Goal: Task Accomplishment & Management: Complete application form

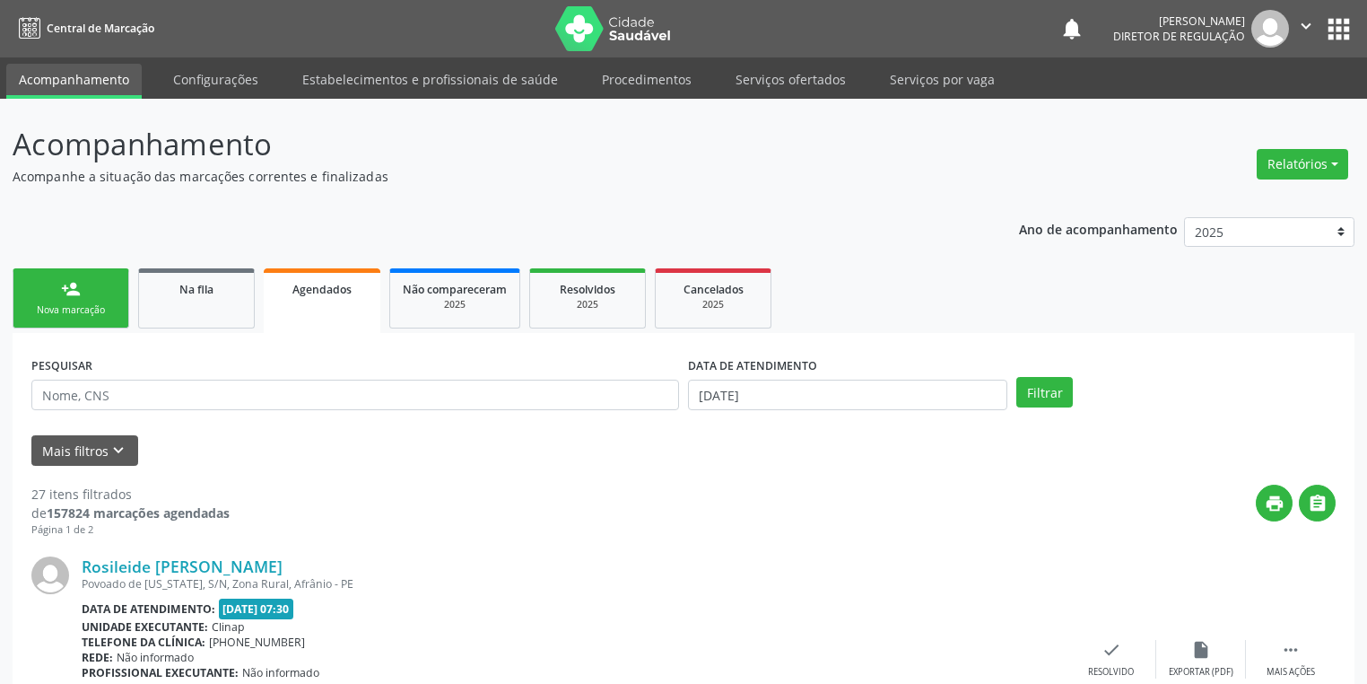
click at [75, 314] on div "Nova marcação" at bounding box center [71, 309] width 90 height 13
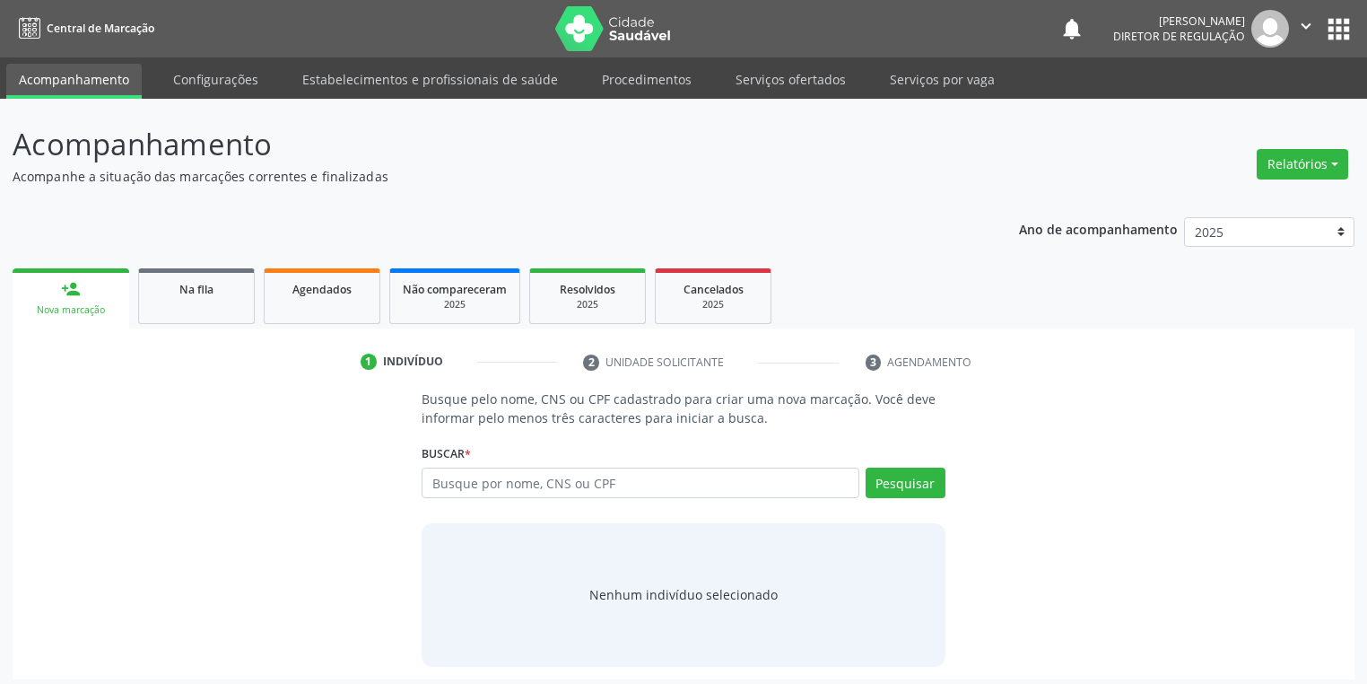
click at [75, 314] on div "Nova marcação" at bounding box center [71, 309] width 92 height 13
click at [795, 79] on link "Serviços ofertados" at bounding box center [790, 79] width 135 height 31
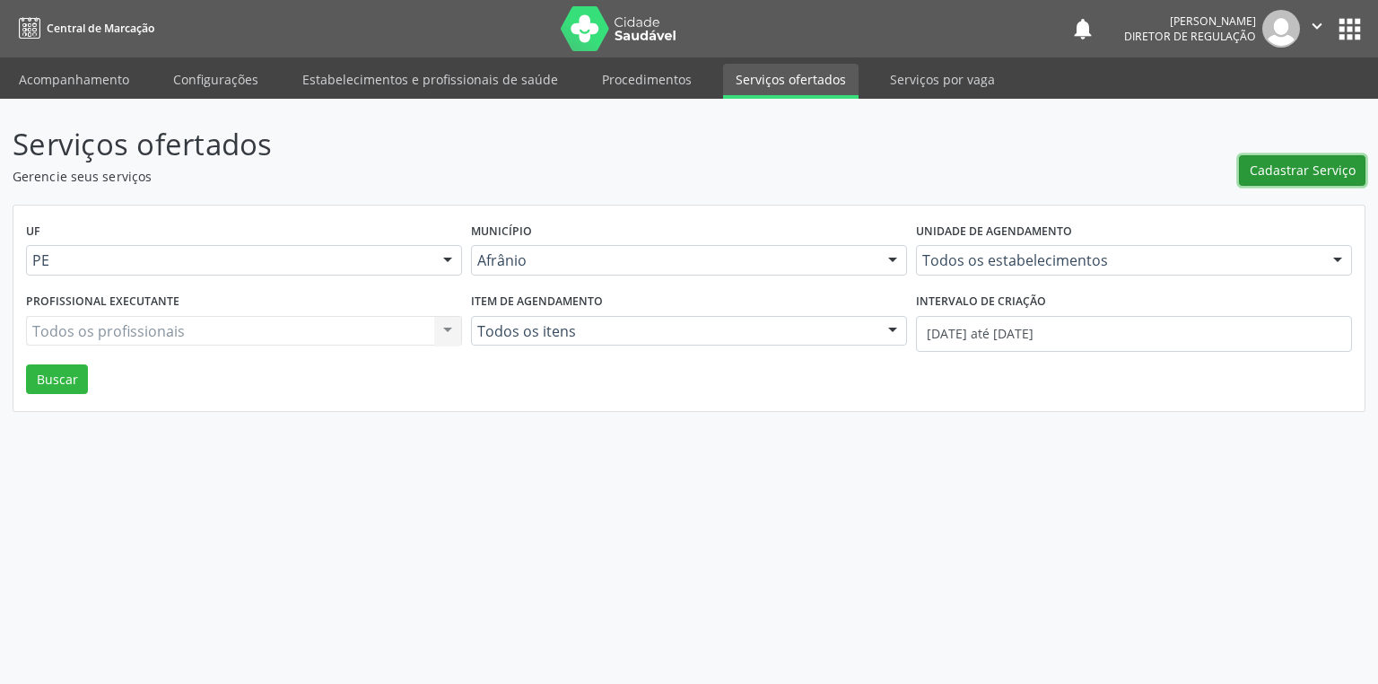
click at [1270, 171] on span "Cadastrar Serviço" at bounding box center [1303, 170] width 106 height 19
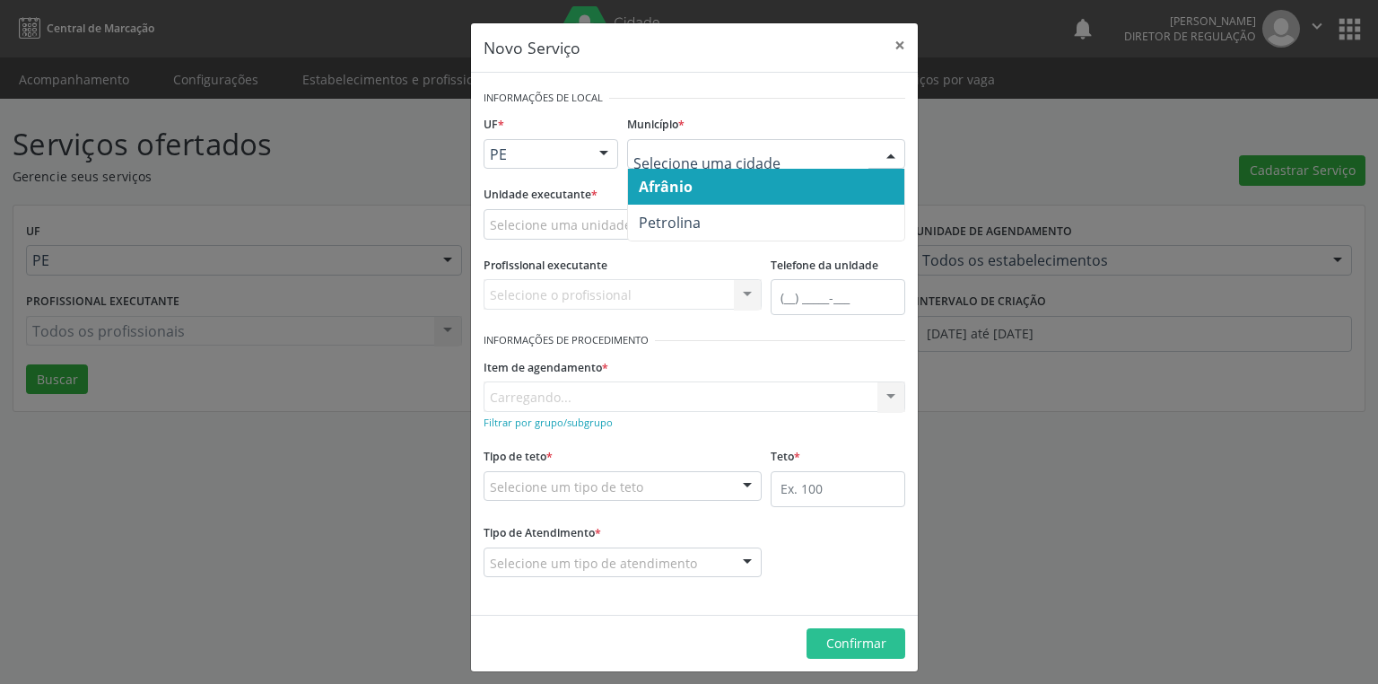
drag, startPoint x: 663, startPoint y: 188, endPoint x: 514, endPoint y: 215, distance: 151.3
click at [663, 187] on span "Afrânio" at bounding box center [666, 187] width 54 height 20
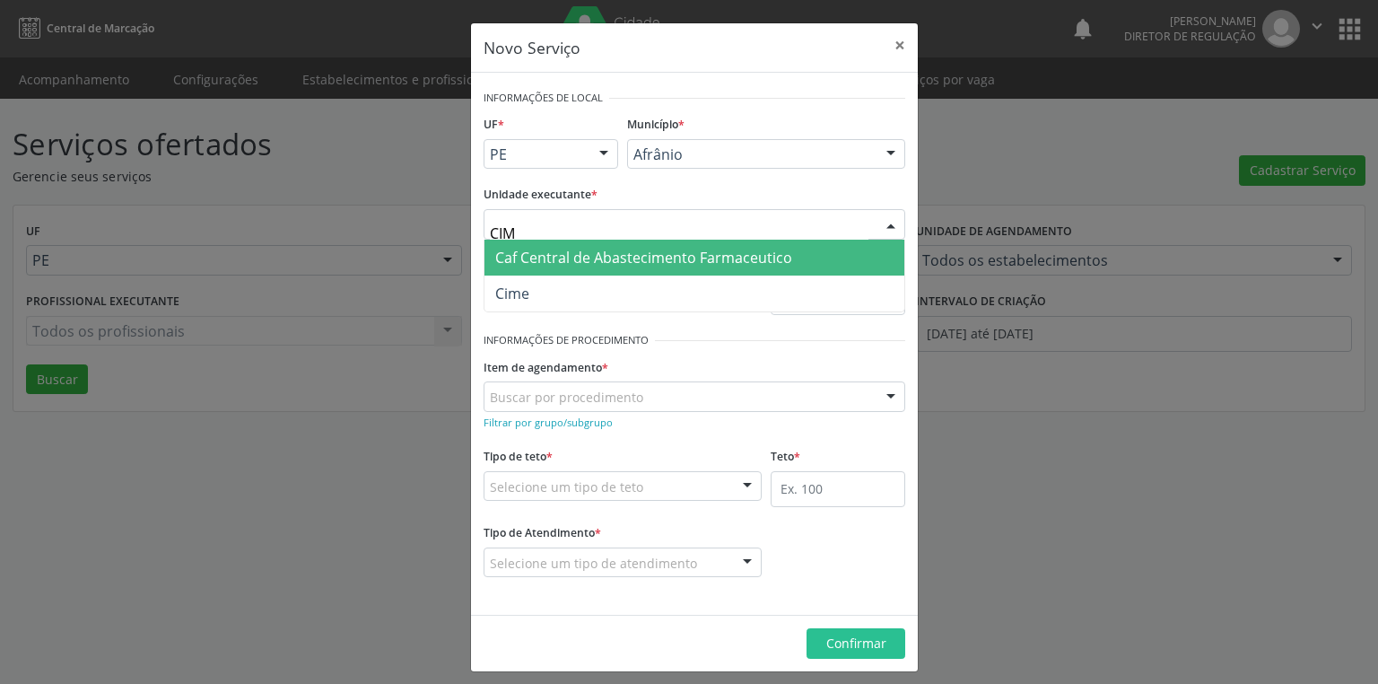
type input "CIME"
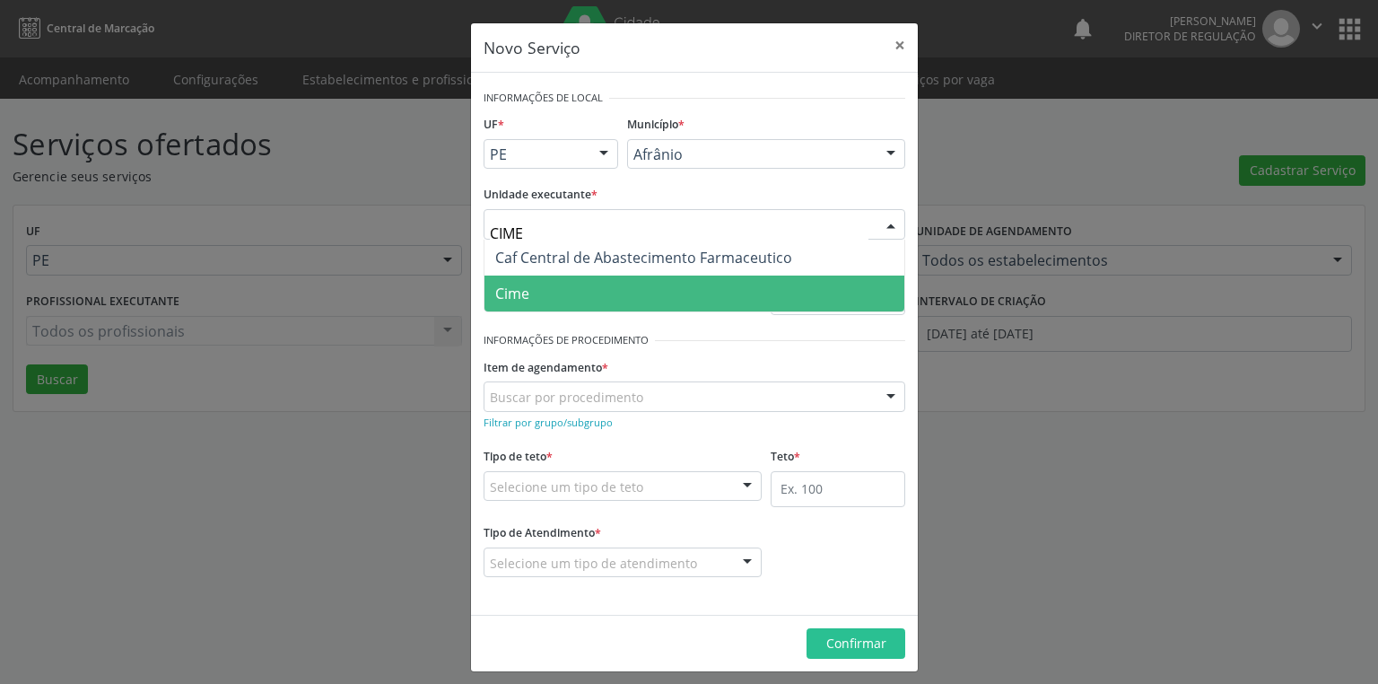
click at [536, 291] on span "Cime" at bounding box center [694, 293] width 420 height 36
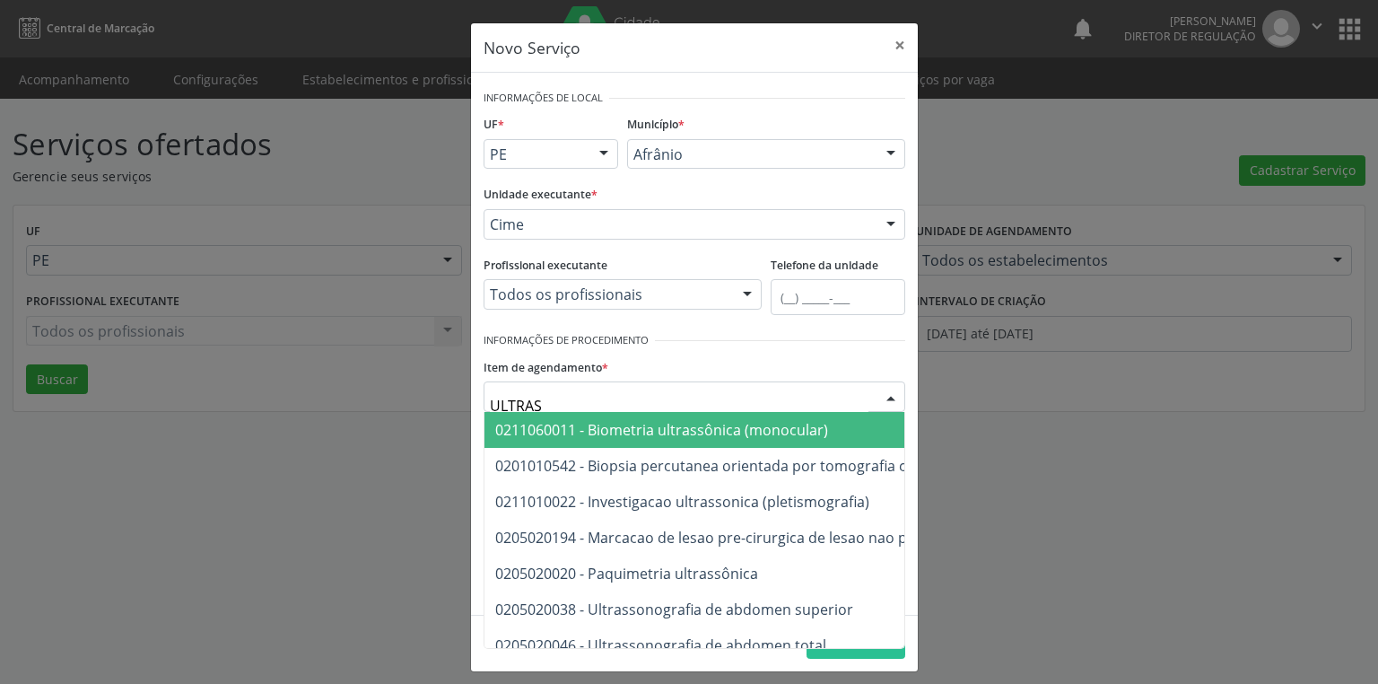
type input "ULTRASS"
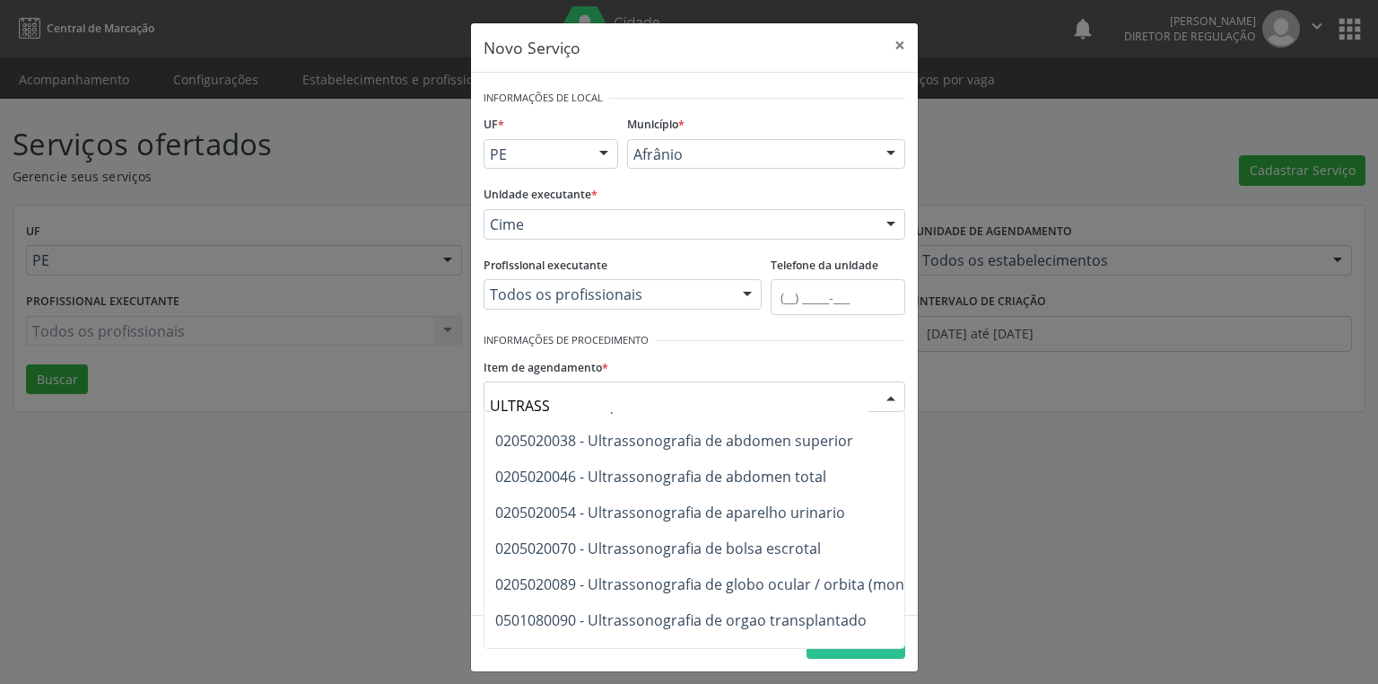
scroll to position [97, 0]
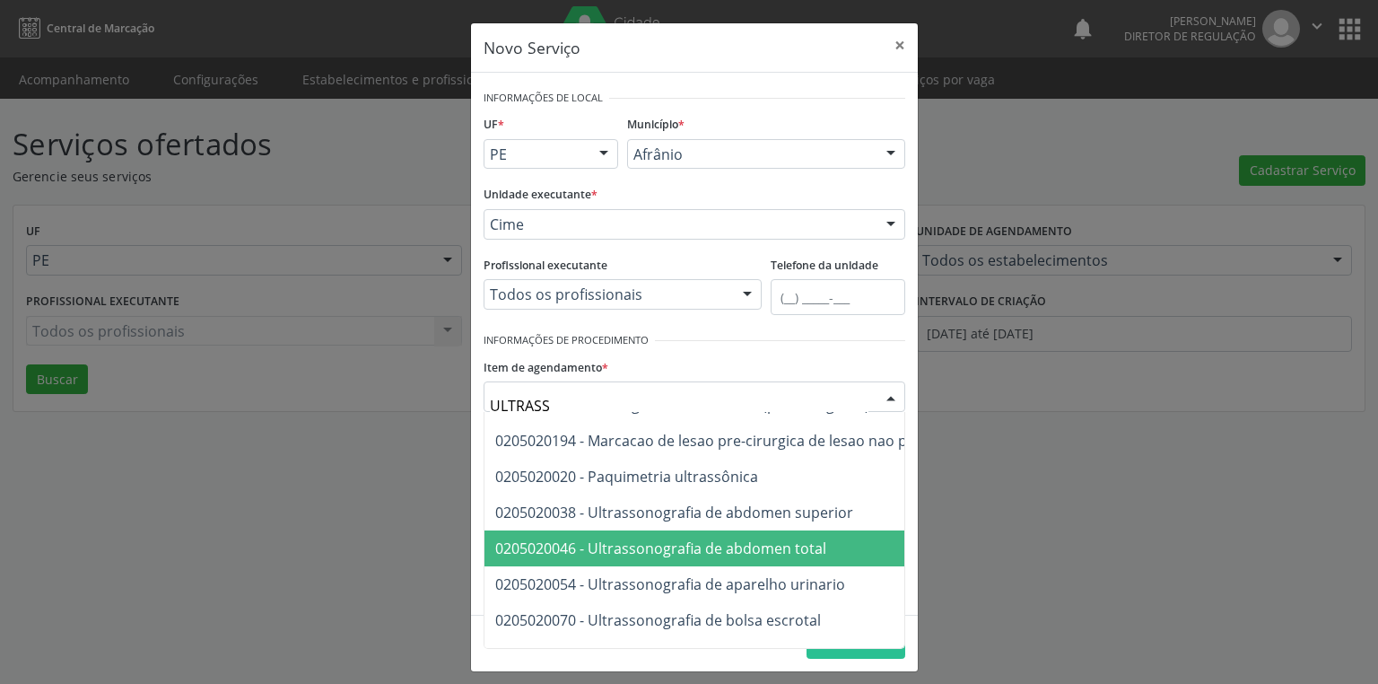
click at [689, 553] on span "0205020046 - Ultrassonografia de abdomen total" at bounding box center [660, 548] width 331 height 20
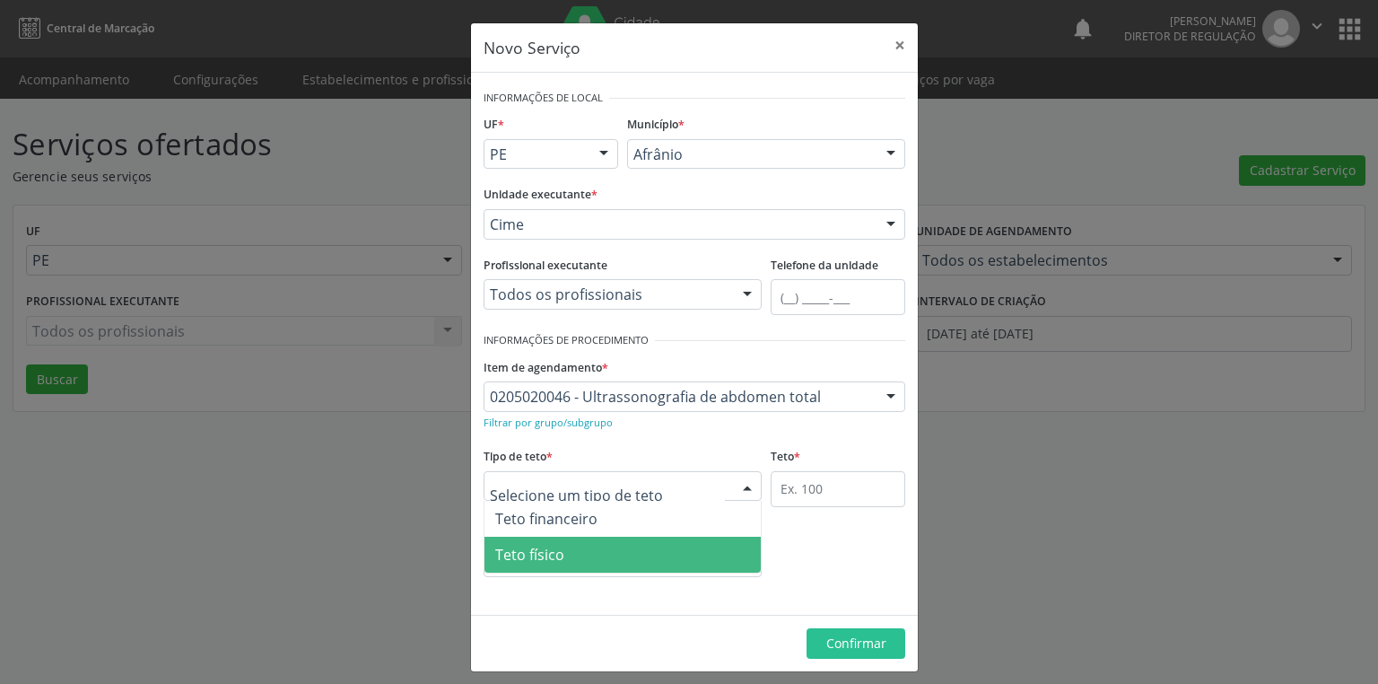
click at [540, 553] on span "Teto físico" at bounding box center [529, 555] width 69 height 20
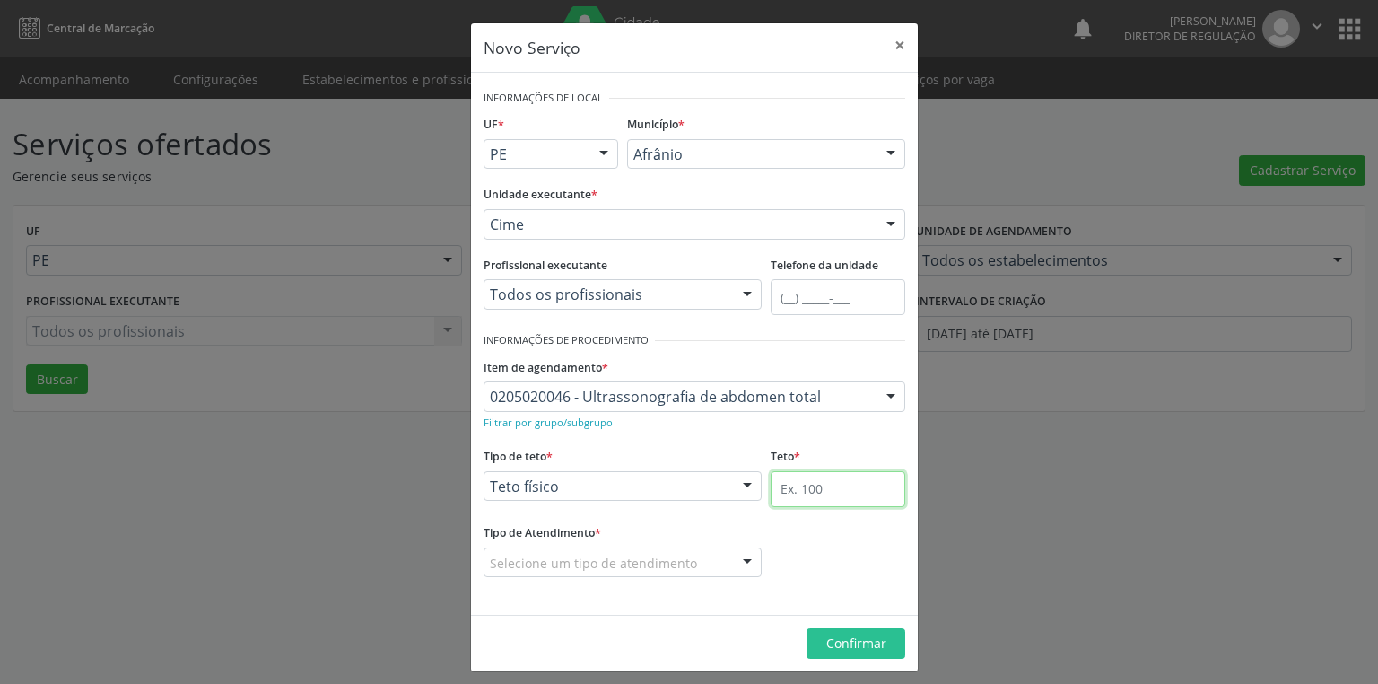
click at [781, 495] on input "text" at bounding box center [838, 489] width 135 height 36
type input "25"
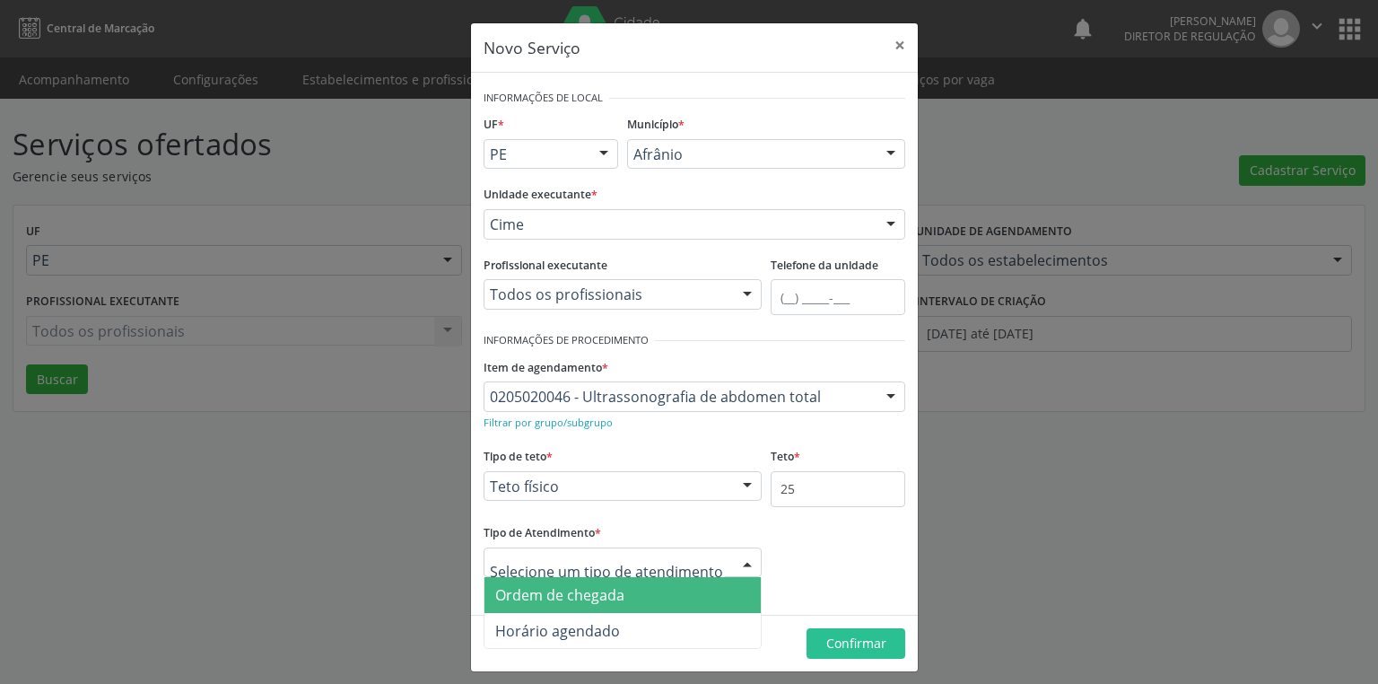
click at [592, 600] on span "Ordem de chegada" at bounding box center [559, 595] width 129 height 20
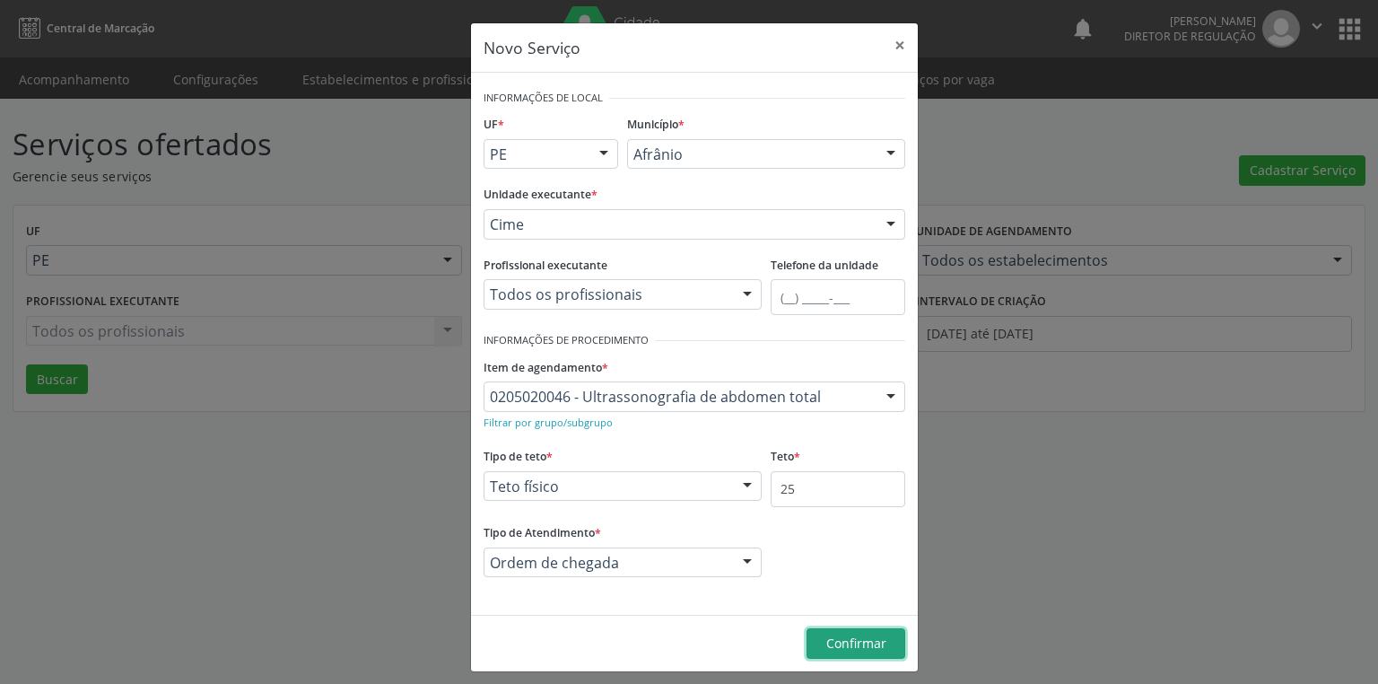
click at [847, 646] on span "Confirmar" at bounding box center [856, 642] width 60 height 17
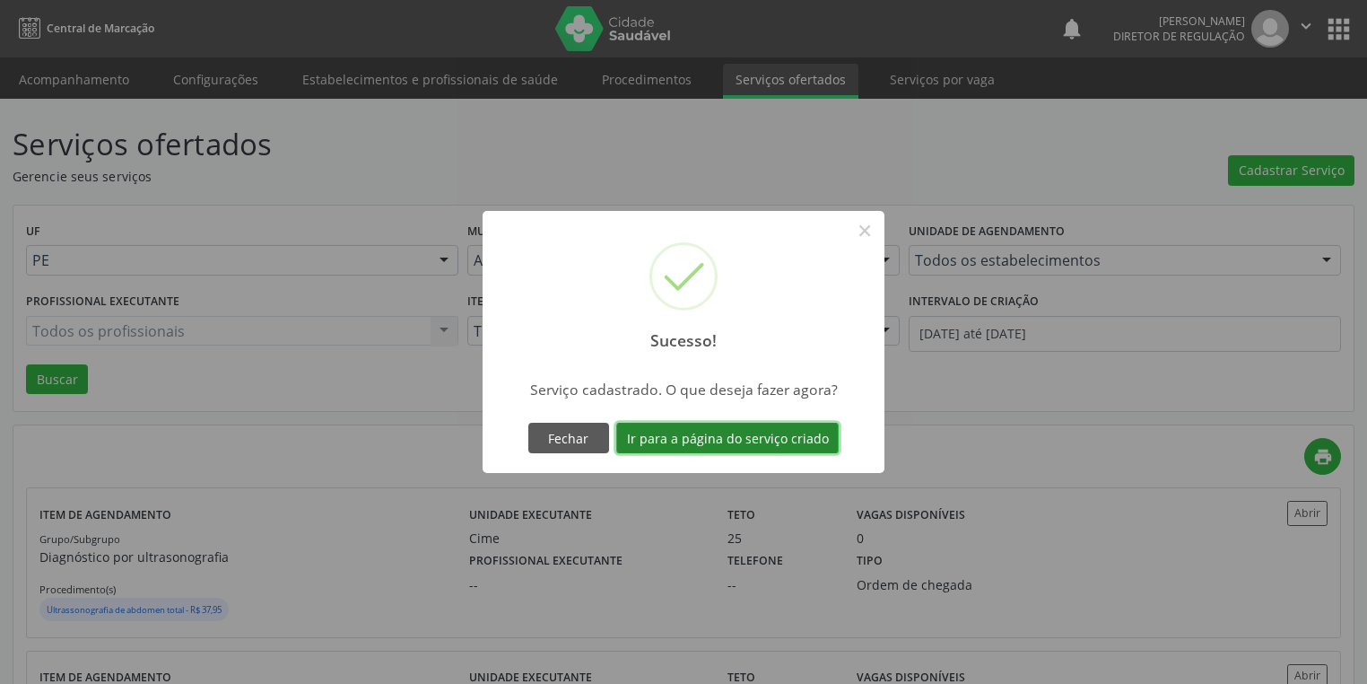
click at [710, 432] on button "Ir para a página do serviço criado" at bounding box center [727, 438] width 222 height 31
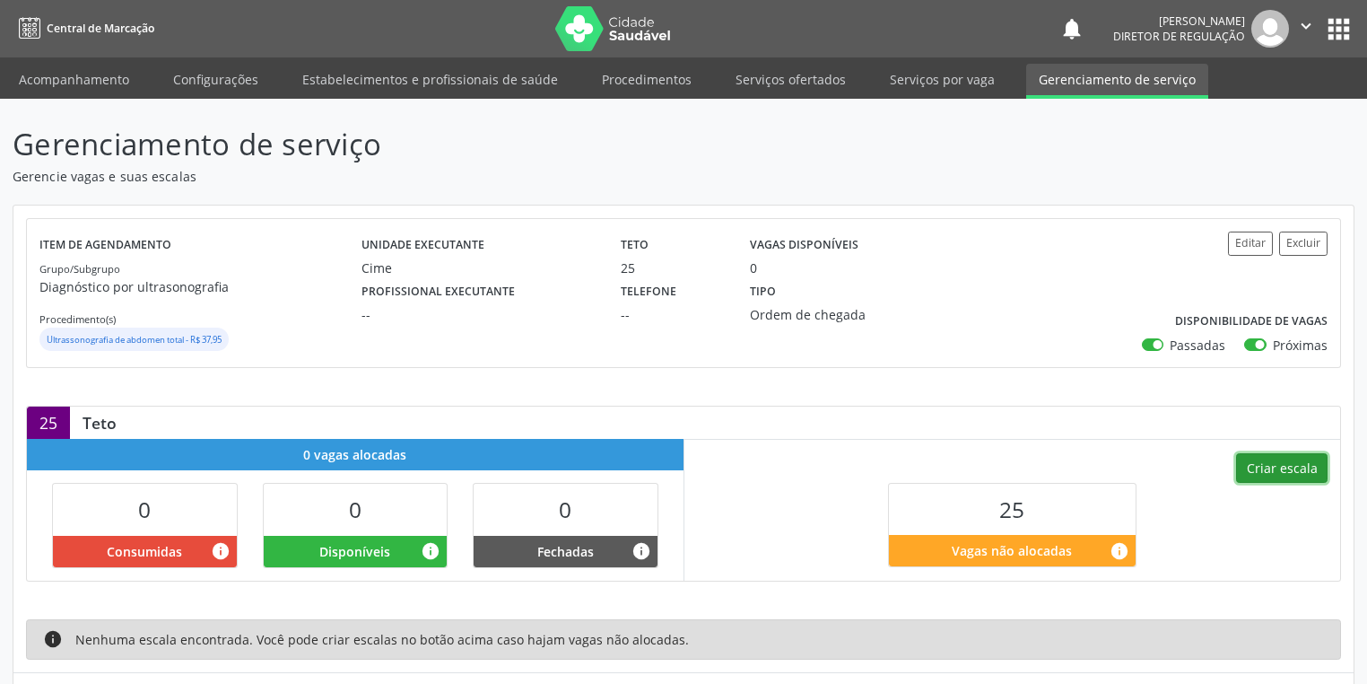
click at [1276, 479] on button "Criar escala" at bounding box center [1282, 468] width 92 height 31
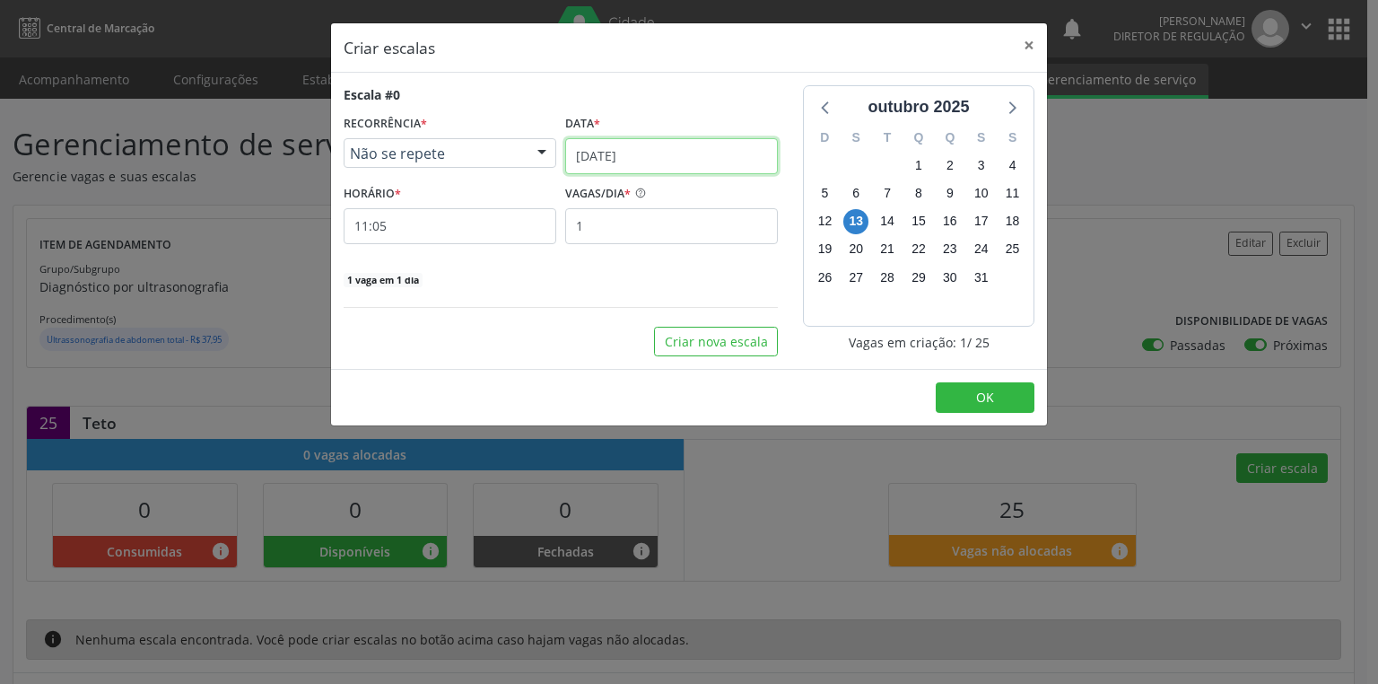
click at [599, 151] on input "[DATE]" at bounding box center [671, 156] width 213 height 36
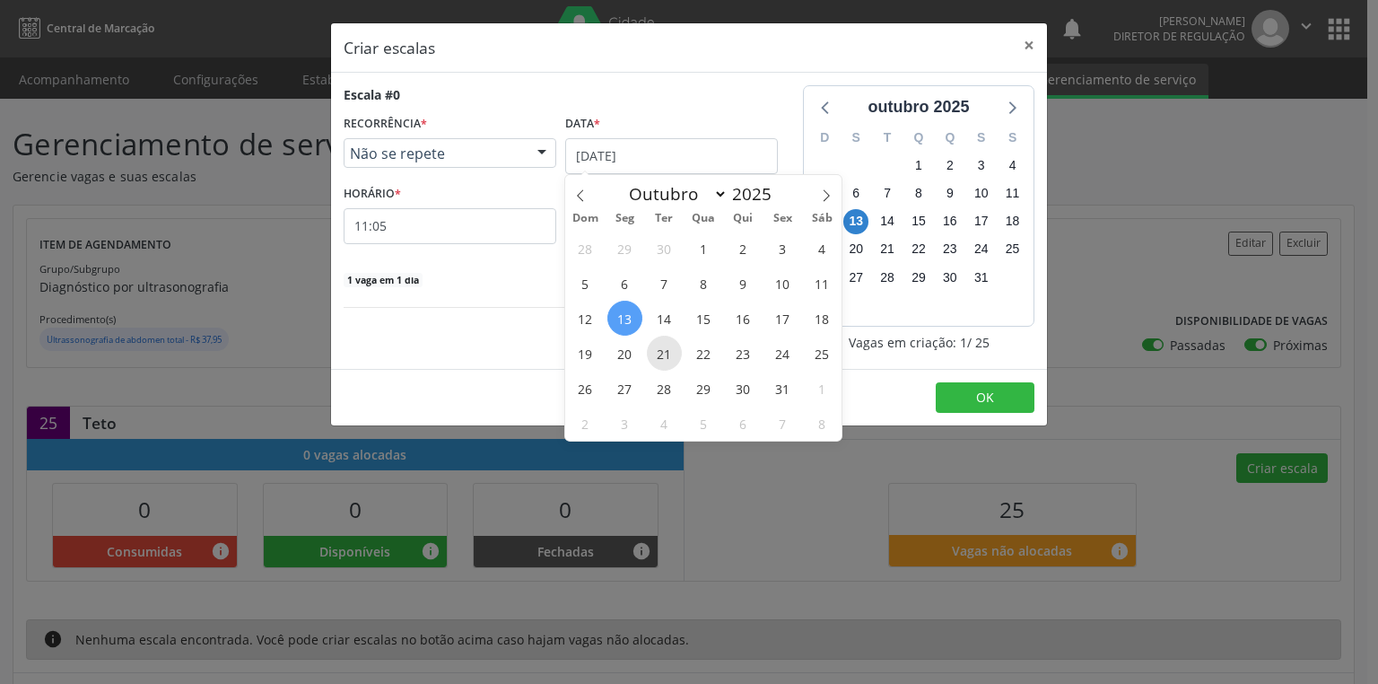
click at [662, 353] on span "21" at bounding box center [664, 353] width 35 height 35
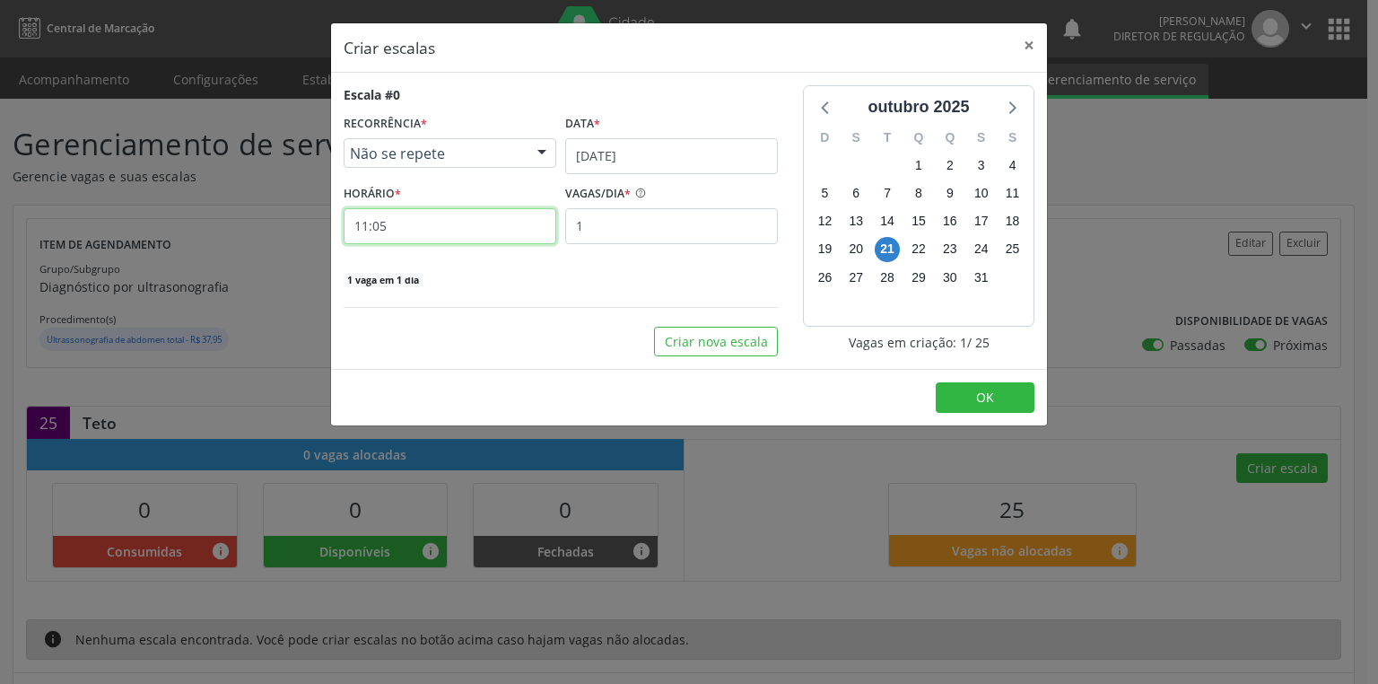
click at [447, 238] on input "11:05" at bounding box center [450, 226] width 213 height 36
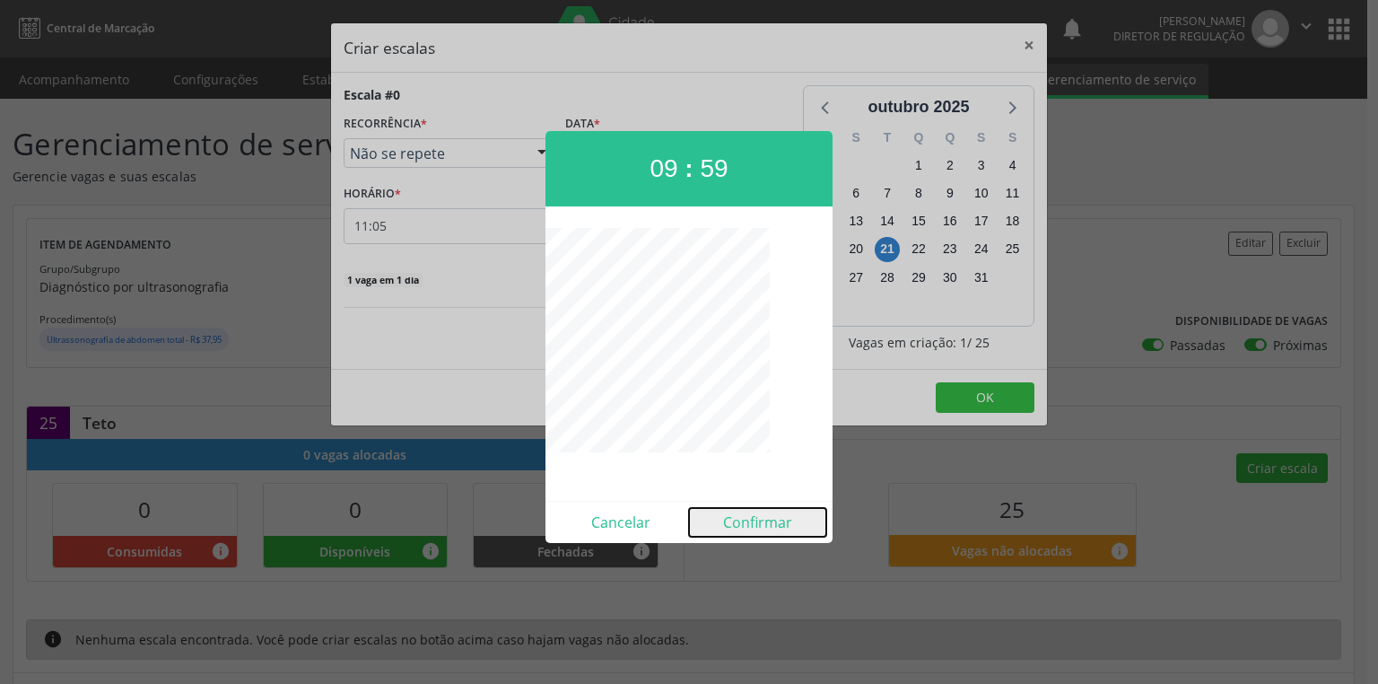
click at [766, 523] on button "Confirmar" at bounding box center [757, 522] width 137 height 29
type input "09:59"
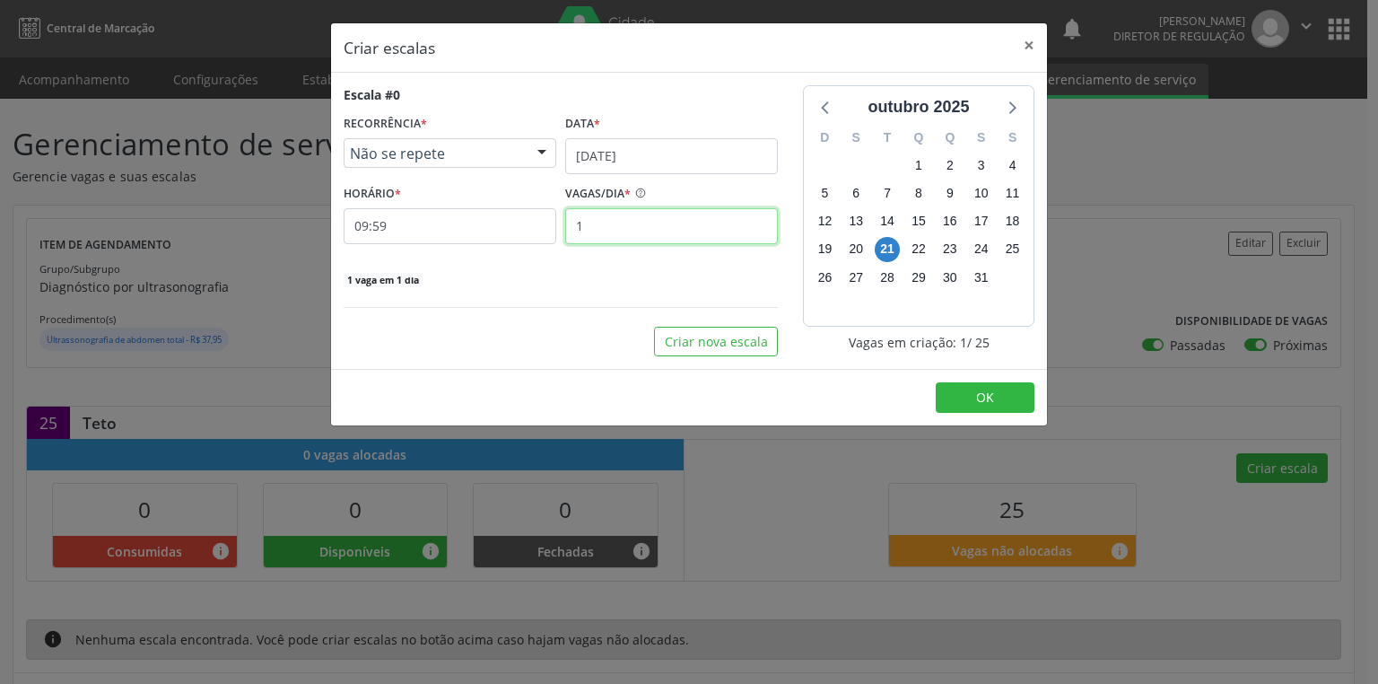
click at [602, 224] on input "1" at bounding box center [671, 226] width 213 height 36
type input "25"
click at [988, 391] on span "OK" at bounding box center [985, 396] width 18 height 17
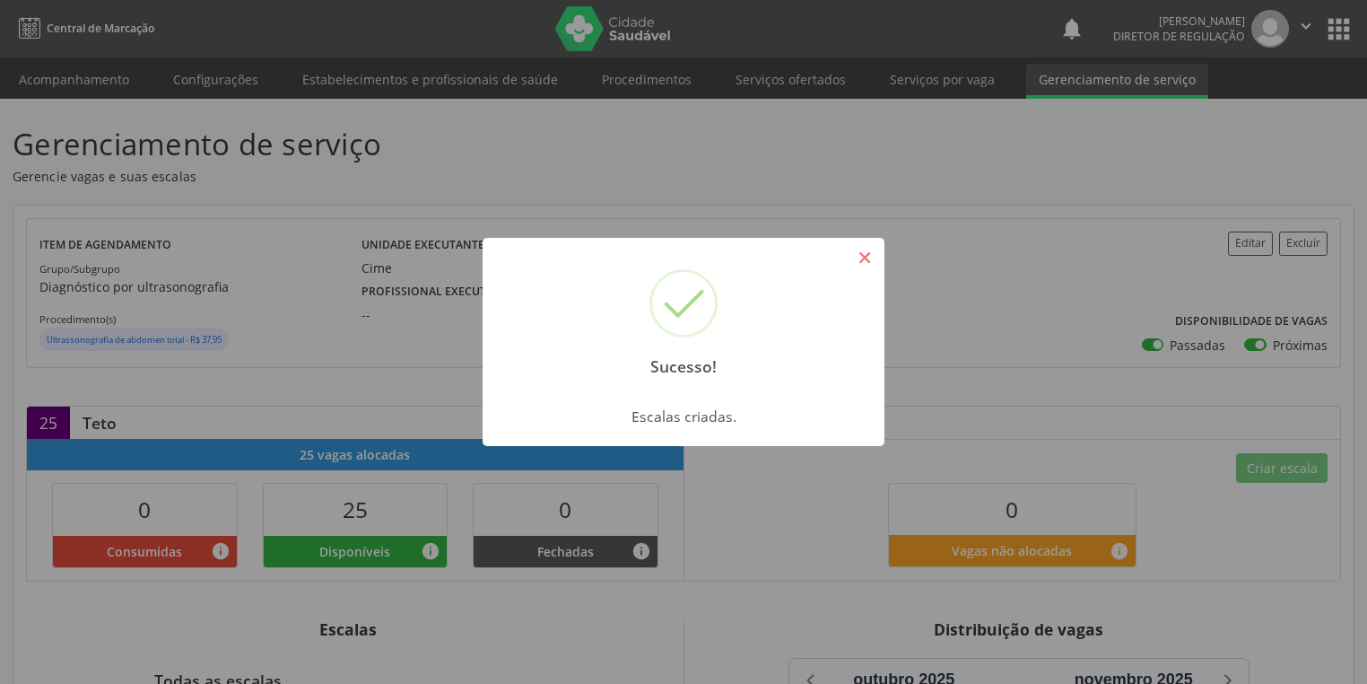
click at [873, 251] on button "×" at bounding box center [865, 257] width 31 height 31
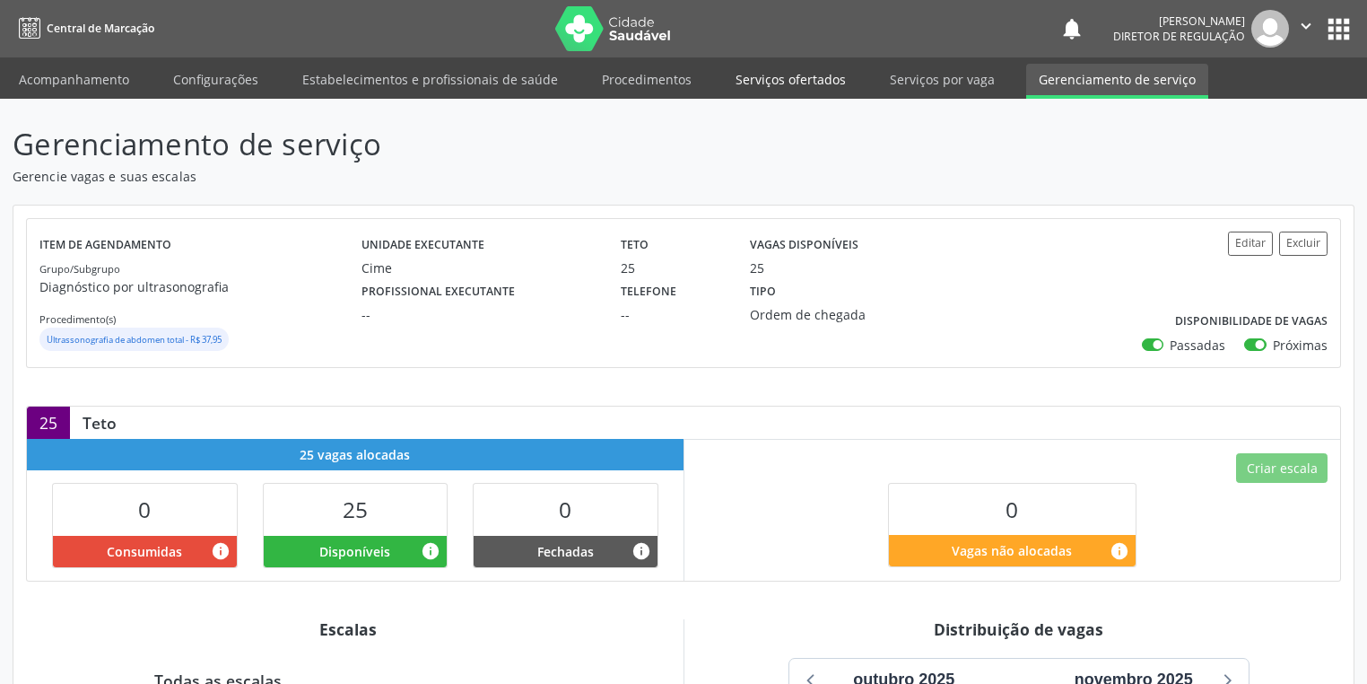
click at [792, 86] on link "Serviços ofertados" at bounding box center [790, 79] width 135 height 31
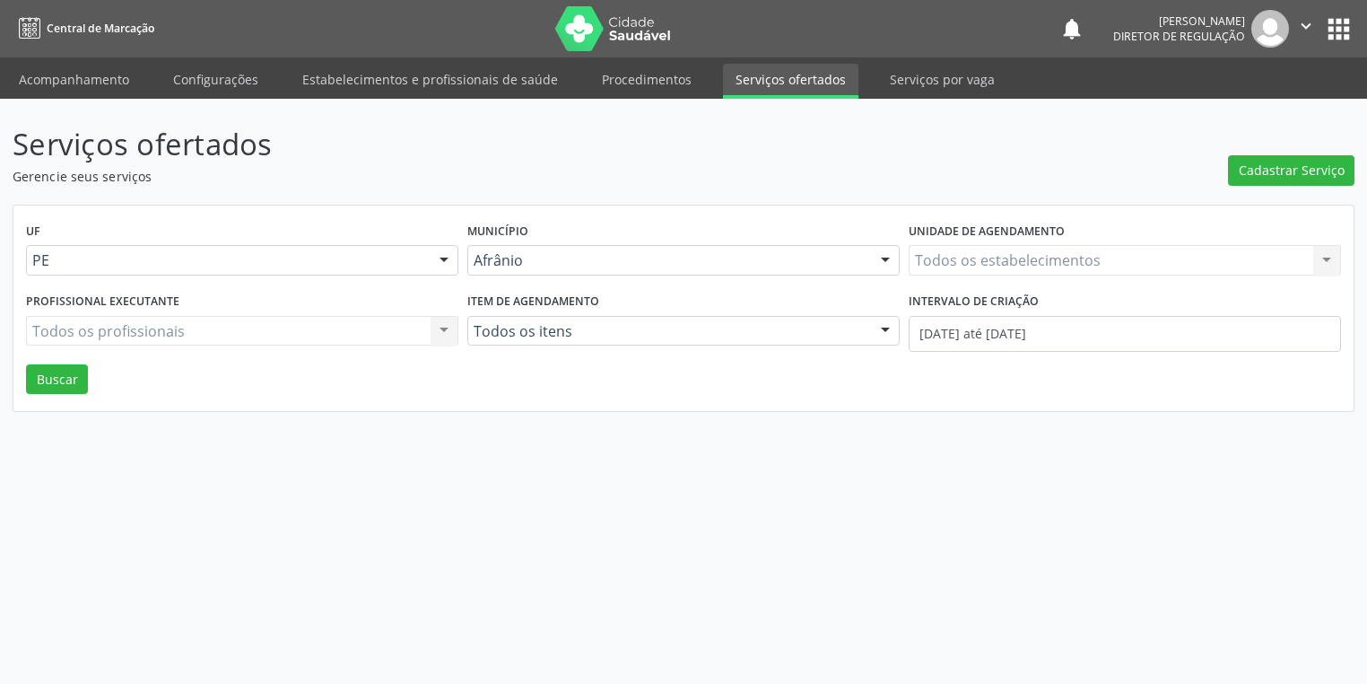
click at [792, 86] on link "Serviços ofertados" at bounding box center [790, 81] width 135 height 35
click at [1274, 179] on span "Cadastrar Serviço" at bounding box center [1303, 170] width 106 height 19
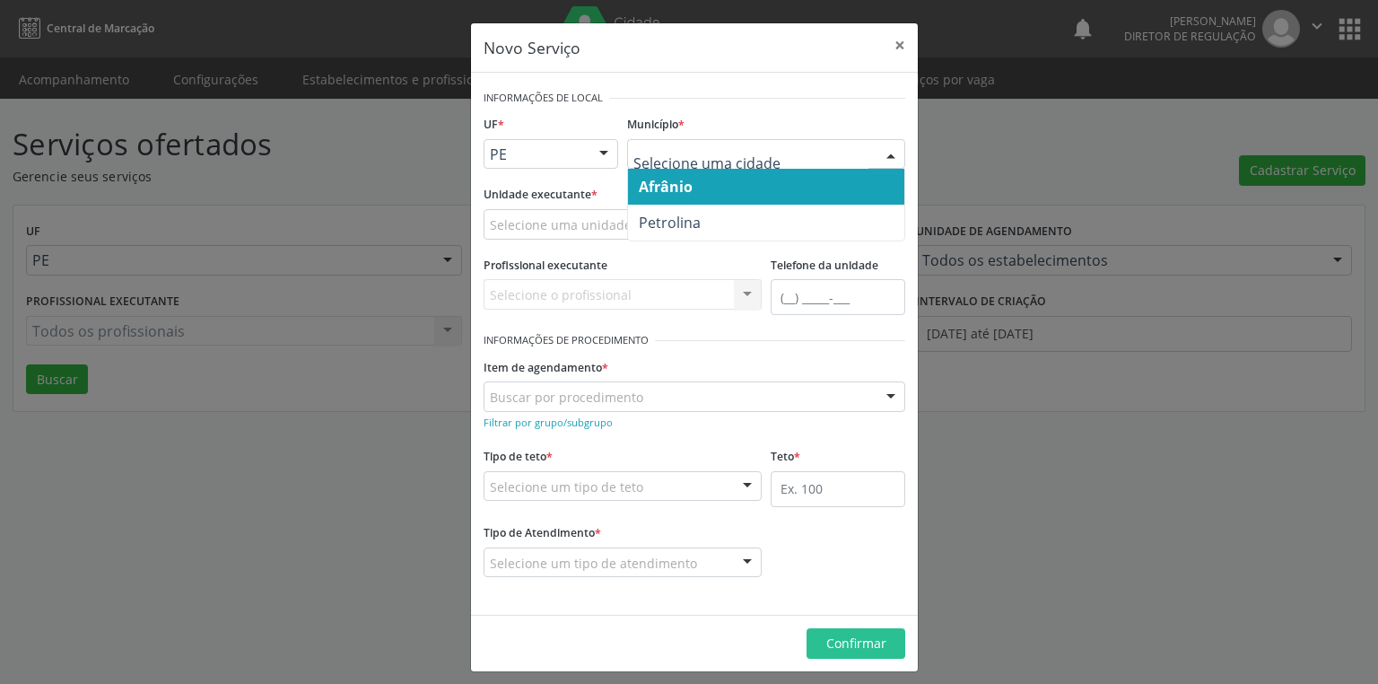
click at [655, 192] on span "Afrânio" at bounding box center [666, 187] width 54 height 20
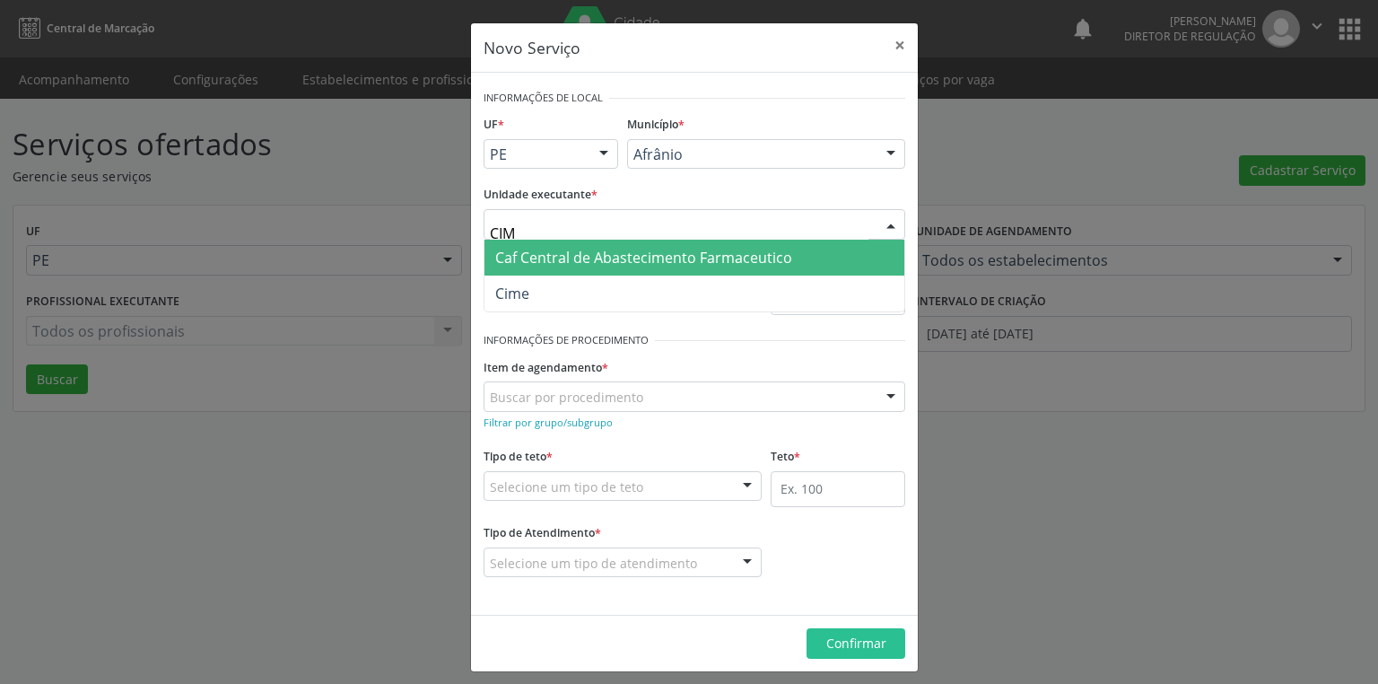
type input "CIME"
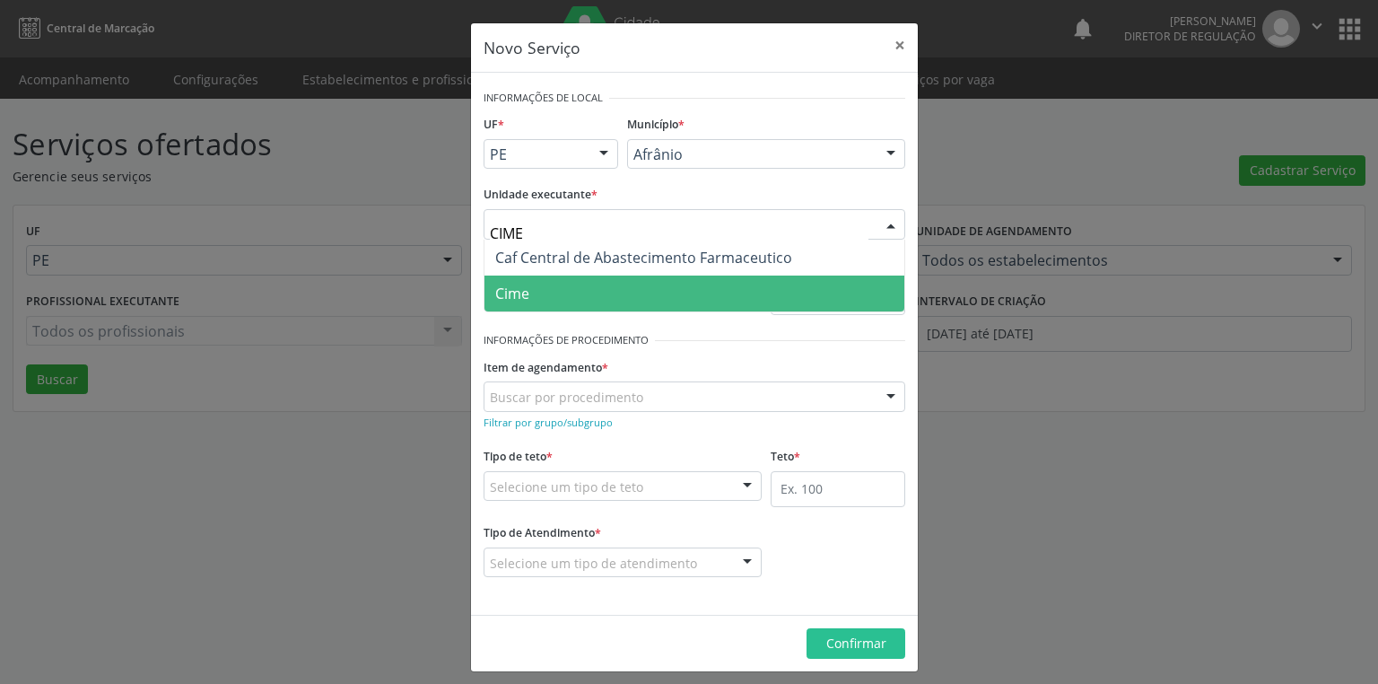
click at [527, 292] on span "Cime" at bounding box center [694, 293] width 420 height 36
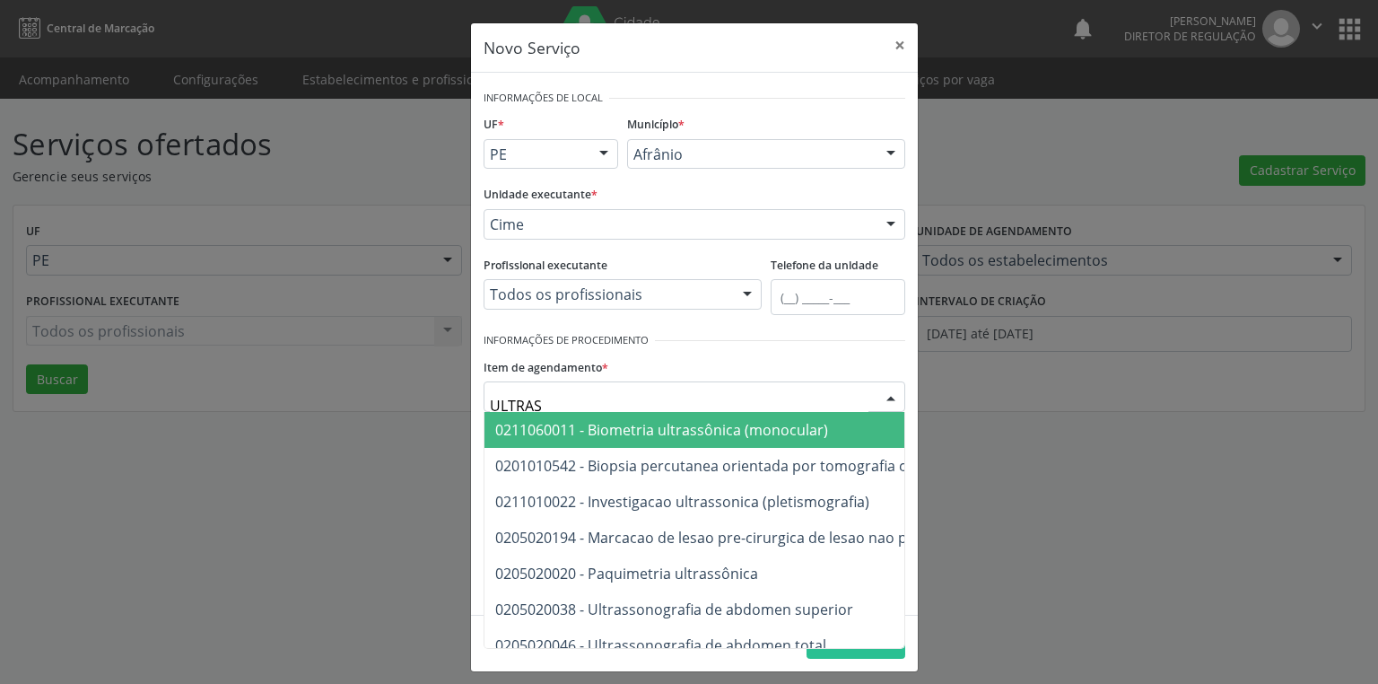
type input "ULTRASS"
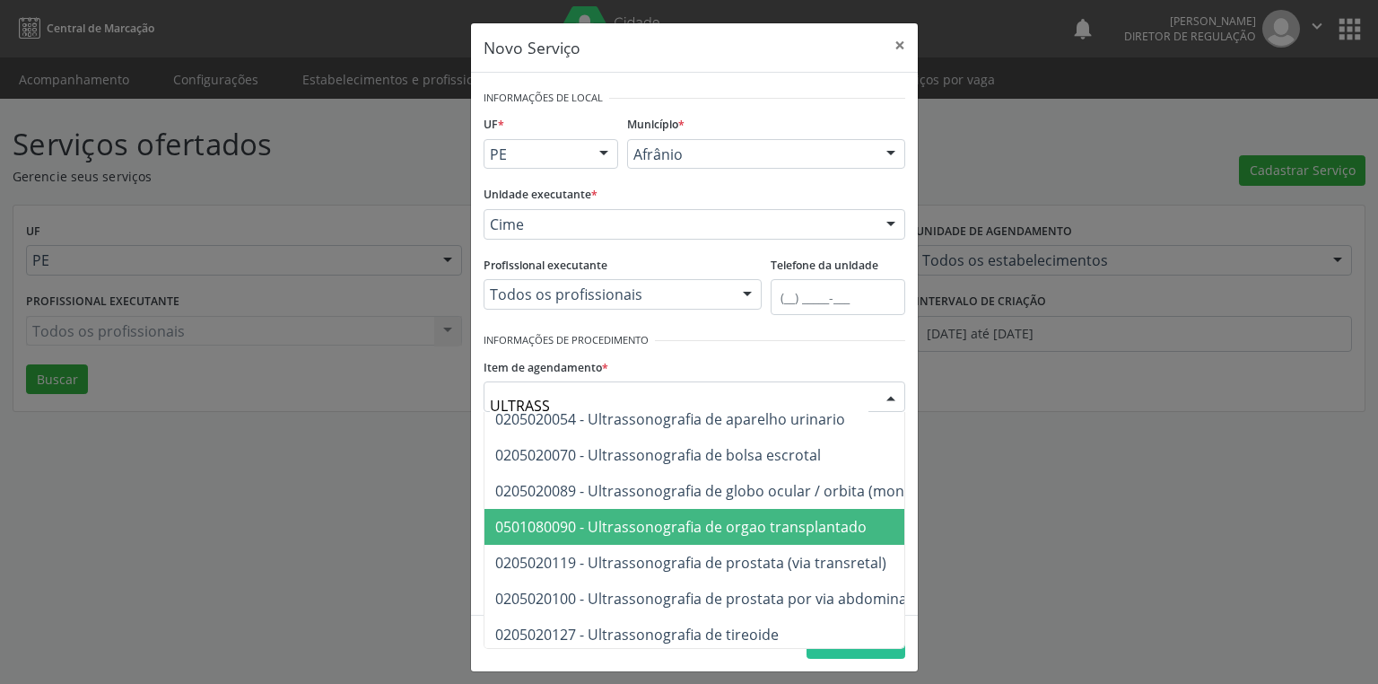
scroll to position [287, 0]
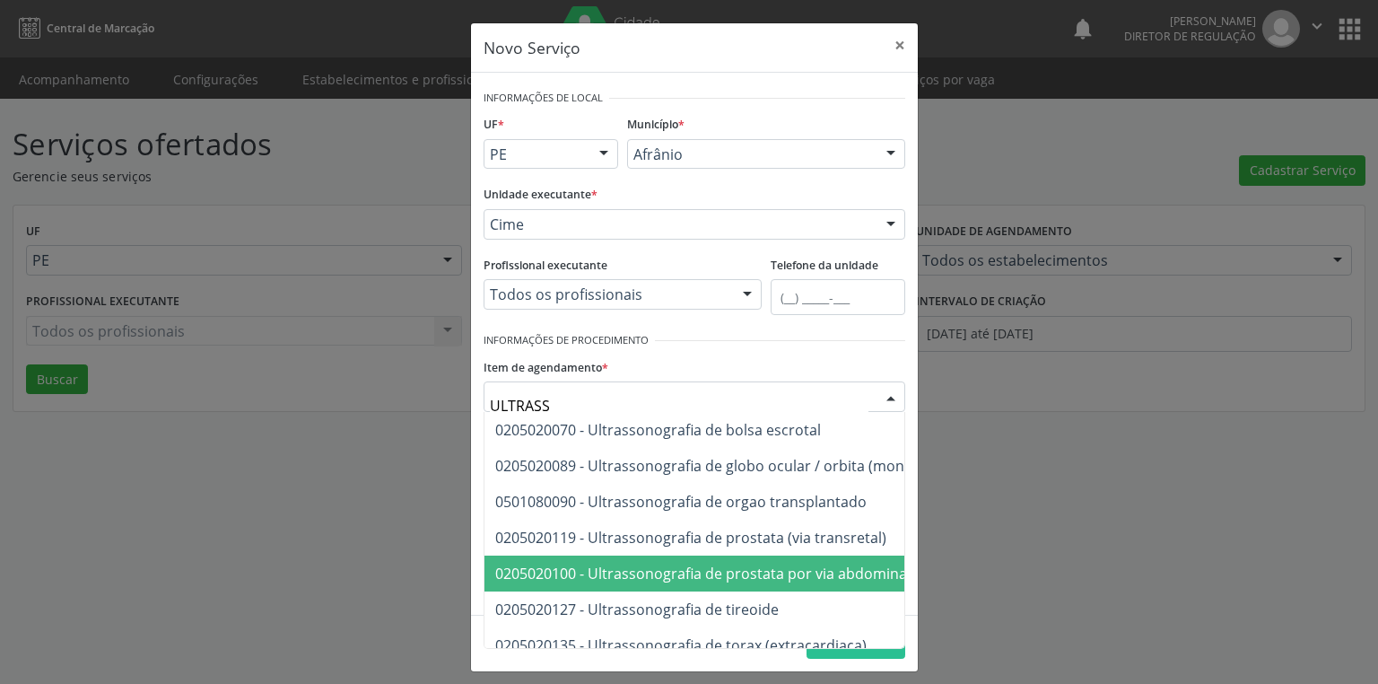
click at [706, 568] on span "0205020100 - Ultrassonografia de prostata por via abdominal" at bounding box center [702, 573] width 415 height 20
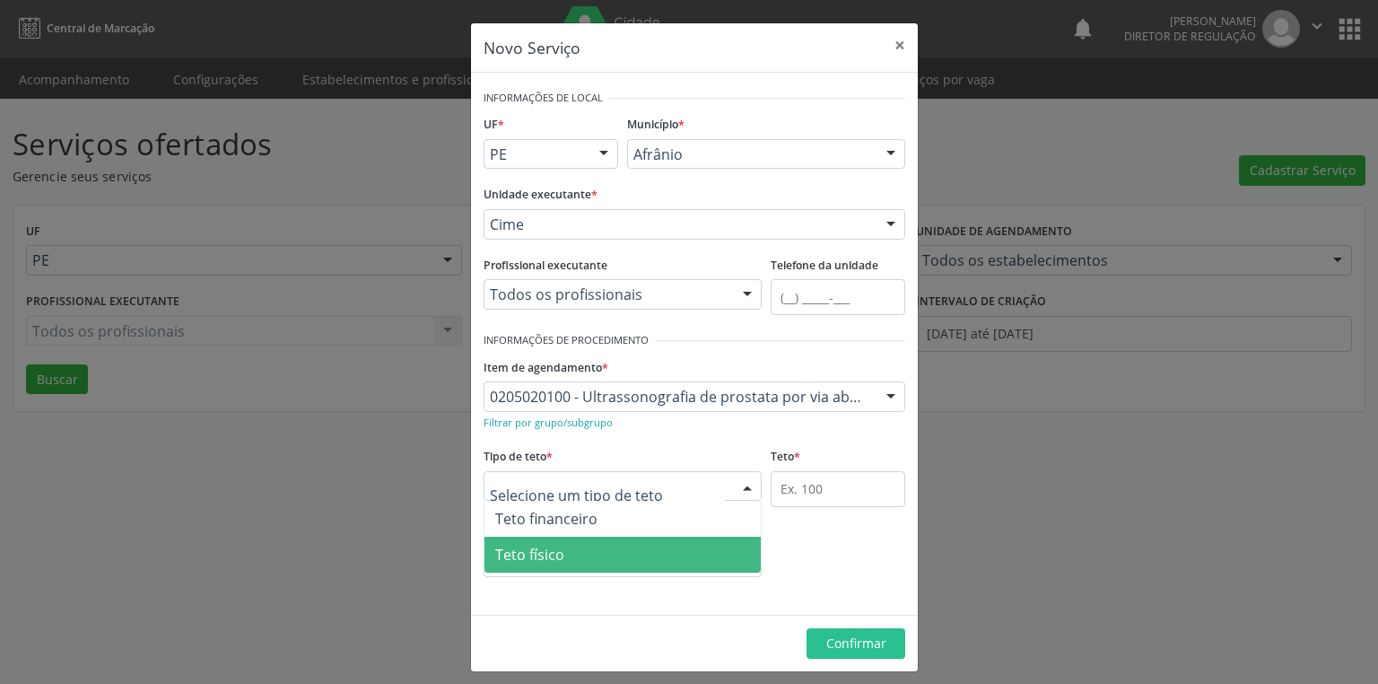
click at [571, 563] on span "Teto físico" at bounding box center [622, 554] width 276 height 36
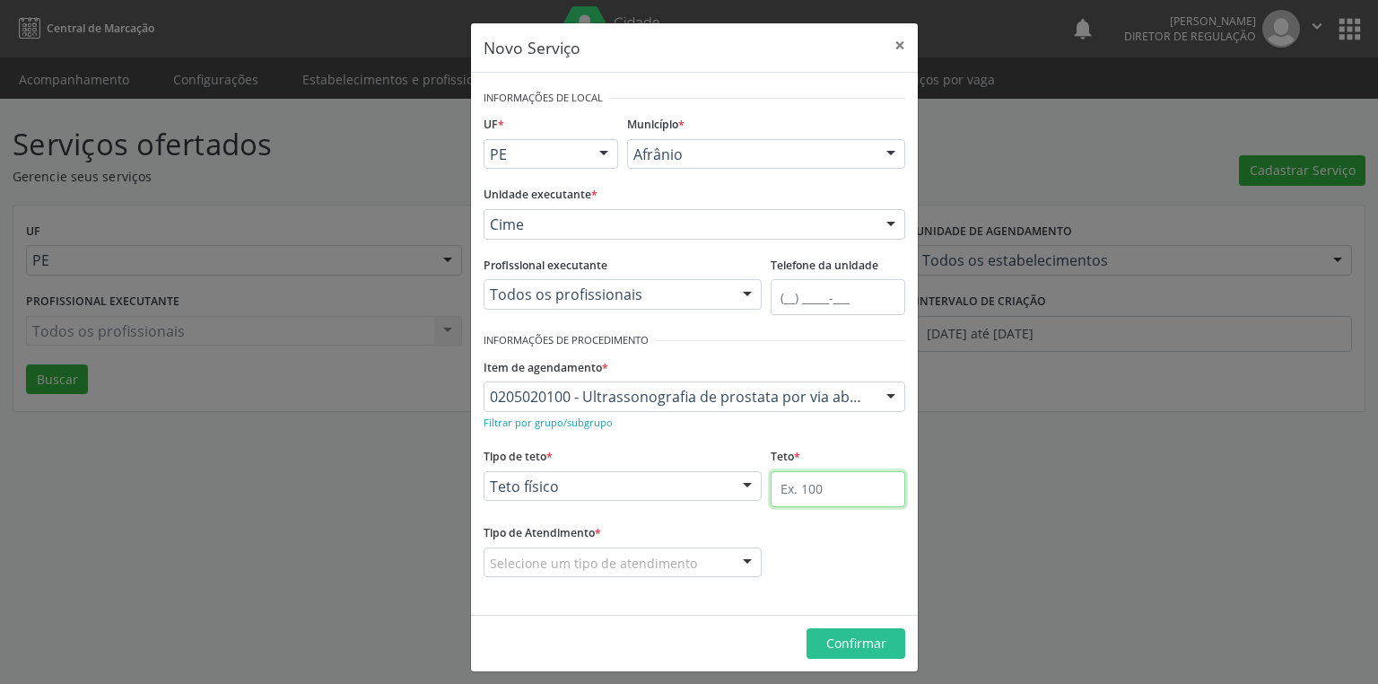
click at [786, 494] on input "text" at bounding box center [838, 489] width 135 height 36
type input "4"
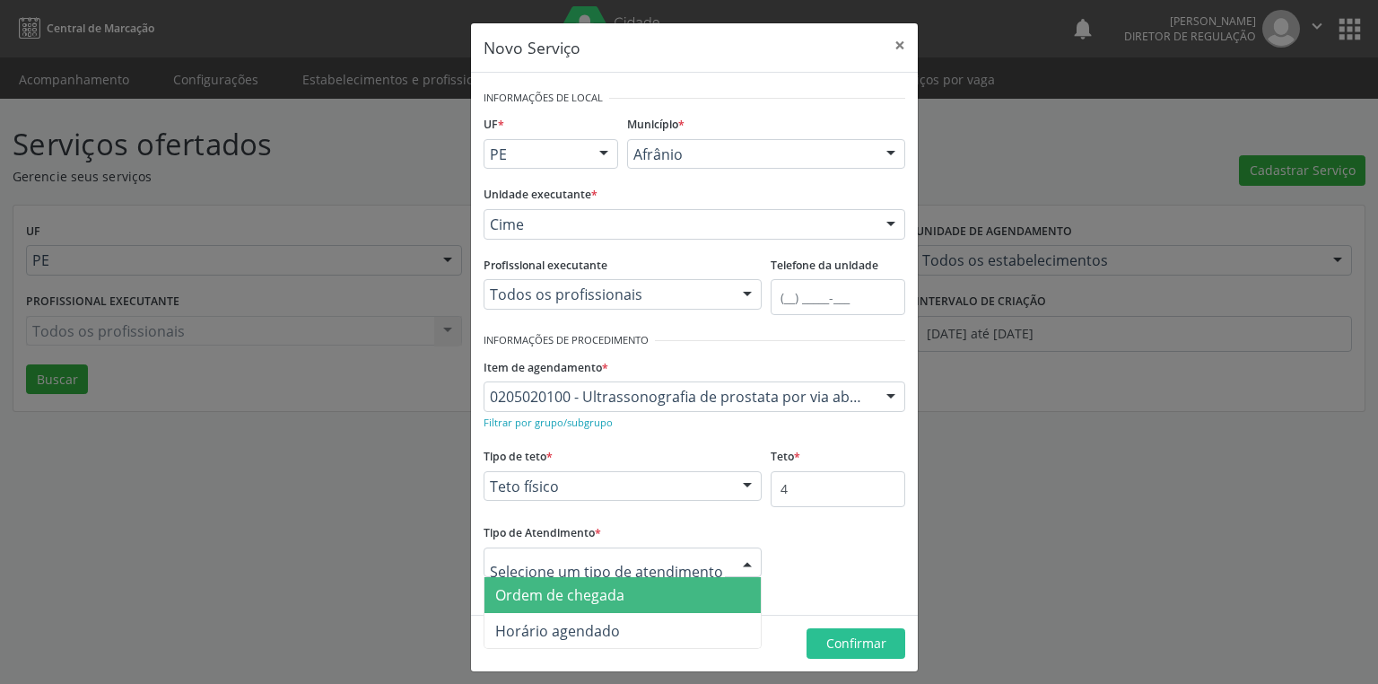
click at [529, 603] on span "Ordem de chegada" at bounding box center [622, 595] width 276 height 36
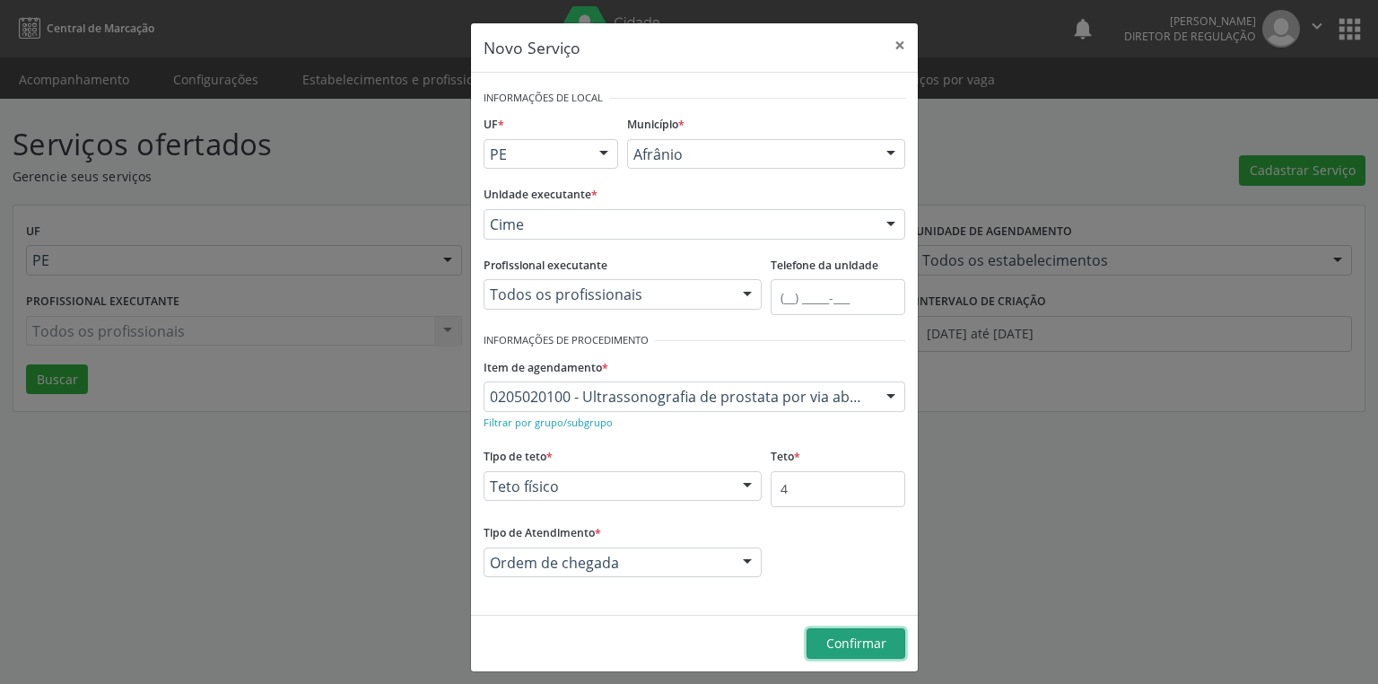
click at [856, 650] on button "Confirmar" at bounding box center [855, 643] width 99 height 31
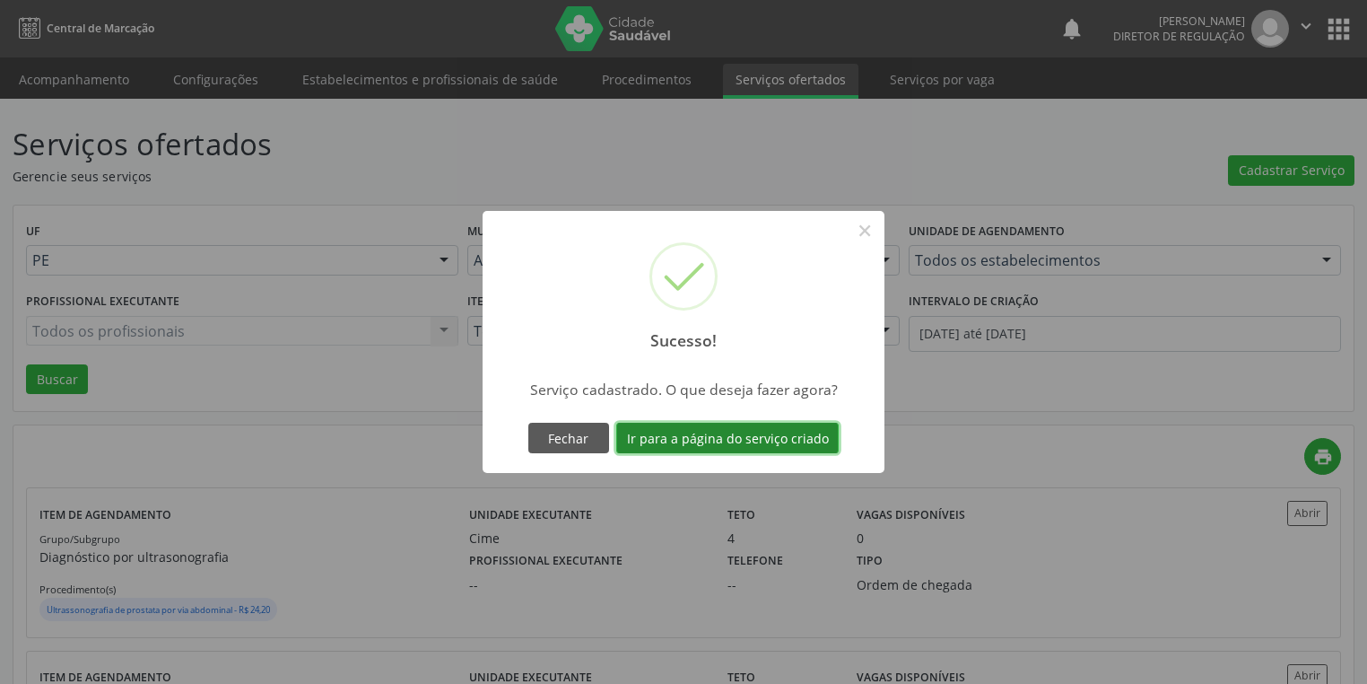
click at [728, 436] on button "Ir para a página do serviço criado" at bounding box center [727, 438] width 222 height 31
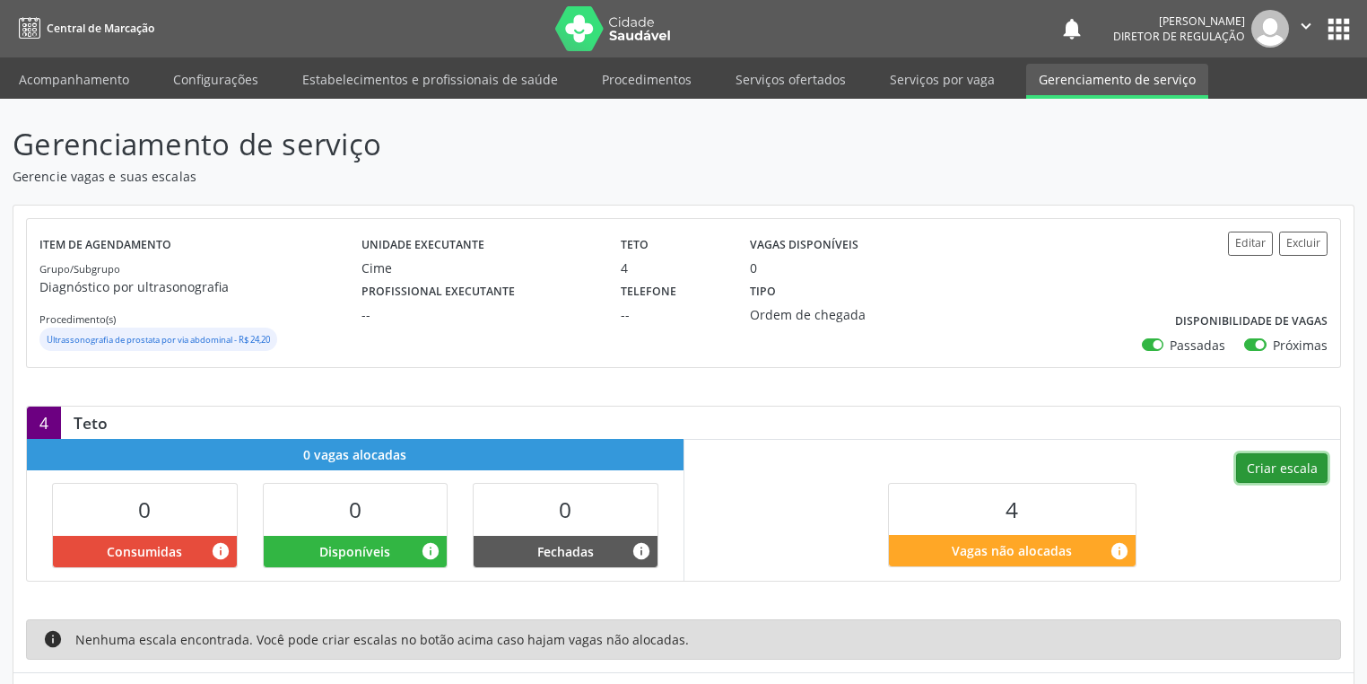
click at [1274, 466] on button "Criar escala" at bounding box center [1282, 468] width 92 height 31
select select "9"
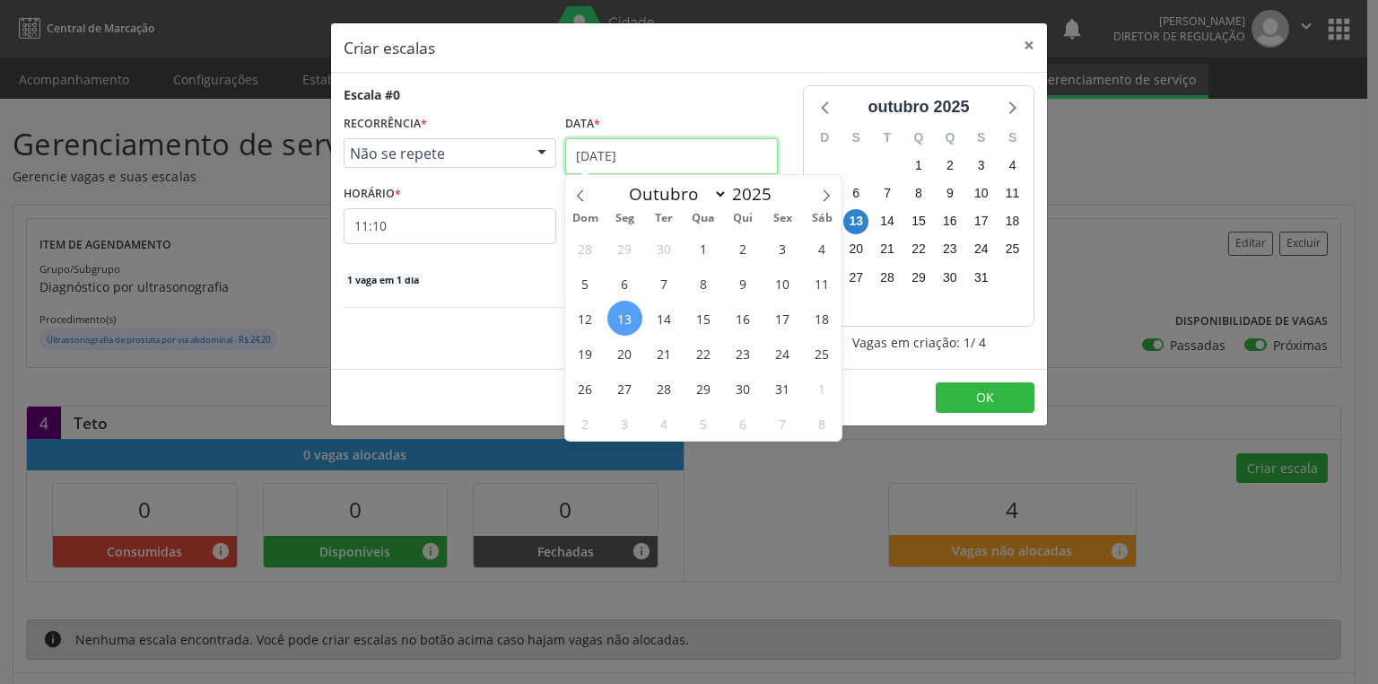
click at [604, 164] on input "[DATE]" at bounding box center [671, 156] width 213 height 36
click at [750, 391] on span "30" at bounding box center [743, 388] width 35 height 35
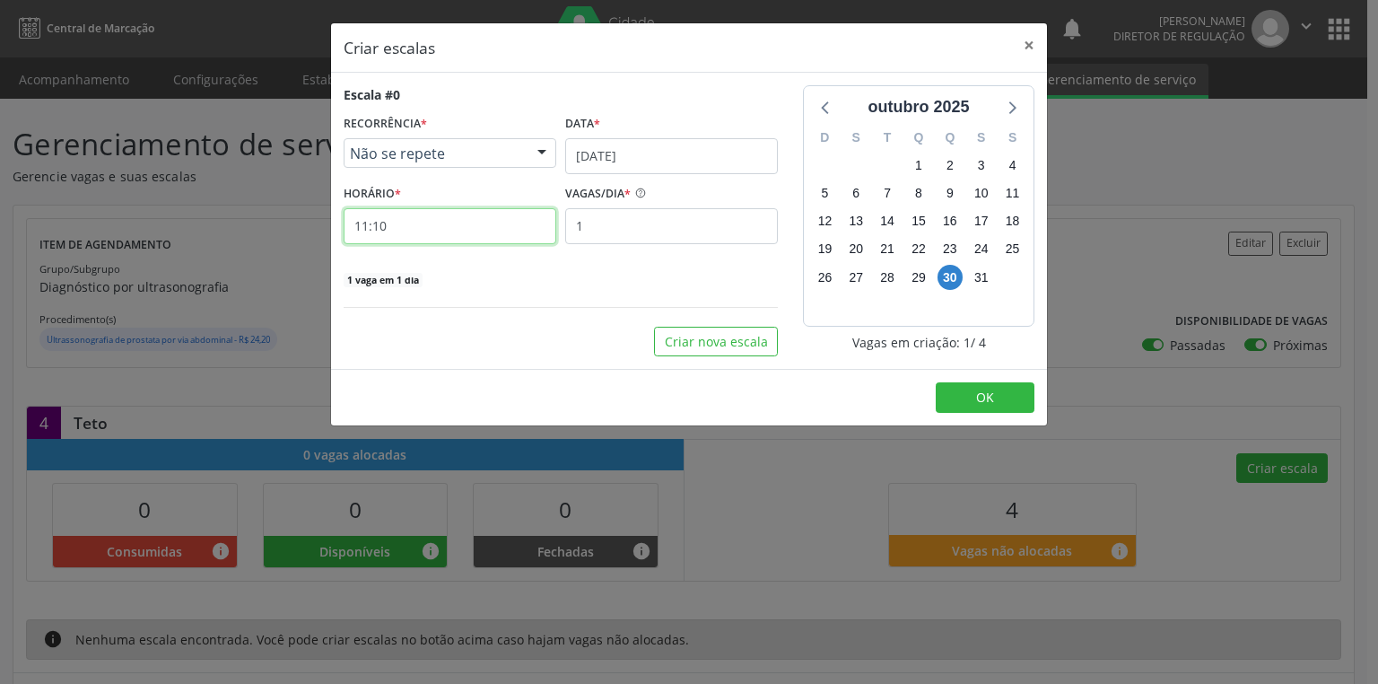
click at [436, 230] on input "11:10" at bounding box center [450, 226] width 213 height 36
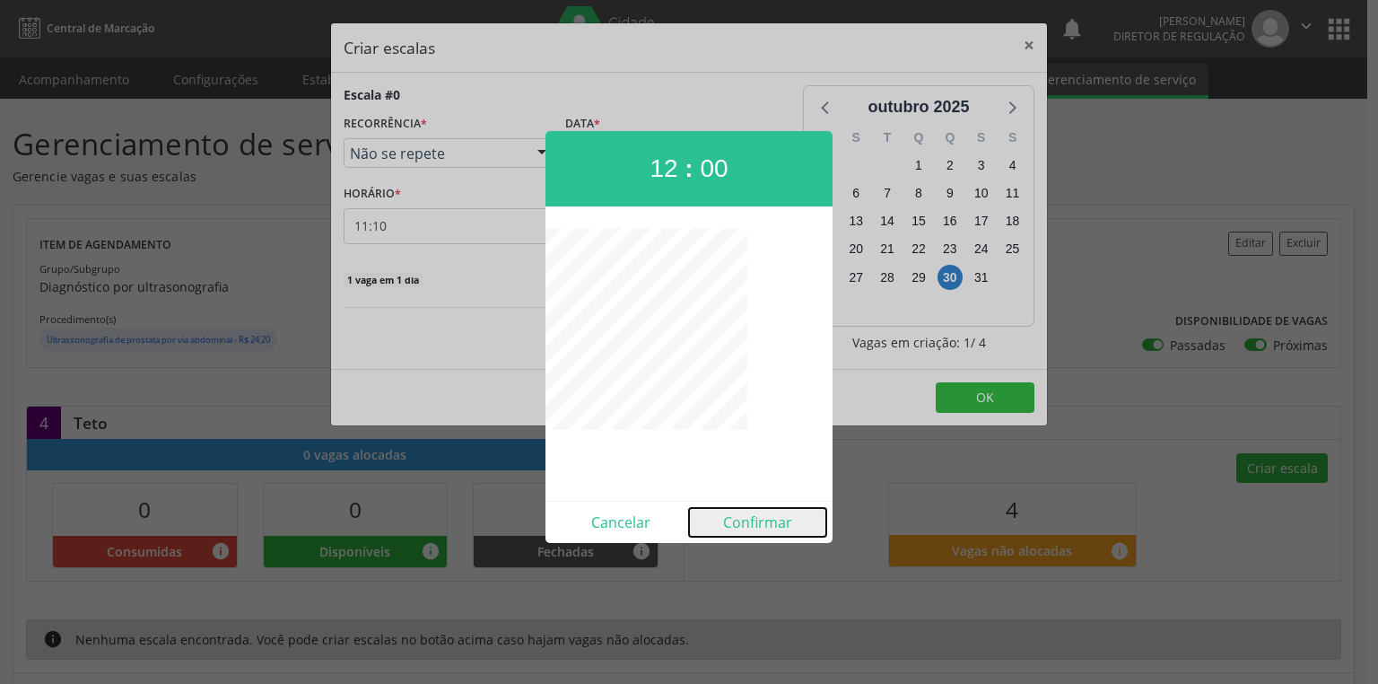
drag, startPoint x: 750, startPoint y: 524, endPoint x: 704, endPoint y: 416, distance: 117.0
click at [749, 520] on button "Confirmar" at bounding box center [757, 522] width 137 height 29
type input "12:00"
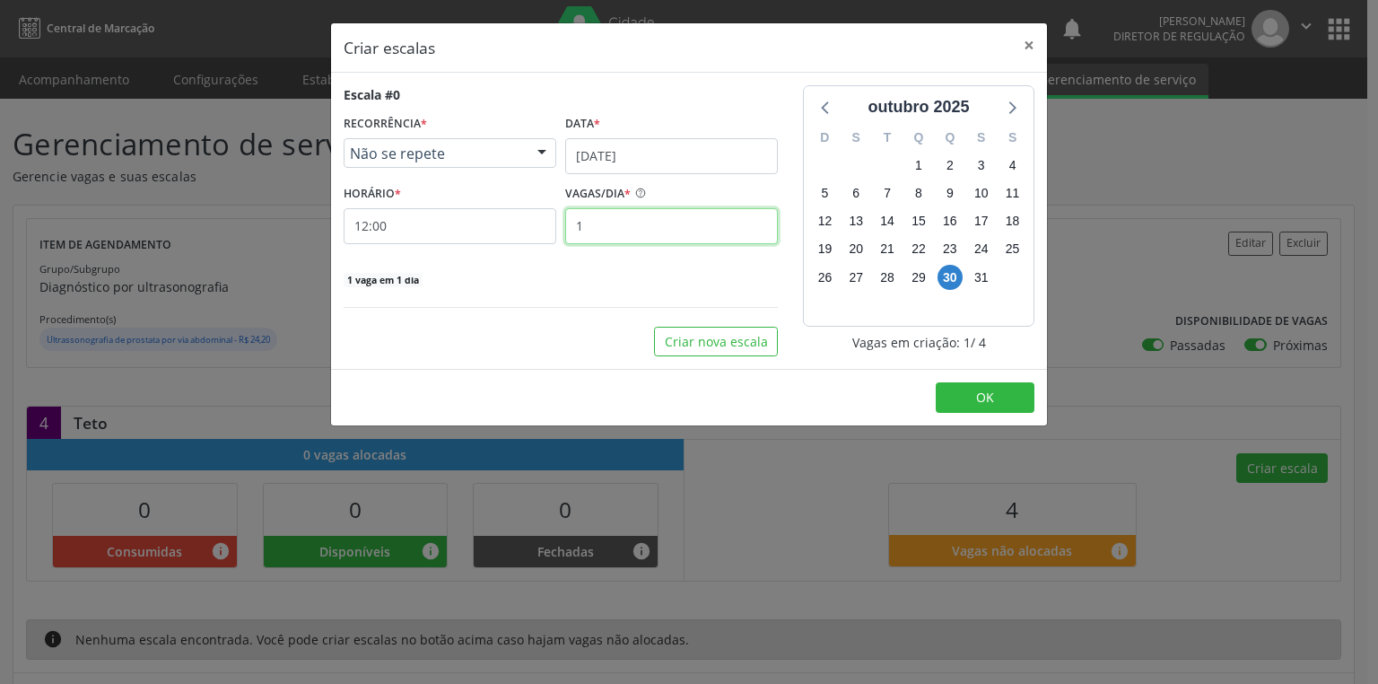
click at [596, 230] on input "1" at bounding box center [671, 226] width 213 height 36
type input "4"
click at [962, 398] on button "OK" at bounding box center [985, 397] width 99 height 31
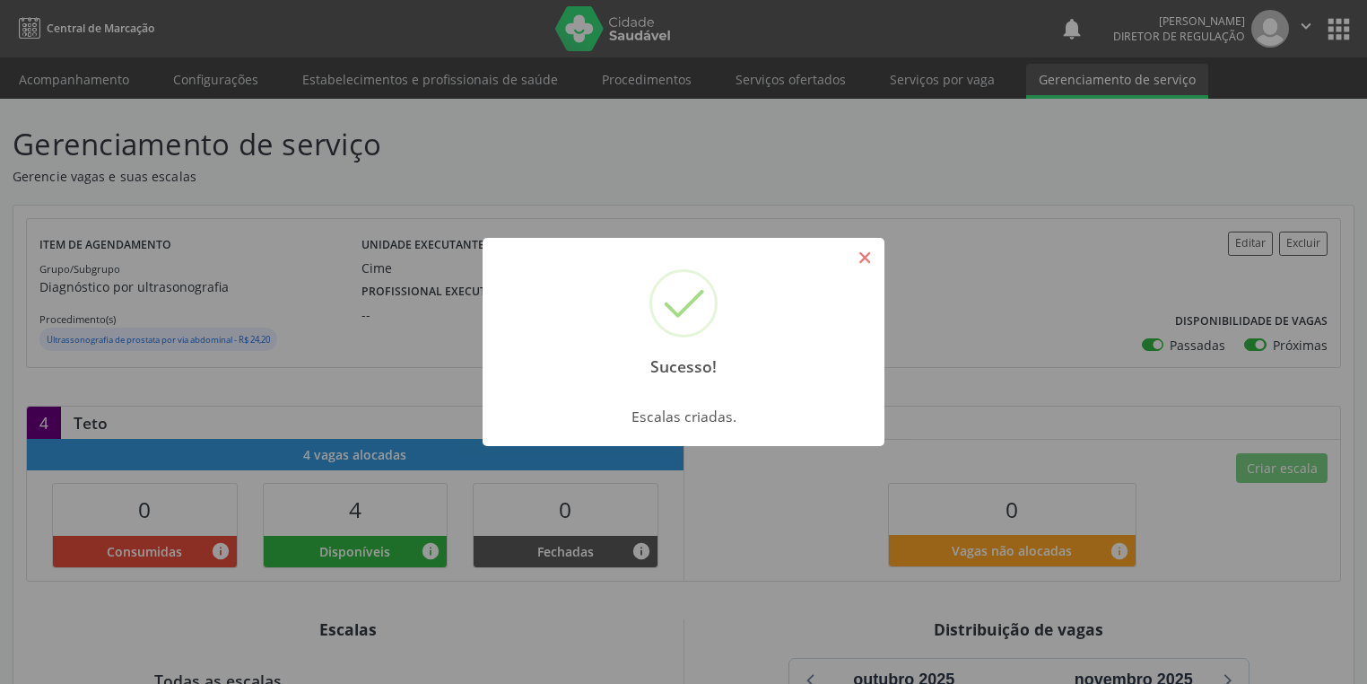
click at [866, 254] on button "×" at bounding box center [865, 257] width 31 height 31
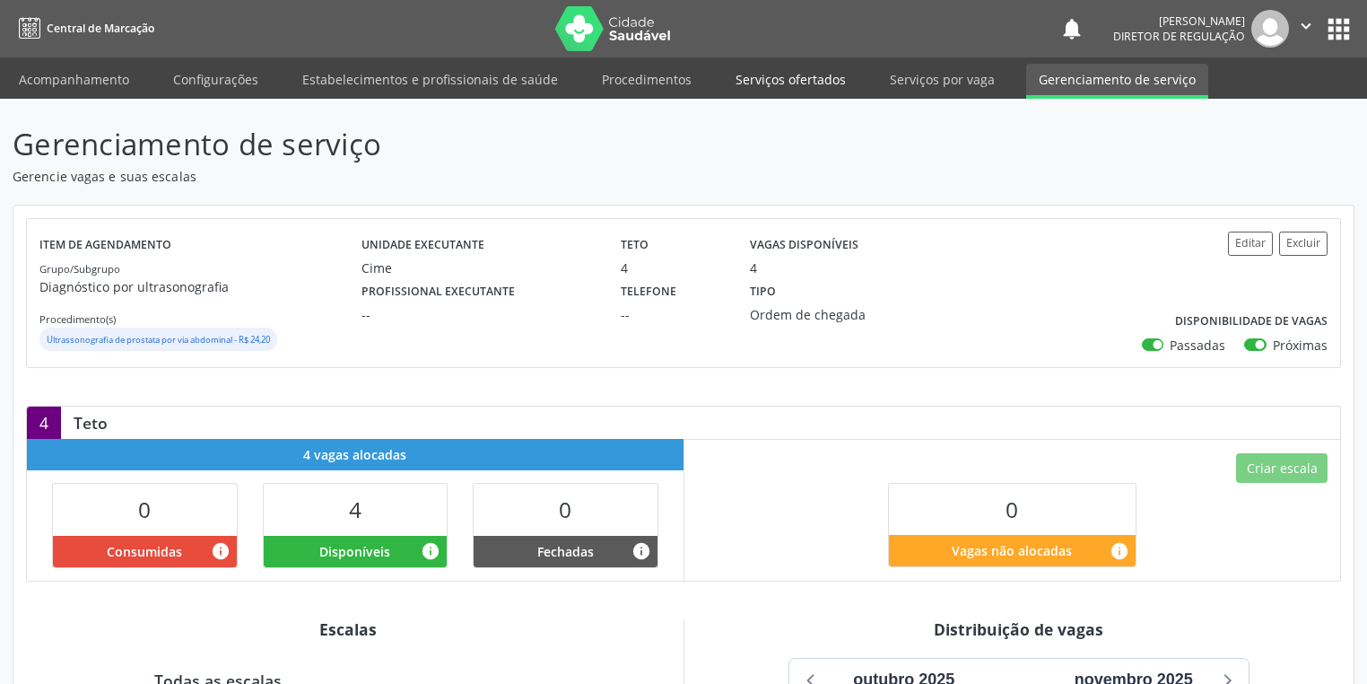
click at [759, 68] on link "Serviços ofertados" at bounding box center [790, 79] width 135 height 31
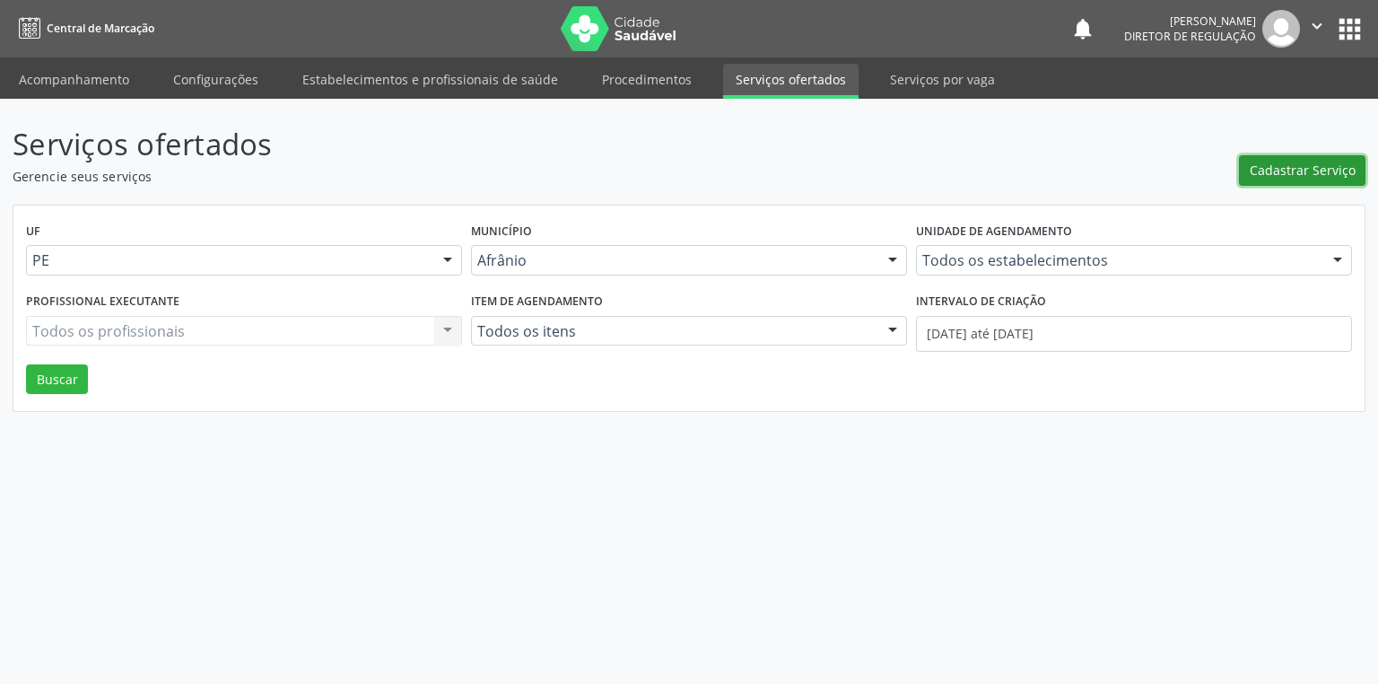
click at [1294, 163] on span "Cadastrar Serviço" at bounding box center [1303, 170] width 106 height 19
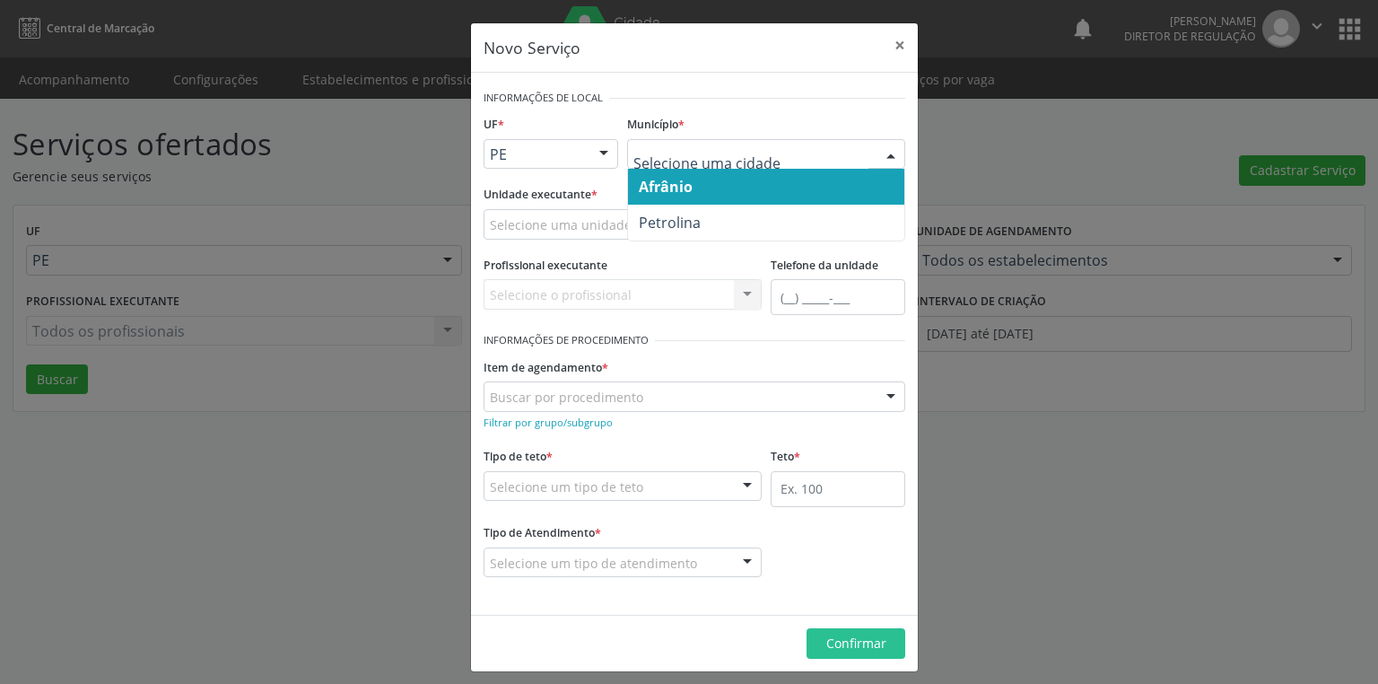
click at [664, 191] on span "Afrânio" at bounding box center [666, 187] width 54 height 20
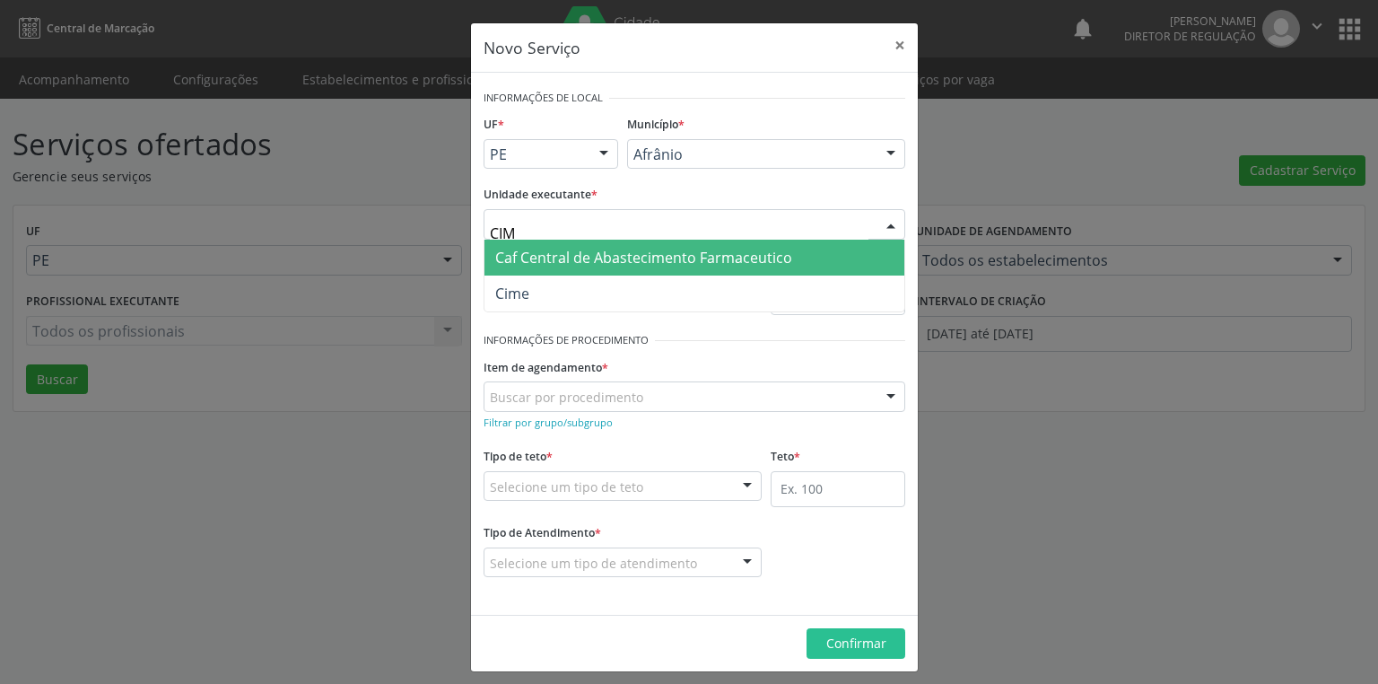
type input "CIME"
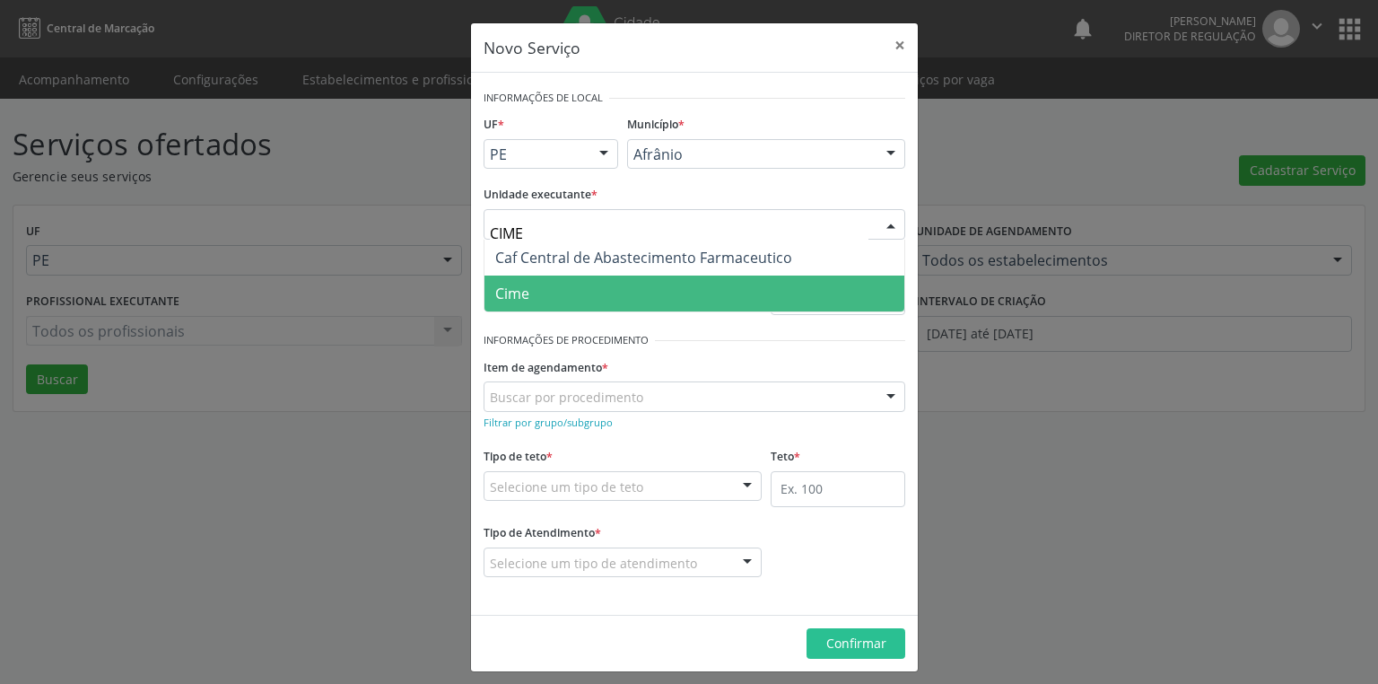
click at [566, 301] on span "Cime" at bounding box center [694, 293] width 420 height 36
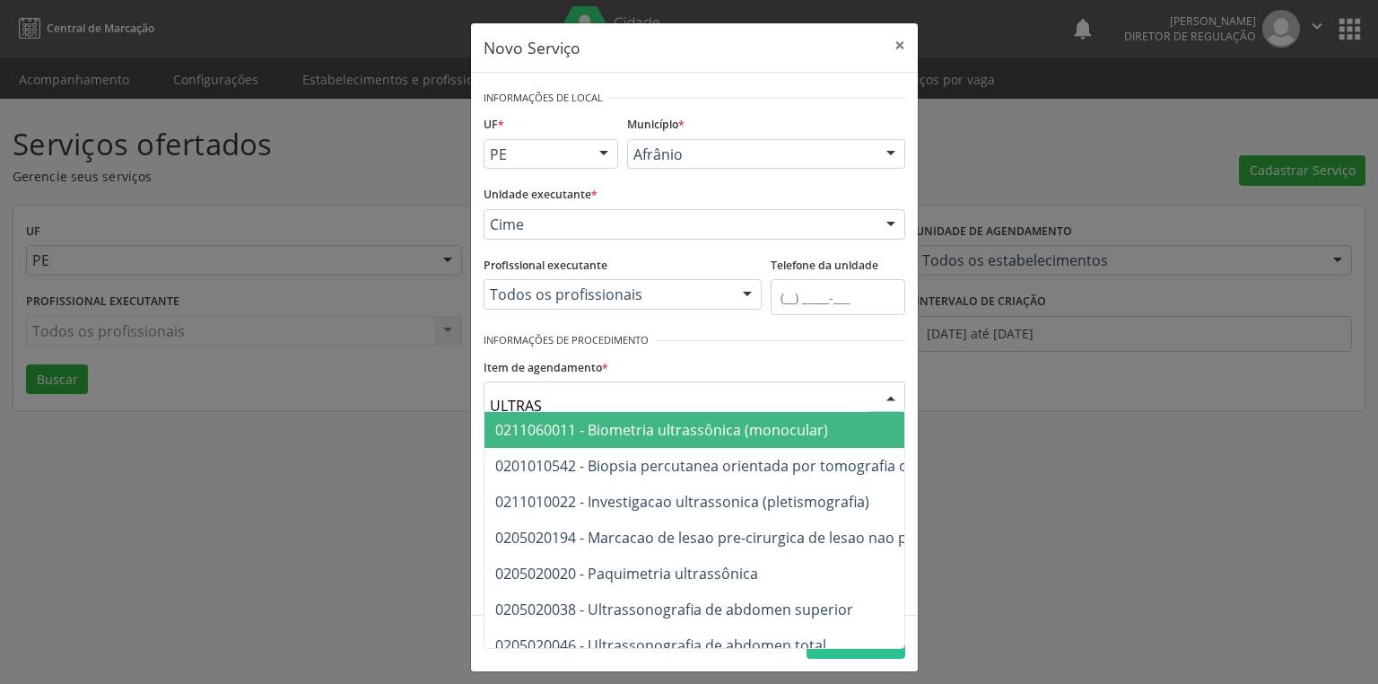
type input "ULTRASS"
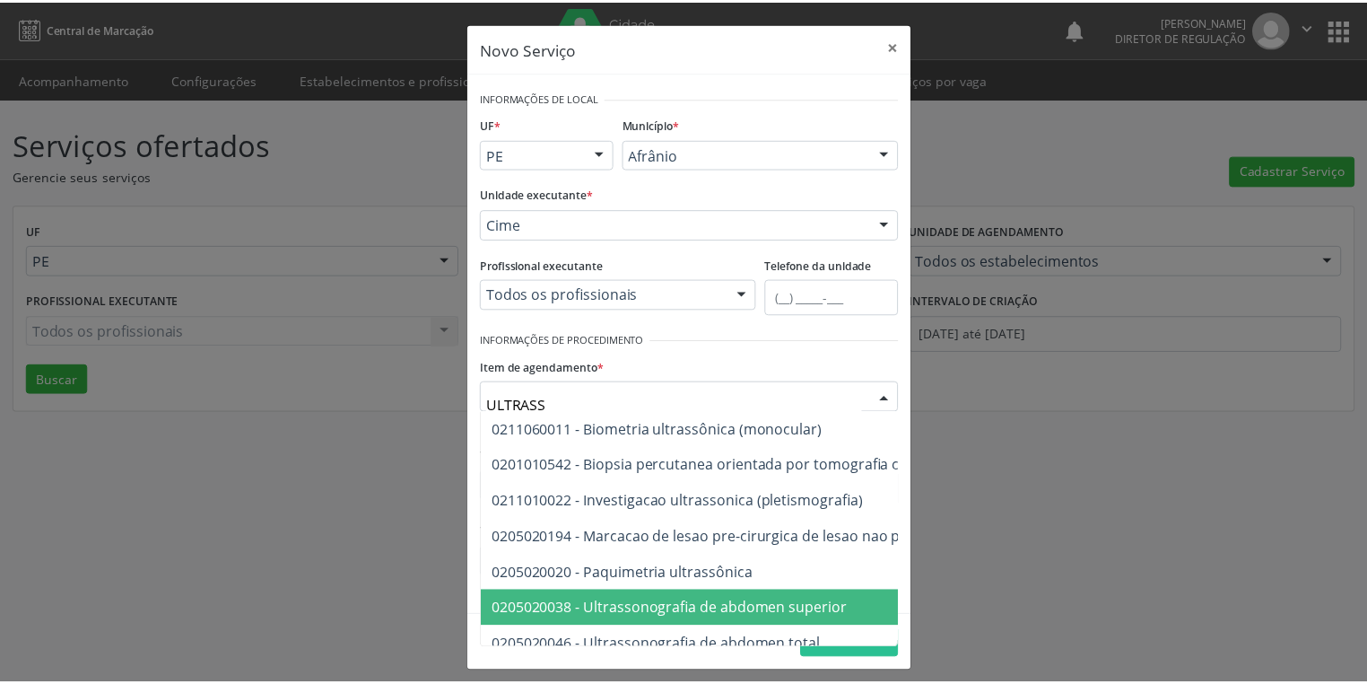
scroll to position [72, 0]
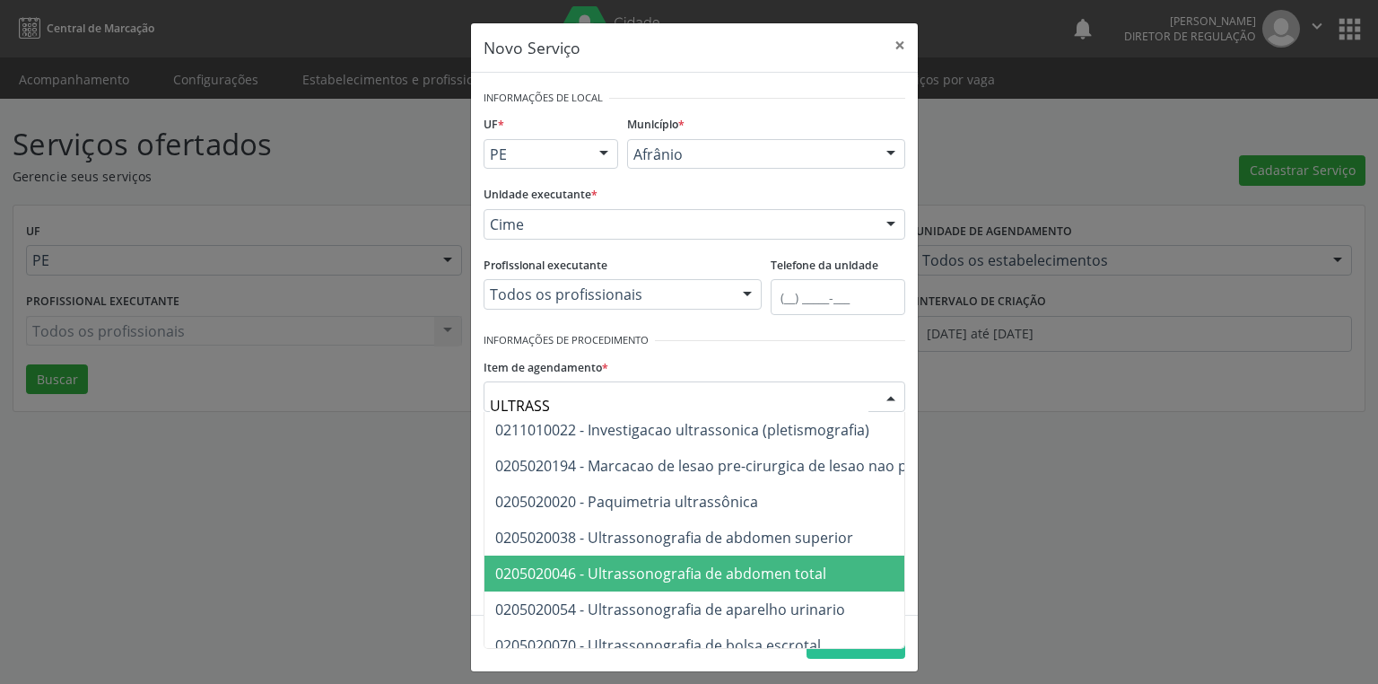
click at [704, 567] on span "0205020046 - Ultrassonografia de abdomen total" at bounding box center [660, 573] width 331 height 20
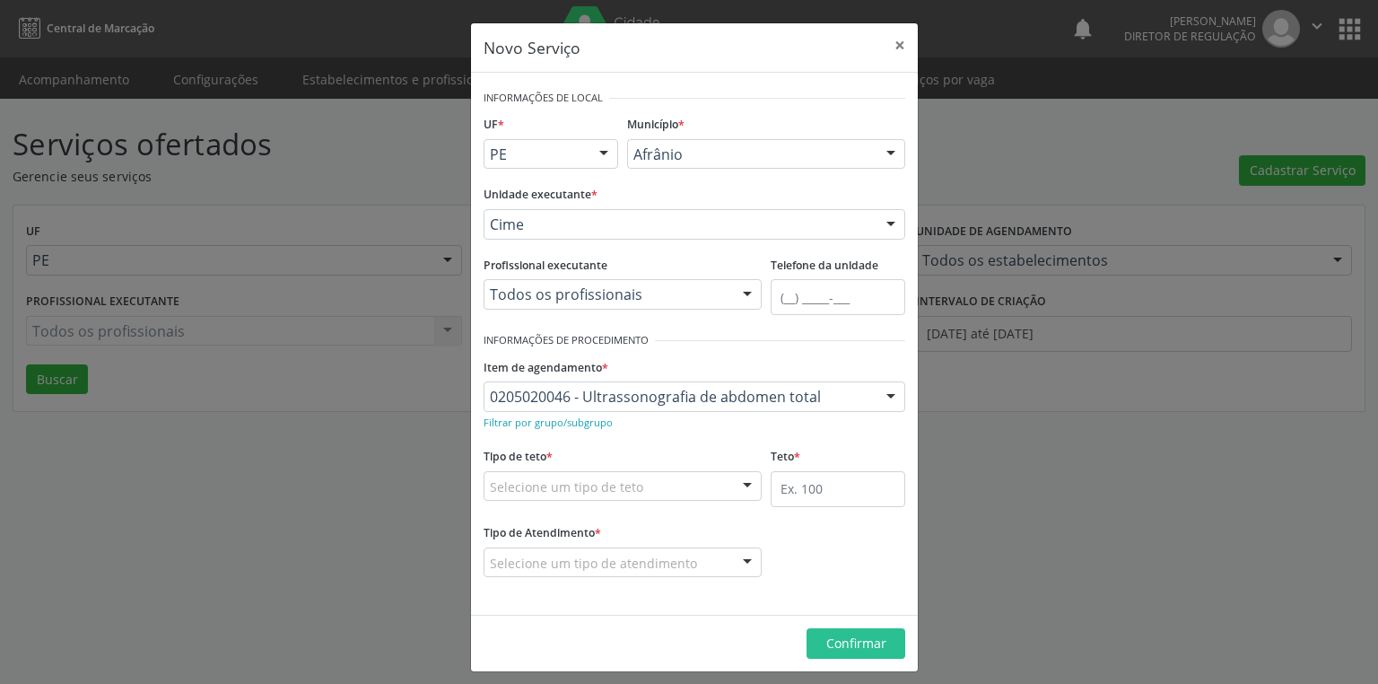
click at [540, 471] on div "Selecione um tipo de teto" at bounding box center [623, 486] width 278 height 31
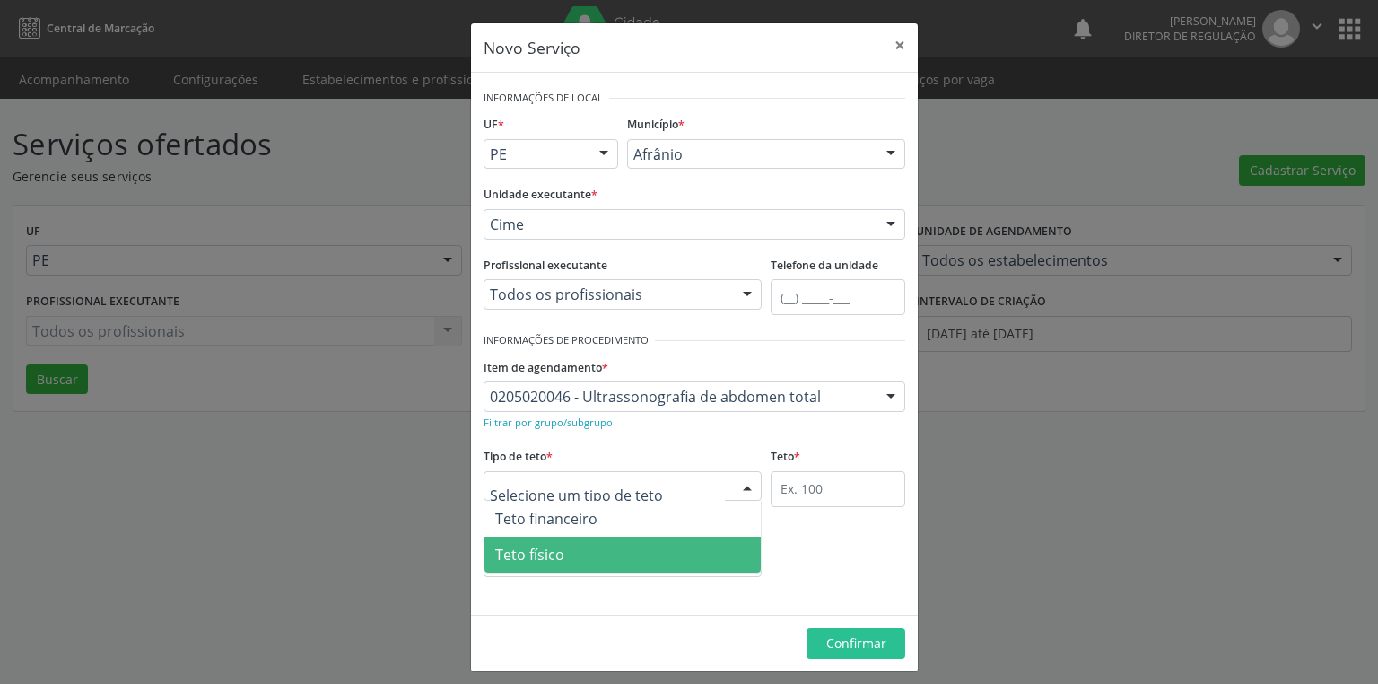
drag, startPoint x: 543, startPoint y: 547, endPoint x: 651, endPoint y: 517, distance: 112.8
click at [546, 545] on span "Teto físico" at bounding box center [529, 555] width 69 height 20
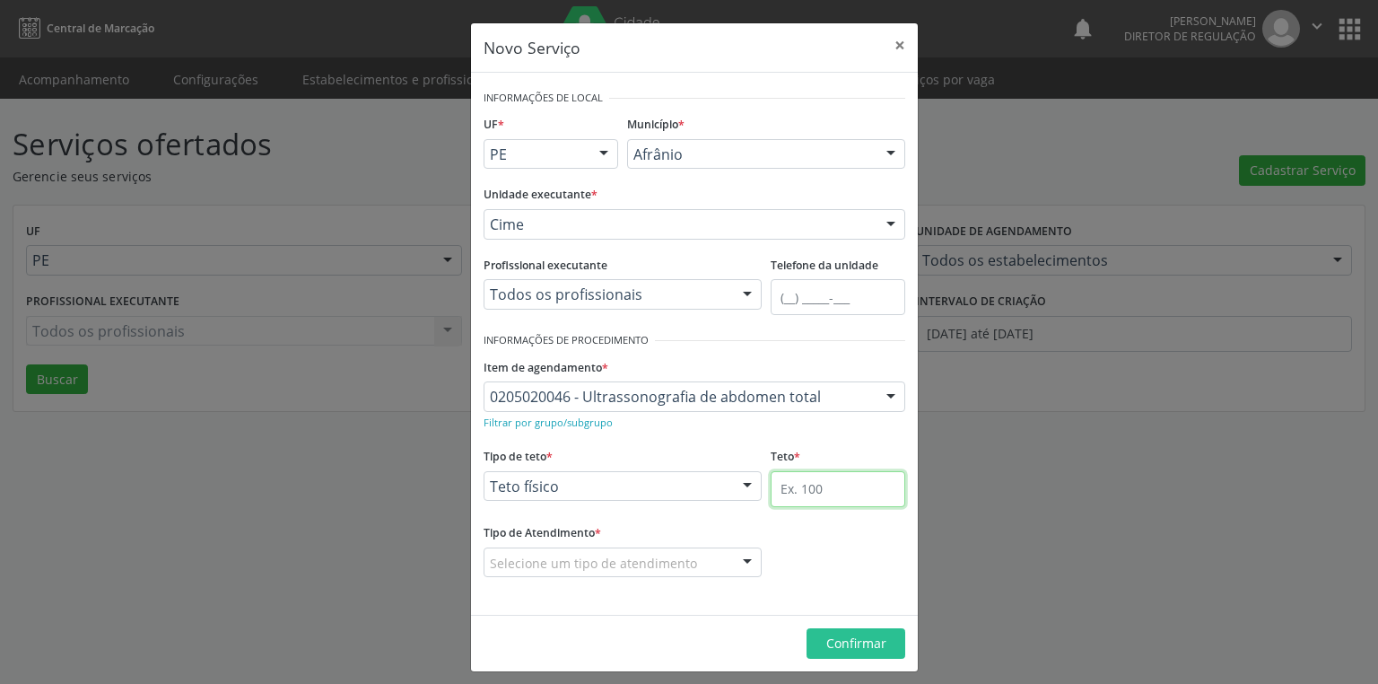
click at [788, 478] on input "text" at bounding box center [838, 489] width 135 height 36
type input "20"
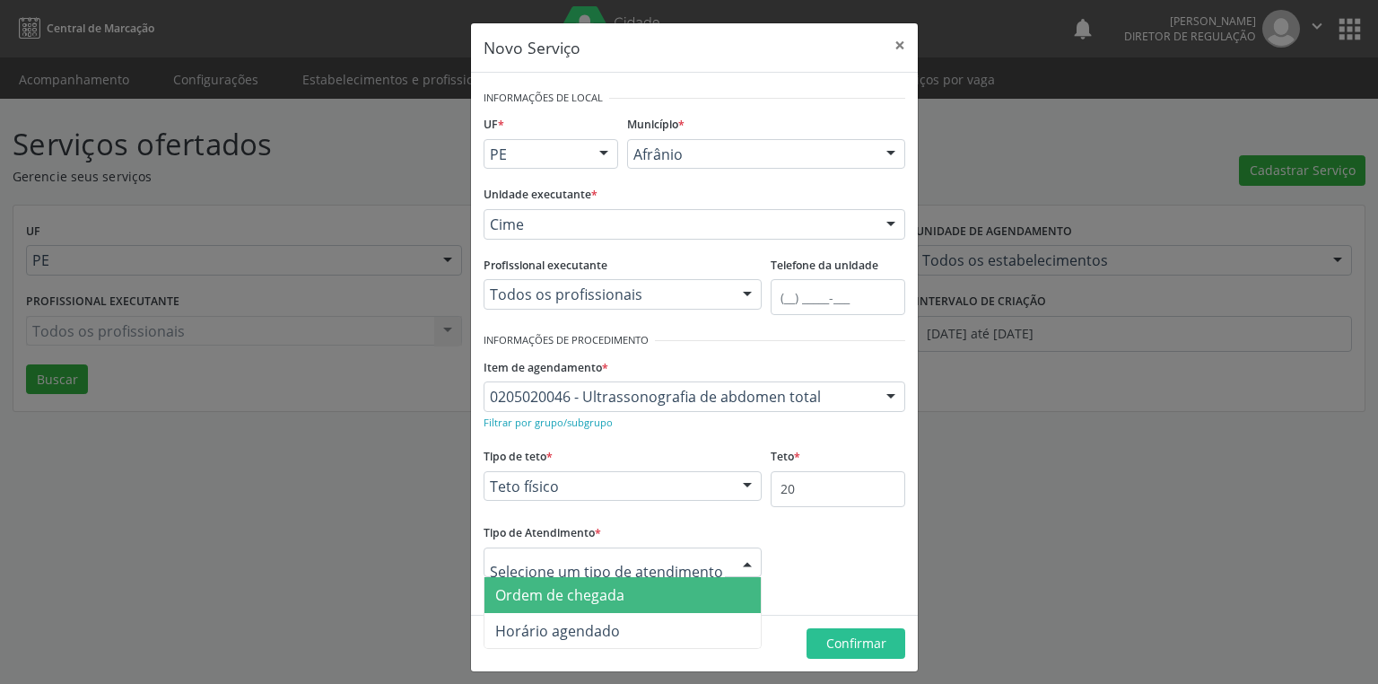
drag, startPoint x: 587, startPoint y: 596, endPoint x: 746, endPoint y: 622, distance: 161.8
click at [588, 596] on span "Ordem de chegada" at bounding box center [559, 595] width 129 height 20
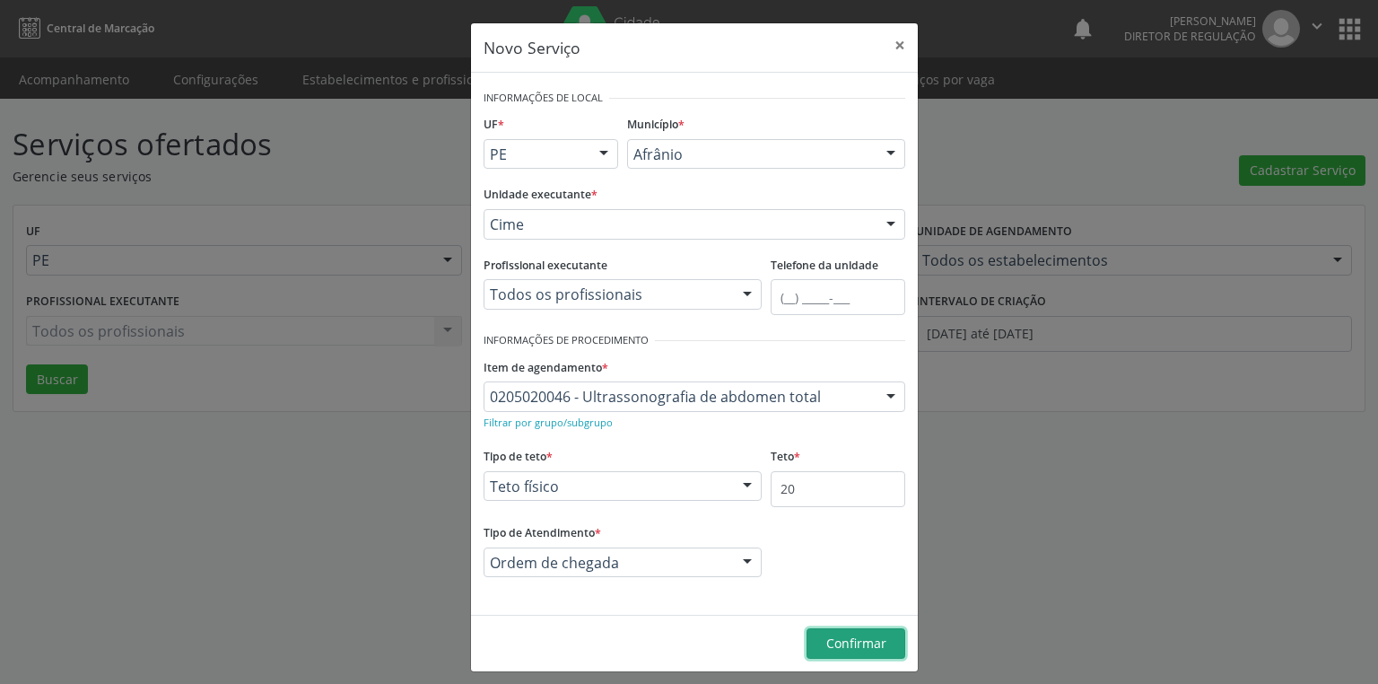
click at [869, 643] on span "Confirmar" at bounding box center [856, 642] width 60 height 17
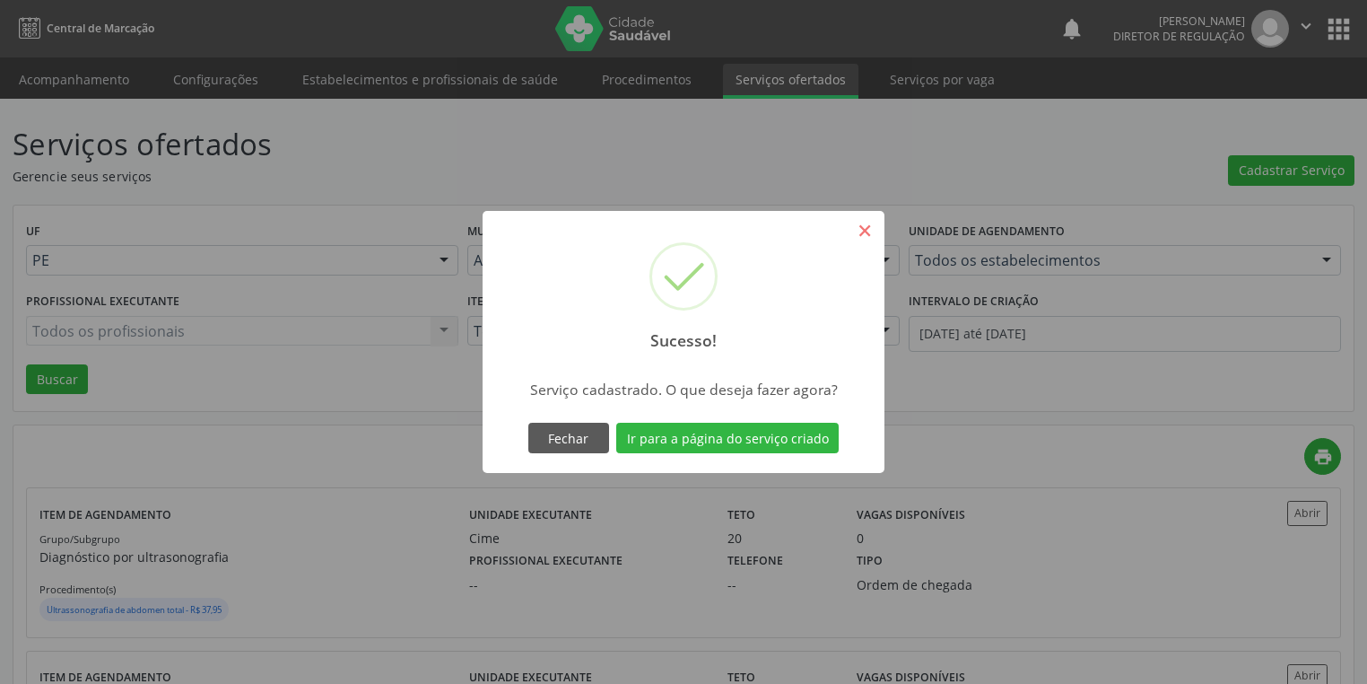
drag, startPoint x: 847, startPoint y: 229, endPoint x: 860, endPoint y: 229, distance: 13.5
click at [854, 229] on div "Sucesso! ×" at bounding box center [684, 288] width 402 height 154
click at [860, 229] on button "×" at bounding box center [865, 230] width 31 height 31
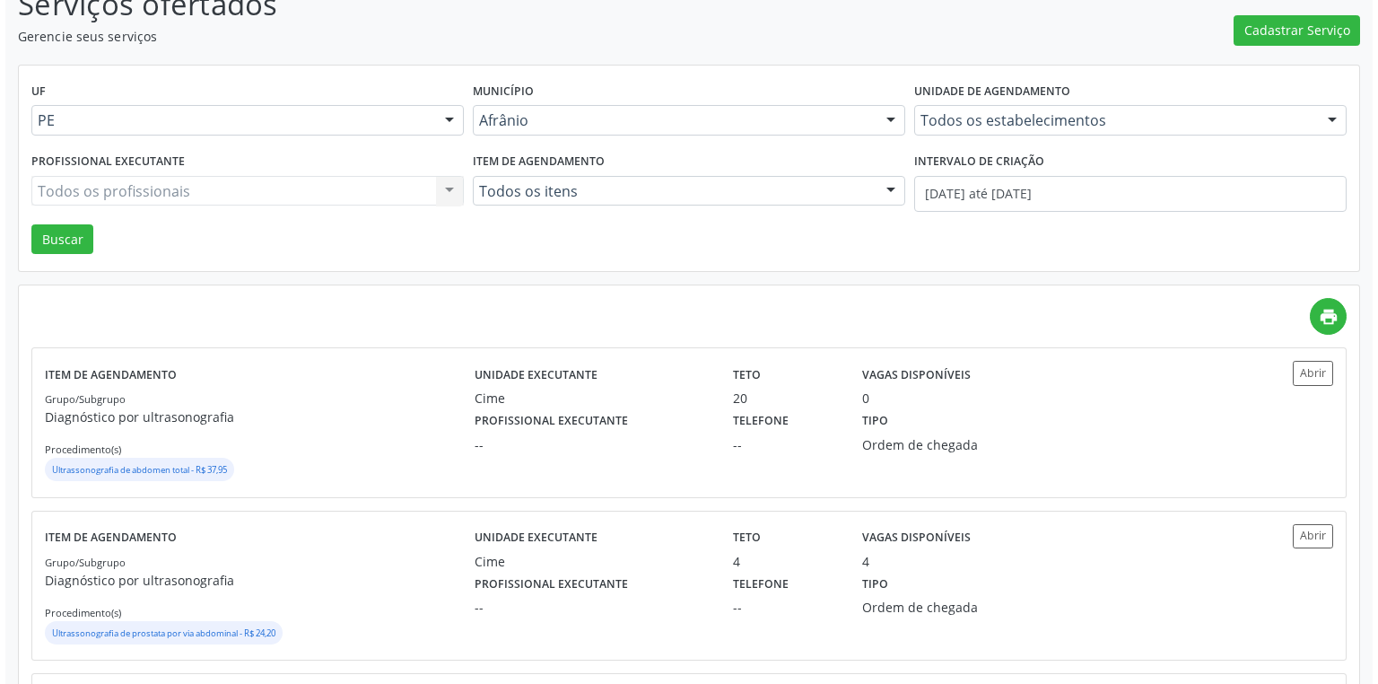
scroll to position [0, 0]
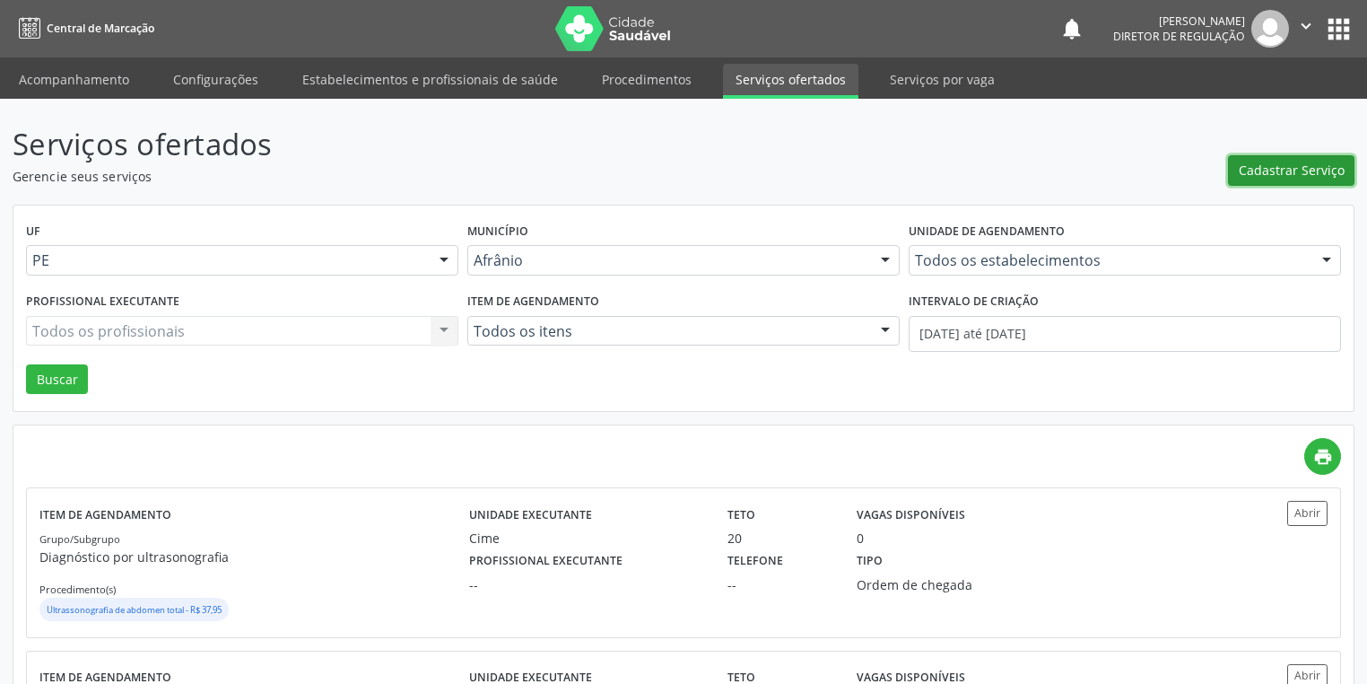
click at [1268, 163] on span "Cadastrar Serviço" at bounding box center [1292, 170] width 106 height 19
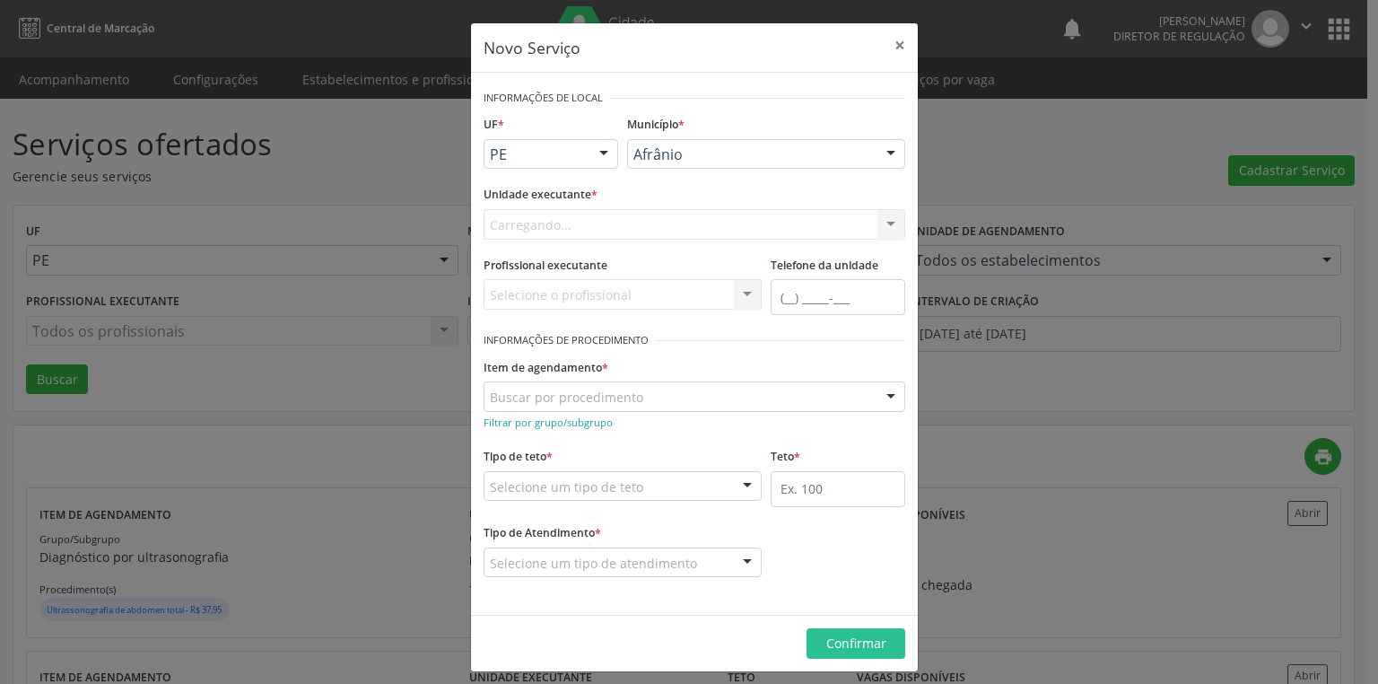
click at [654, 165] on div "Afrânio" at bounding box center [766, 154] width 278 height 31
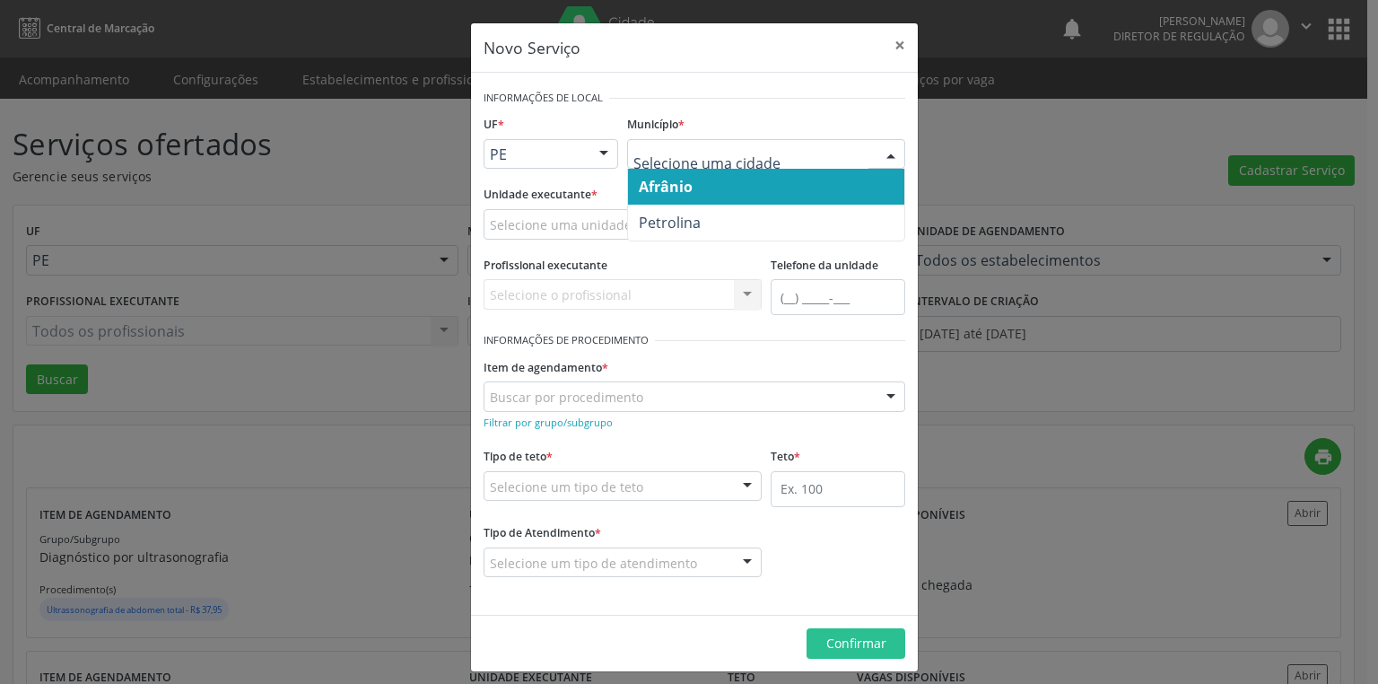
click at [665, 197] on span "Afrânio" at bounding box center [766, 187] width 276 height 36
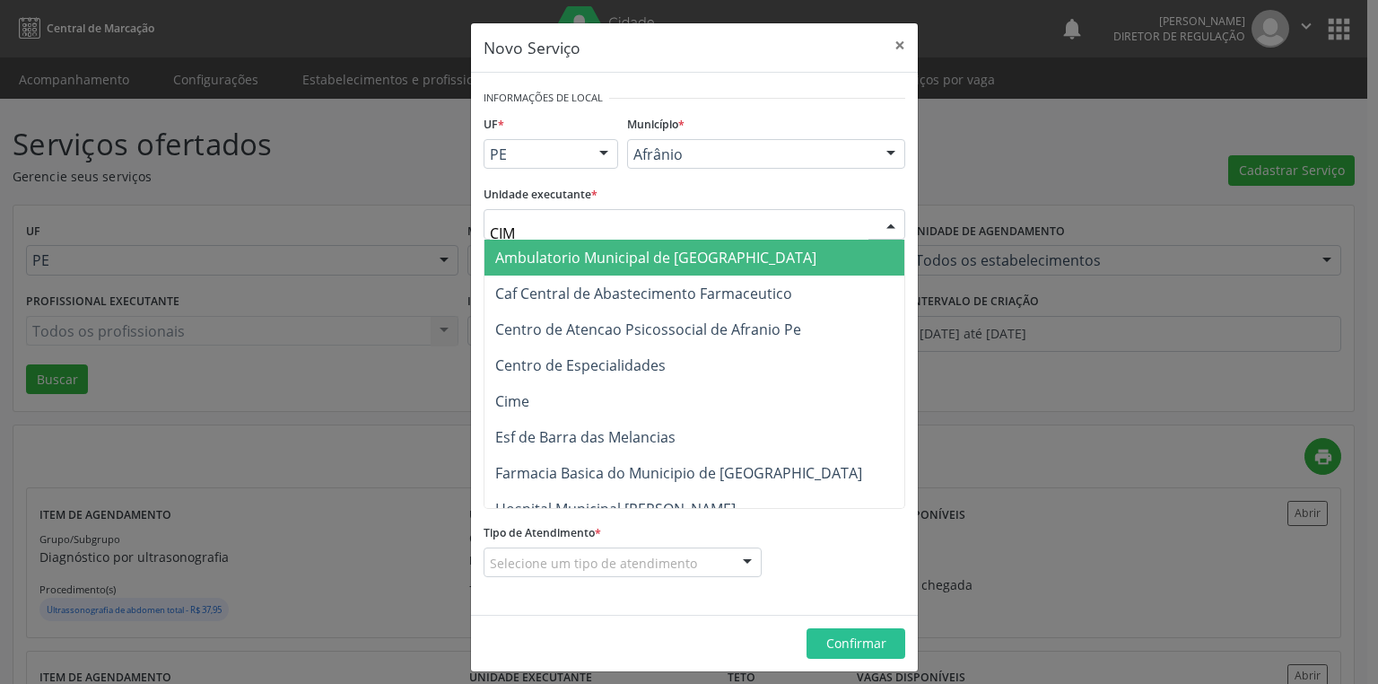
type input "CIME"
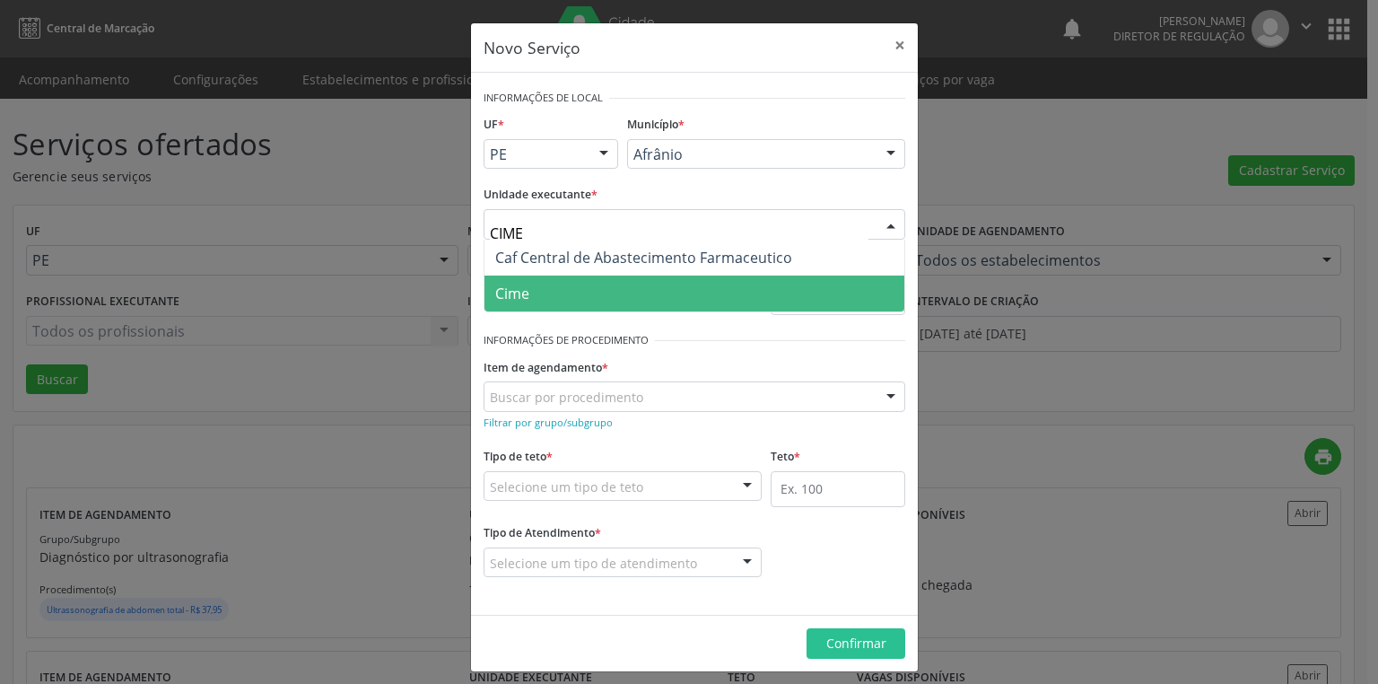
drag, startPoint x: 538, startPoint y: 293, endPoint x: 535, endPoint y: 306, distance: 13.1
click at [538, 294] on span "Cime" at bounding box center [694, 293] width 420 height 36
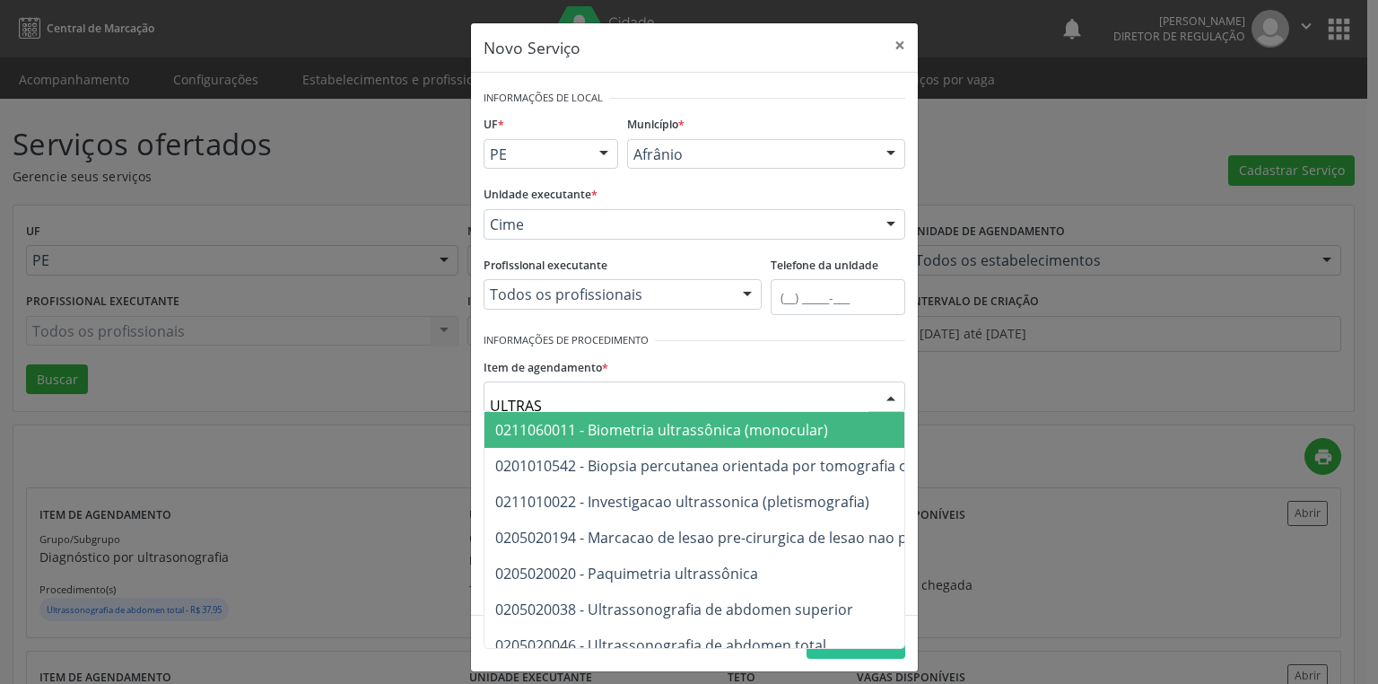
type input "ULTRASS"
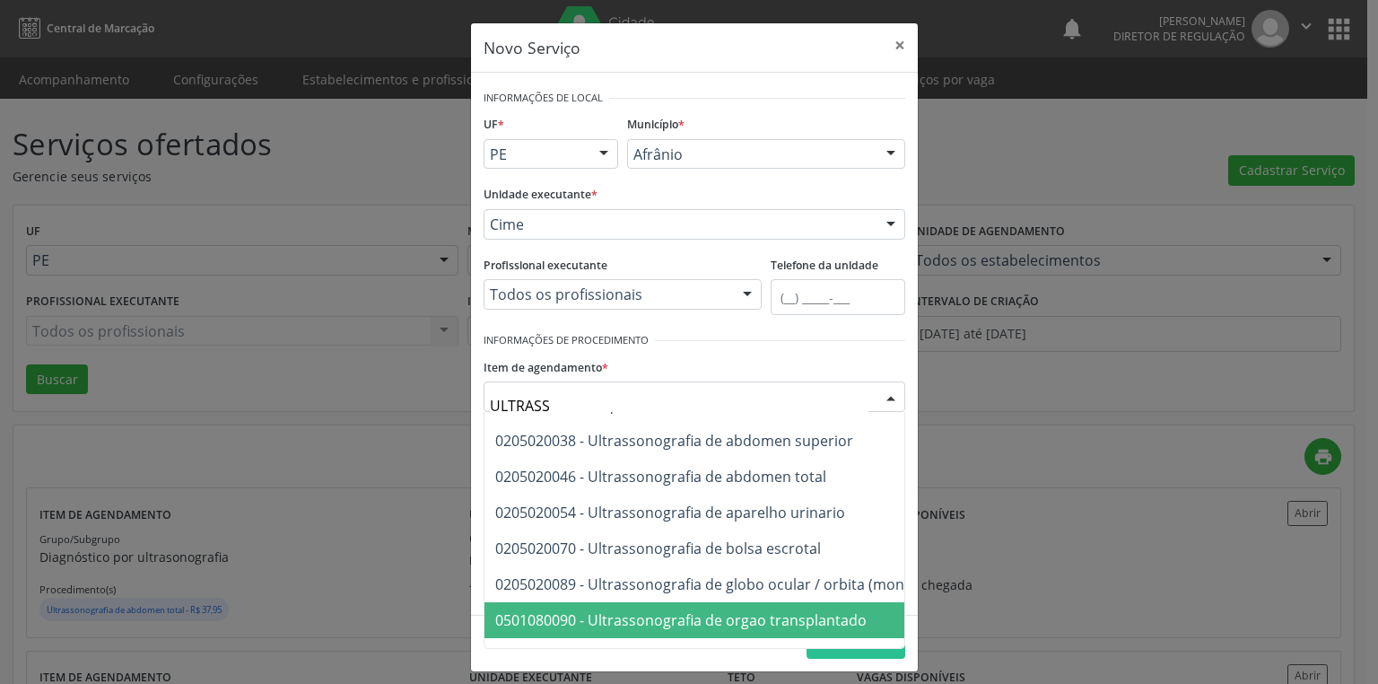
scroll to position [97, 0]
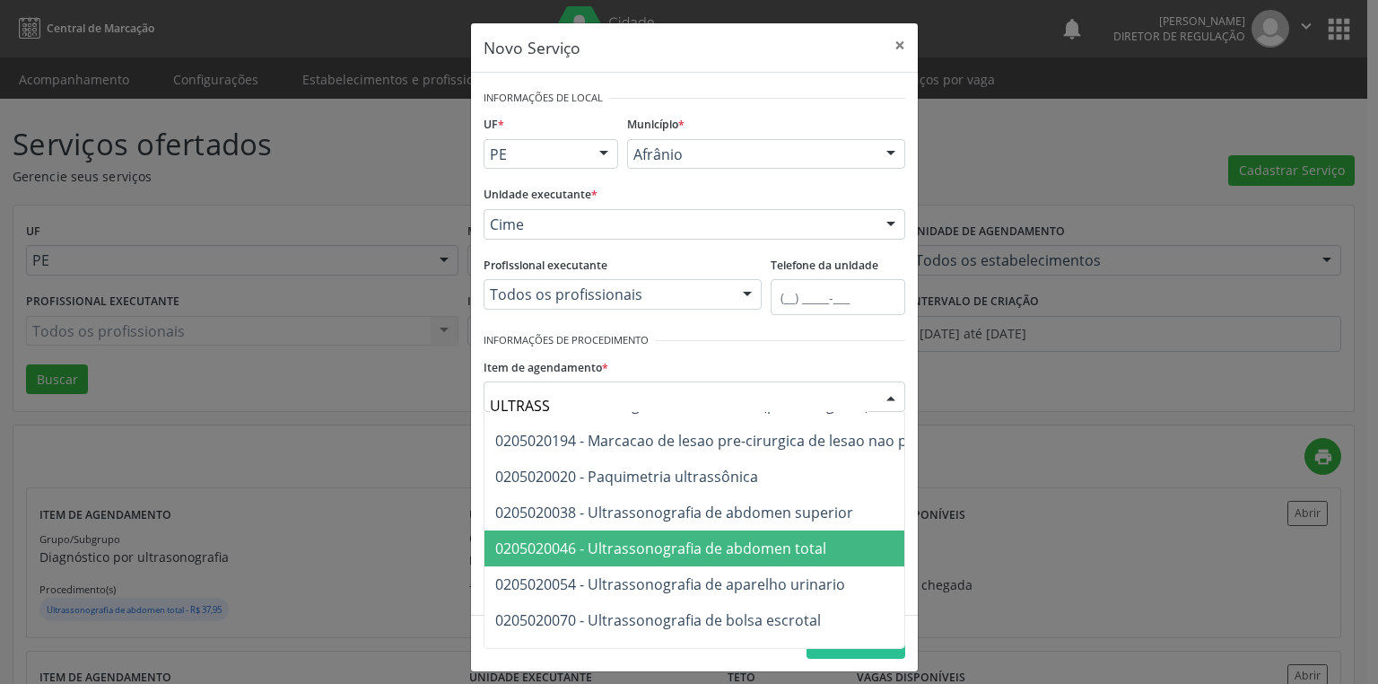
click at [703, 556] on span "0205020046 - Ultrassonografia de abdomen total" at bounding box center [929, 548] width 890 height 36
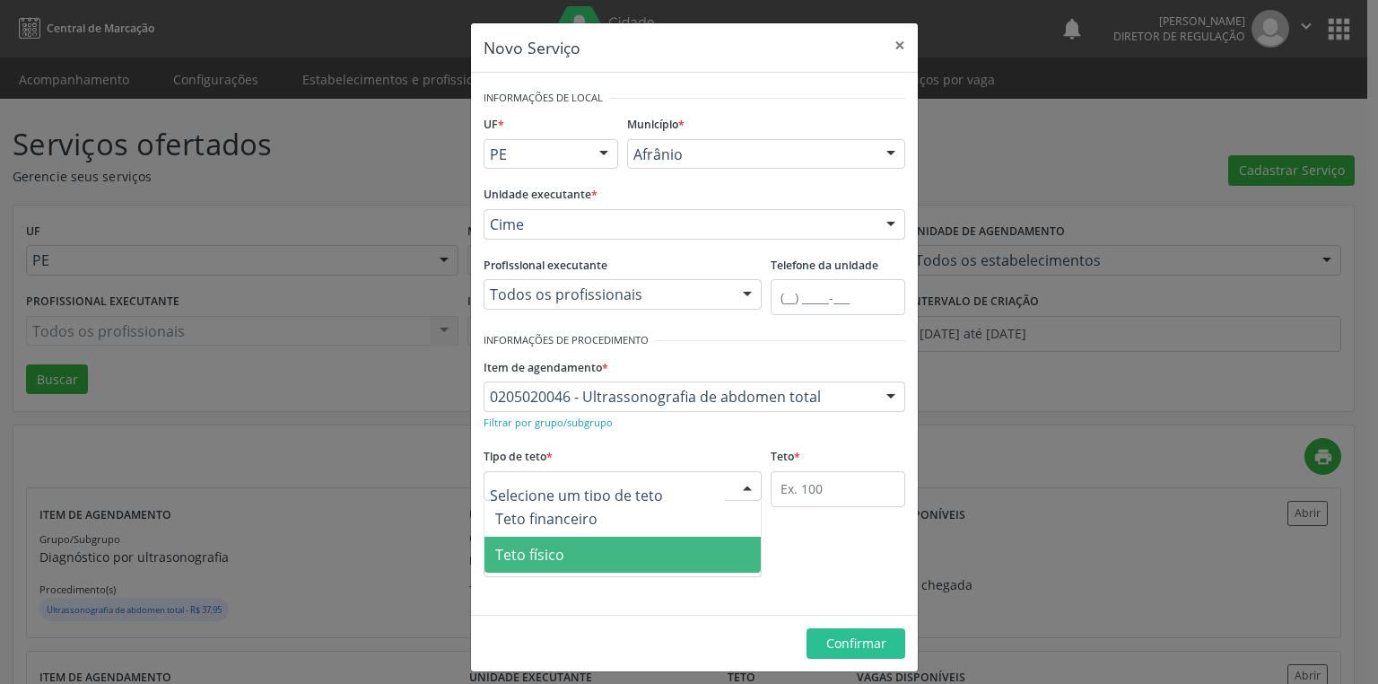
click at [541, 545] on span "Teto físico" at bounding box center [529, 555] width 69 height 20
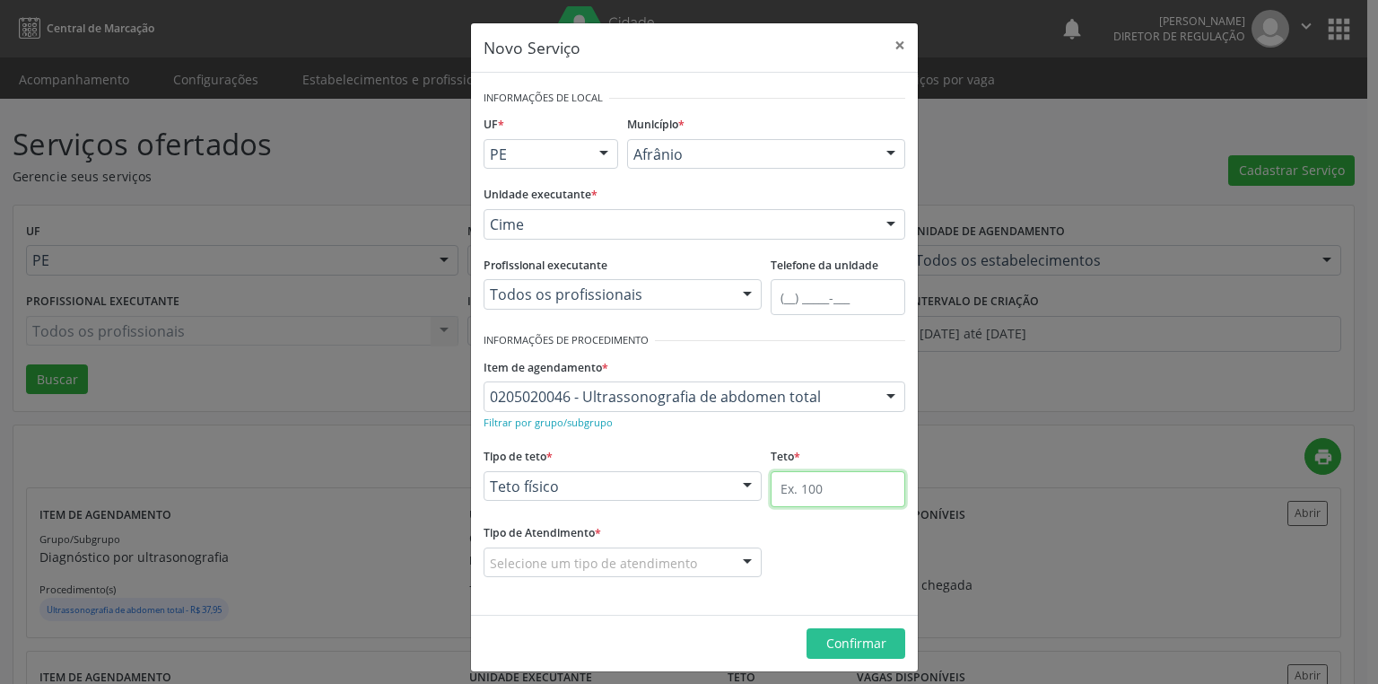
click at [779, 488] on input "text" at bounding box center [838, 489] width 135 height 36
type input "20"
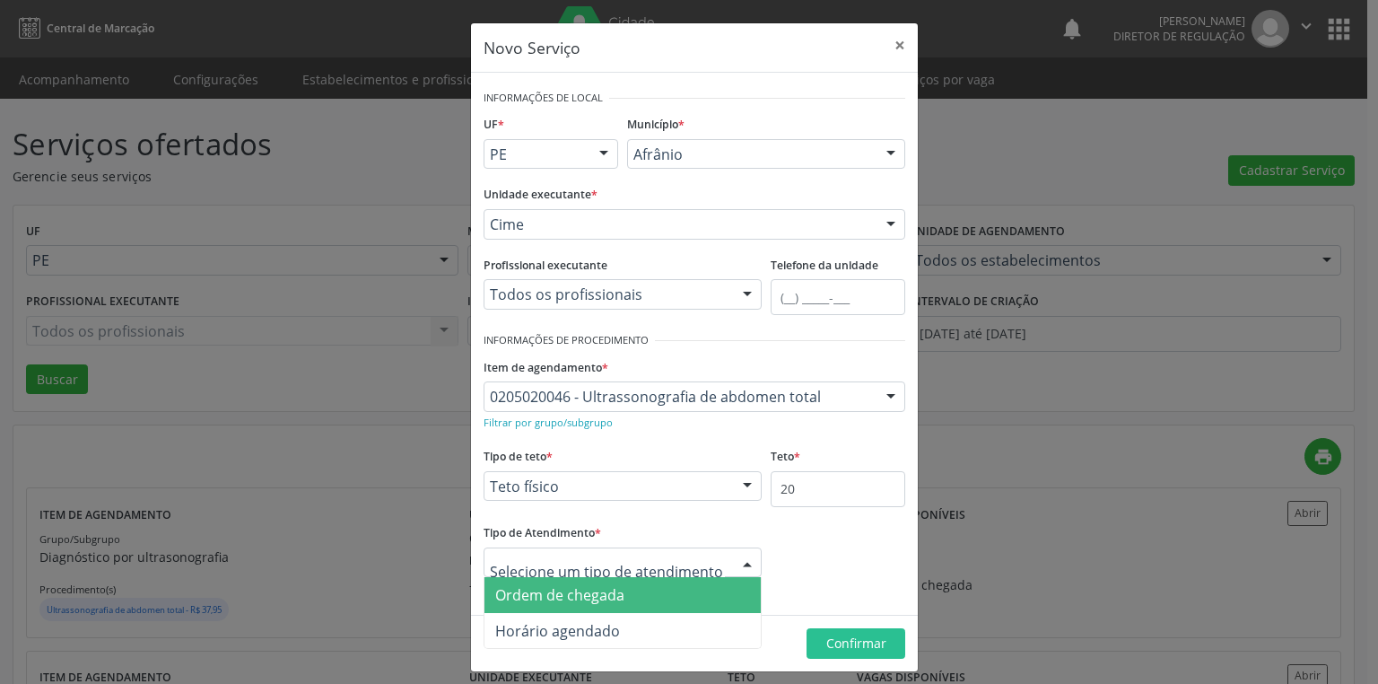
click at [550, 600] on span "Ordem de chegada" at bounding box center [559, 595] width 129 height 20
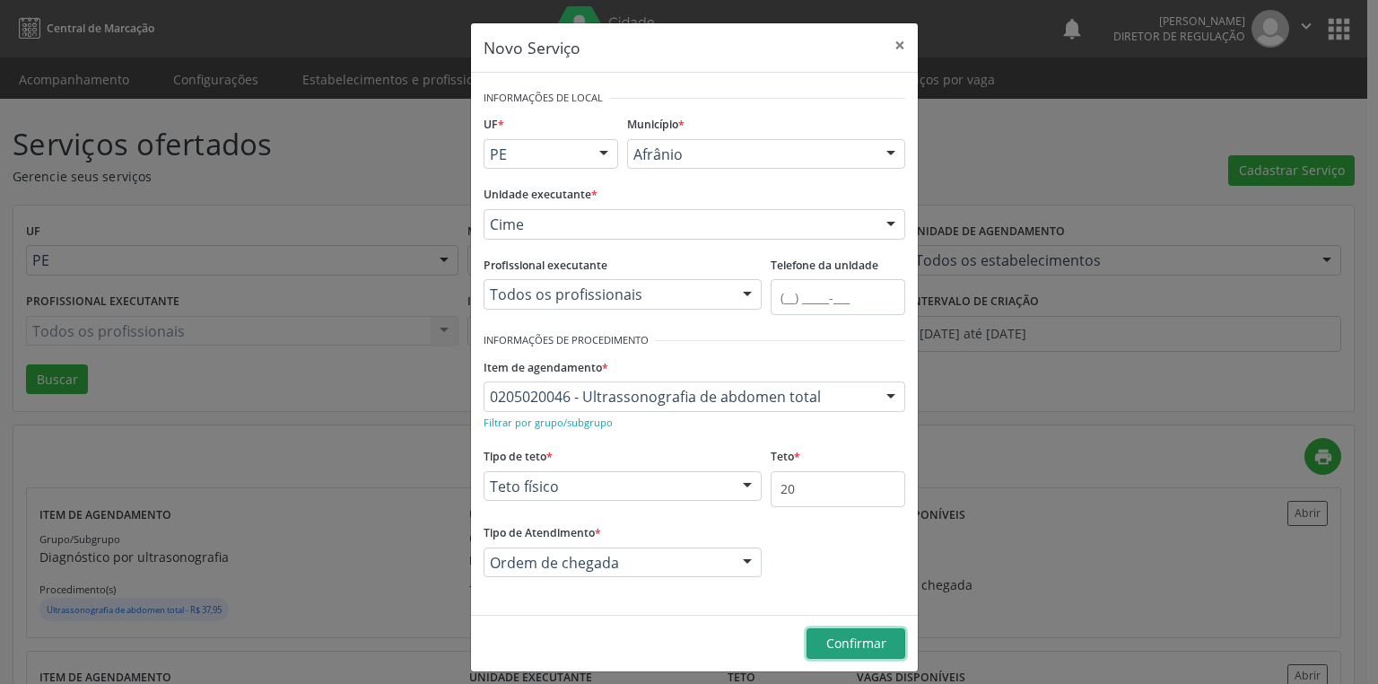
click at [832, 648] on span "Confirmar" at bounding box center [856, 642] width 60 height 17
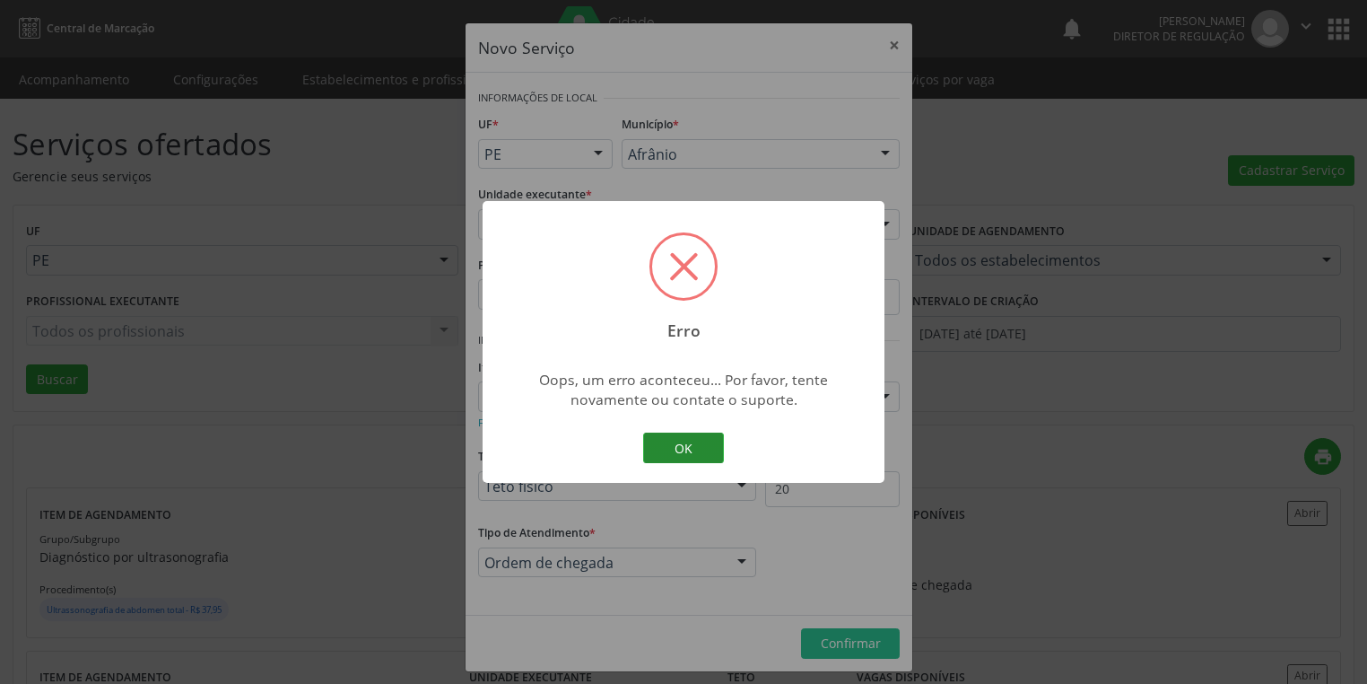
click at [686, 449] on button "OK" at bounding box center [683, 447] width 81 height 31
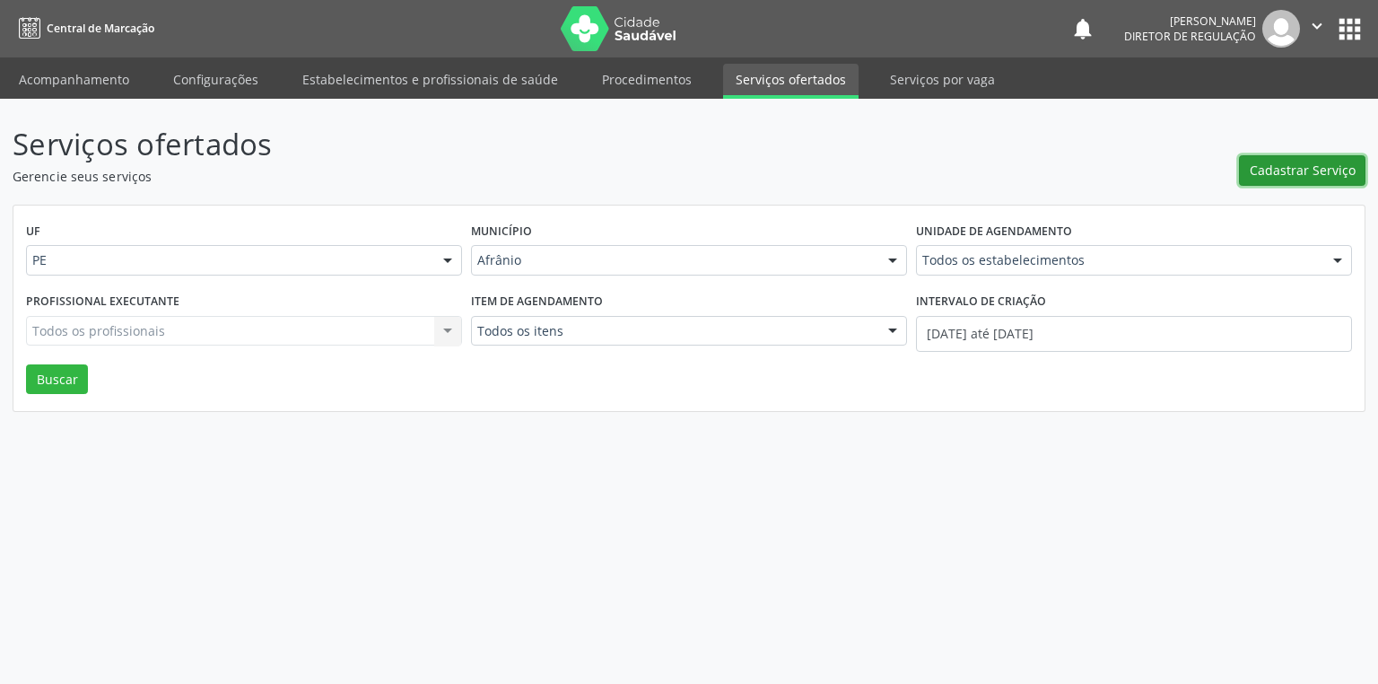
click at [1274, 169] on span "Cadastrar Serviço" at bounding box center [1303, 170] width 106 height 19
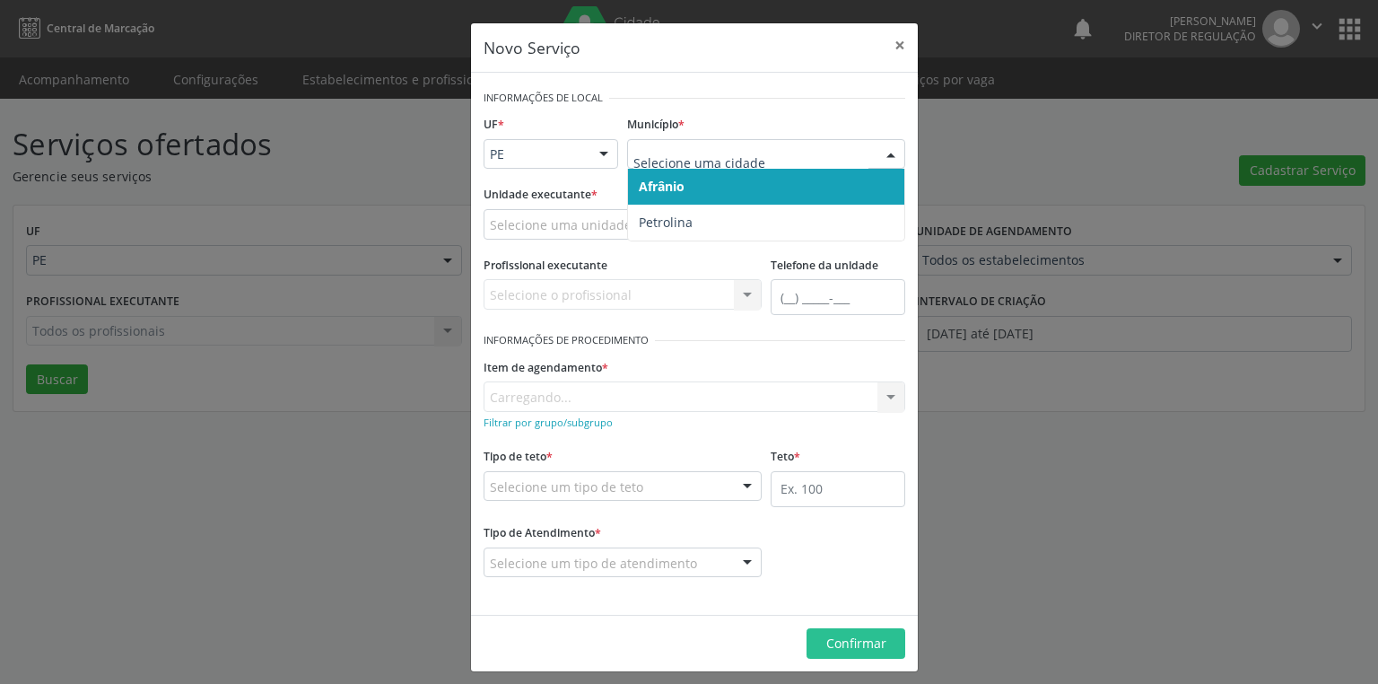
click at [660, 186] on span "Afrânio" at bounding box center [662, 186] width 46 height 17
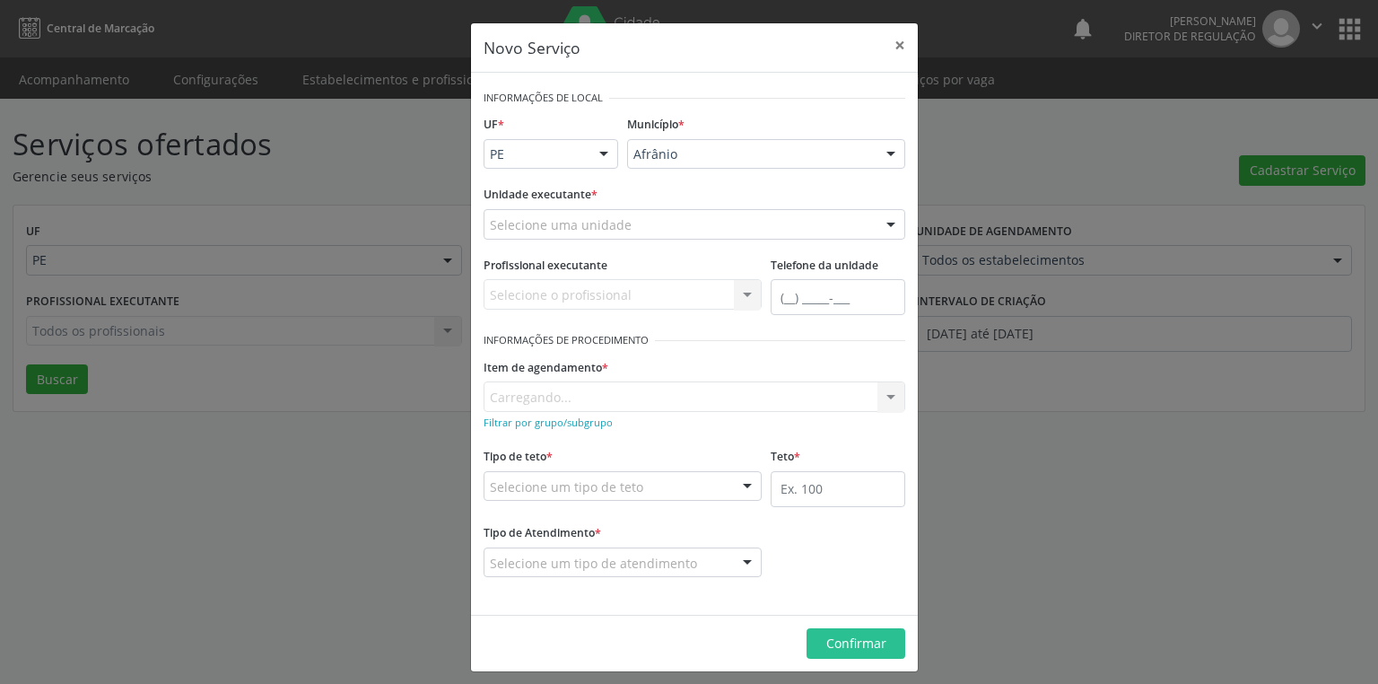
click at [556, 211] on div "Selecione uma unidade" at bounding box center [695, 224] width 422 height 31
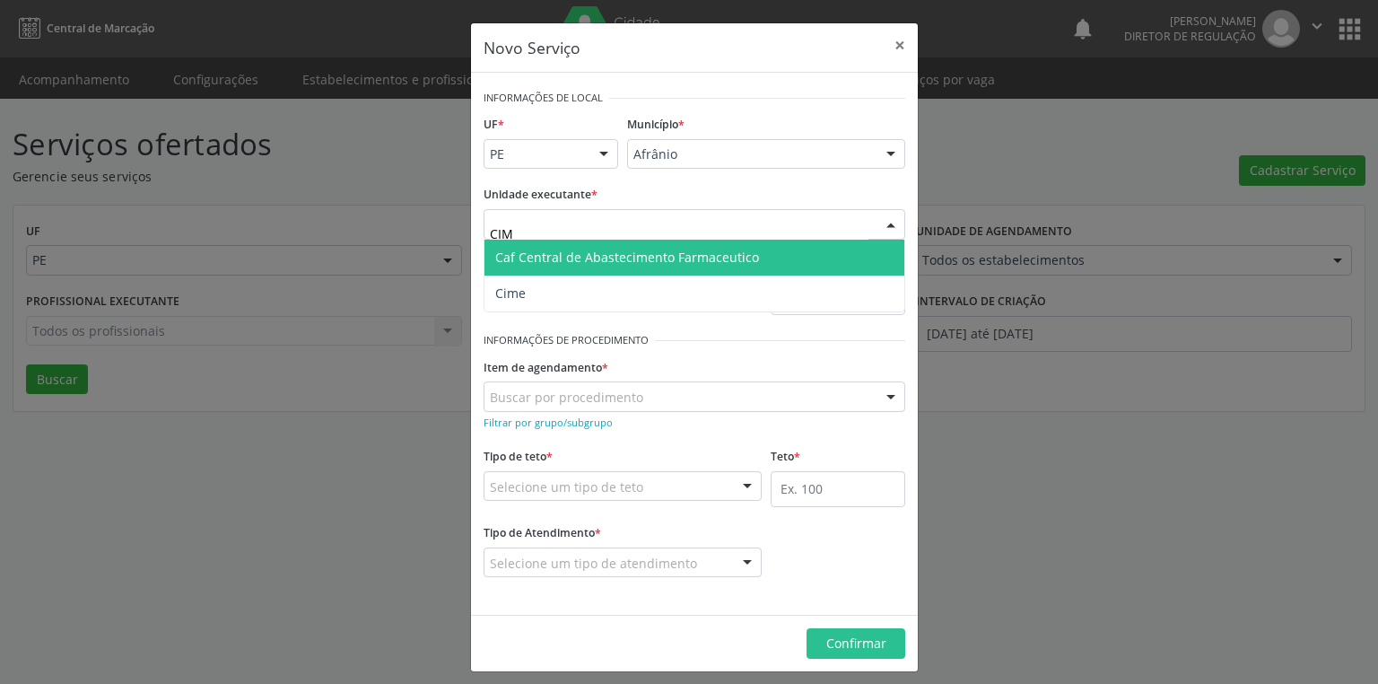
type input "CIME"
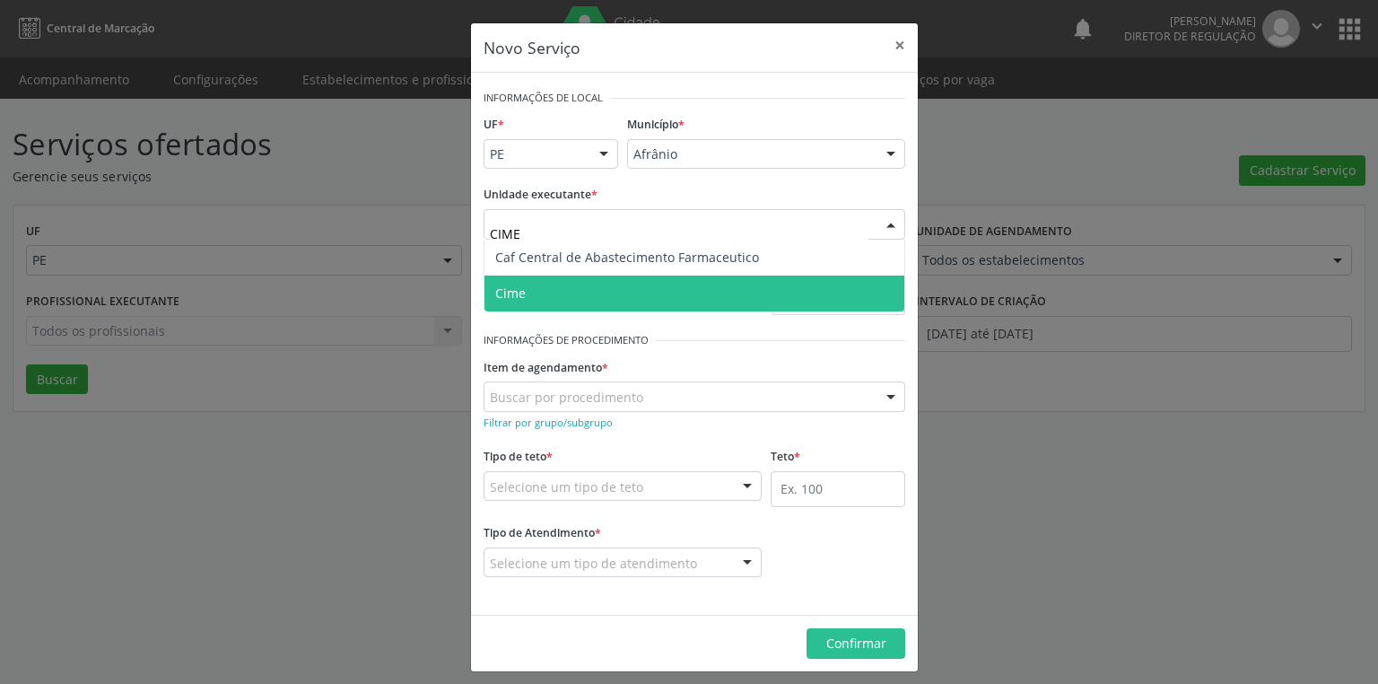
click at [536, 291] on span "Cime" at bounding box center [694, 293] width 420 height 36
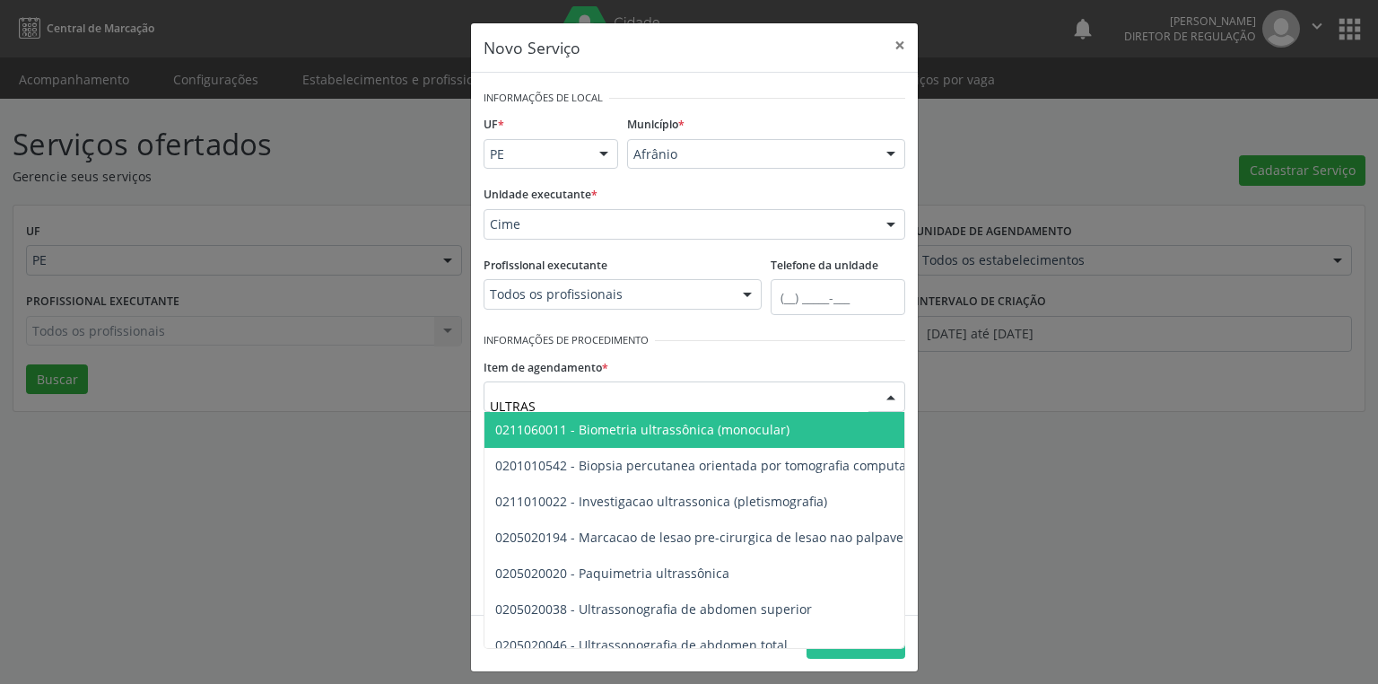
type input "ULTRASS"
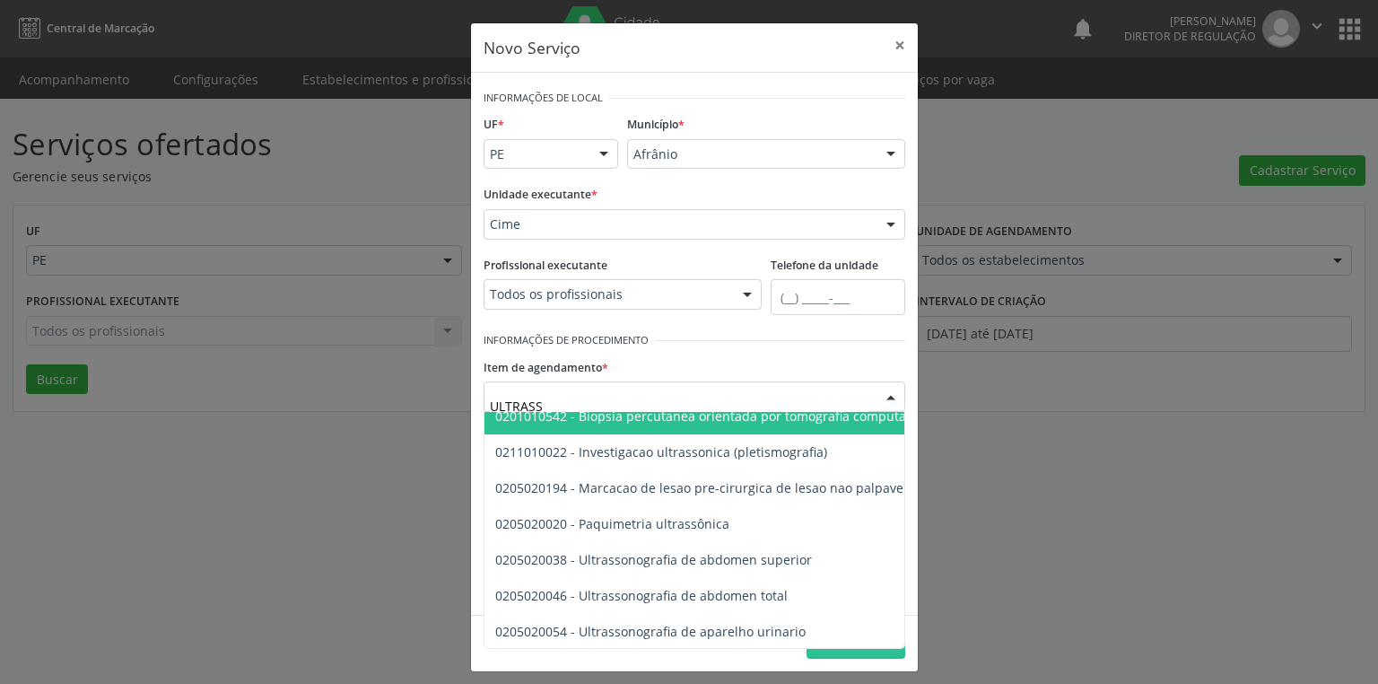
scroll to position [72, 0]
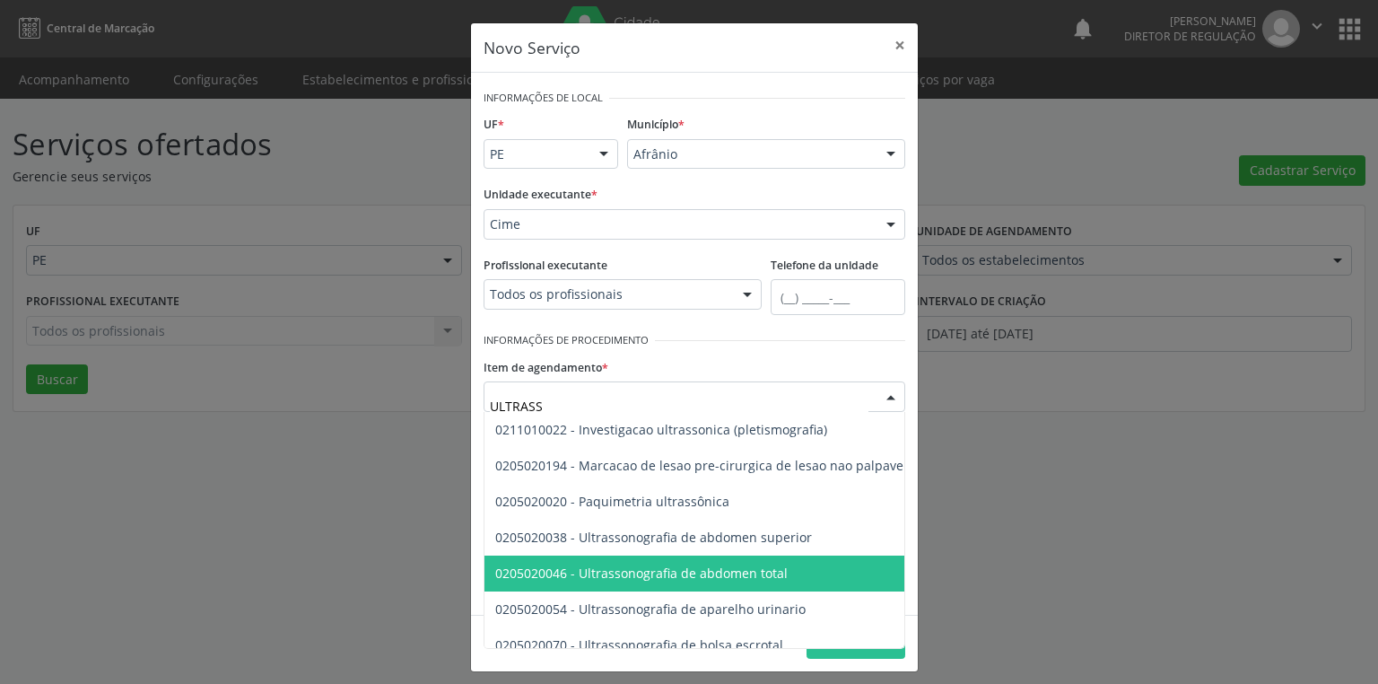
click at [676, 567] on span "0205020046 - Ultrassonografia de abdomen total" at bounding box center [641, 572] width 292 height 17
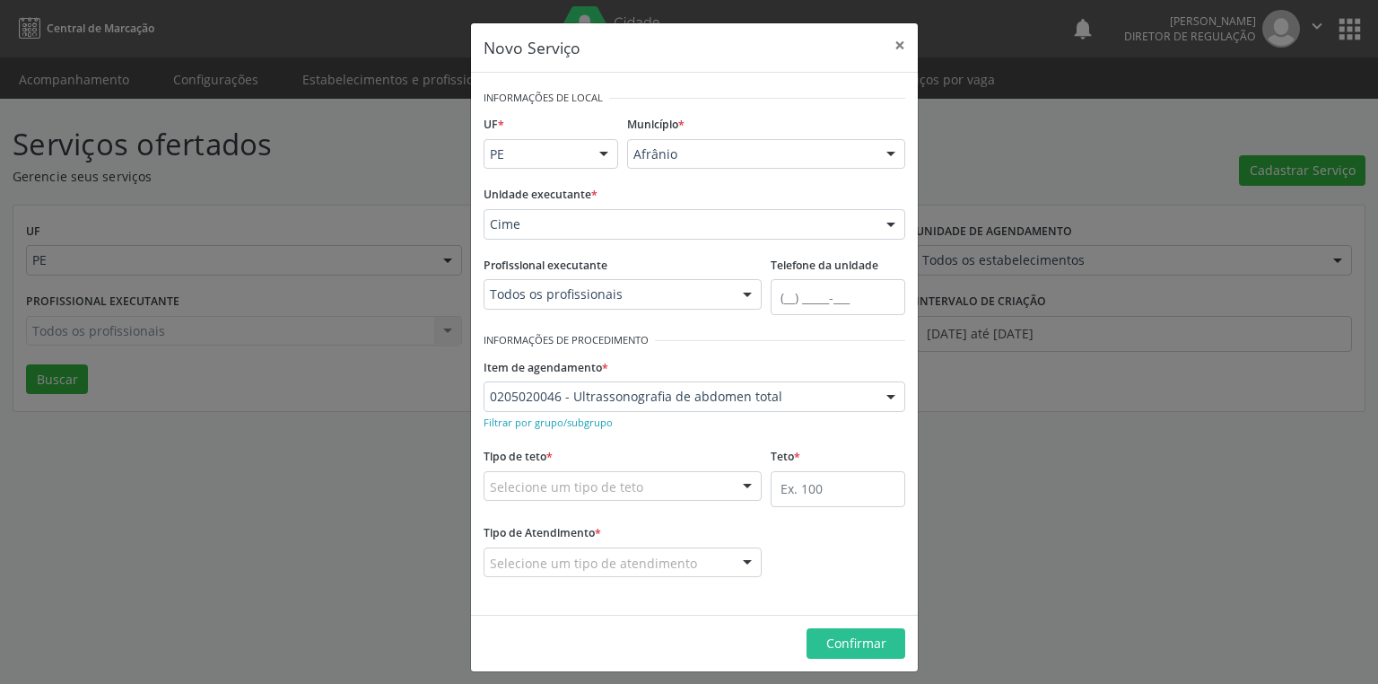
drag, startPoint x: 524, startPoint y: 486, endPoint x: 523, endPoint y: 499, distance: 12.6
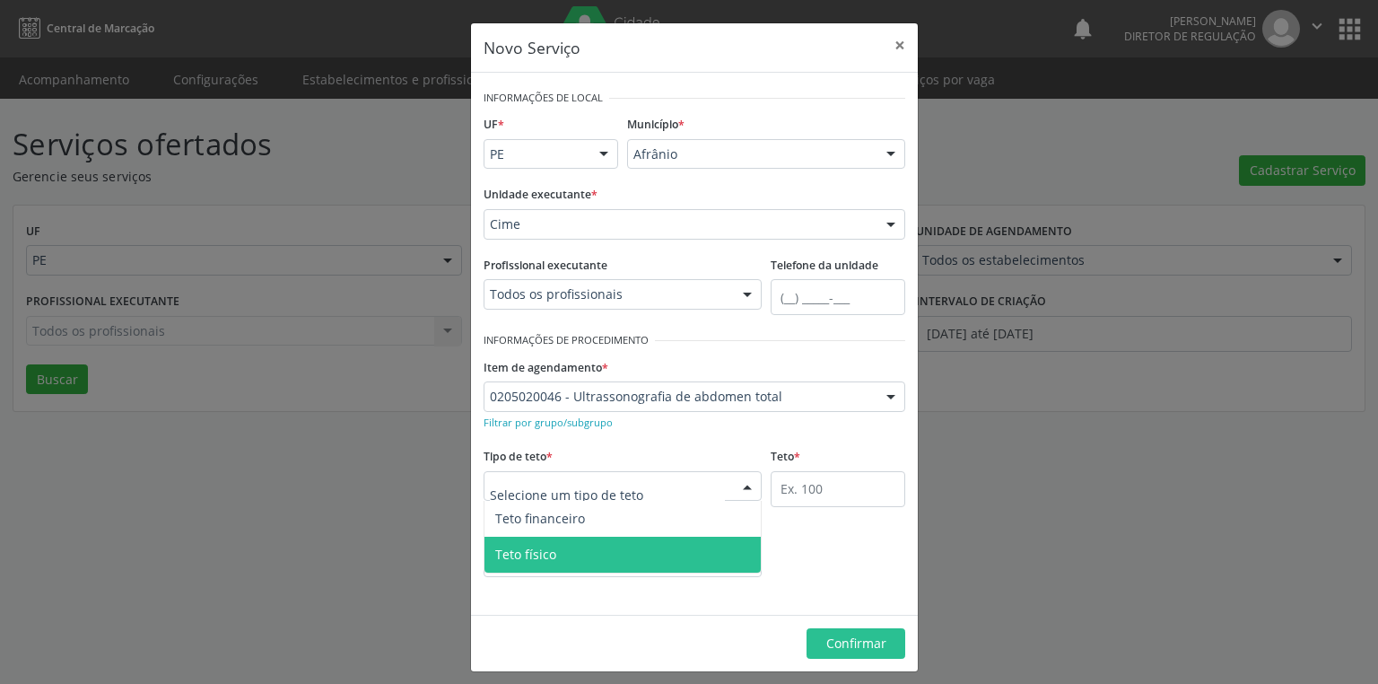
drag, startPoint x: 529, startPoint y: 554, endPoint x: 645, endPoint y: 510, distance: 123.8
click at [534, 554] on span "Teto físico" at bounding box center [525, 553] width 61 height 17
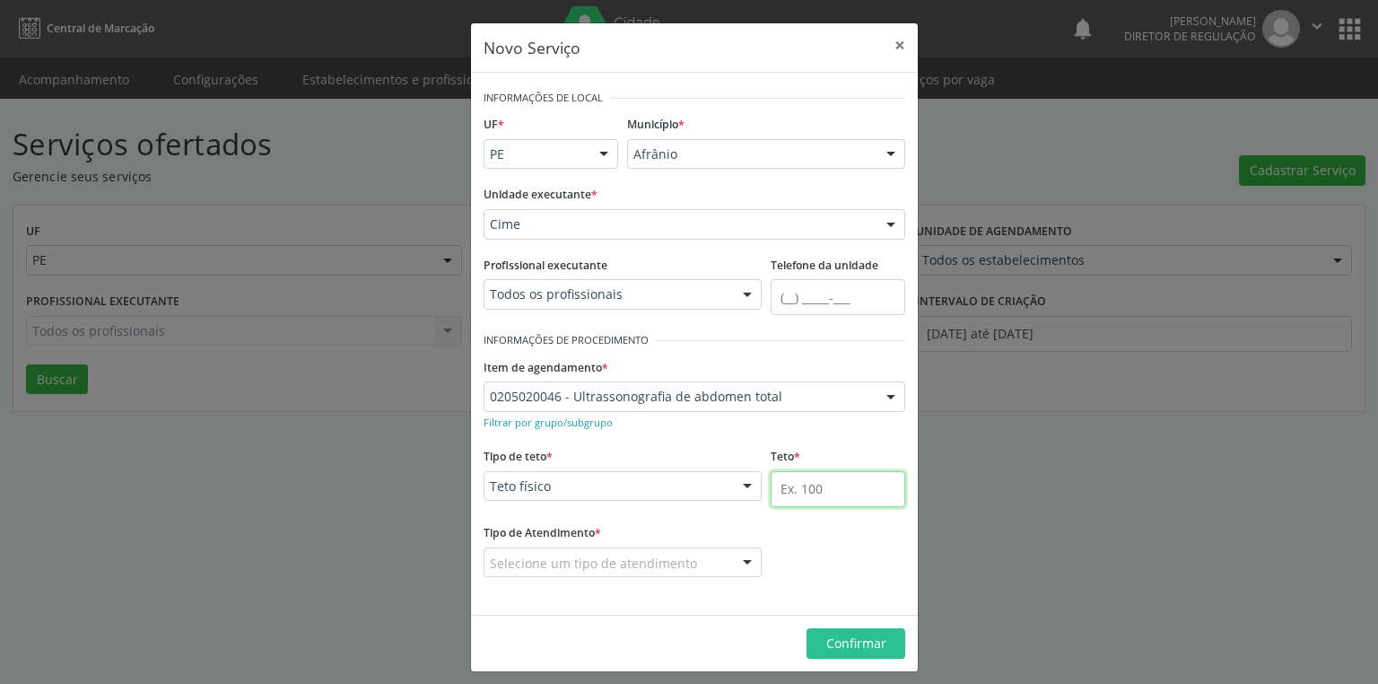
click at [775, 478] on input "text" at bounding box center [838, 489] width 135 height 36
type input "20"
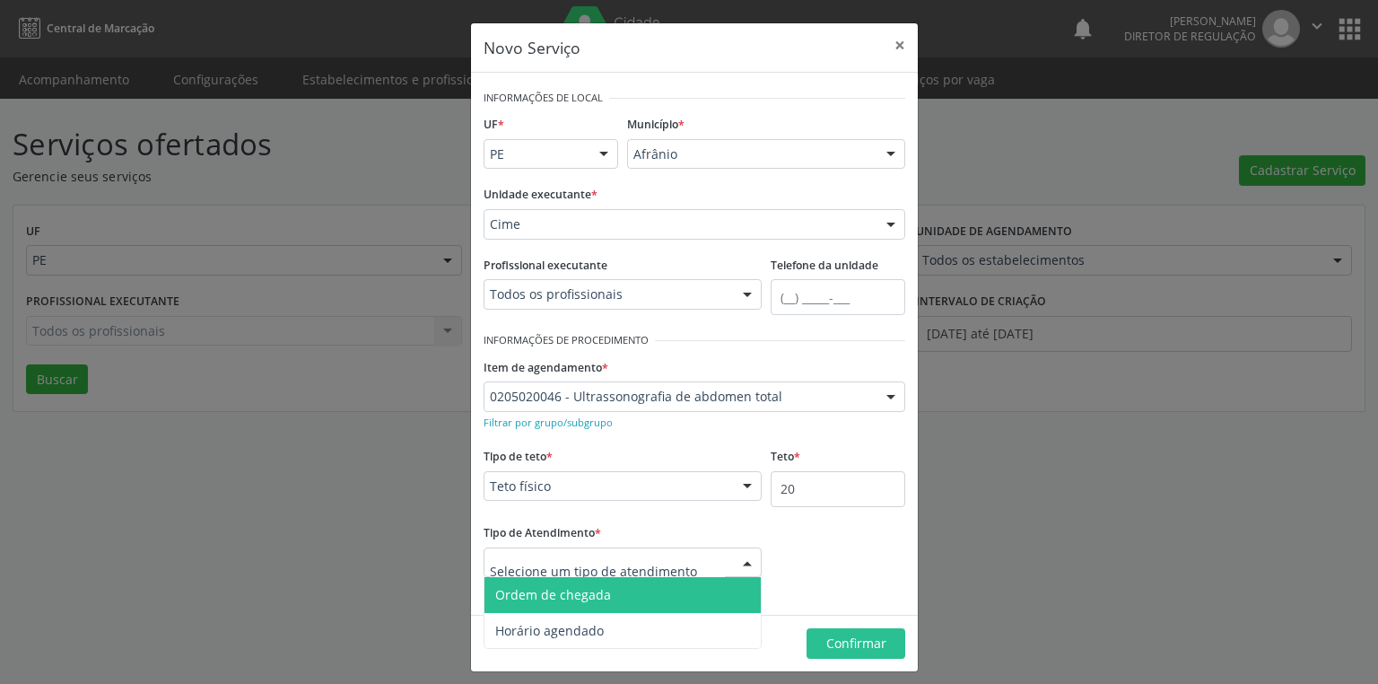
click at [592, 606] on span "Ordem de chegada" at bounding box center [622, 595] width 276 height 36
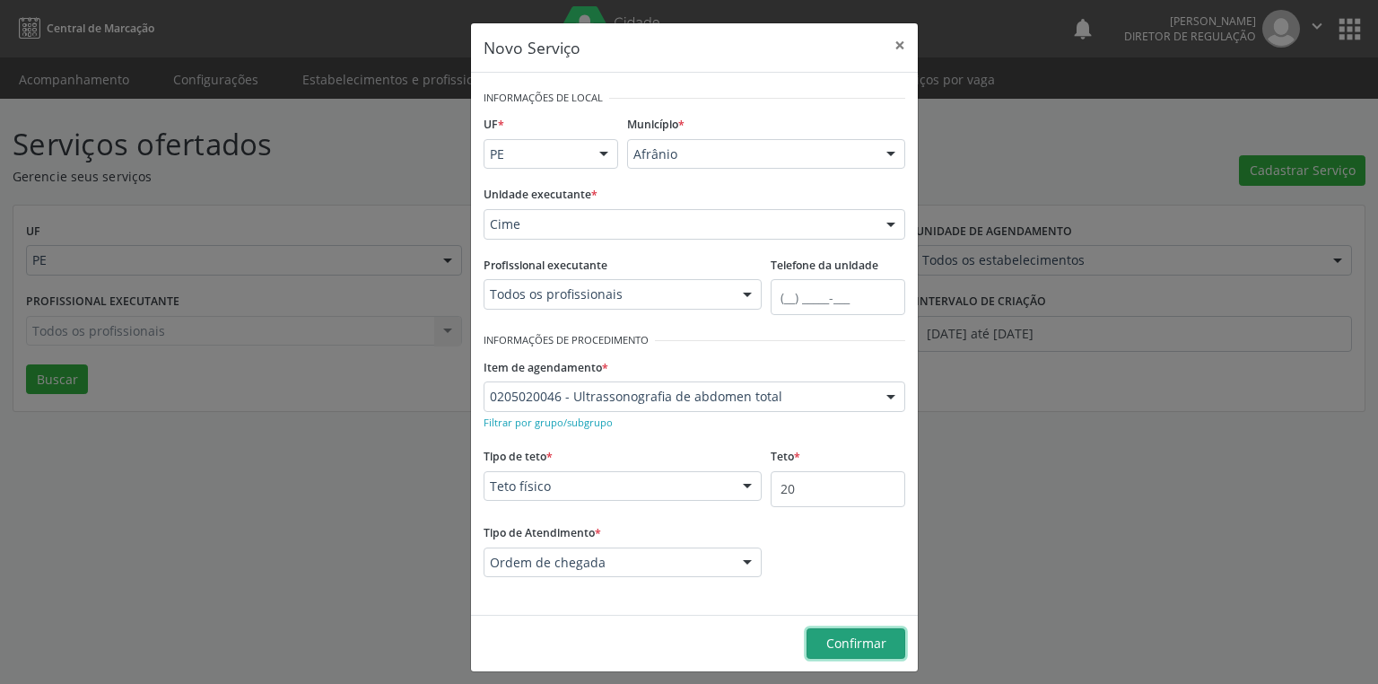
click at [841, 649] on span "Confirmar" at bounding box center [856, 642] width 60 height 17
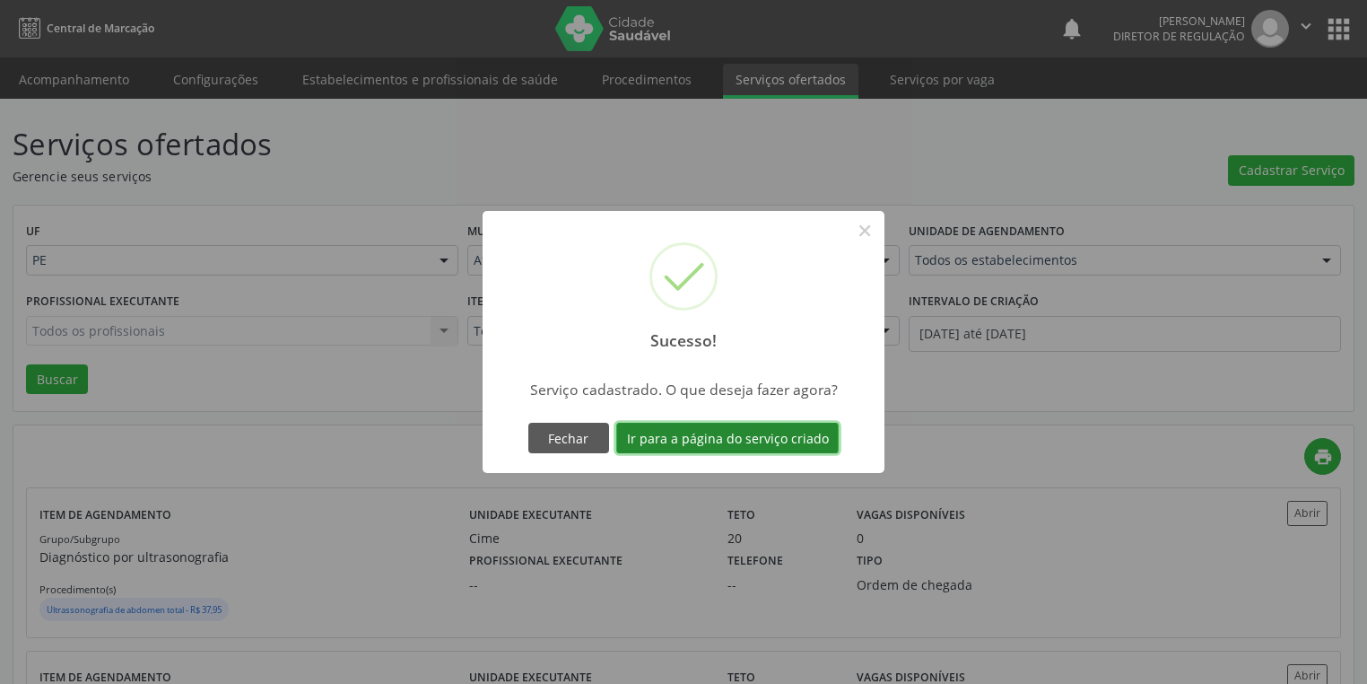
click at [715, 428] on button "Ir para a página do serviço criado" at bounding box center [727, 438] width 222 height 31
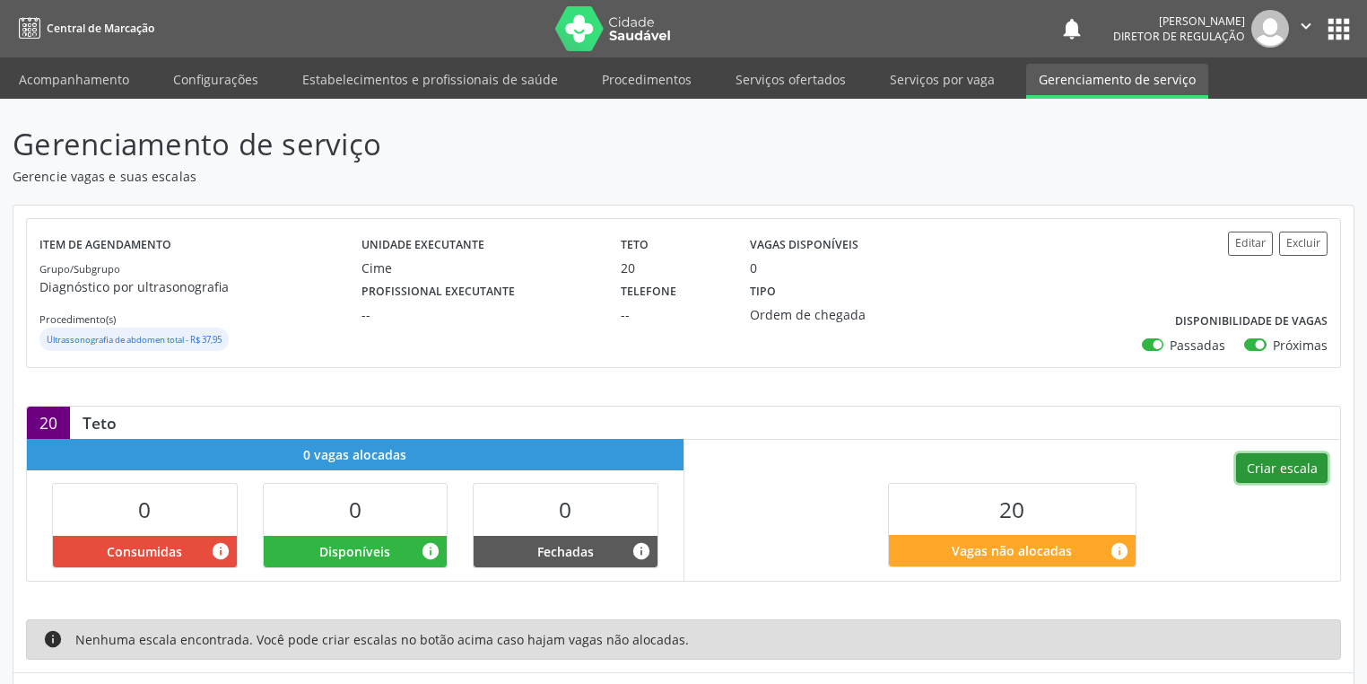
click at [1283, 470] on button "Criar escala" at bounding box center [1282, 468] width 92 height 31
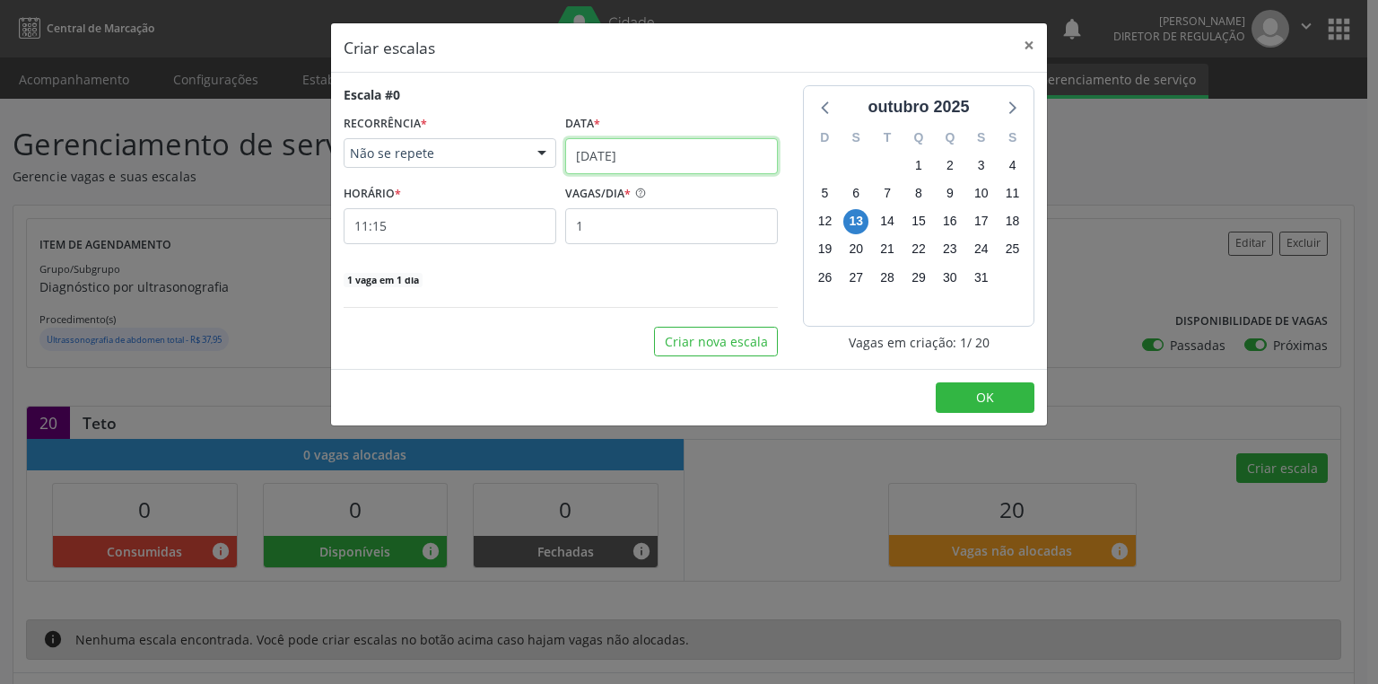
click at [606, 154] on input "[DATE]" at bounding box center [671, 156] width 213 height 36
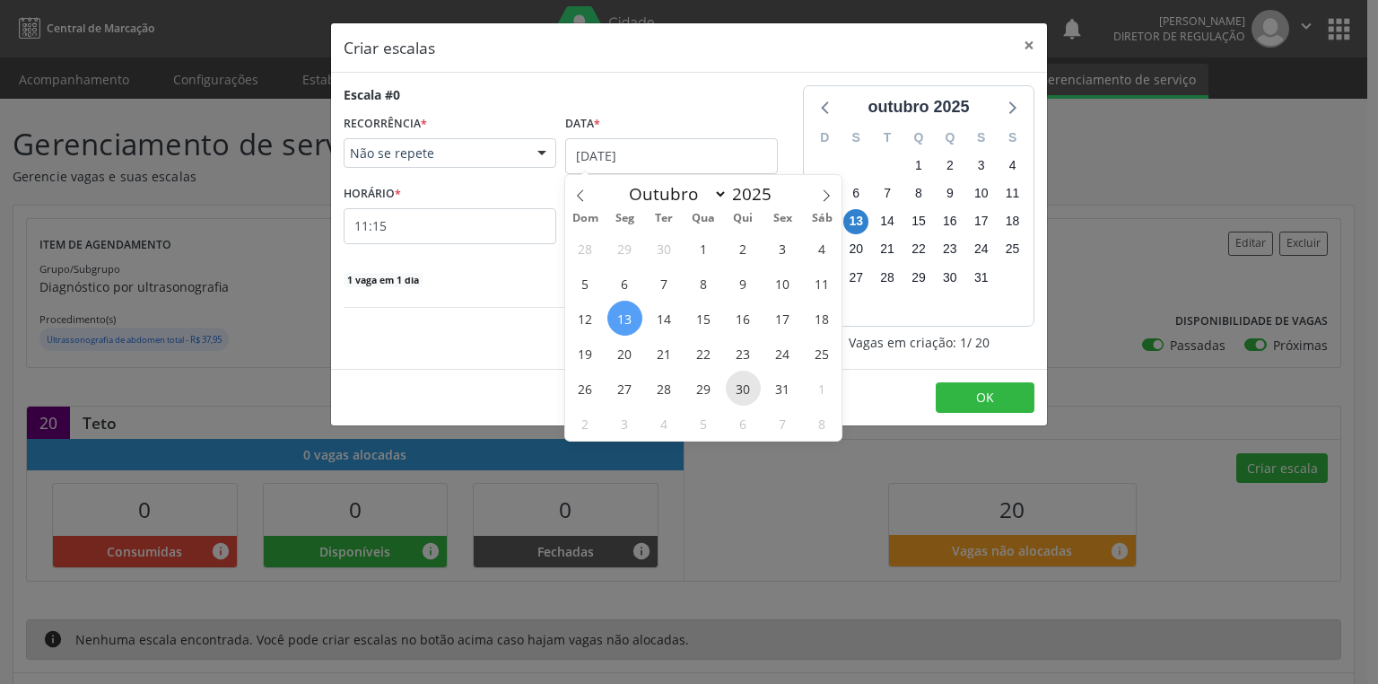
click at [743, 388] on span "30" at bounding box center [743, 388] width 35 height 35
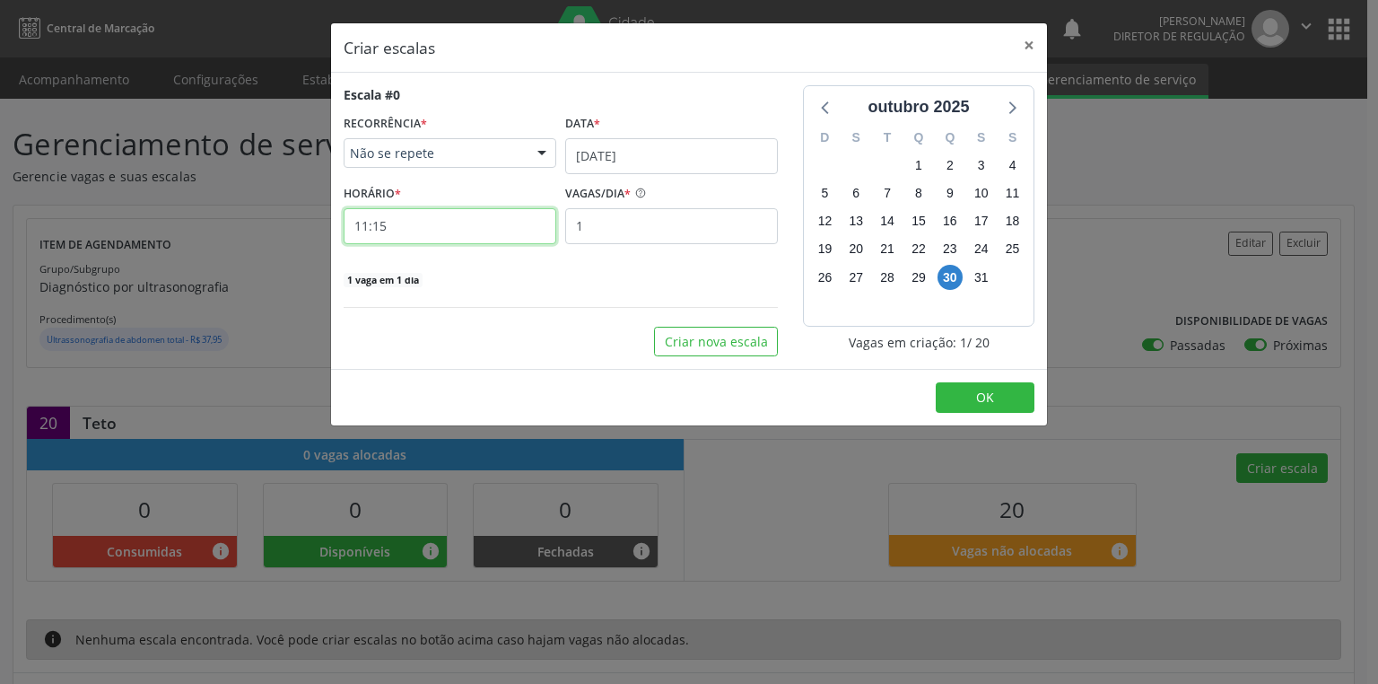
click at [438, 231] on input "11:15" at bounding box center [450, 226] width 213 height 36
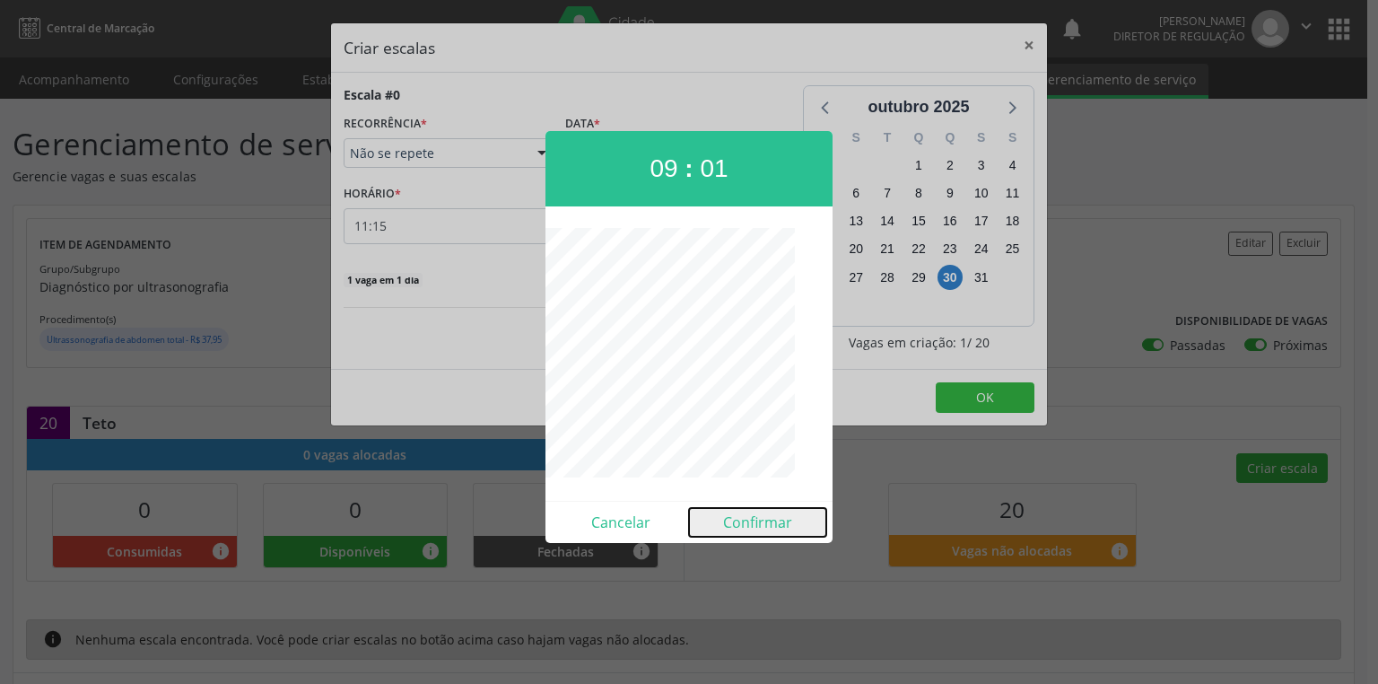
click at [757, 517] on button "Confirmar" at bounding box center [757, 522] width 137 height 29
type input "09:01"
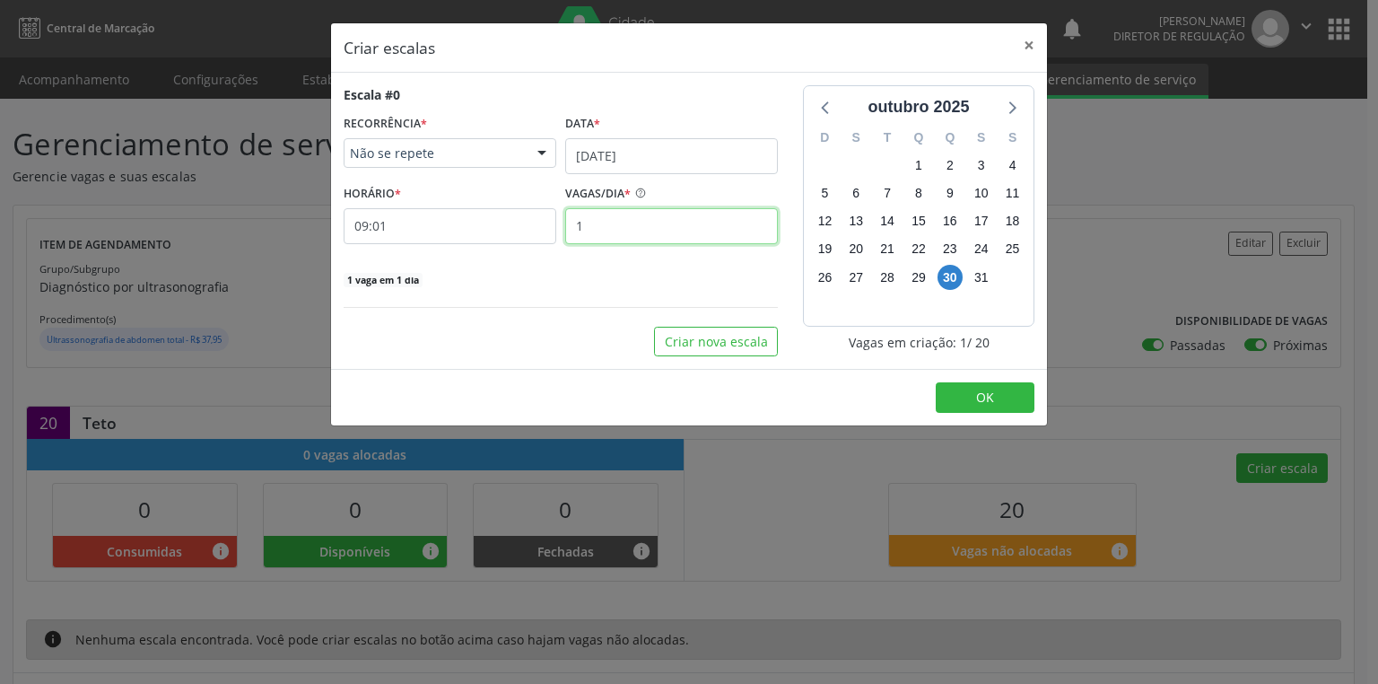
click at [598, 227] on input "1" at bounding box center [671, 226] width 213 height 36
type input "20"
click at [985, 397] on span "OK" at bounding box center [985, 396] width 18 height 17
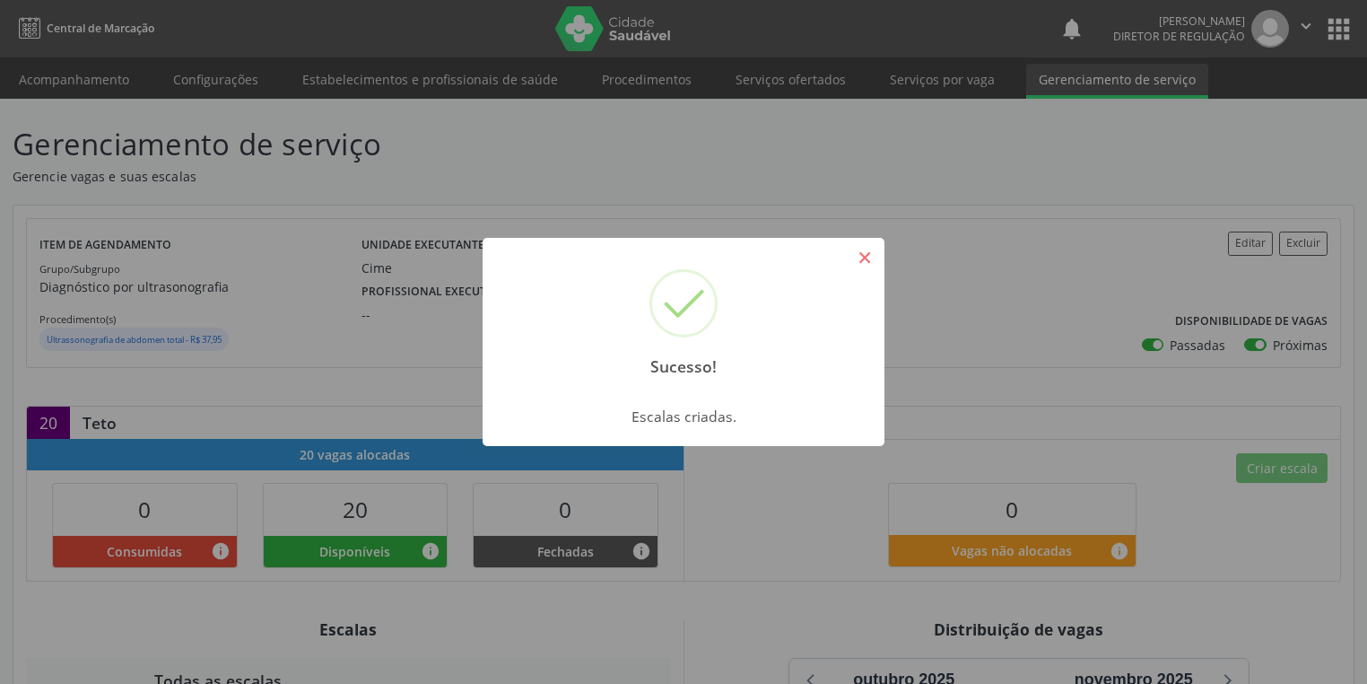
click at [871, 263] on button "×" at bounding box center [865, 257] width 31 height 31
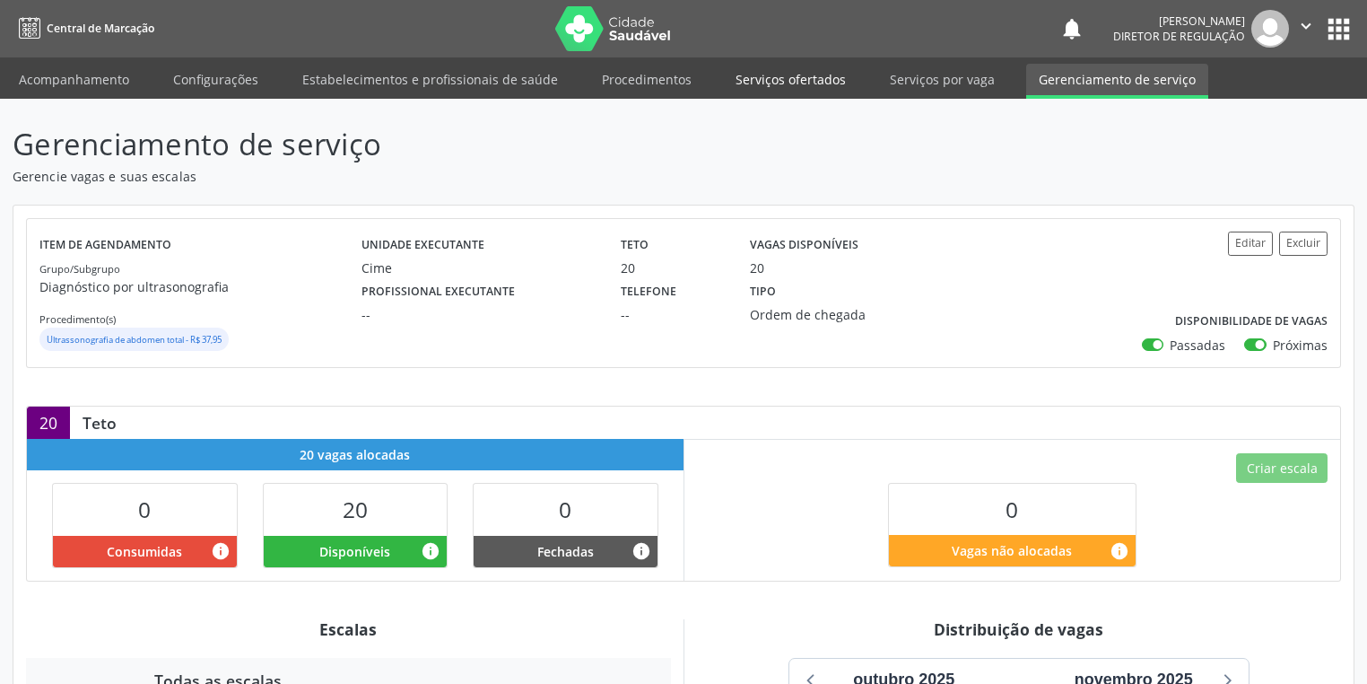
click at [764, 82] on link "Serviços ofertados" at bounding box center [790, 79] width 135 height 31
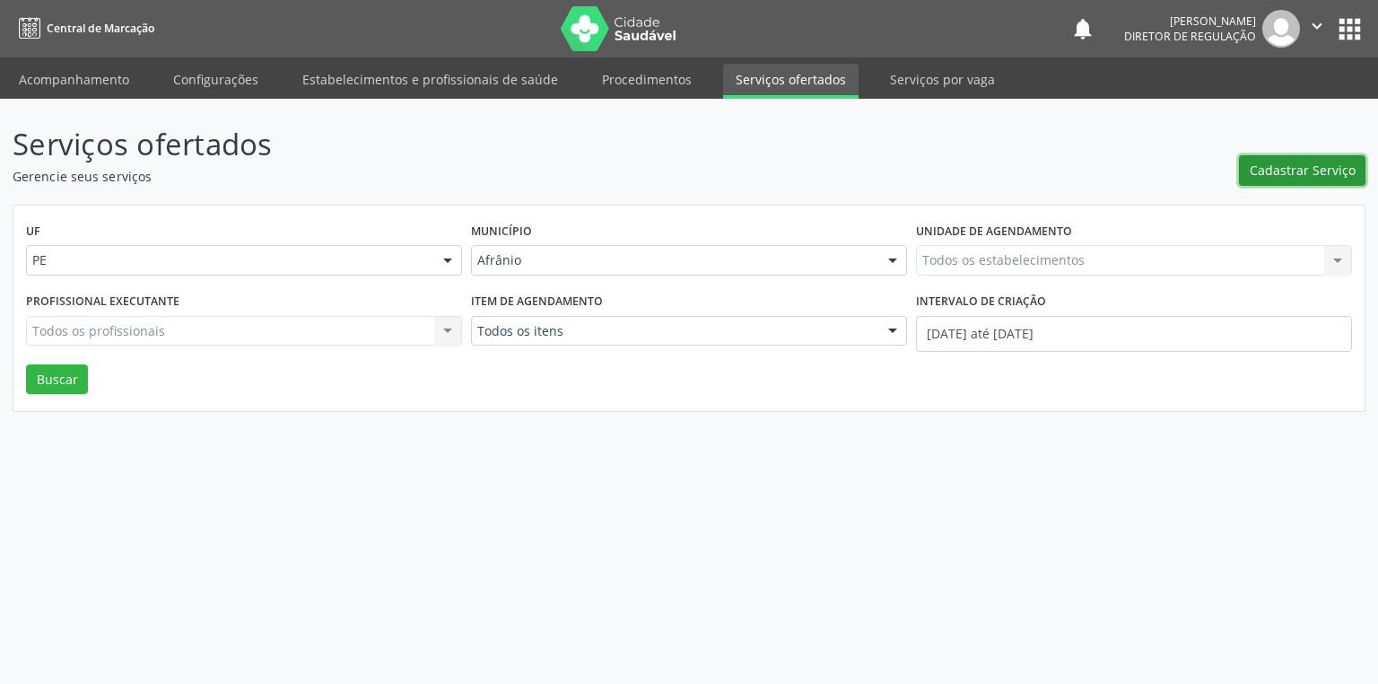
click at [1277, 168] on span "Cadastrar Serviço" at bounding box center [1303, 170] width 106 height 19
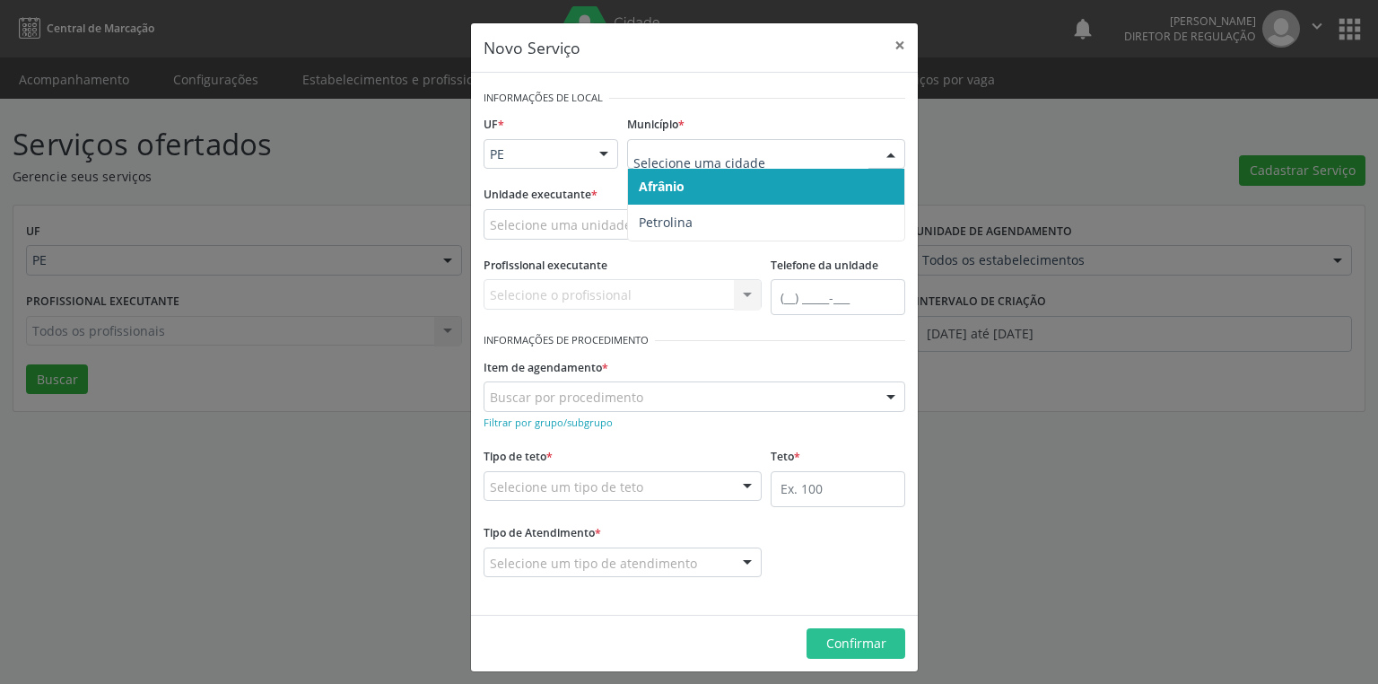
click at [715, 179] on span "Afrânio" at bounding box center [766, 187] width 276 height 36
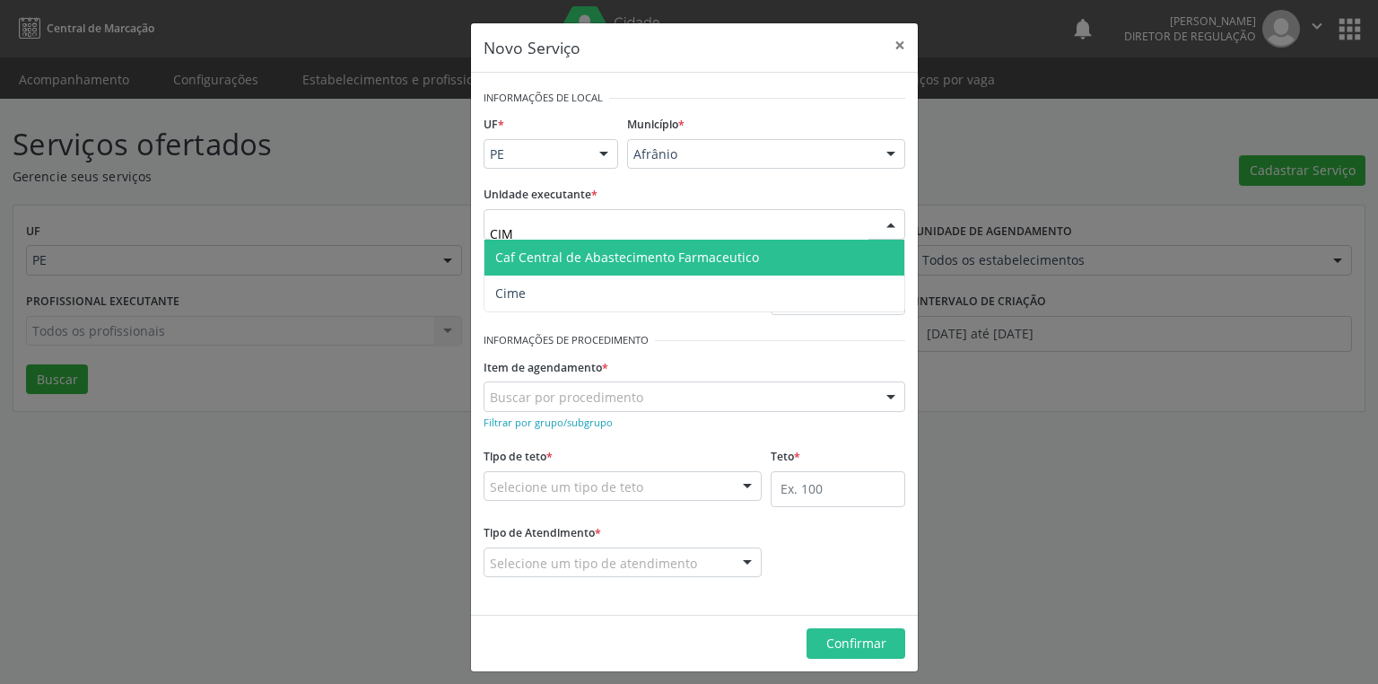
type input "CIME"
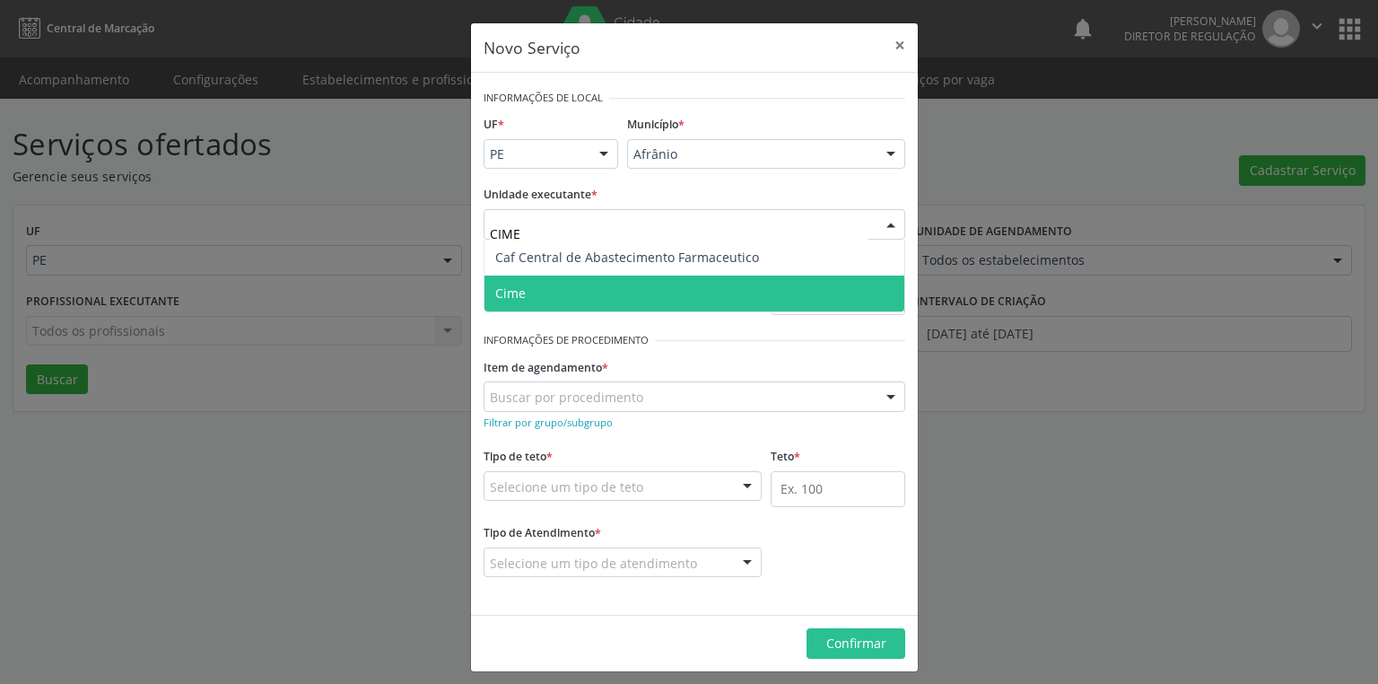
click at [512, 285] on span "Cime" at bounding box center [510, 292] width 31 height 17
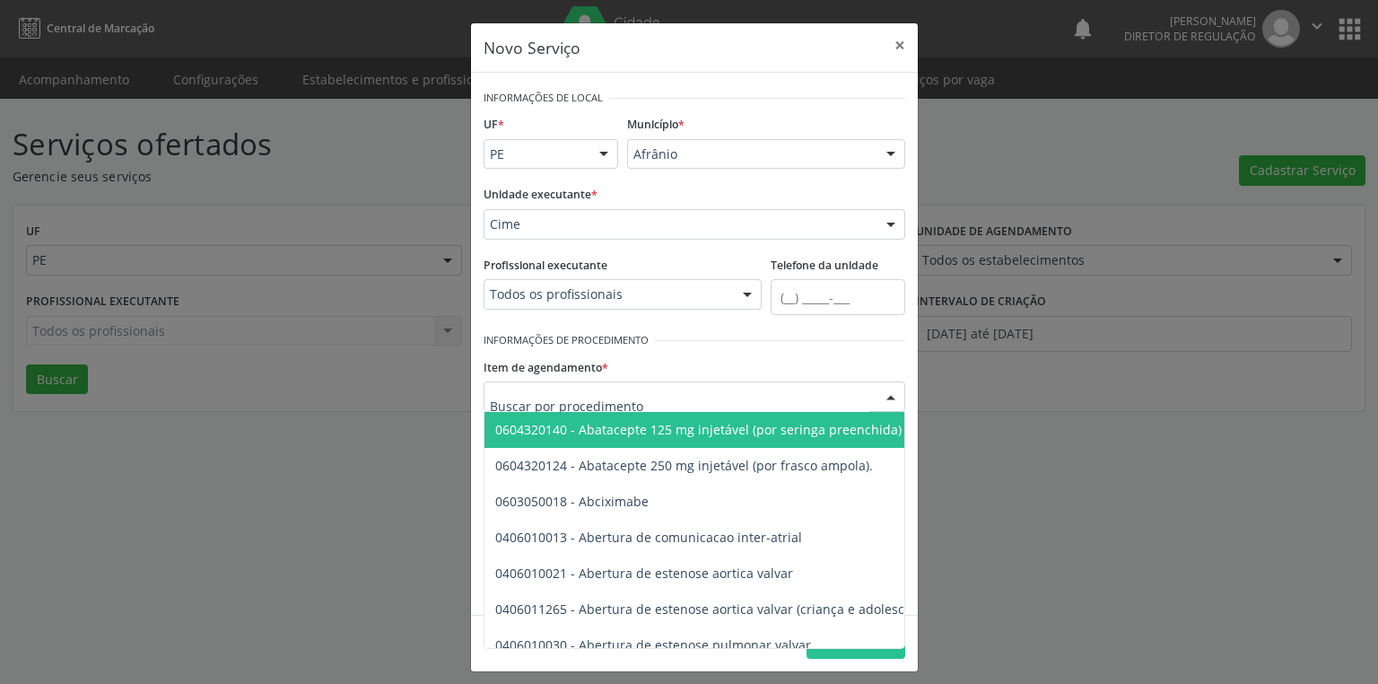
type input "T"
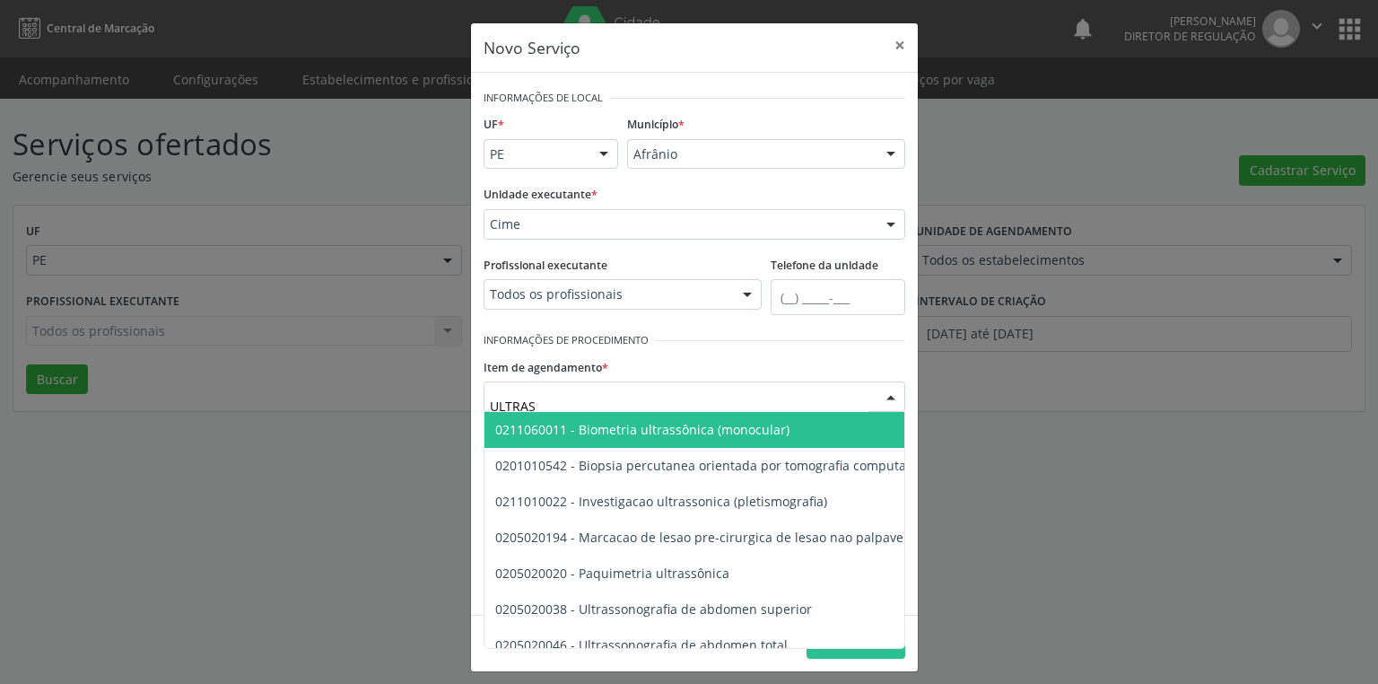
type input "ULTRASS"
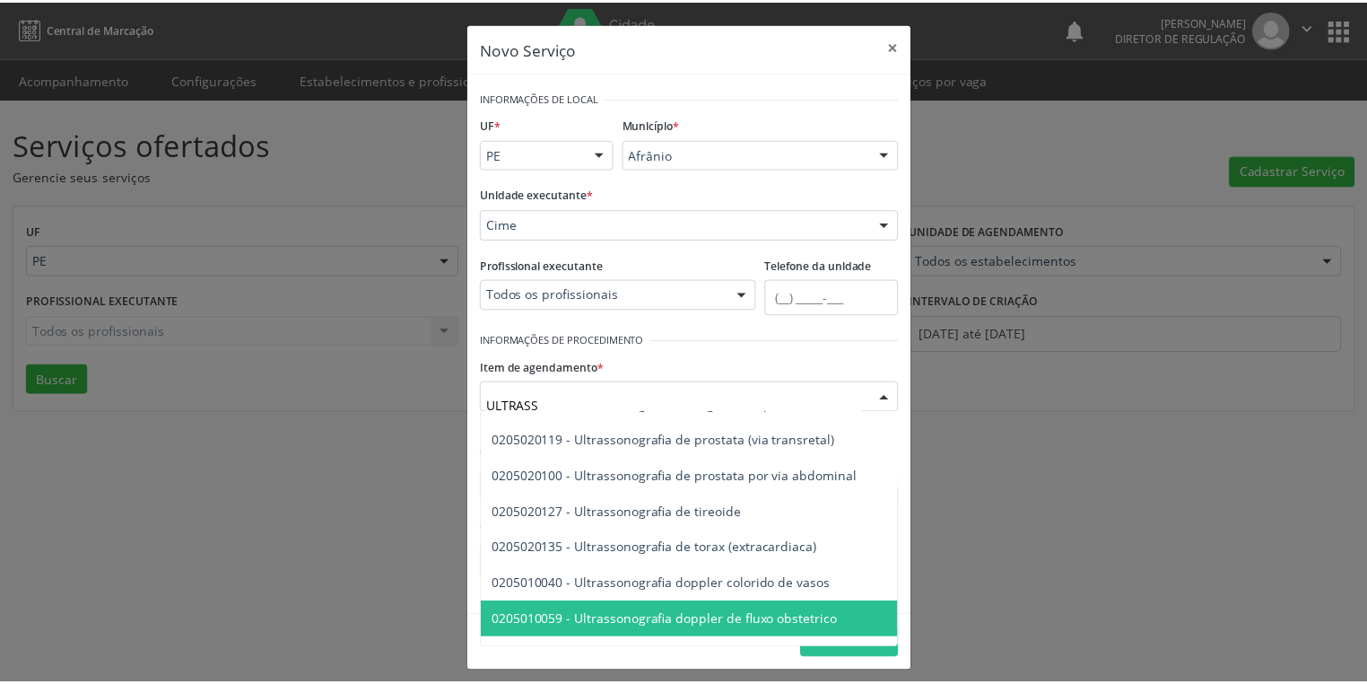
scroll to position [312, 0]
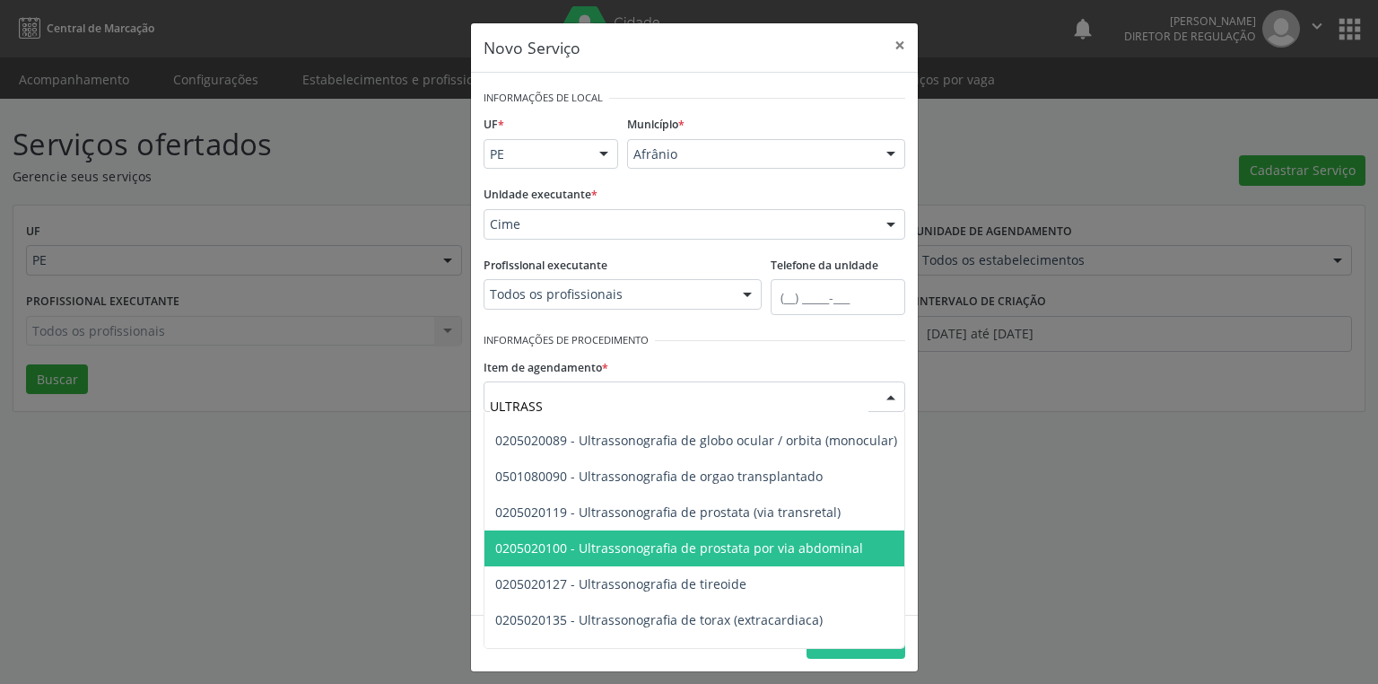
click at [798, 546] on span "0205020100 - Ultrassonografia de prostata por via abdominal" at bounding box center [679, 547] width 368 height 17
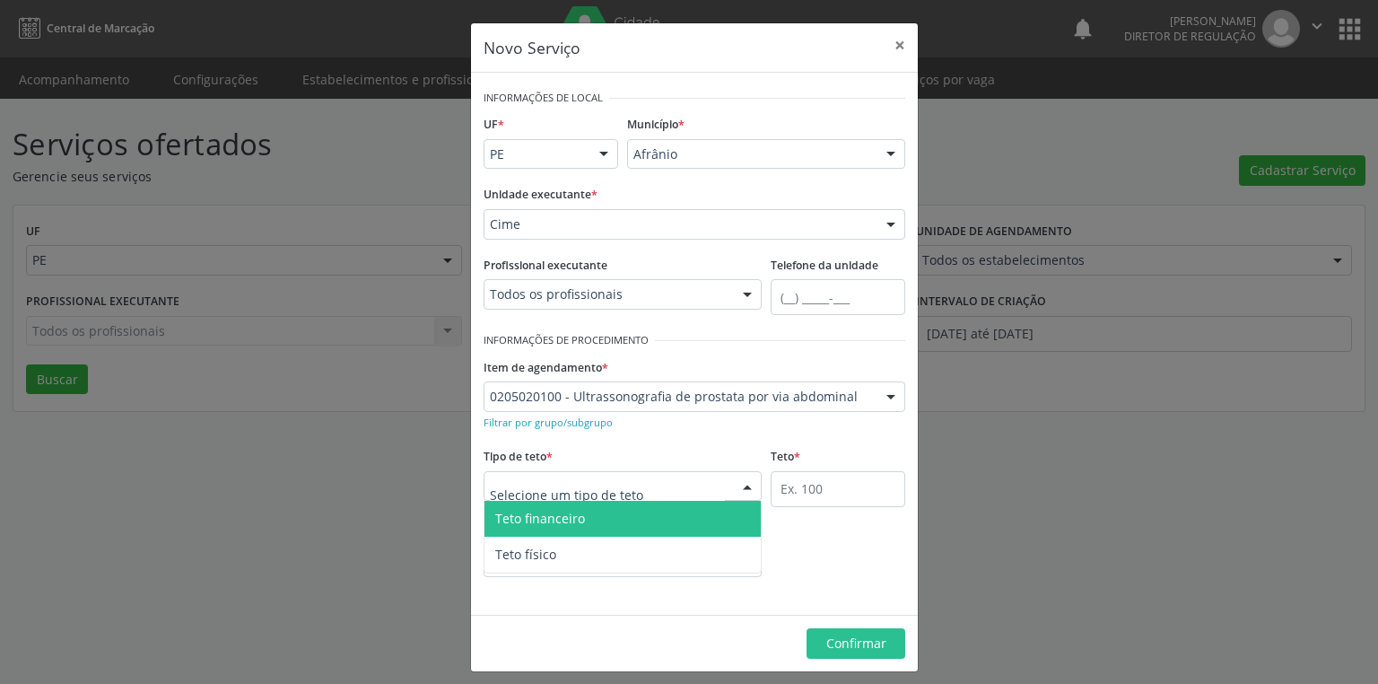
drag, startPoint x: 536, startPoint y: 482, endPoint x: 551, endPoint y: 505, distance: 27.4
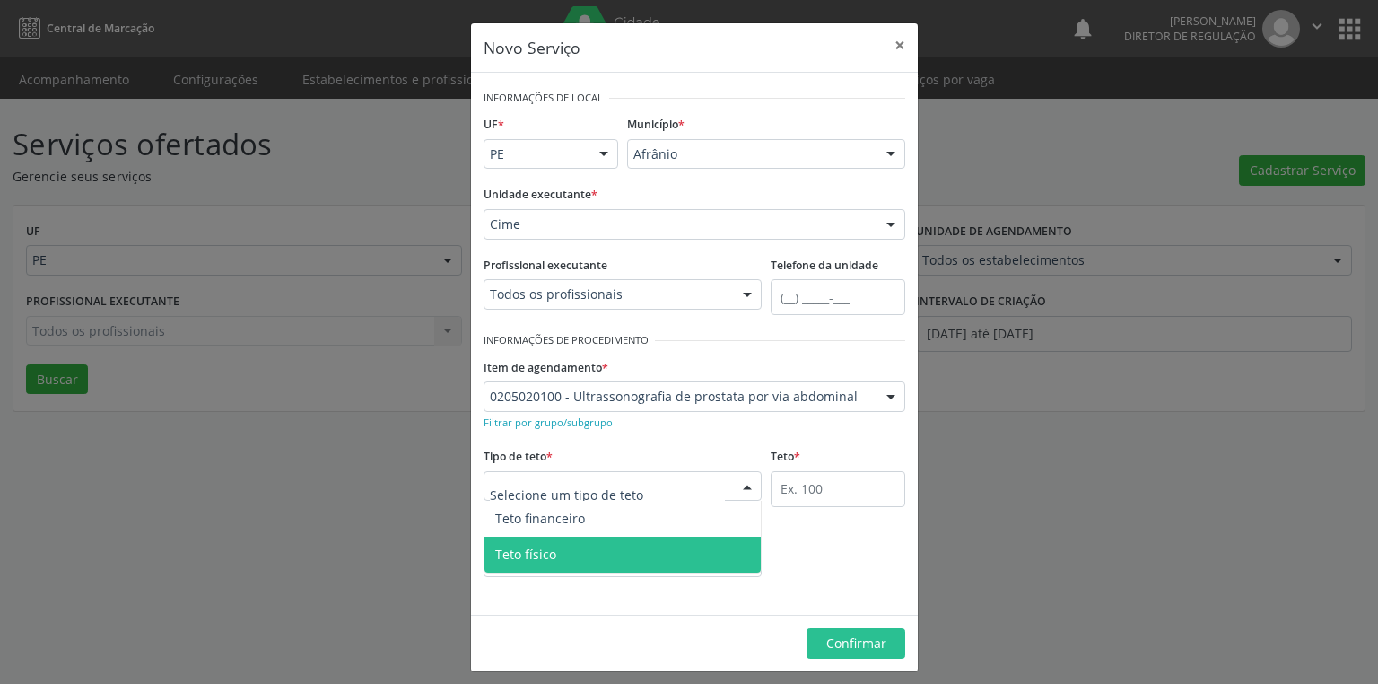
drag, startPoint x: 570, startPoint y: 549, endPoint x: 579, endPoint y: 546, distance: 9.4
click at [574, 549] on span "Teto físico" at bounding box center [622, 554] width 276 height 36
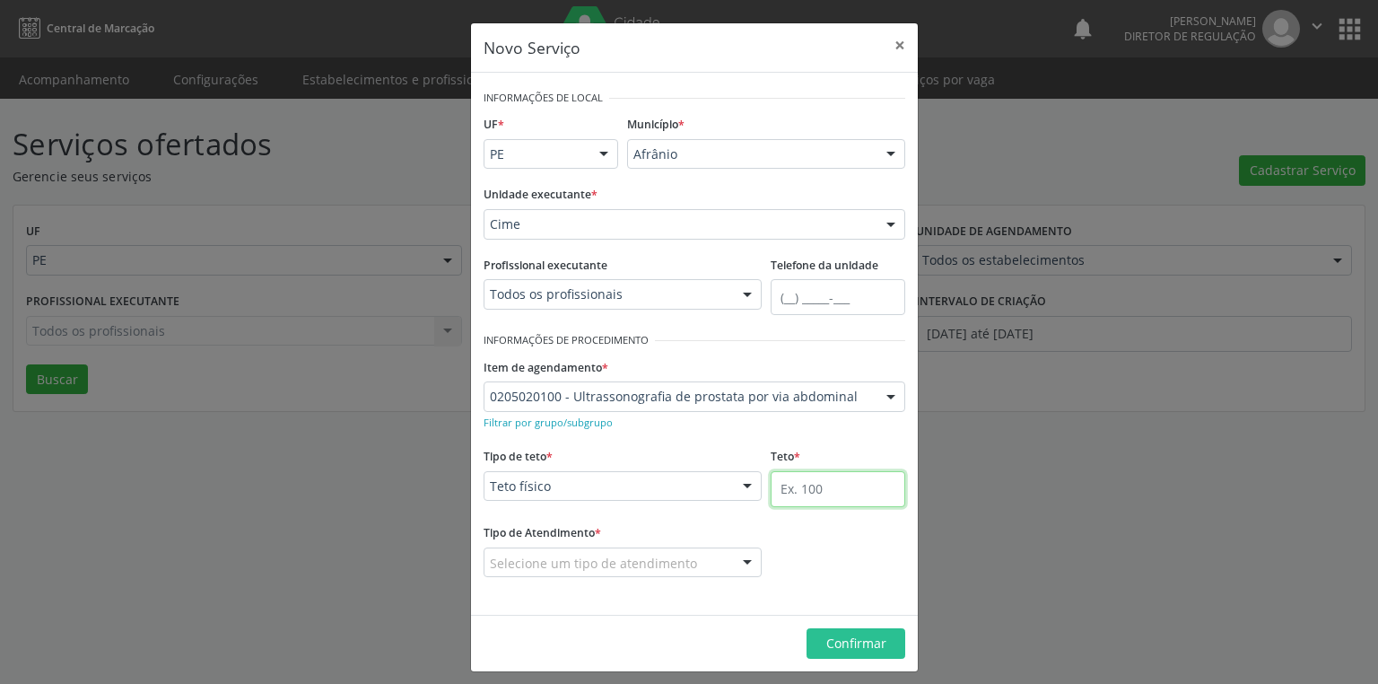
click at [798, 488] on input "text" at bounding box center [838, 489] width 135 height 36
type input "8"
drag, startPoint x: 599, startPoint y: 554, endPoint x: 627, endPoint y: 596, distance: 50.5
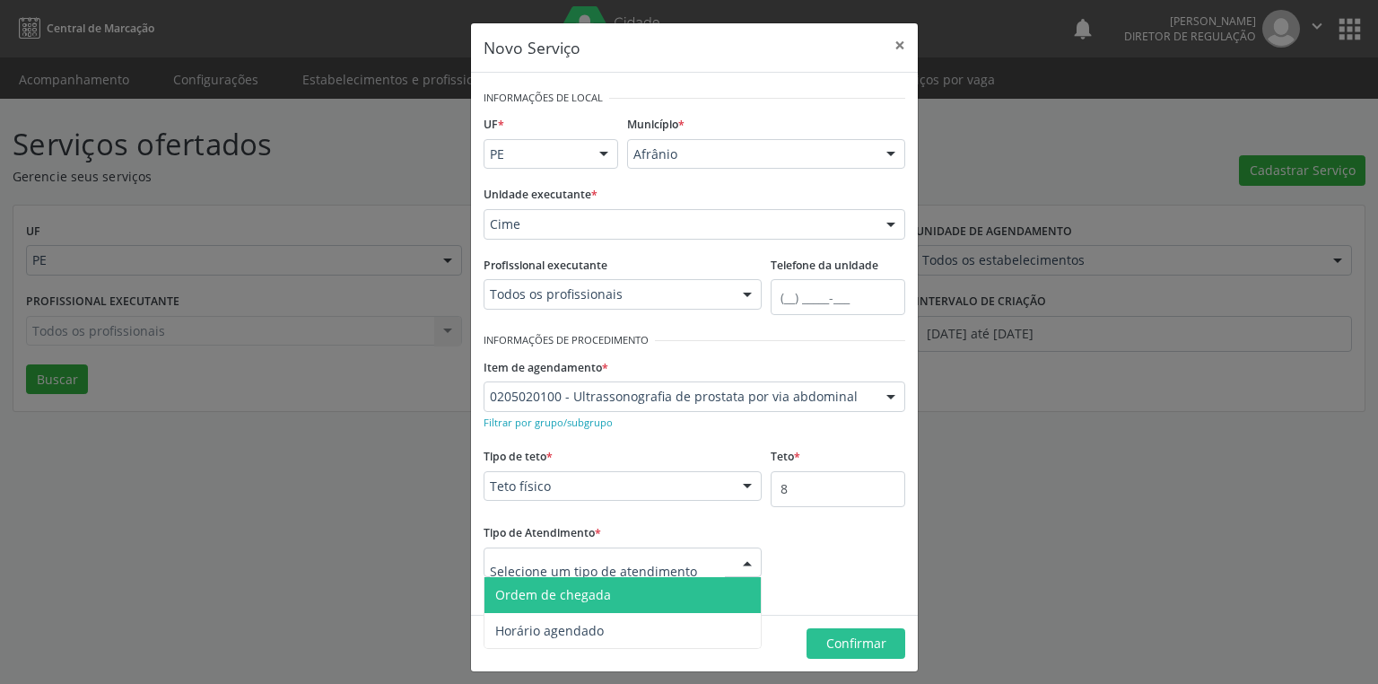
click at [612, 594] on span "Ordem de chegada" at bounding box center [622, 595] width 276 height 36
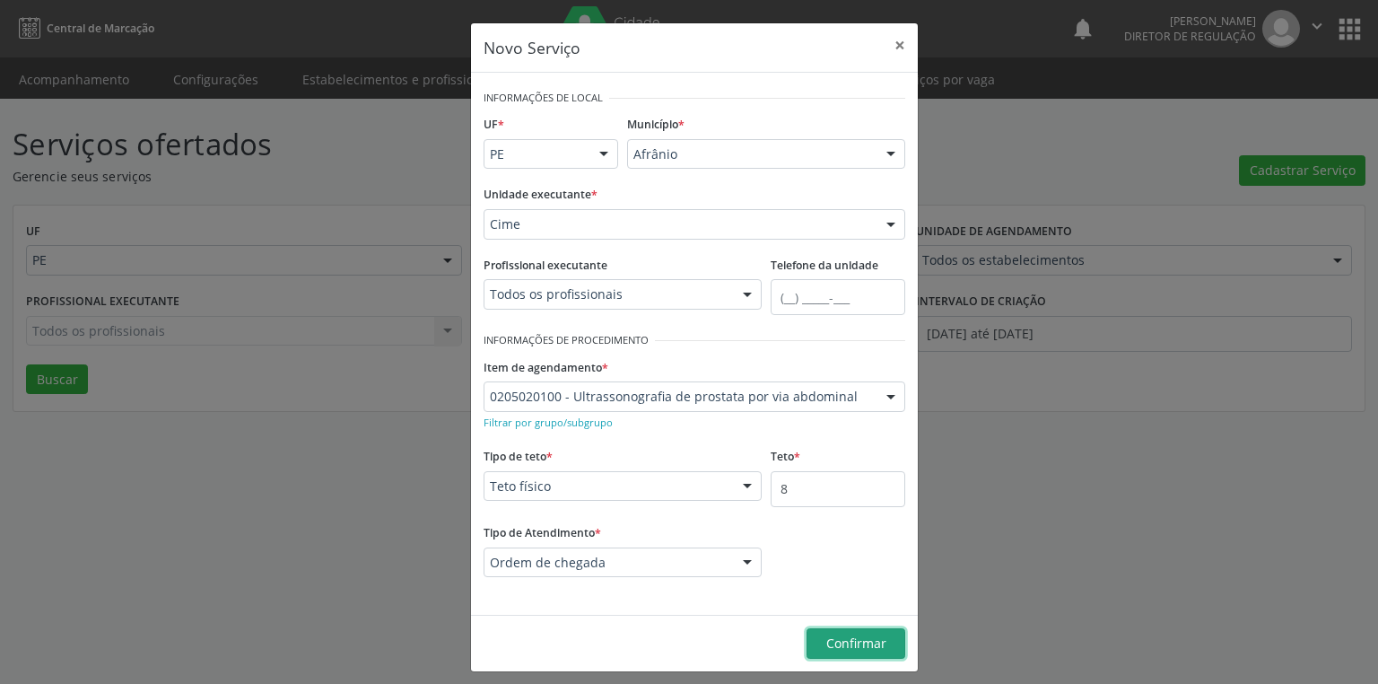
click at [830, 649] on span "Confirmar" at bounding box center [856, 642] width 60 height 17
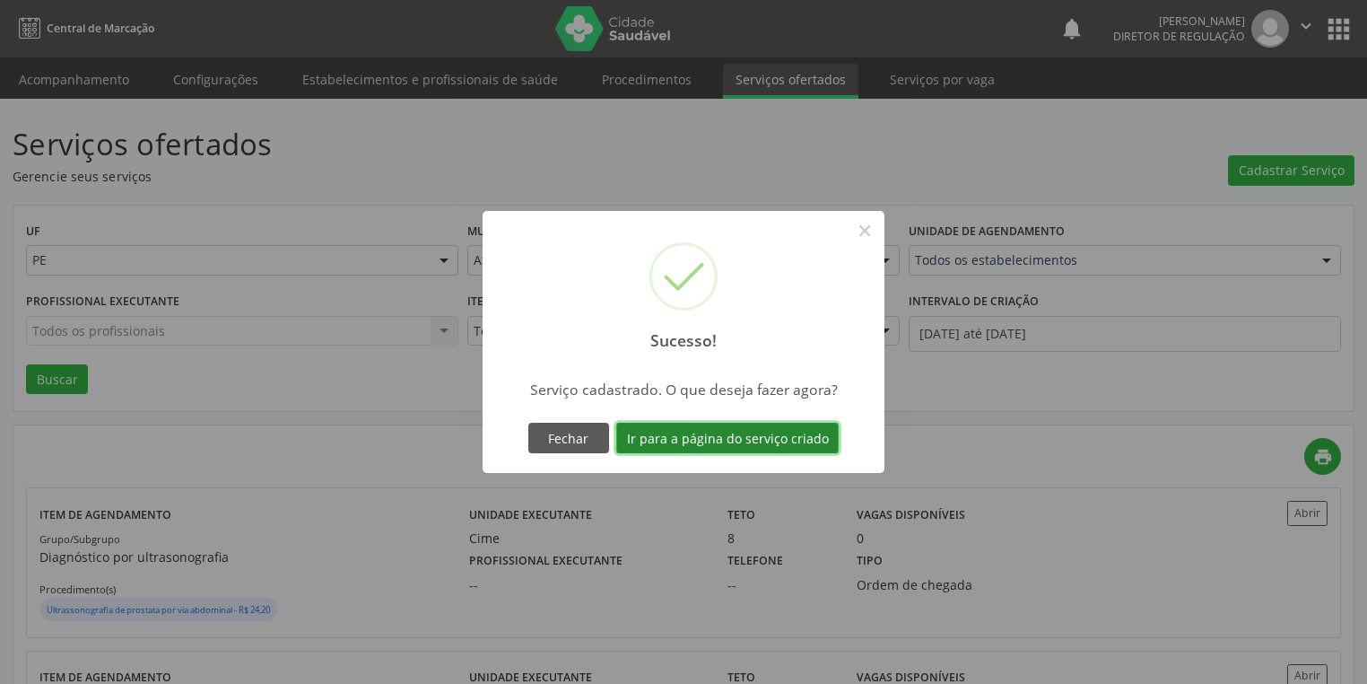
click at [724, 435] on button "Ir para a página do serviço criado" at bounding box center [727, 438] width 222 height 31
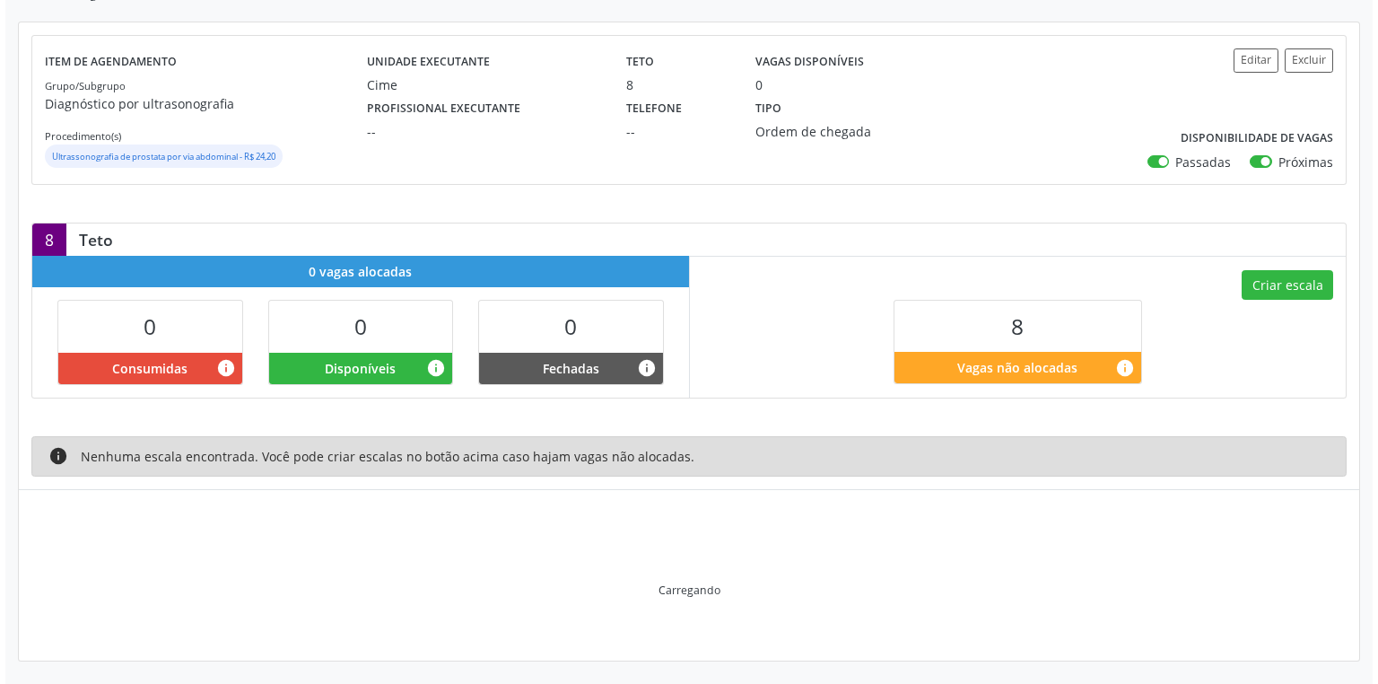
scroll to position [95, 0]
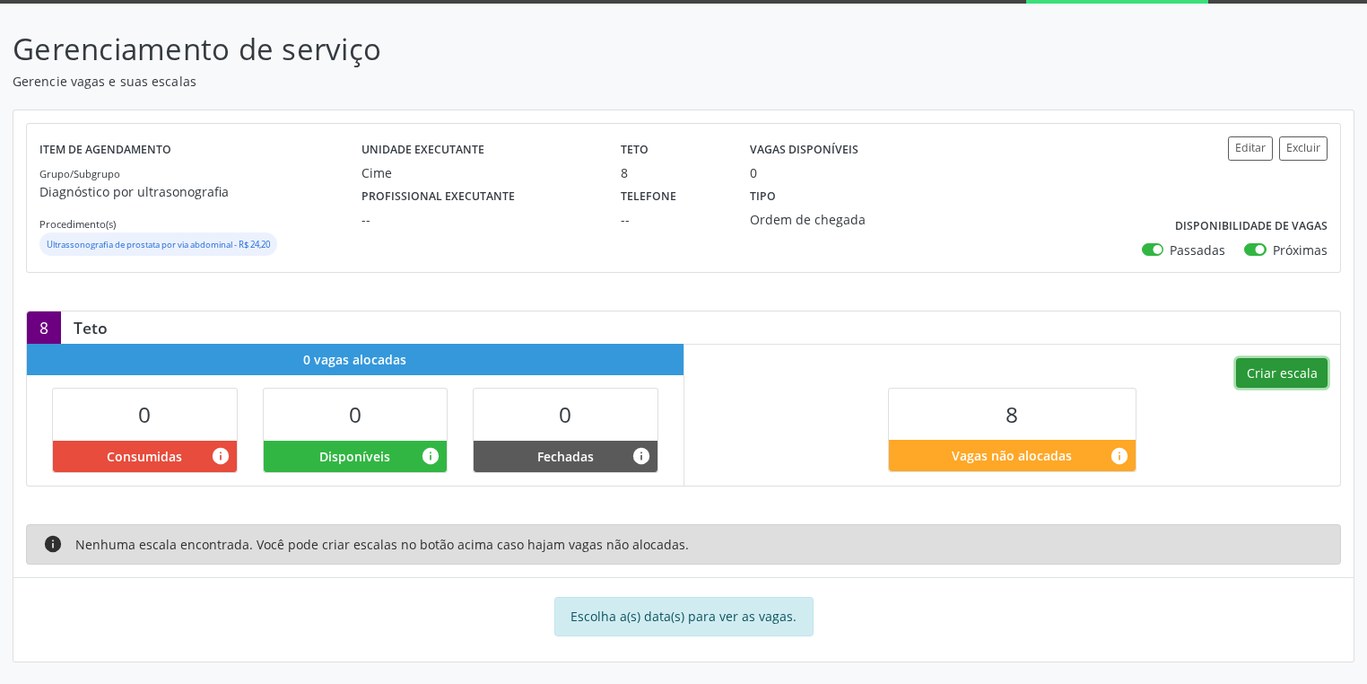
click at [1271, 366] on button "Criar escala" at bounding box center [1282, 373] width 92 height 31
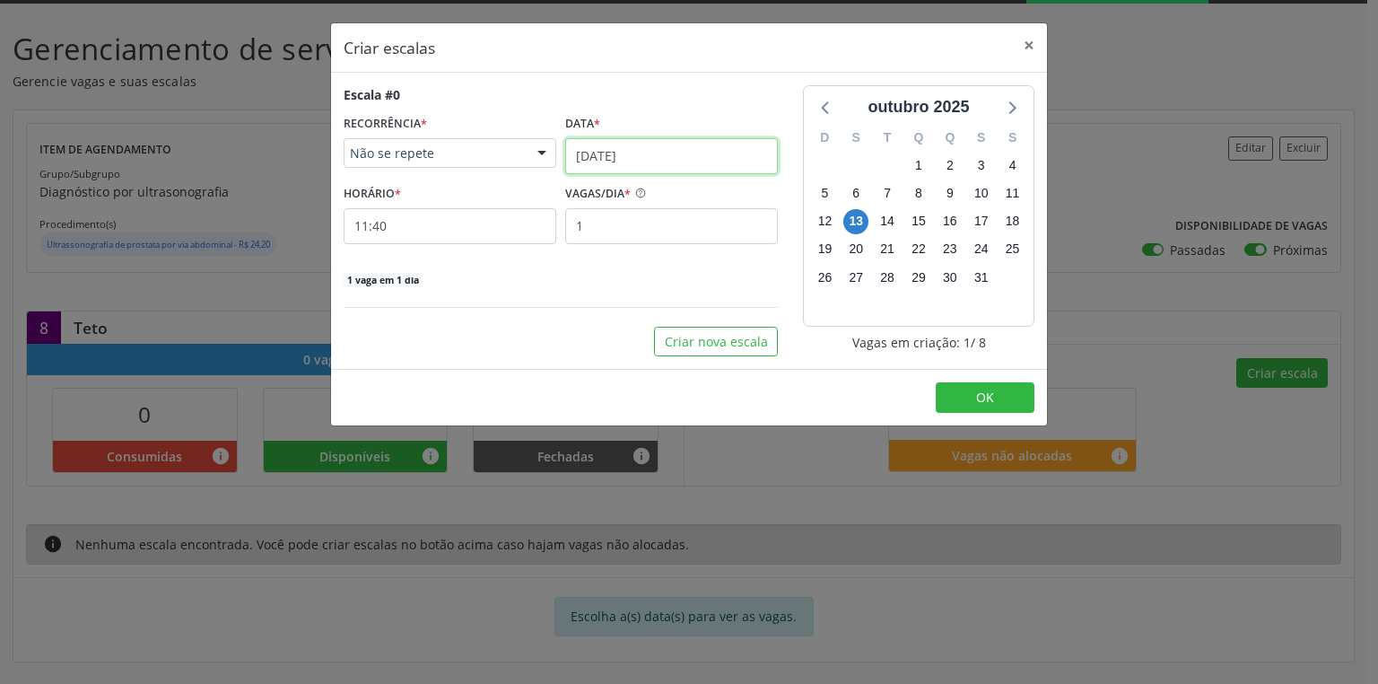
click at [605, 162] on input "[DATE]" at bounding box center [671, 156] width 213 height 36
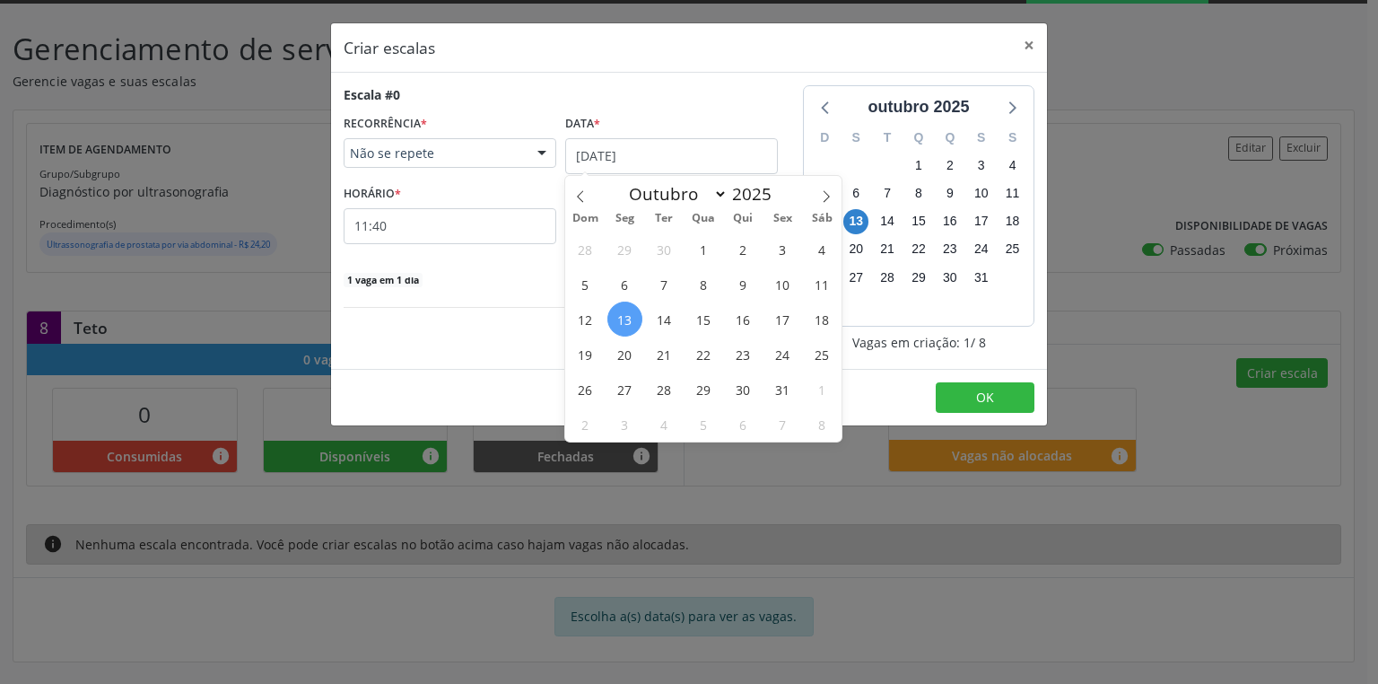
drag, startPoint x: 660, startPoint y: 390, endPoint x: 641, endPoint y: 381, distance: 20.9
click at [660, 390] on span "28" at bounding box center [664, 388] width 35 height 35
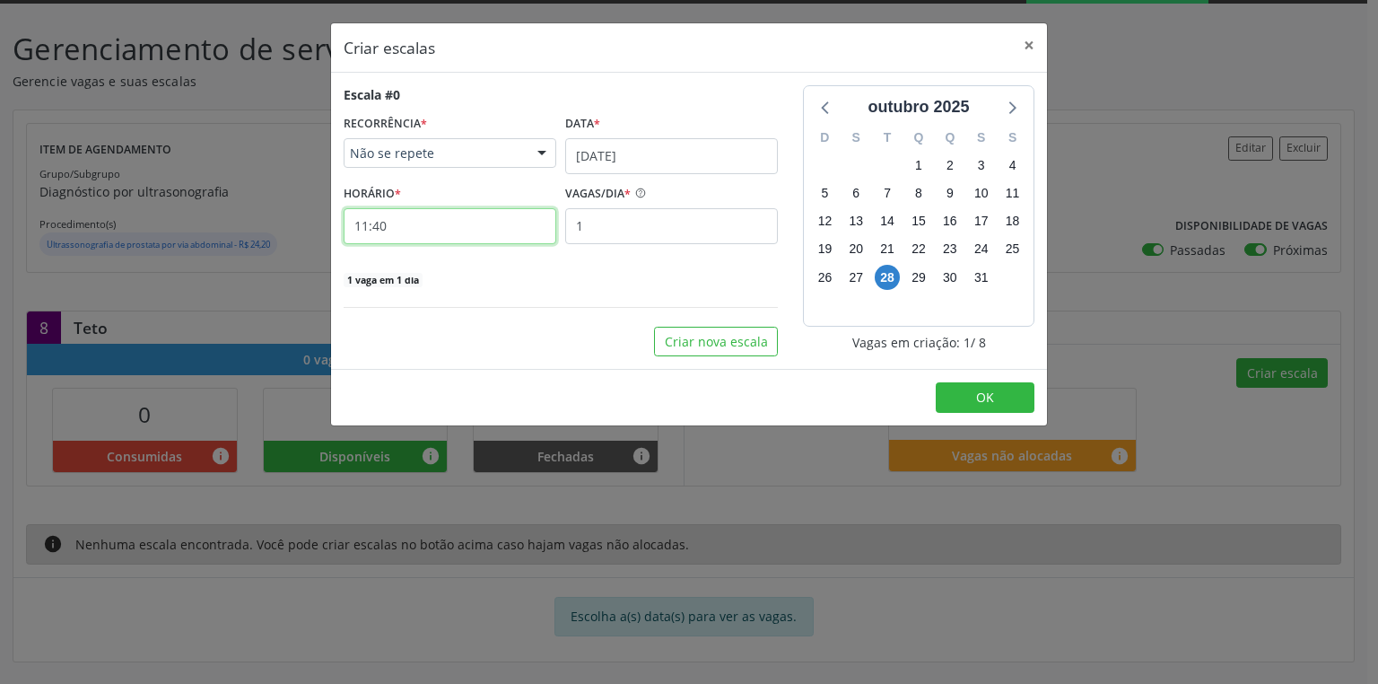
click at [377, 225] on input "11:40" at bounding box center [450, 226] width 213 height 36
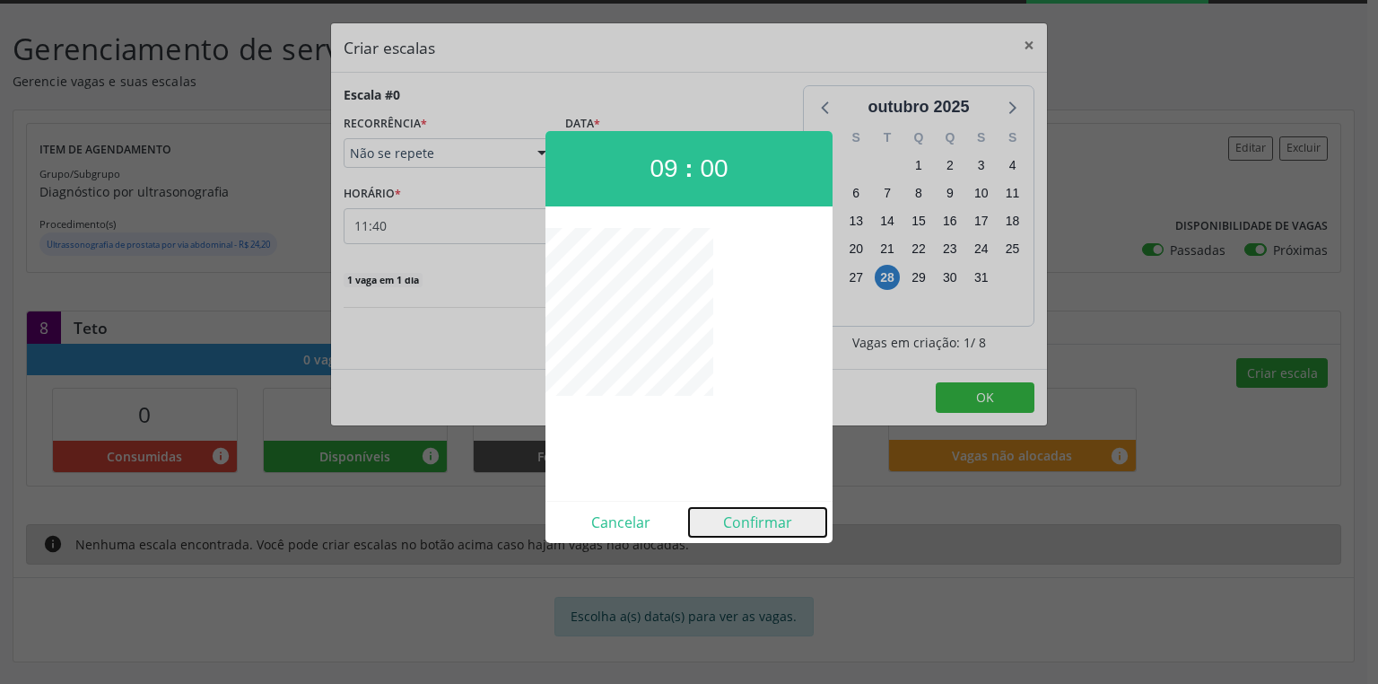
drag, startPoint x: 747, startPoint y: 521, endPoint x: 742, endPoint y: 502, distance: 19.6
click at [745, 514] on button "Confirmar" at bounding box center [757, 522] width 137 height 29
type input "09:00"
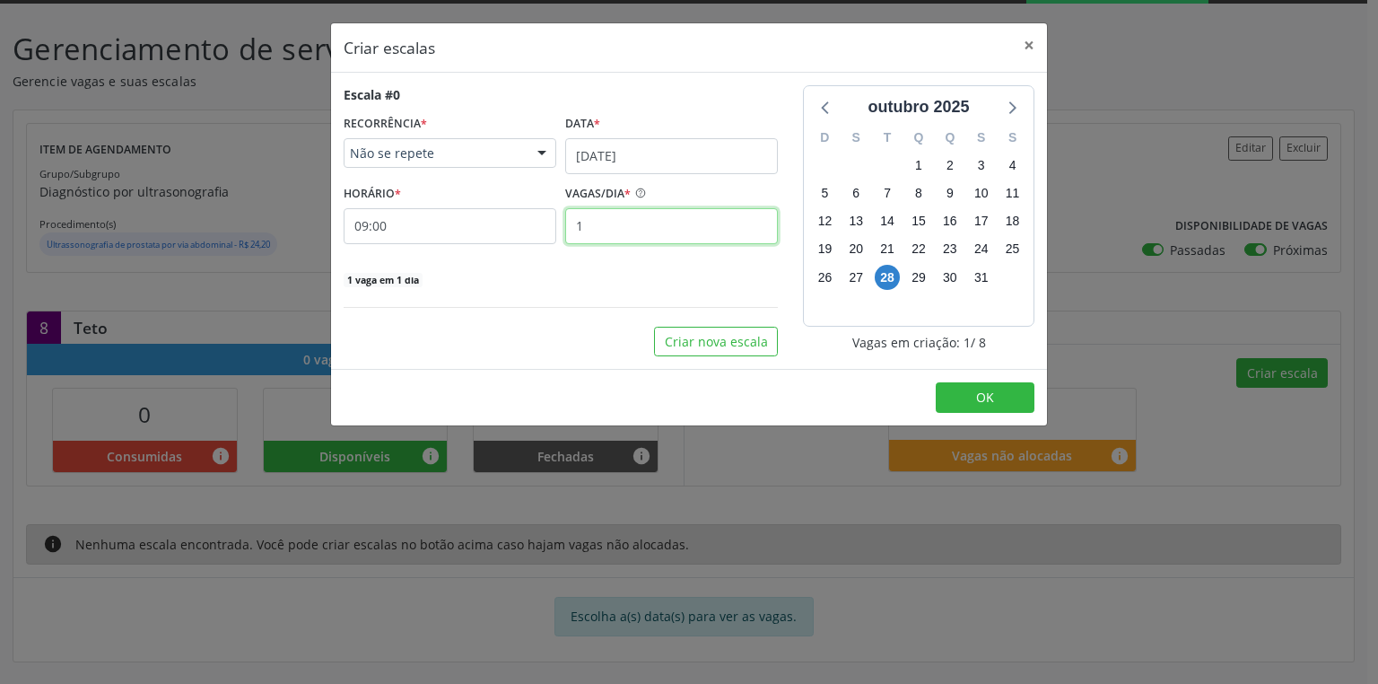
click at [612, 232] on input "1" at bounding box center [671, 226] width 213 height 36
type input "8"
click at [1002, 397] on button "OK" at bounding box center [985, 397] width 99 height 31
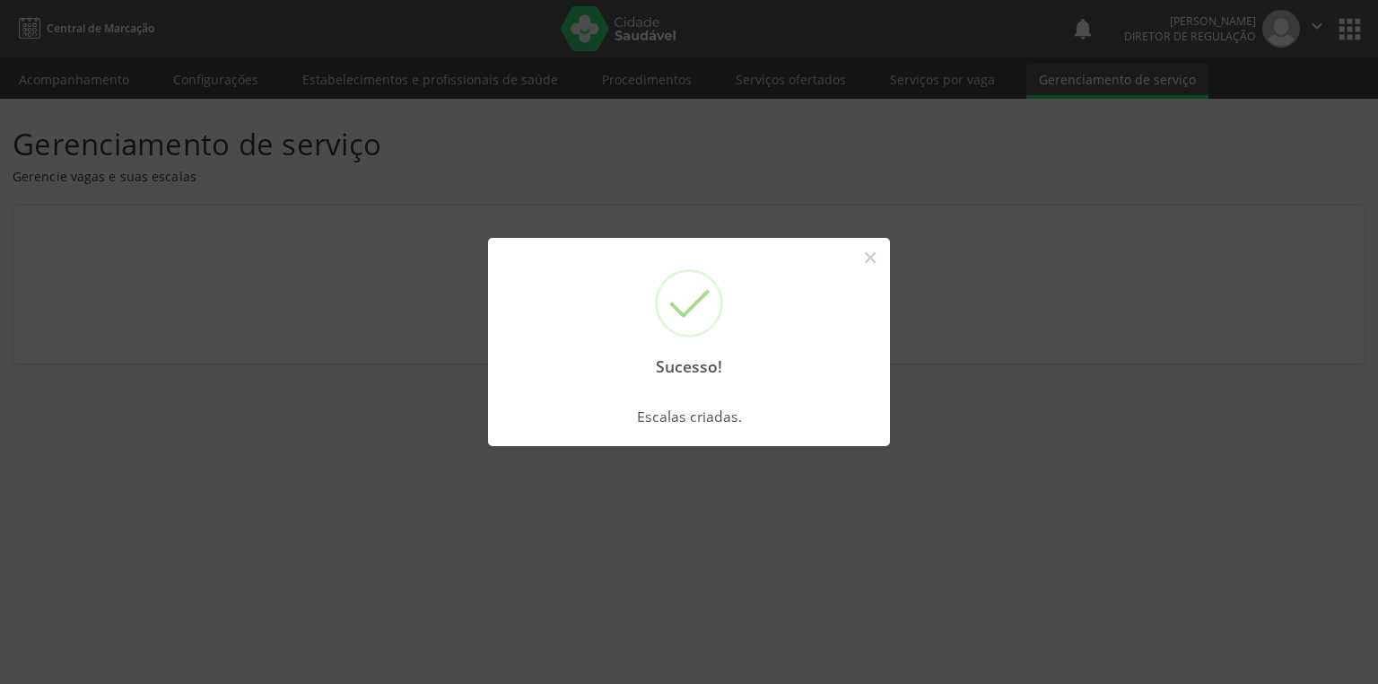
scroll to position [0, 0]
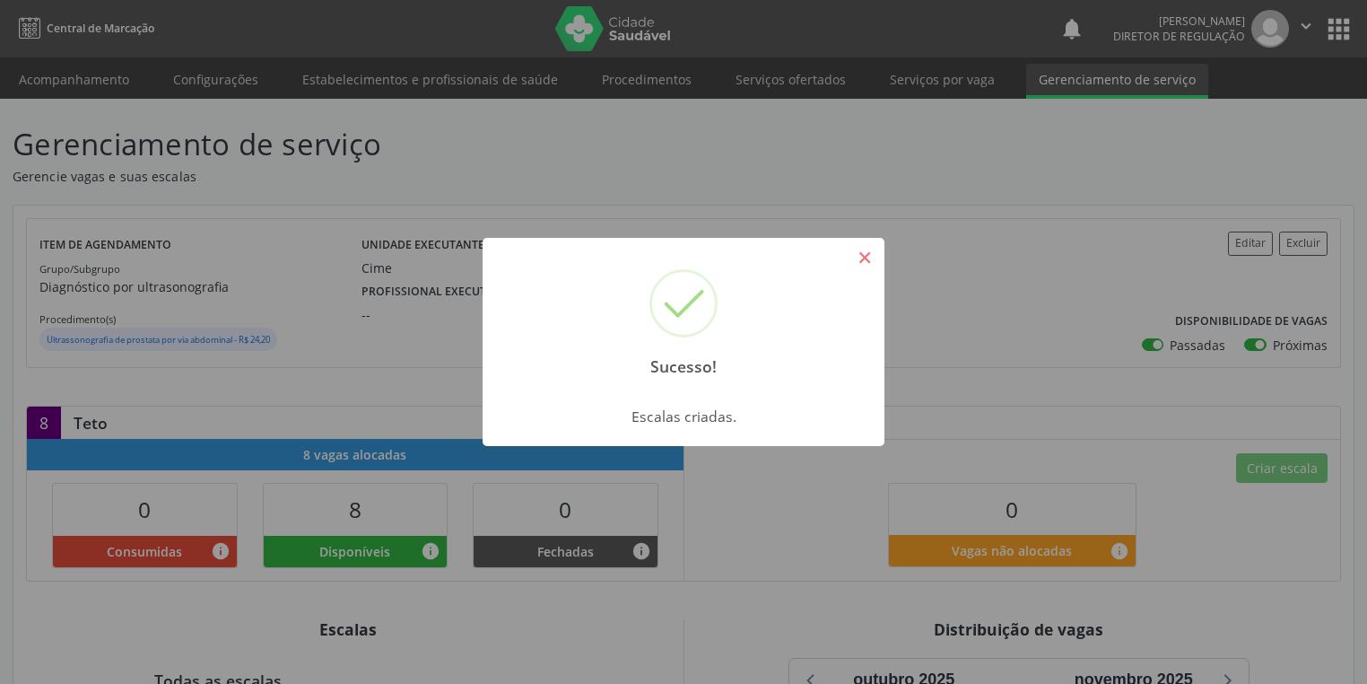
click at [858, 248] on button "×" at bounding box center [865, 257] width 31 height 31
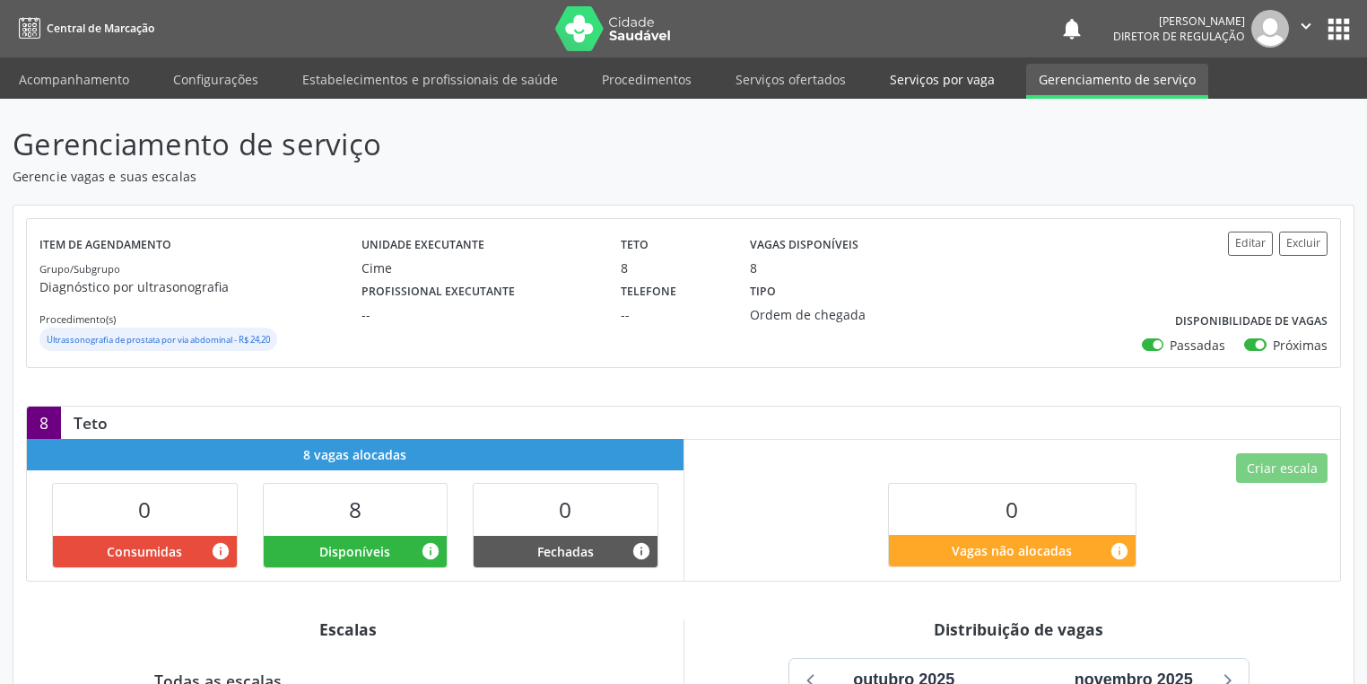
click at [912, 79] on link "Serviços por vaga" at bounding box center [942, 79] width 130 height 31
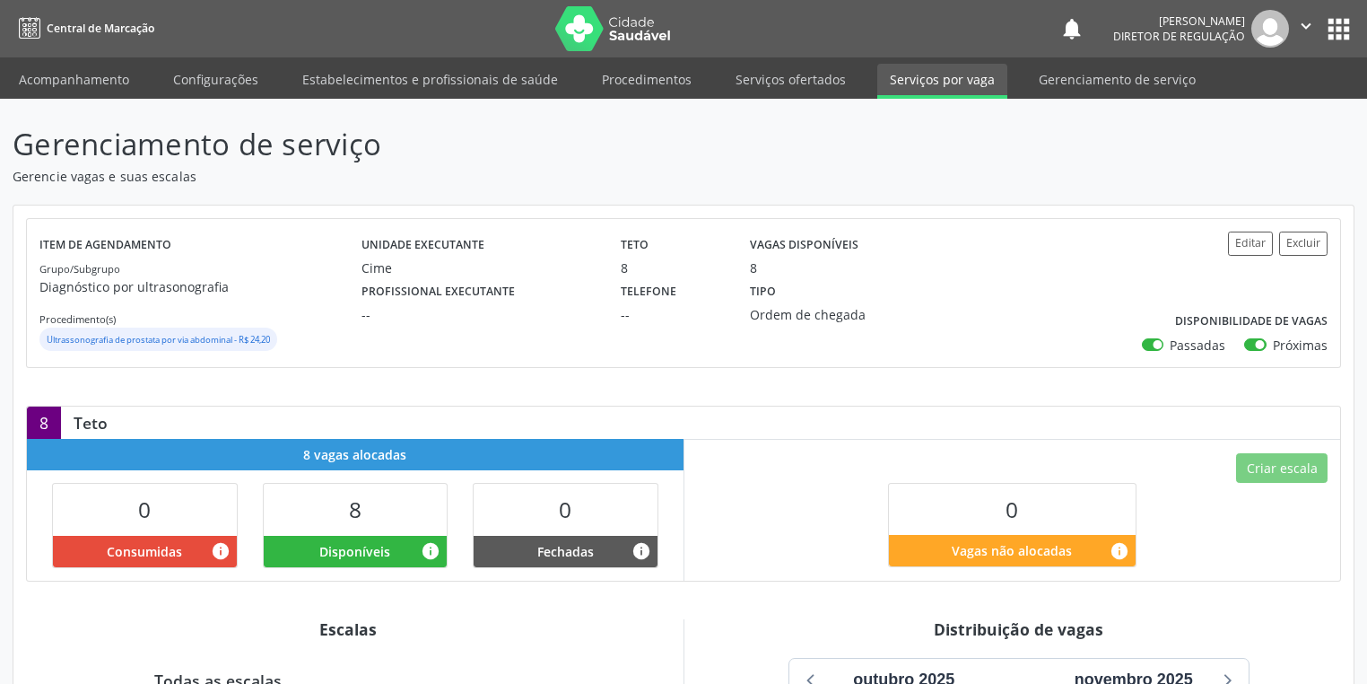
click at [912, 79] on link "Serviços por vaga" at bounding box center [942, 81] width 130 height 35
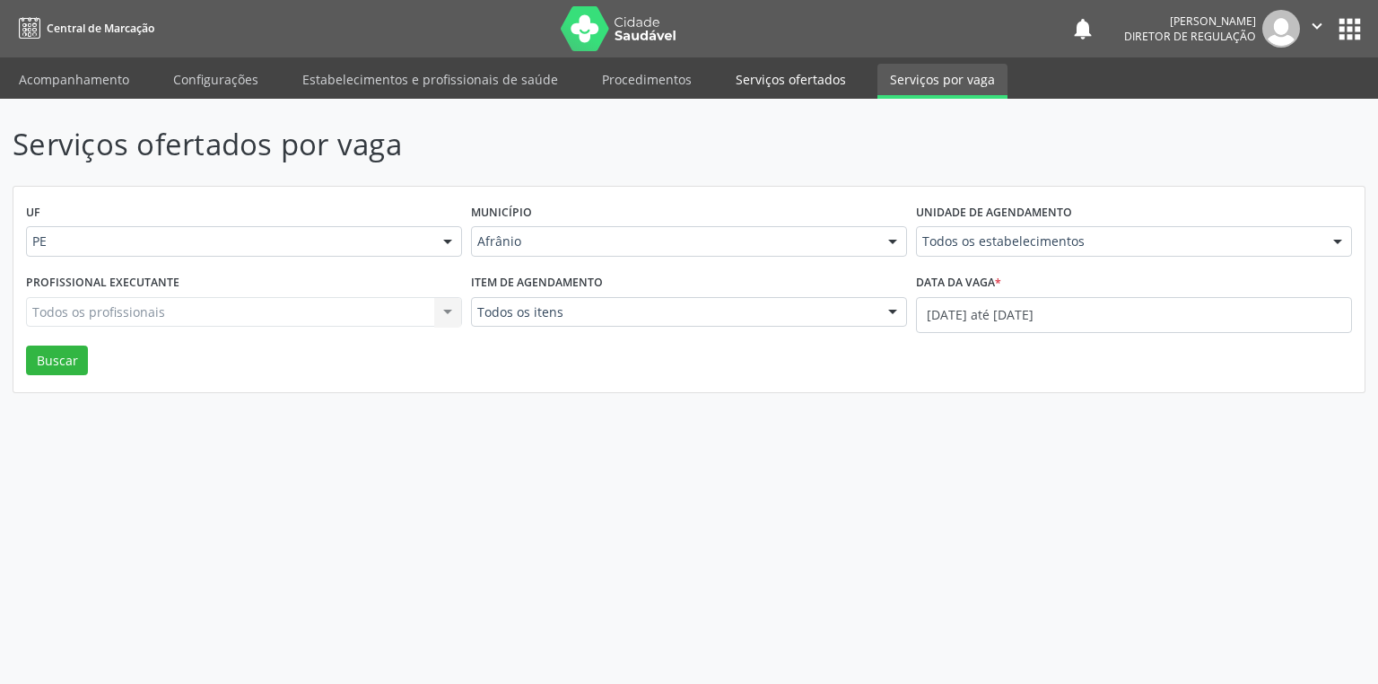
click at [774, 82] on link "Serviços ofertados" at bounding box center [790, 79] width 135 height 31
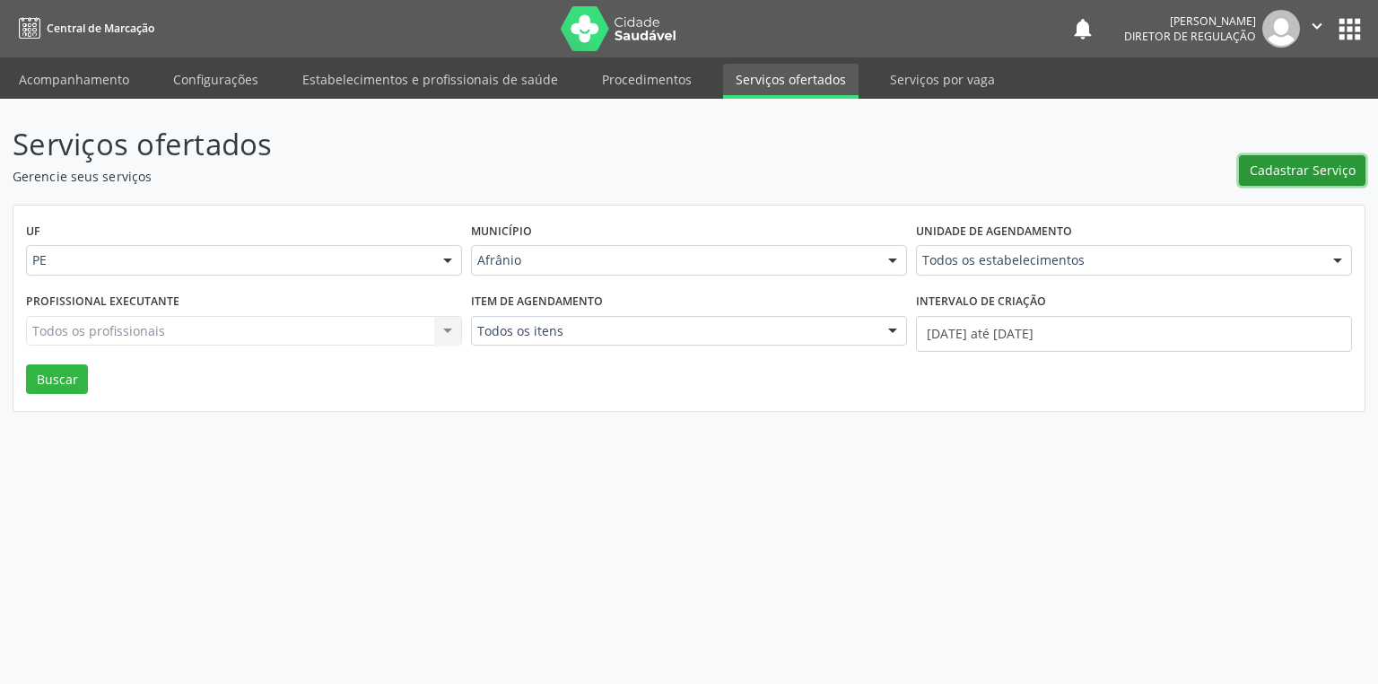
click at [1267, 173] on span "Cadastrar Serviço" at bounding box center [1303, 170] width 106 height 19
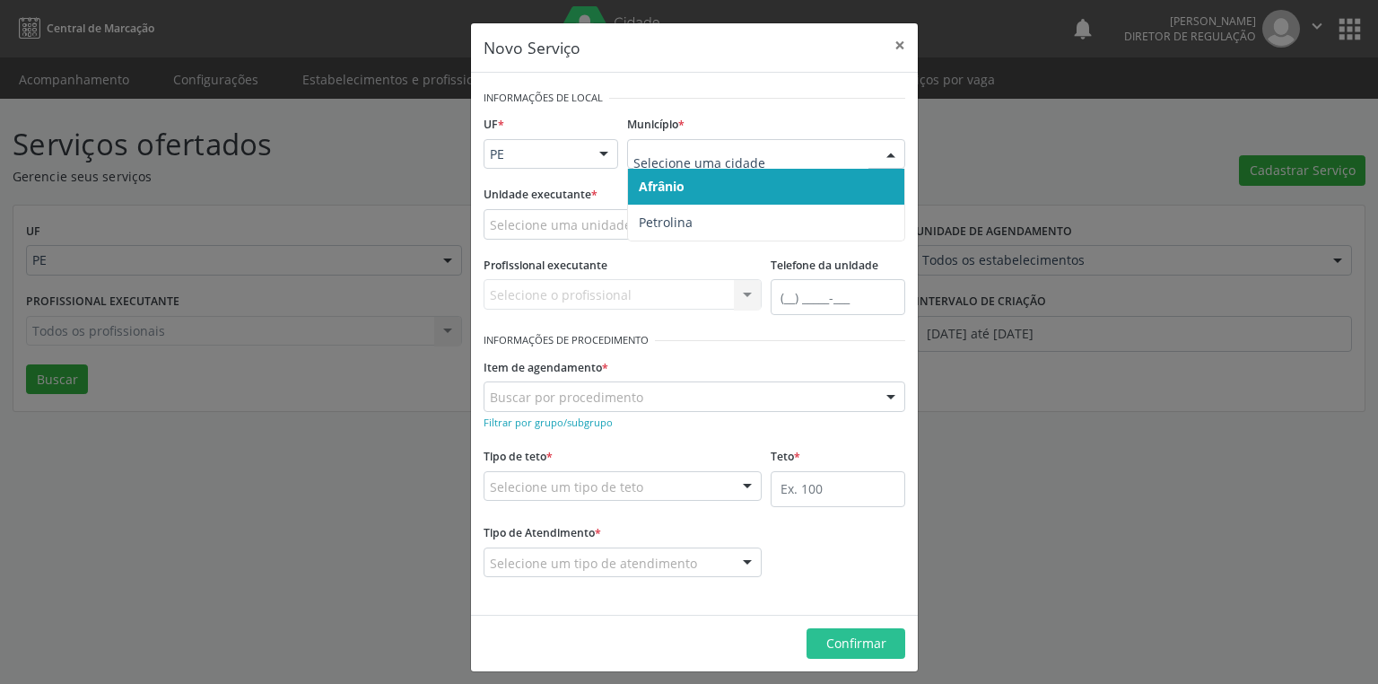
click at [672, 187] on span "Afrânio" at bounding box center [662, 186] width 46 height 17
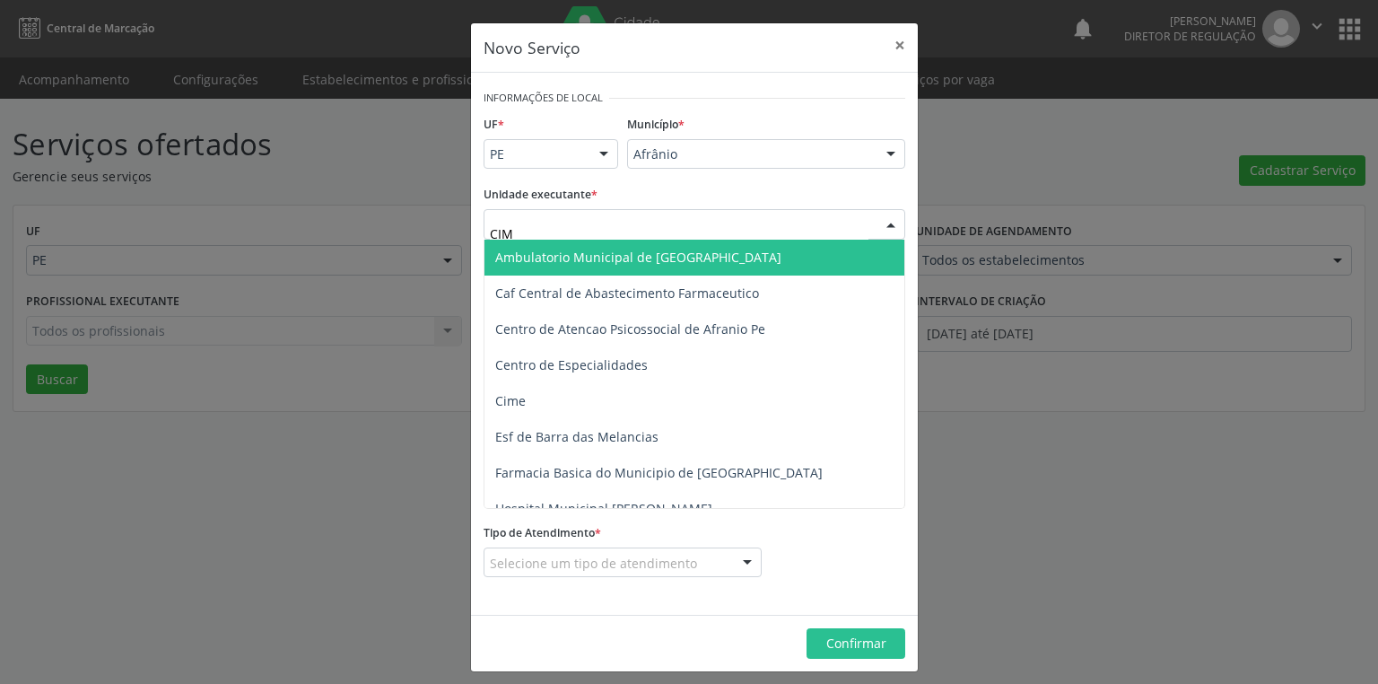
type input "CIME"
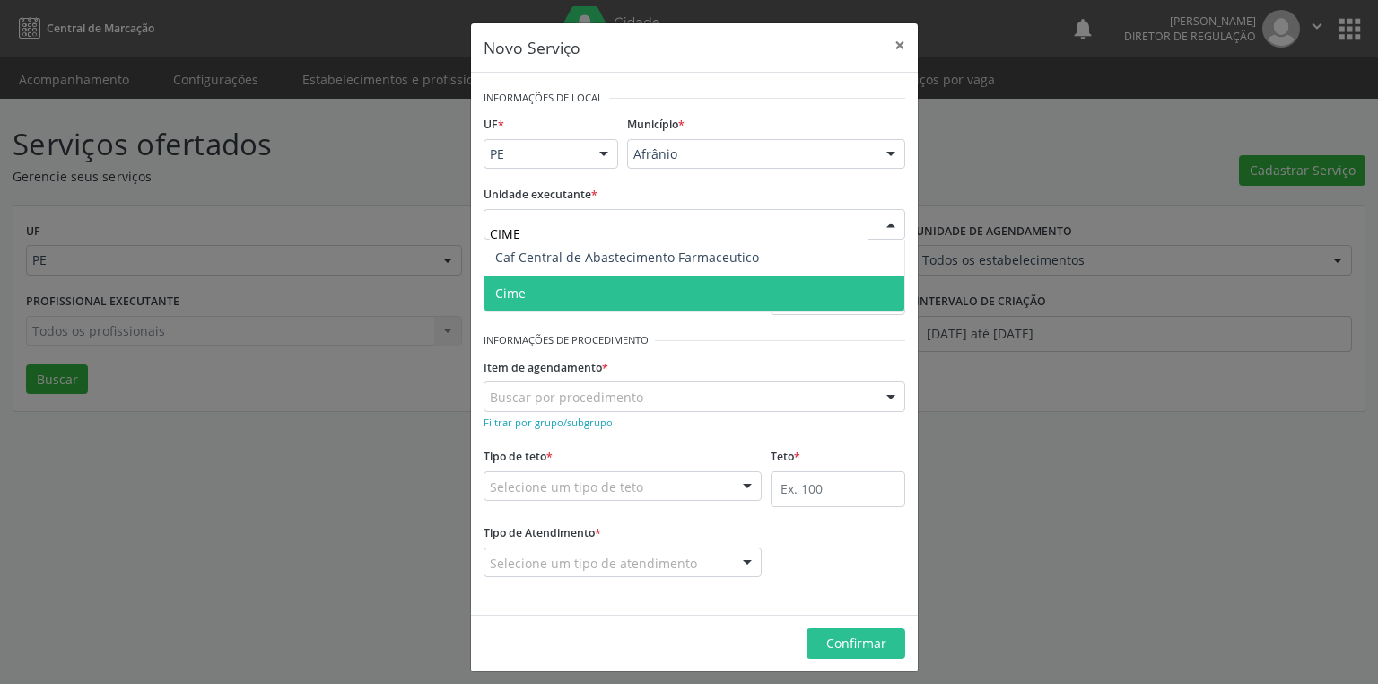
click at [534, 283] on span "Cime" at bounding box center [694, 293] width 420 height 36
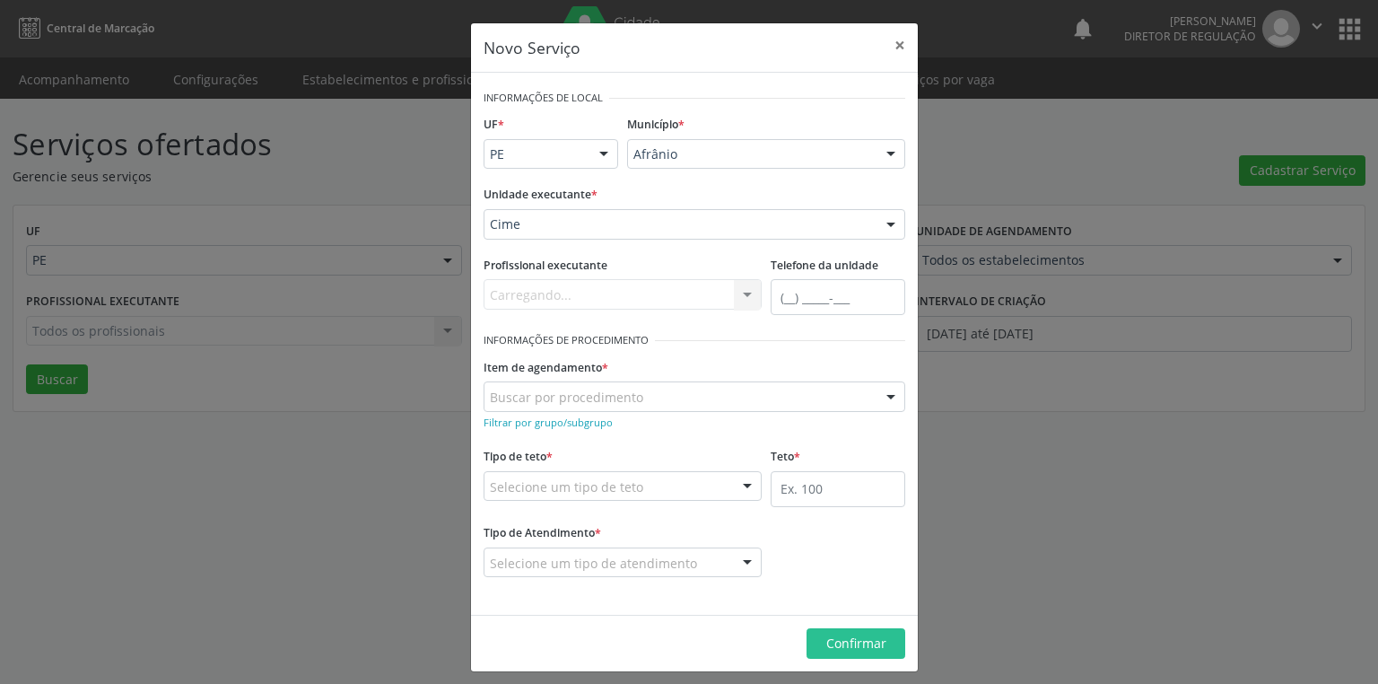
click at [500, 382] on div "Buscar por procedimento" at bounding box center [695, 396] width 422 height 31
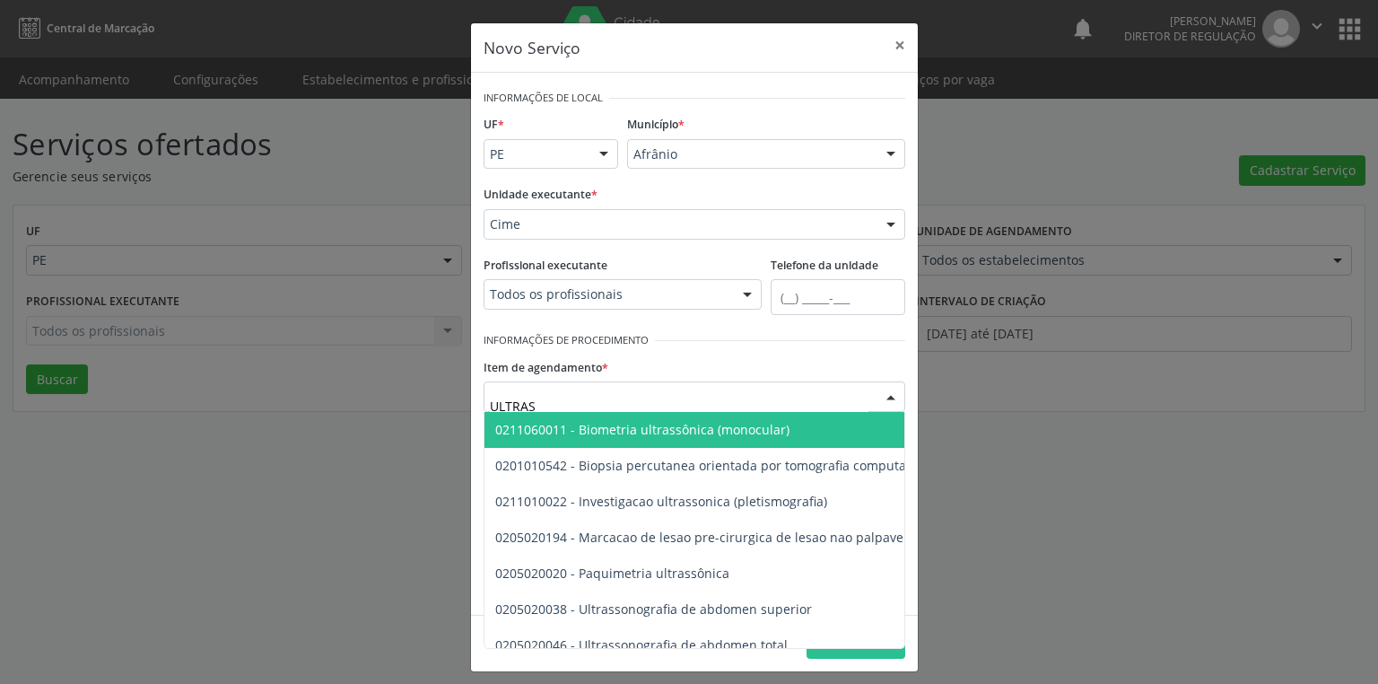
type input "ULTRASS"
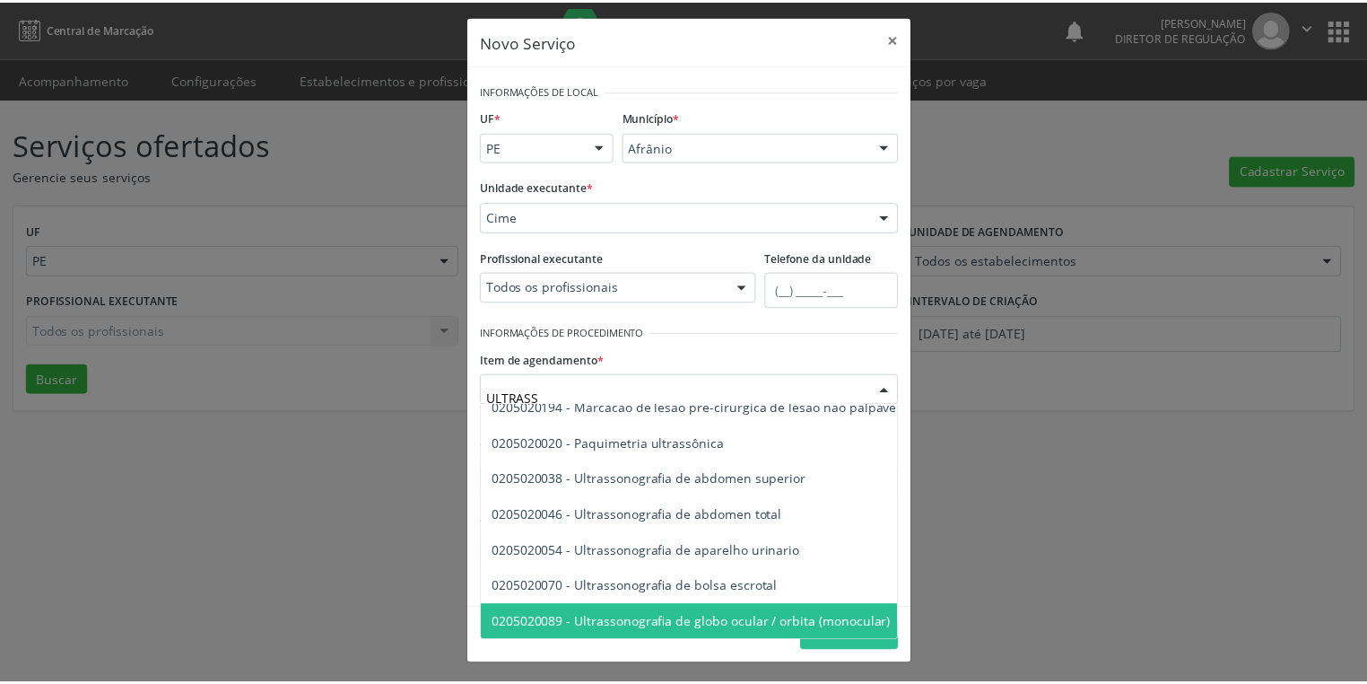
scroll to position [97, 0]
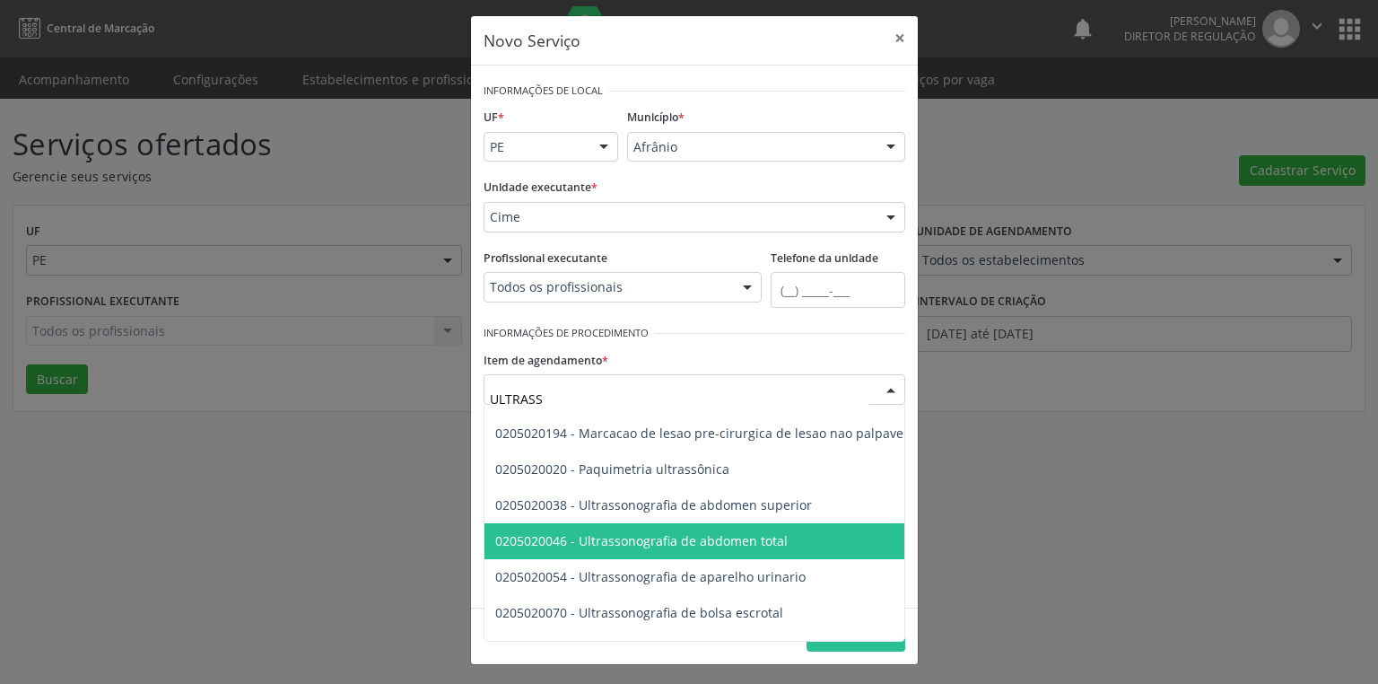
click at [708, 532] on span "0205020046 - Ultrassonografia de abdomen total" at bounding box center [641, 540] width 292 height 17
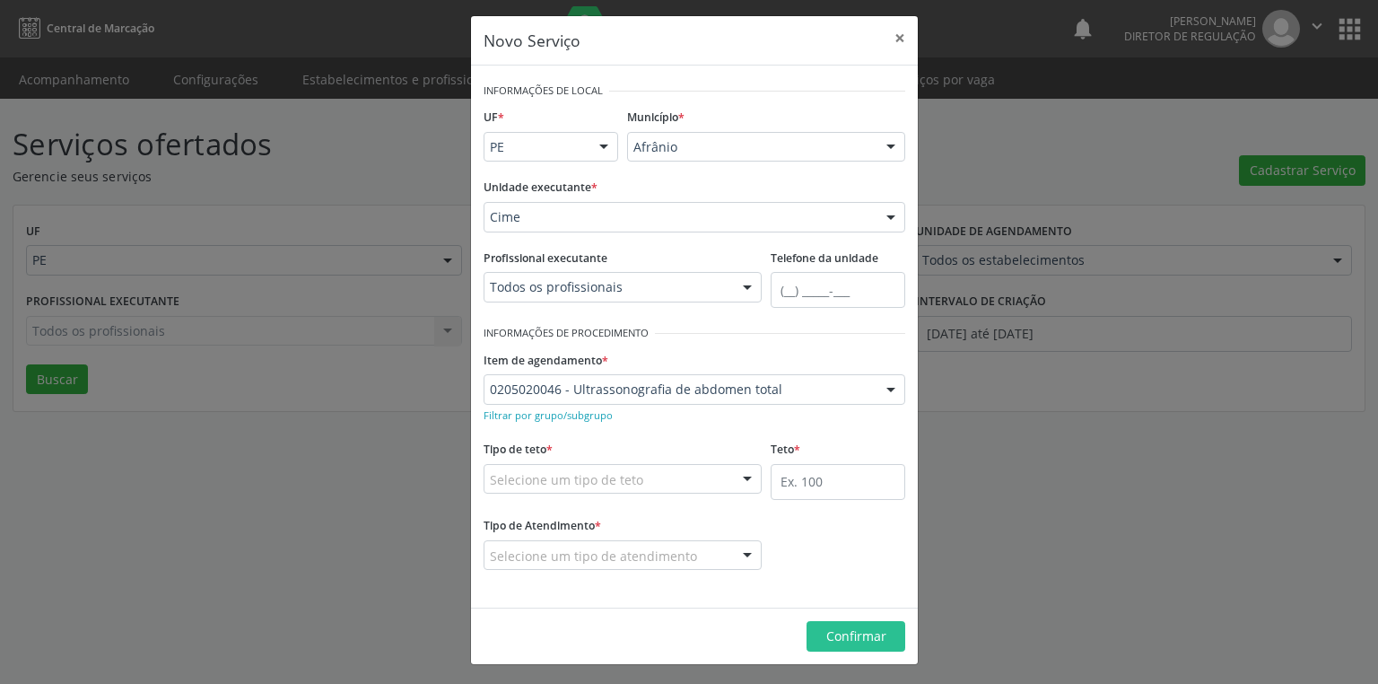
click at [561, 490] on div "Selecione um tipo de teto" at bounding box center [623, 479] width 278 height 31
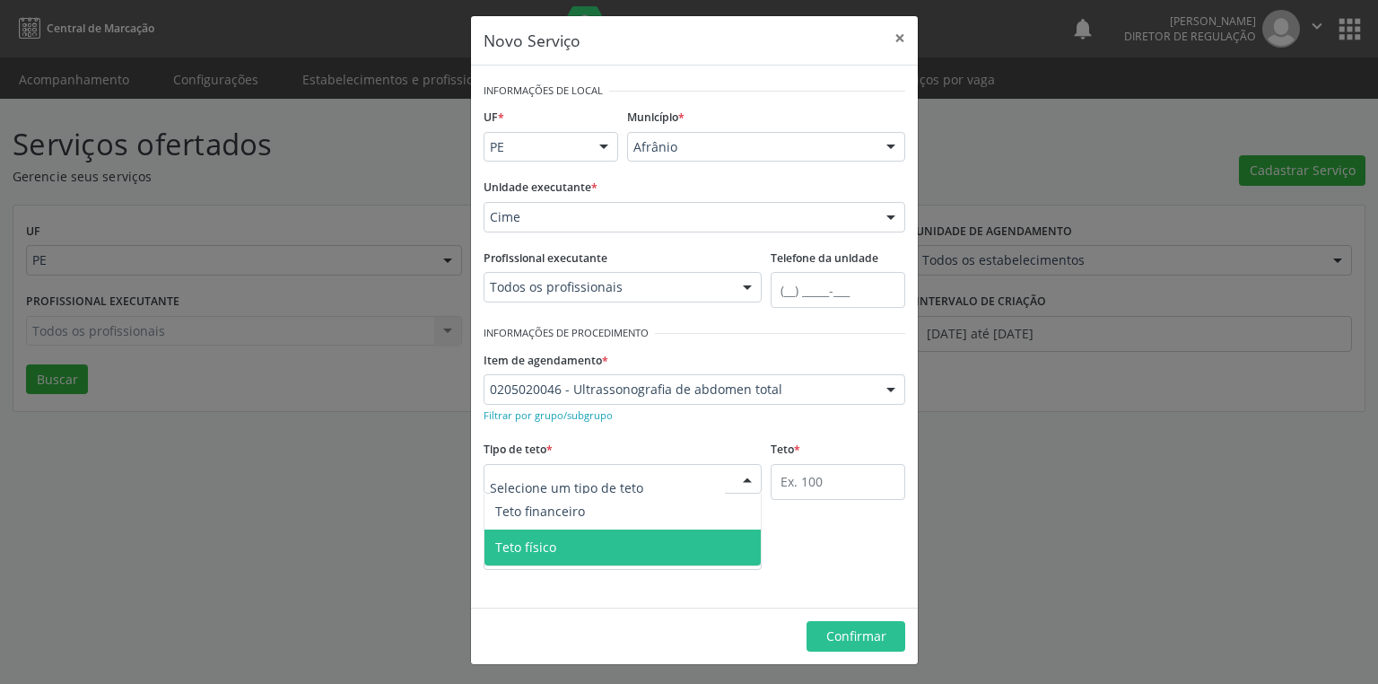
drag, startPoint x: 574, startPoint y: 548, endPoint x: 587, endPoint y: 545, distance: 12.8
click at [578, 547] on span "Teto físico" at bounding box center [622, 547] width 276 height 36
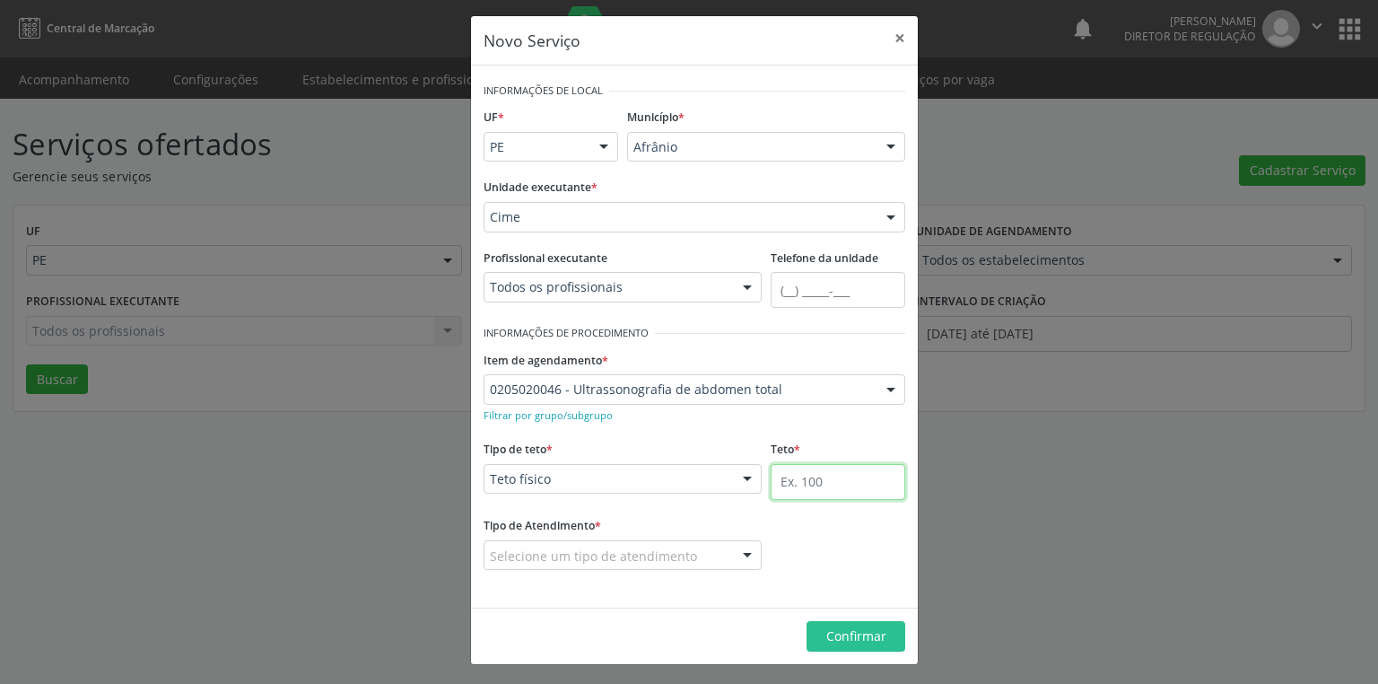
click at [779, 476] on input "text" at bounding box center [838, 482] width 135 height 36
type input "16"
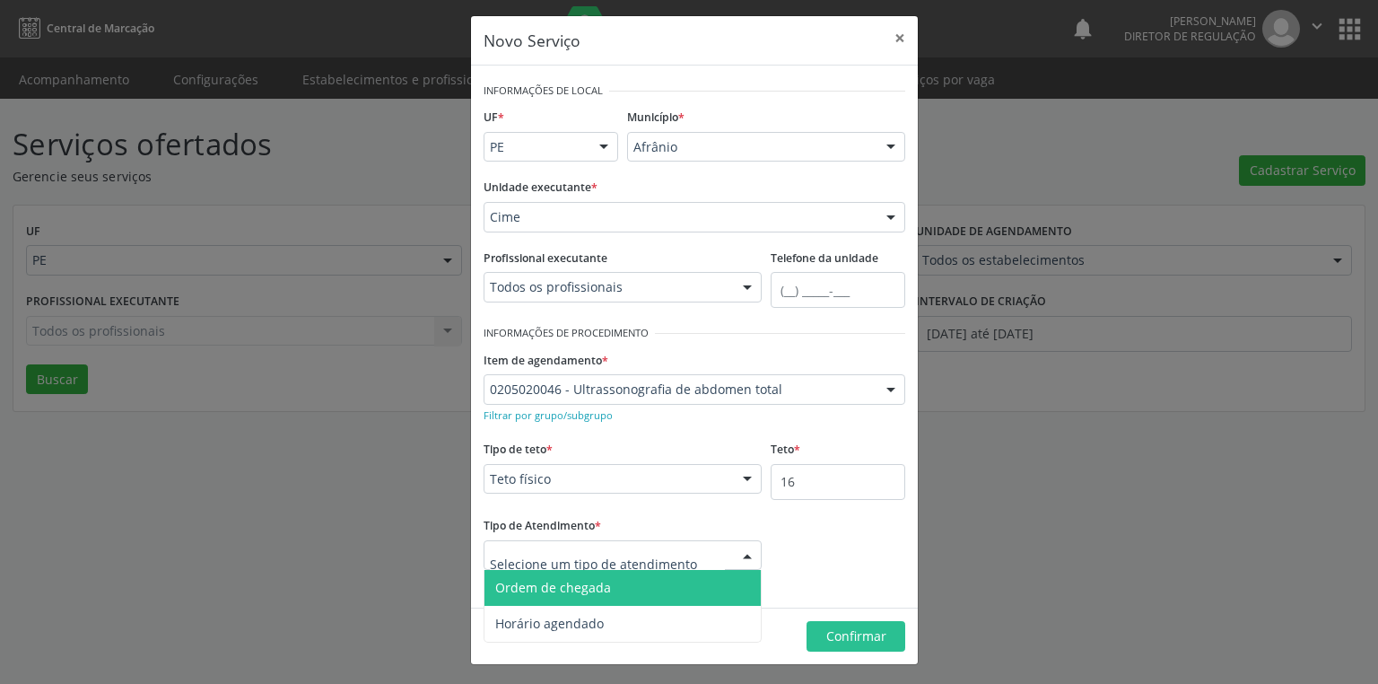
click at [545, 599] on span "Ordem de chegada" at bounding box center [622, 588] width 276 height 36
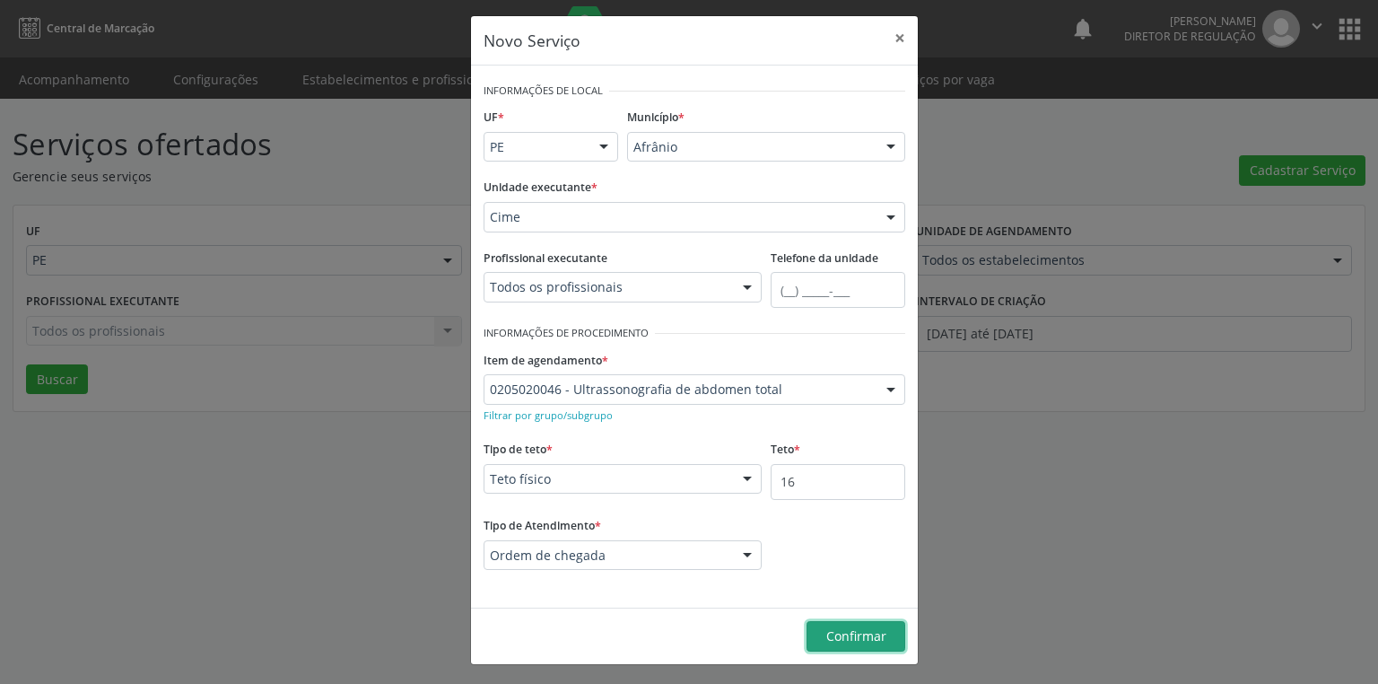
click at [826, 628] on span "Confirmar" at bounding box center [856, 635] width 60 height 17
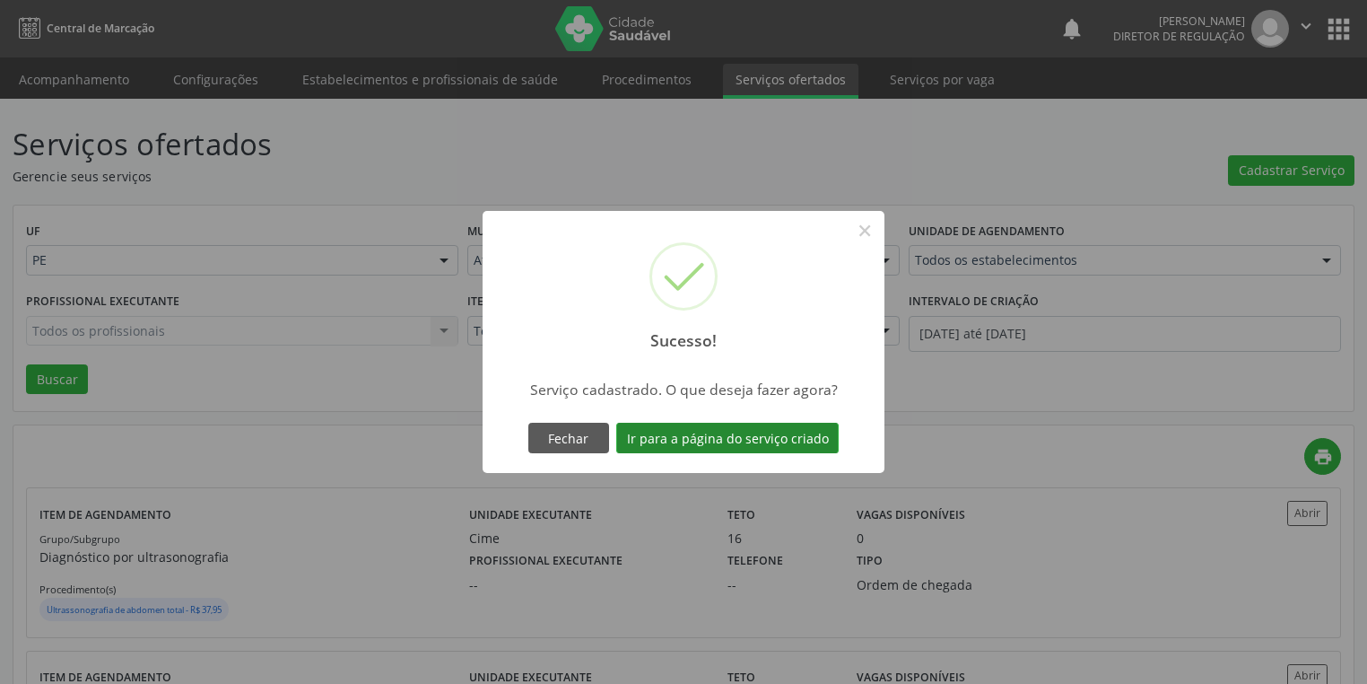
drag, startPoint x: 671, startPoint y: 413, endPoint x: 677, endPoint y: 427, distance: 15.7
click at [673, 420] on div "Sucesso! × Serviço cadastrado. O que deseja fazer agora? Fechar Ir para a págin…" at bounding box center [684, 342] width 402 height 262
click at [684, 438] on button "Ir para a página do serviço criado" at bounding box center [727, 438] width 222 height 31
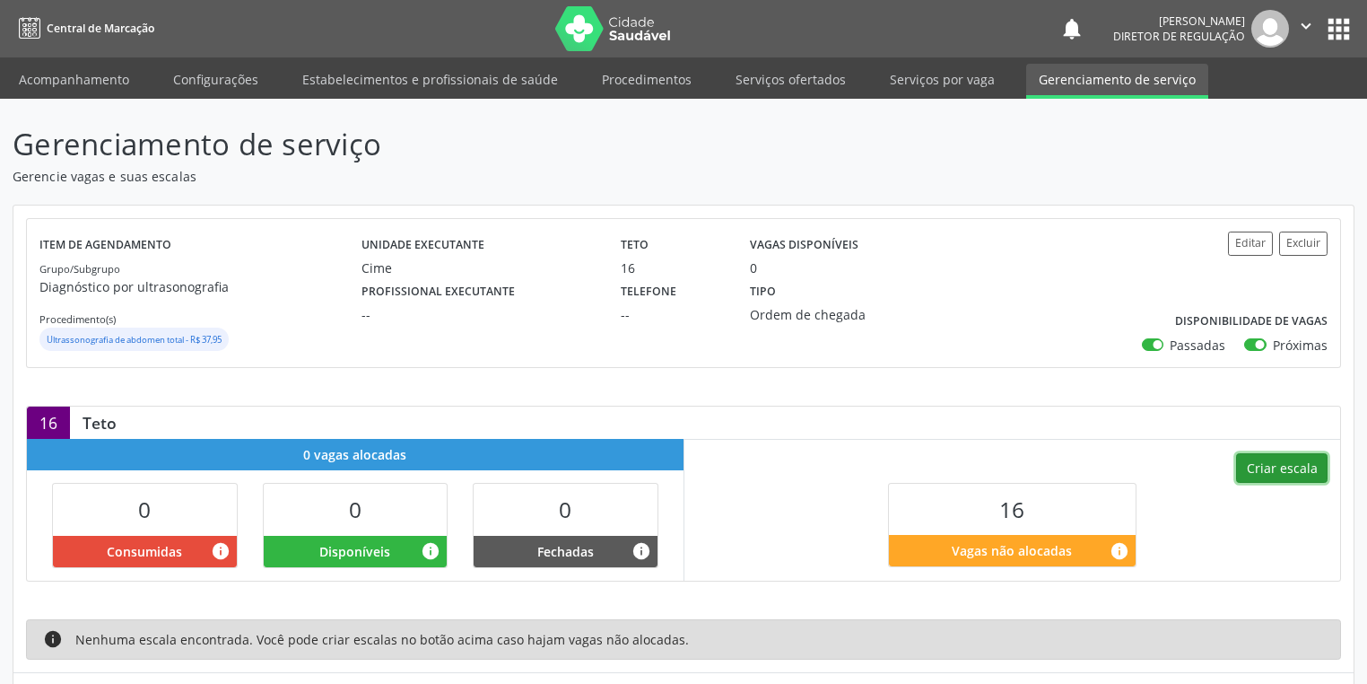
click at [1261, 463] on button "Criar escala" at bounding box center [1282, 468] width 92 height 31
select select "9"
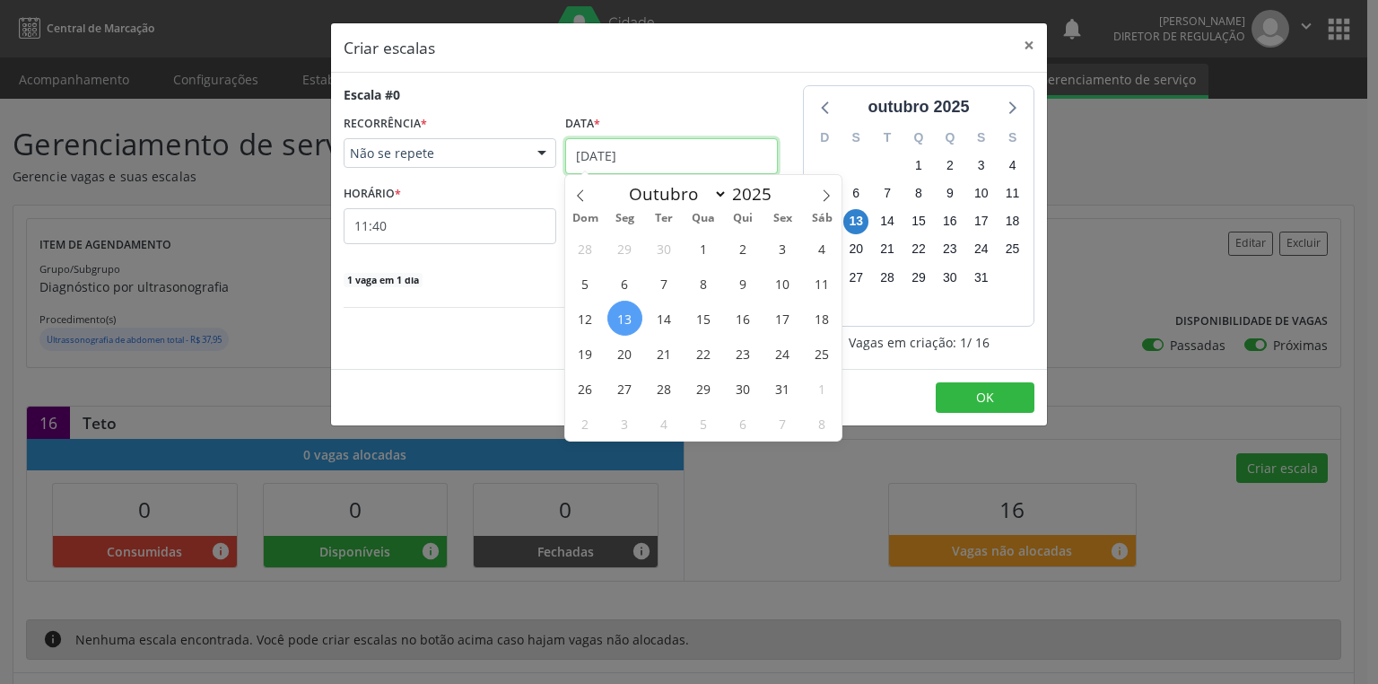
click at [606, 161] on input "[DATE]" at bounding box center [671, 156] width 213 height 36
click at [665, 393] on span "28" at bounding box center [664, 388] width 35 height 35
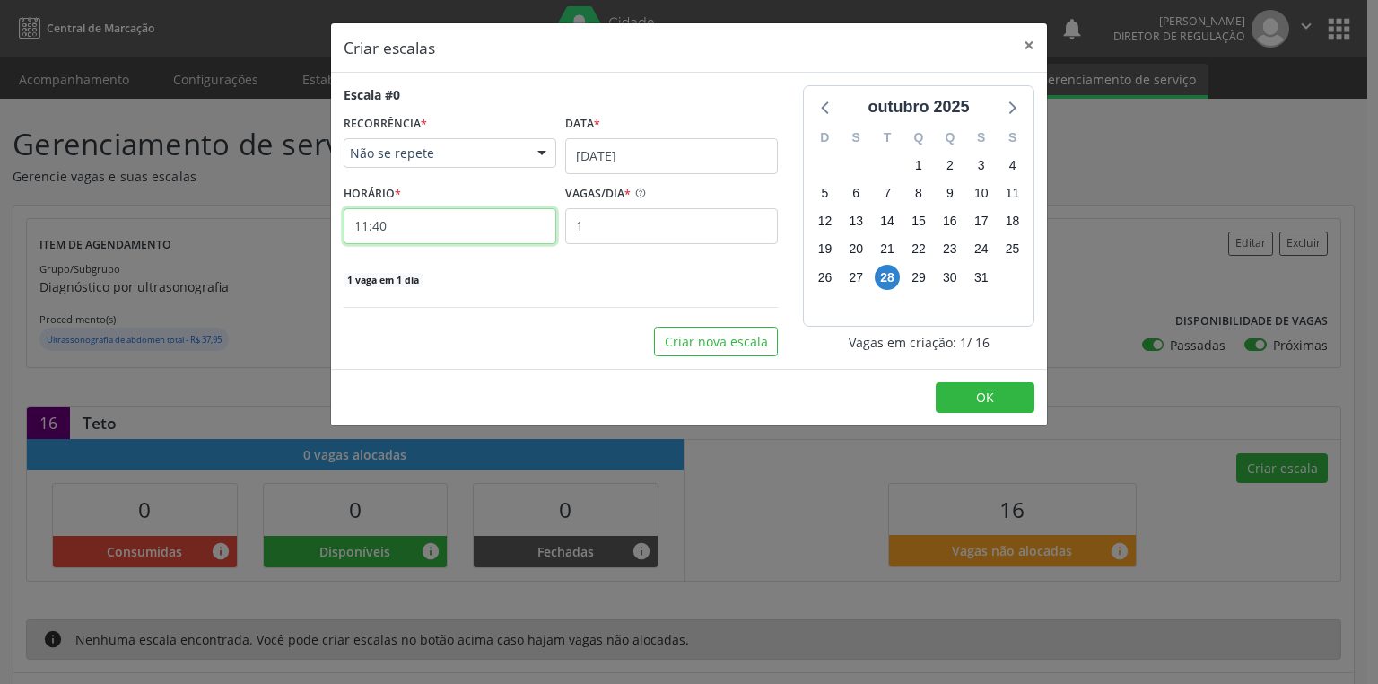
click at [422, 219] on input "11:40" at bounding box center [450, 226] width 213 height 36
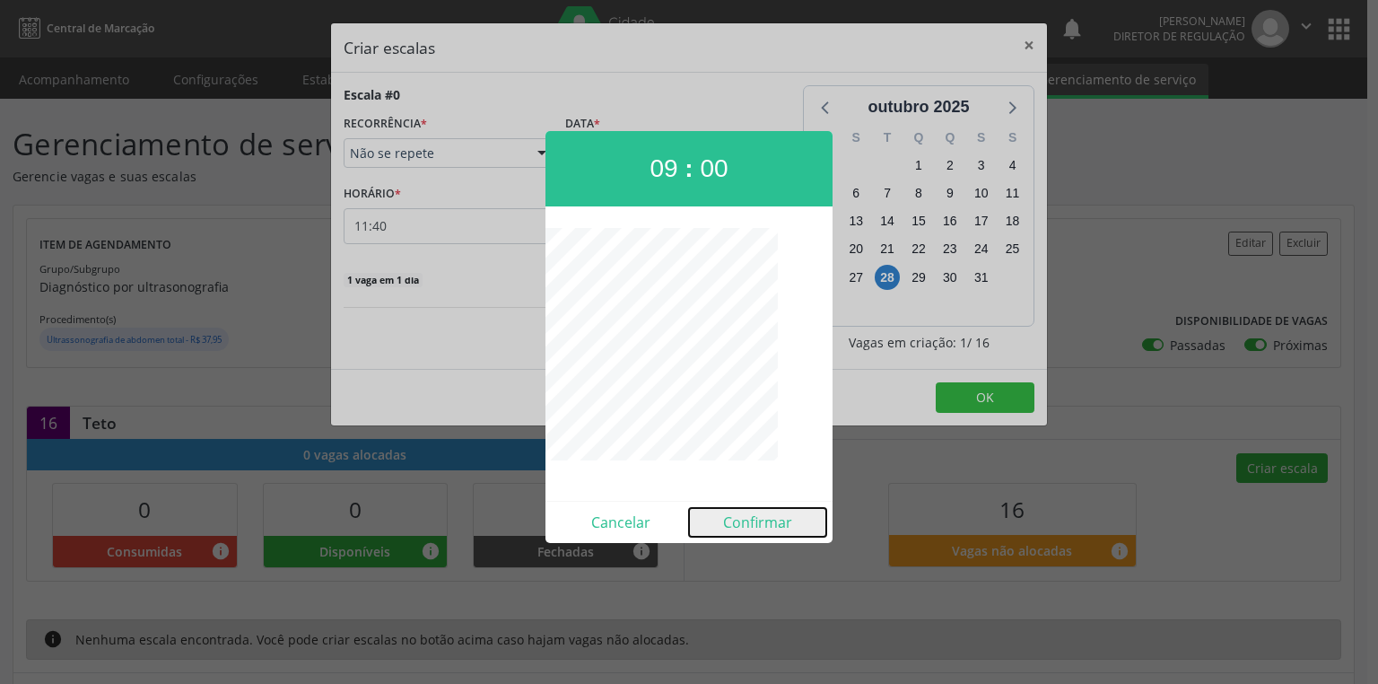
click at [753, 521] on button "Confirmar" at bounding box center [757, 522] width 137 height 29
type input "09:00"
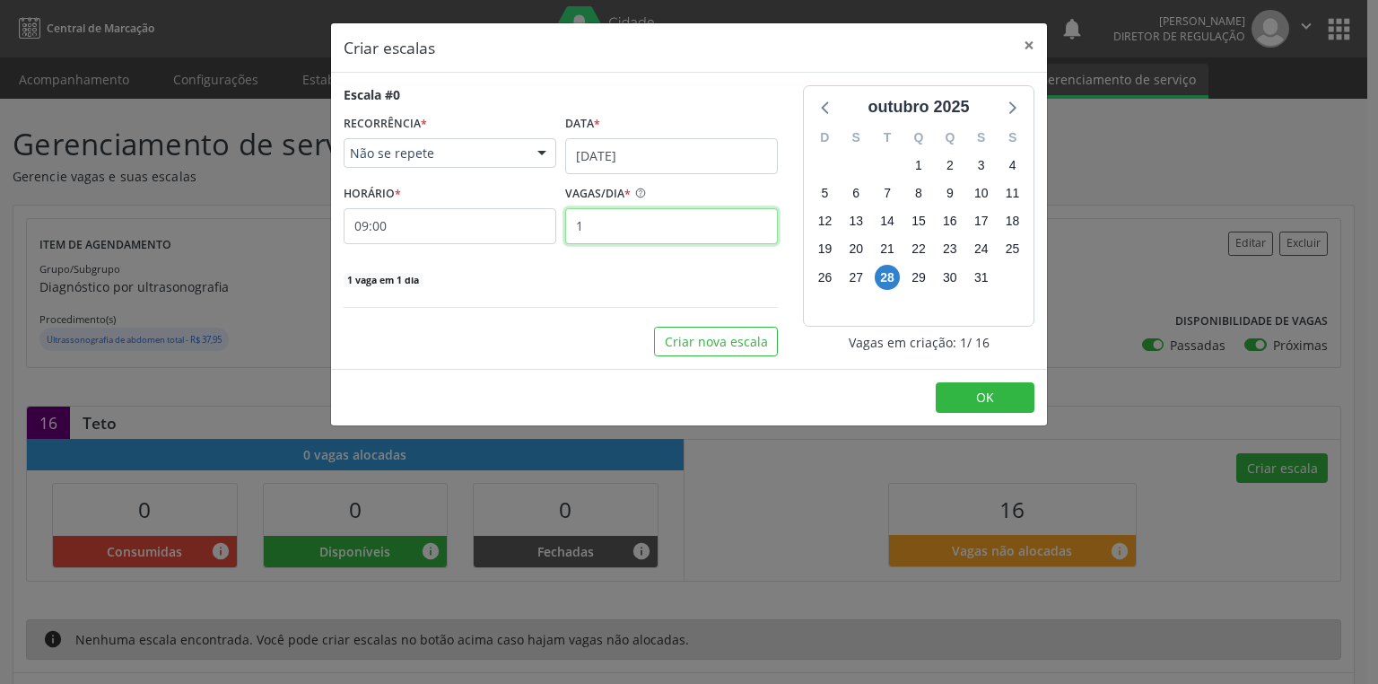
click at [616, 233] on input "1" at bounding box center [671, 226] width 213 height 36
type input "16"
click at [967, 386] on button "OK" at bounding box center [985, 397] width 99 height 31
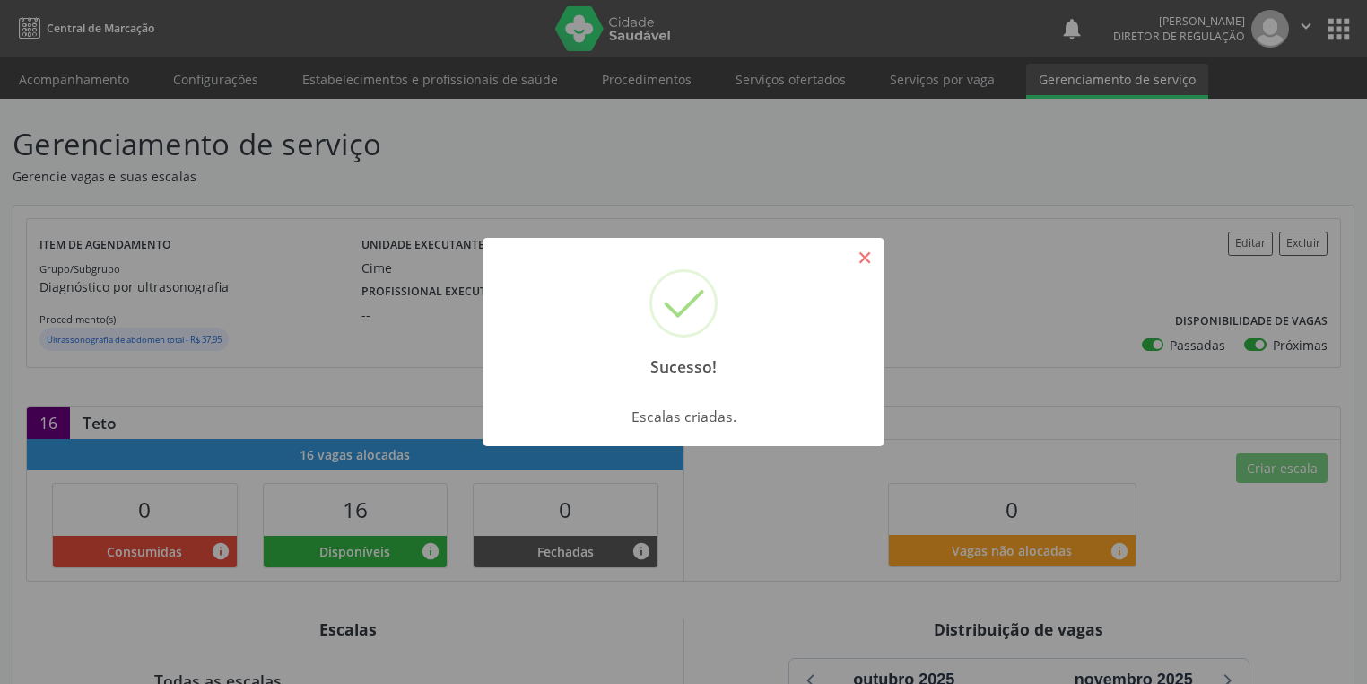
click at [859, 248] on button "×" at bounding box center [865, 257] width 31 height 31
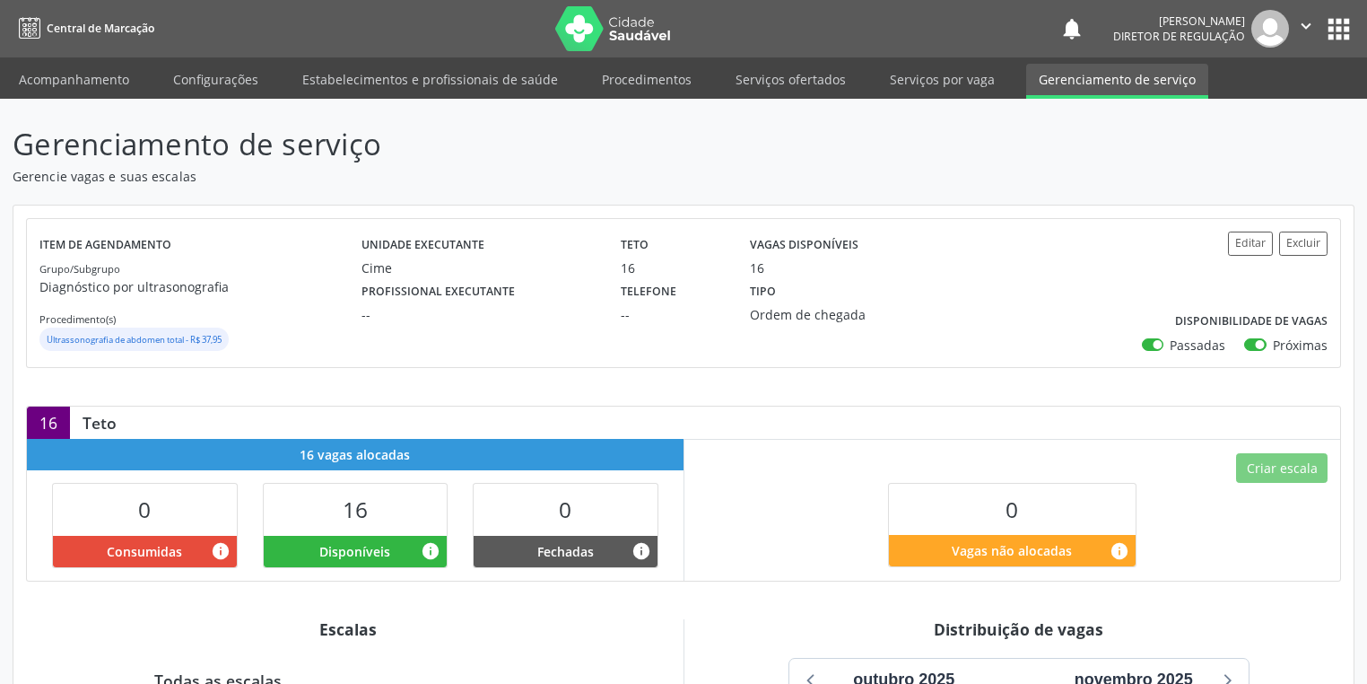
click at [768, 409] on div "16 Teto" at bounding box center [683, 422] width 1313 height 32
click at [758, 79] on link "Serviços ofertados" at bounding box center [790, 79] width 135 height 31
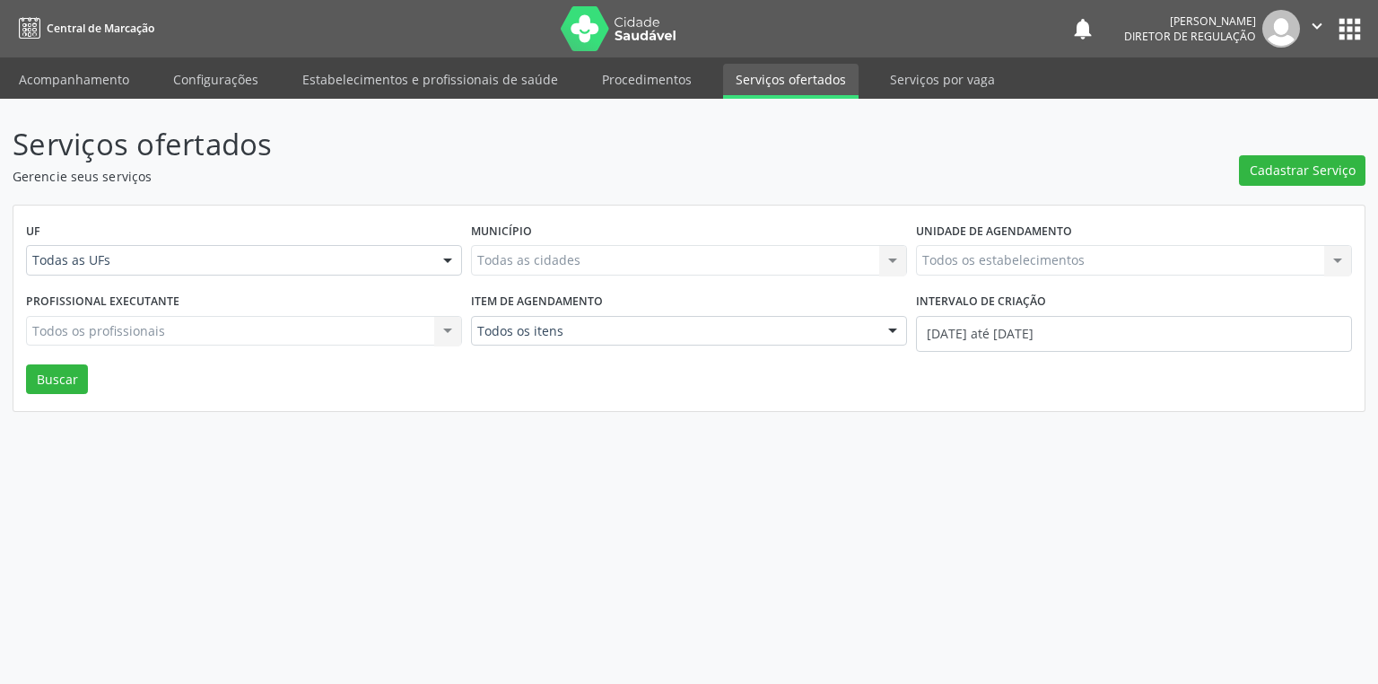
click at [765, 75] on link "Serviços ofertados" at bounding box center [790, 81] width 135 height 35
click at [1271, 182] on button "Cadastrar Serviço" at bounding box center [1302, 170] width 126 height 31
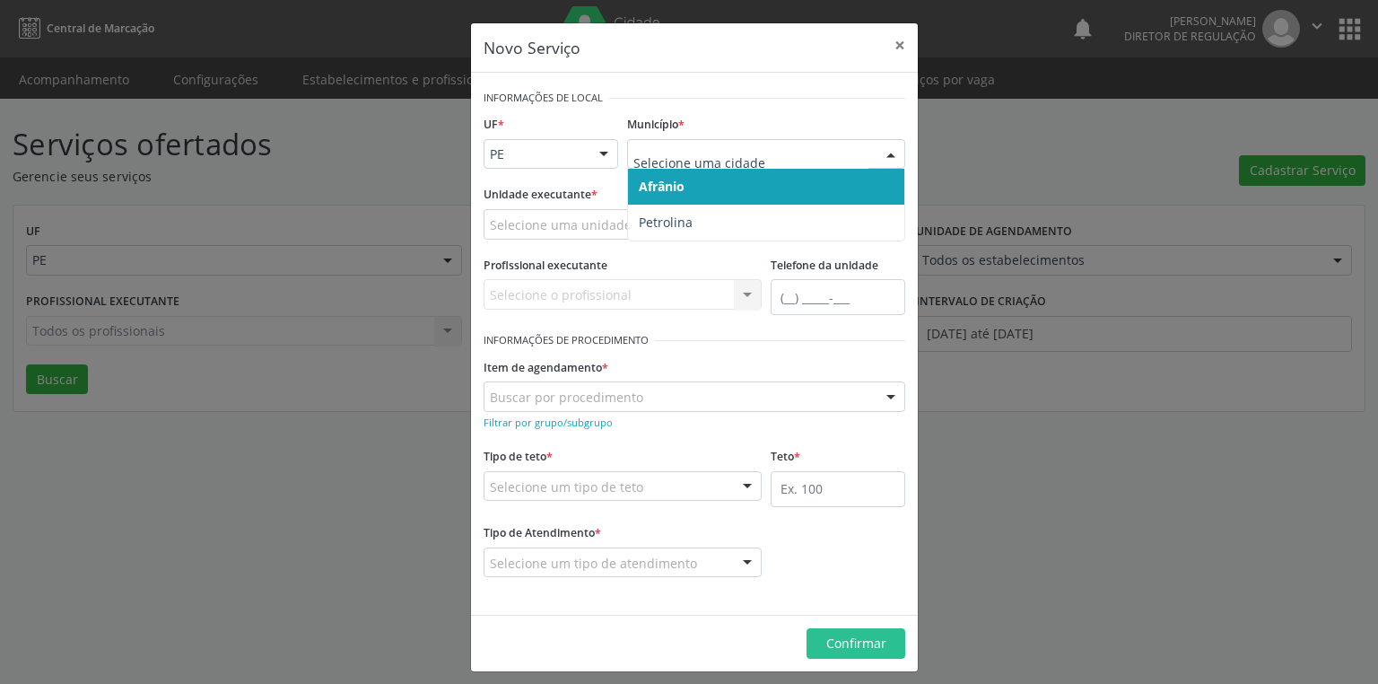
click at [665, 193] on span "Afrânio" at bounding box center [662, 186] width 46 height 17
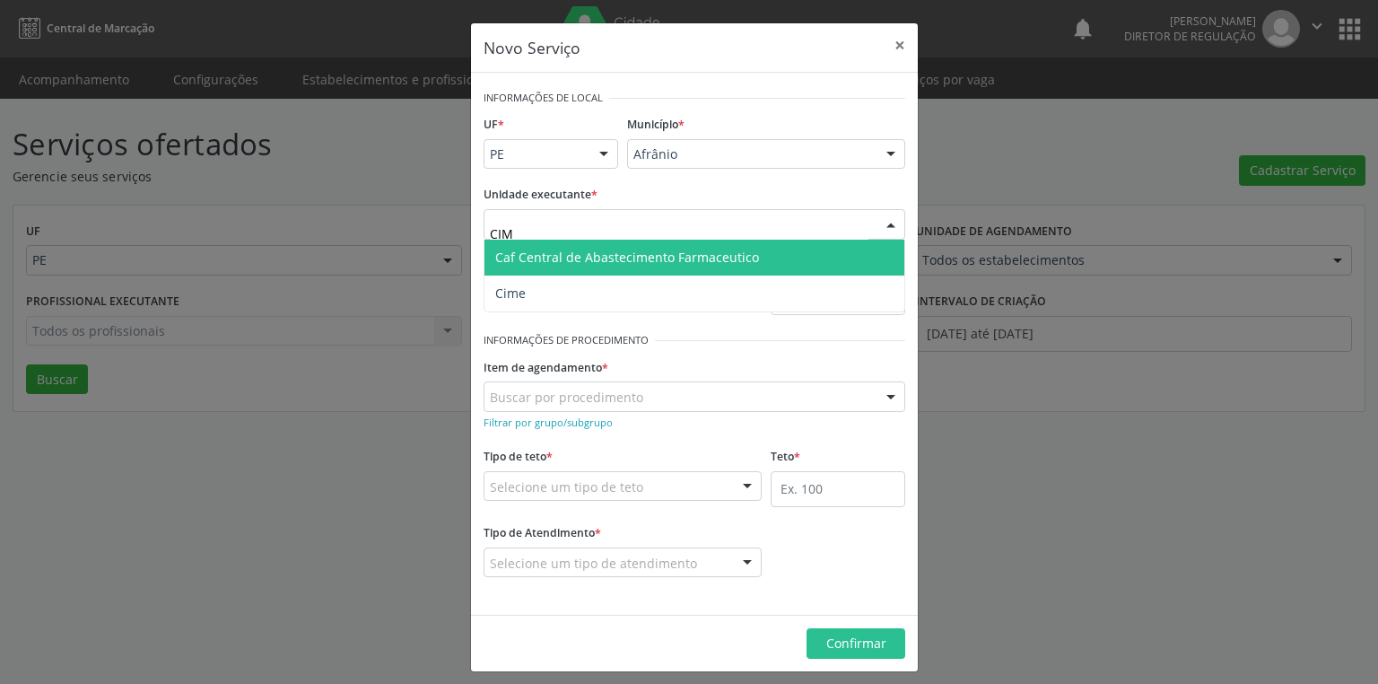
type input "CIME"
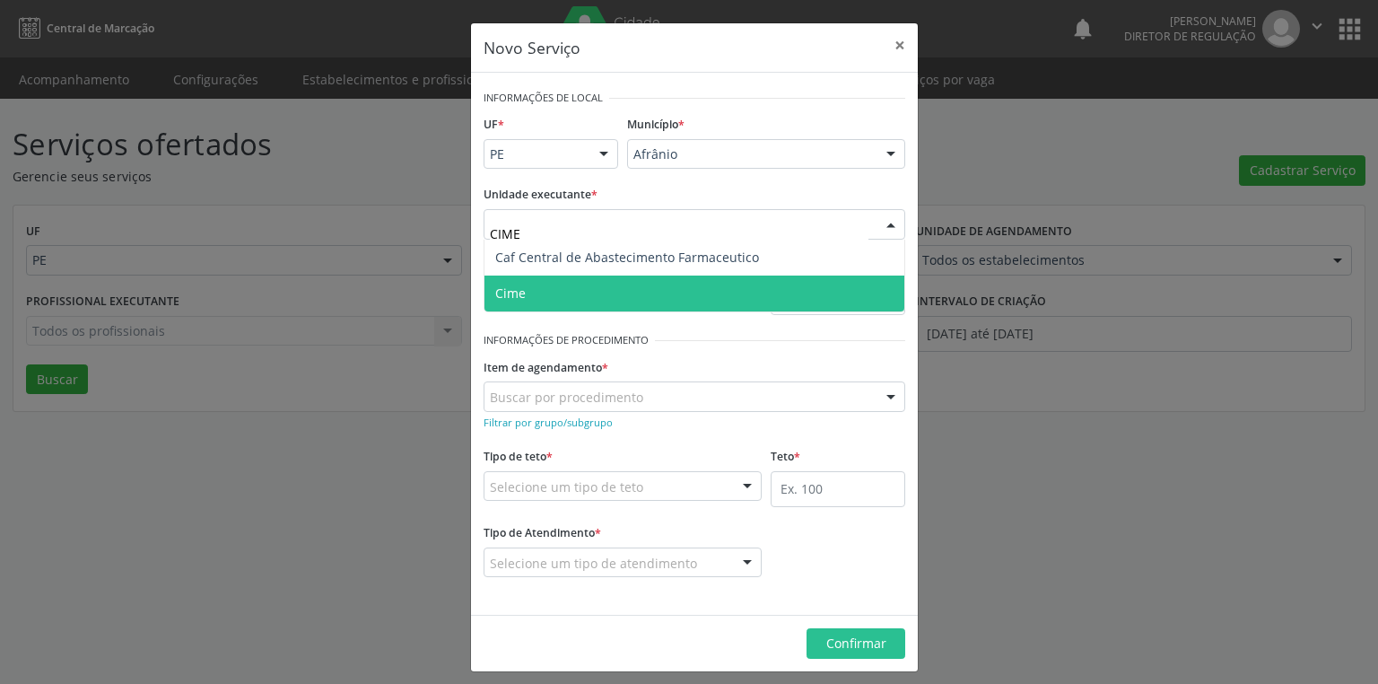
click at [508, 293] on span "Cime" at bounding box center [510, 292] width 31 height 17
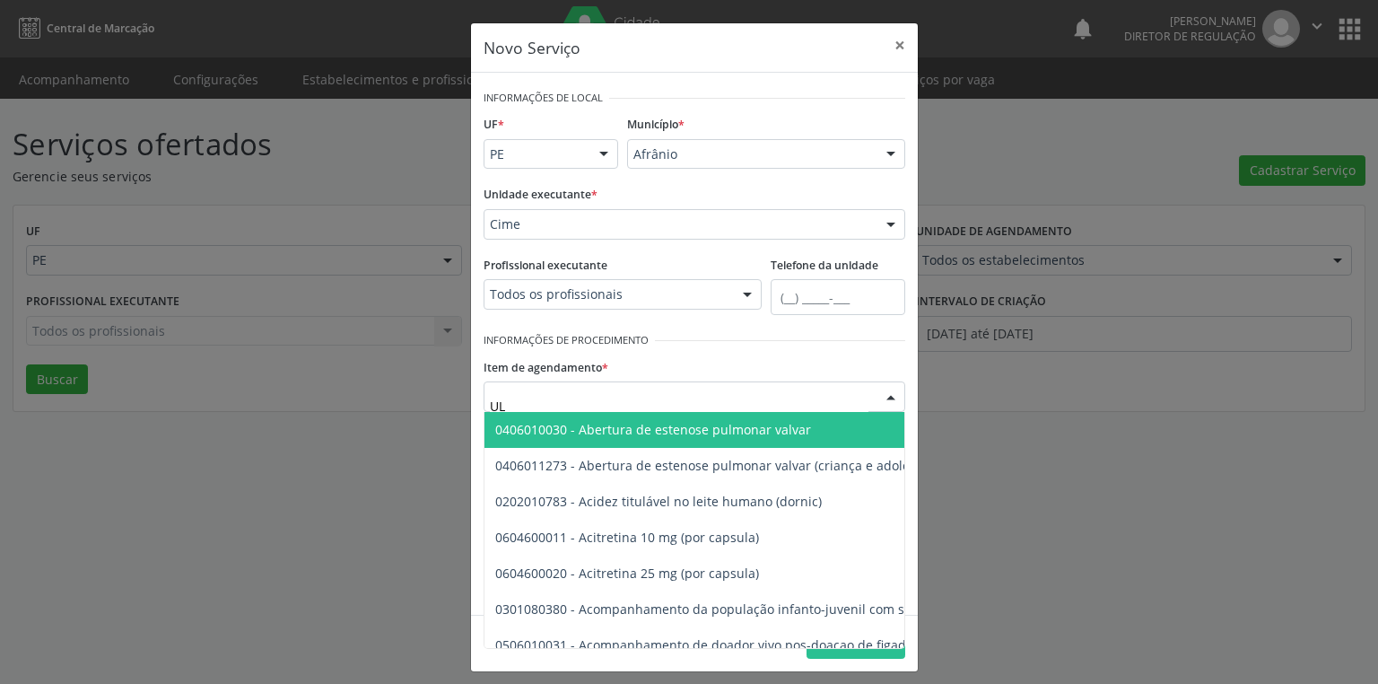
type input "U"
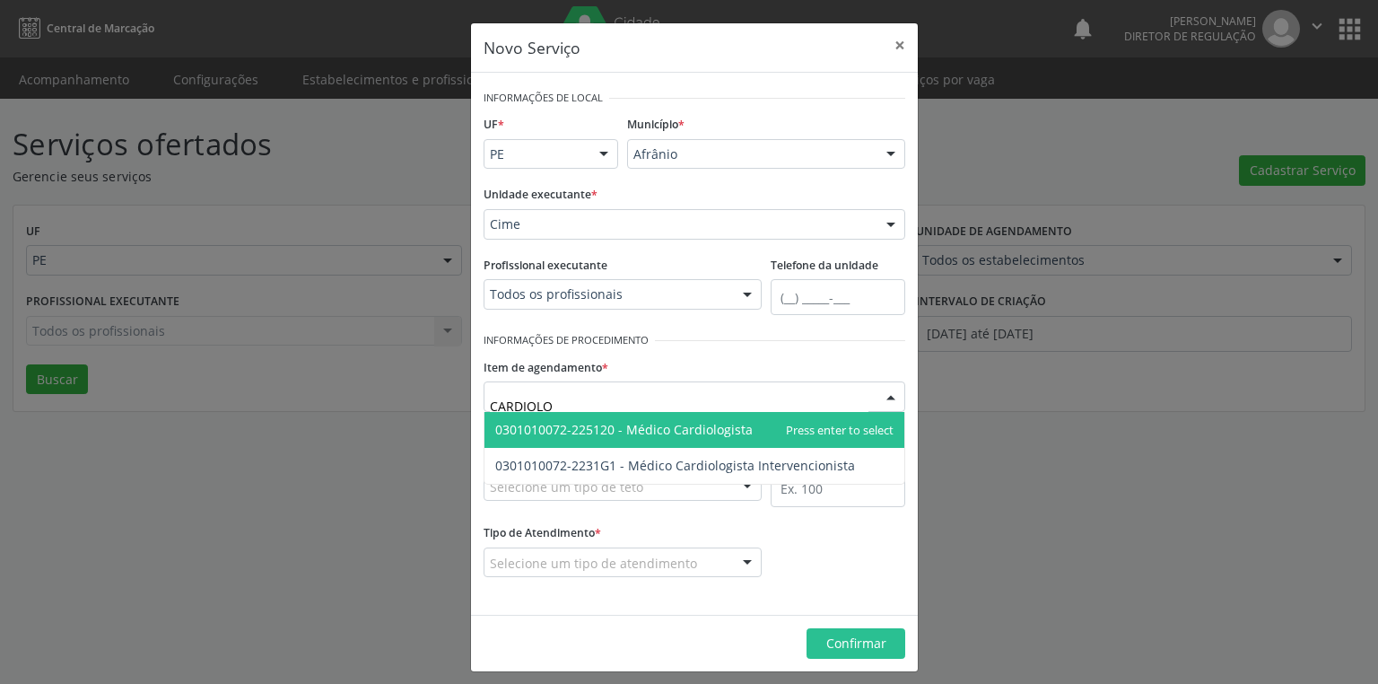
type input "CARDIOLOG"
click at [719, 432] on span "0301010072-225120 - Médico Cardiologista" at bounding box center [623, 429] width 257 height 17
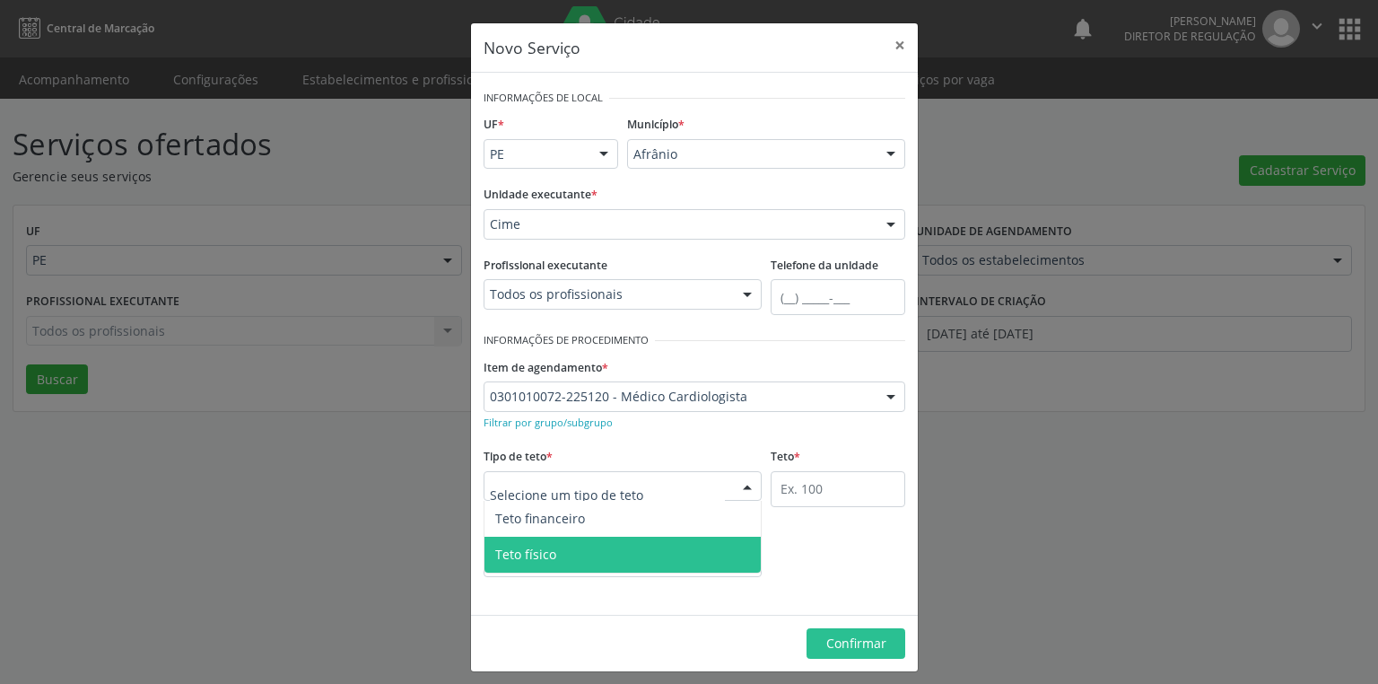
drag, startPoint x: 535, startPoint y: 549, endPoint x: 692, endPoint y: 503, distance: 163.5
click at [544, 546] on span "Teto físico" at bounding box center [525, 553] width 61 height 17
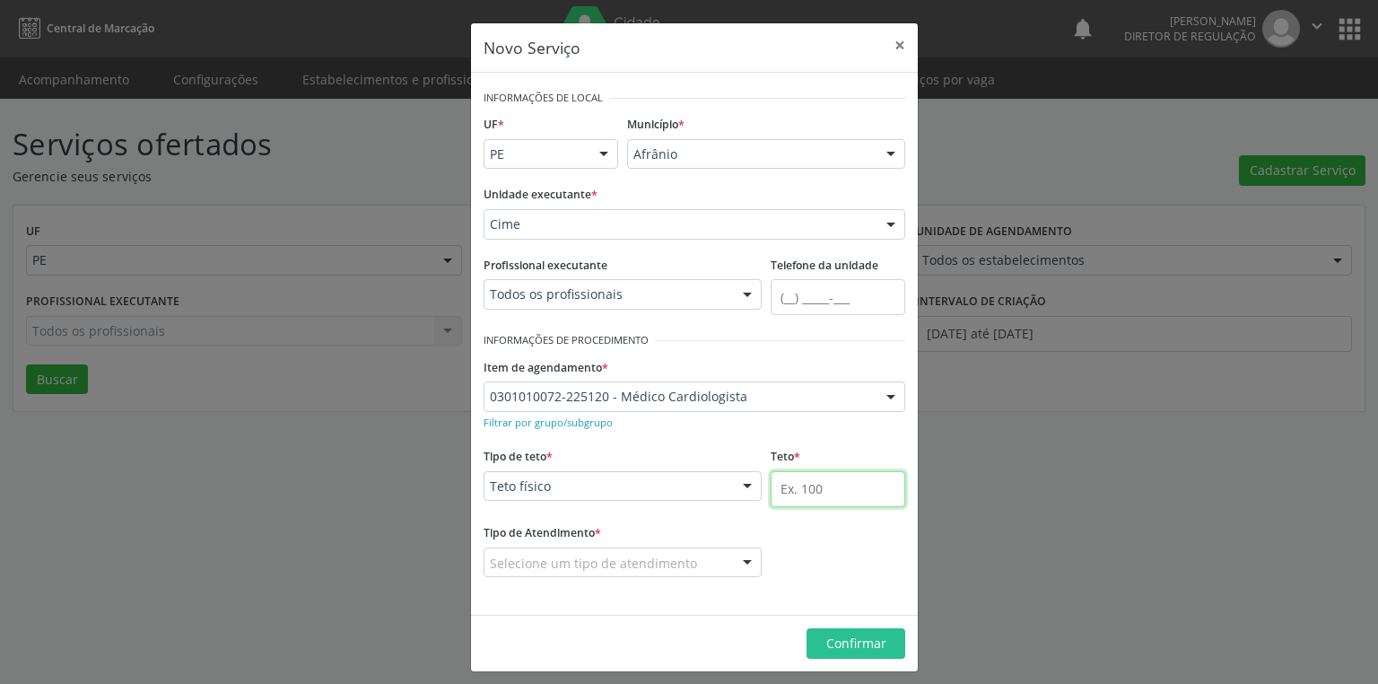
click at [775, 482] on input "text" at bounding box center [838, 489] width 135 height 36
type input "1"
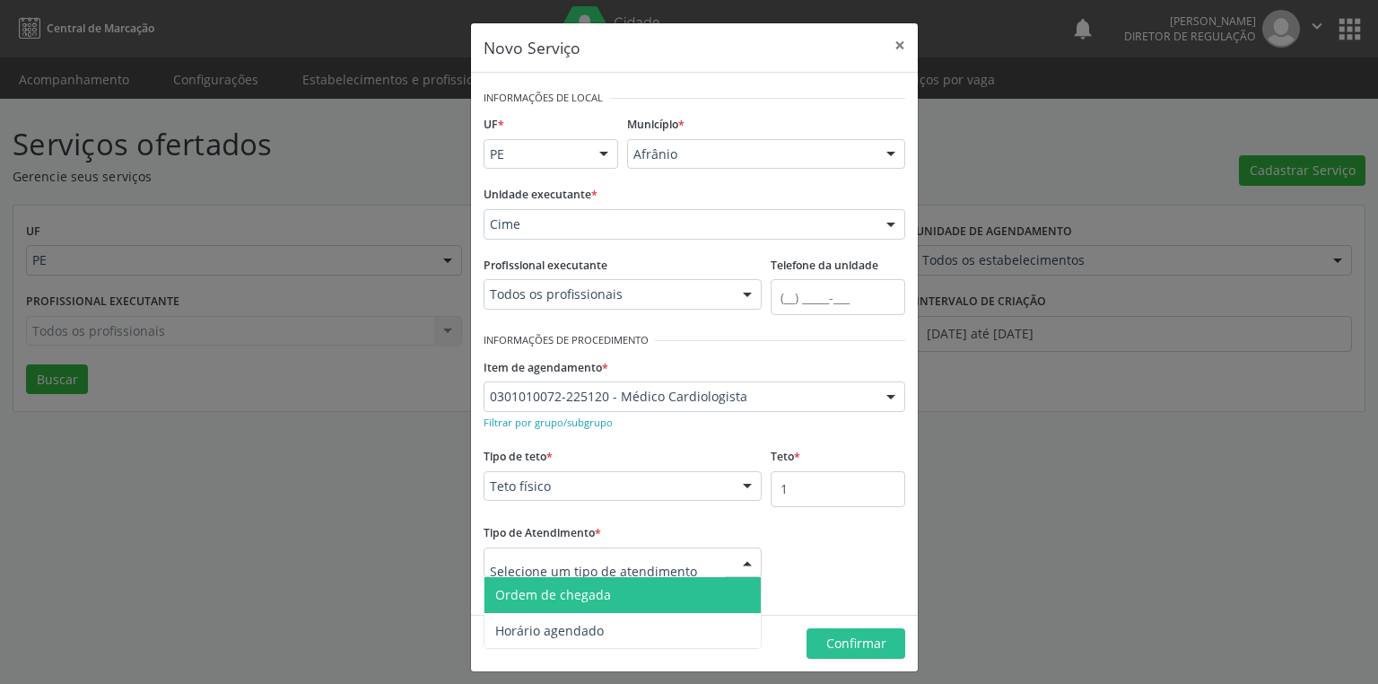
click at [570, 599] on span "Ordem de chegada" at bounding box center [553, 594] width 116 height 17
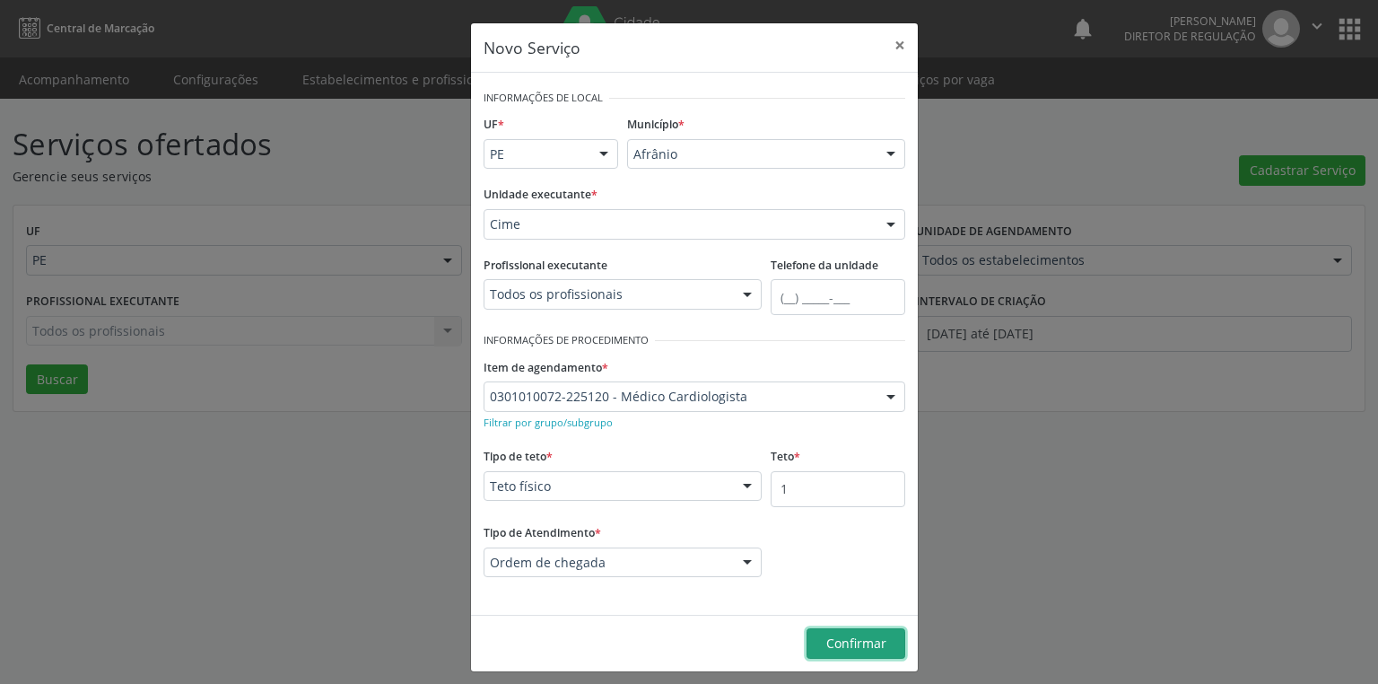
click at [832, 634] on span "Confirmar" at bounding box center [856, 642] width 60 height 17
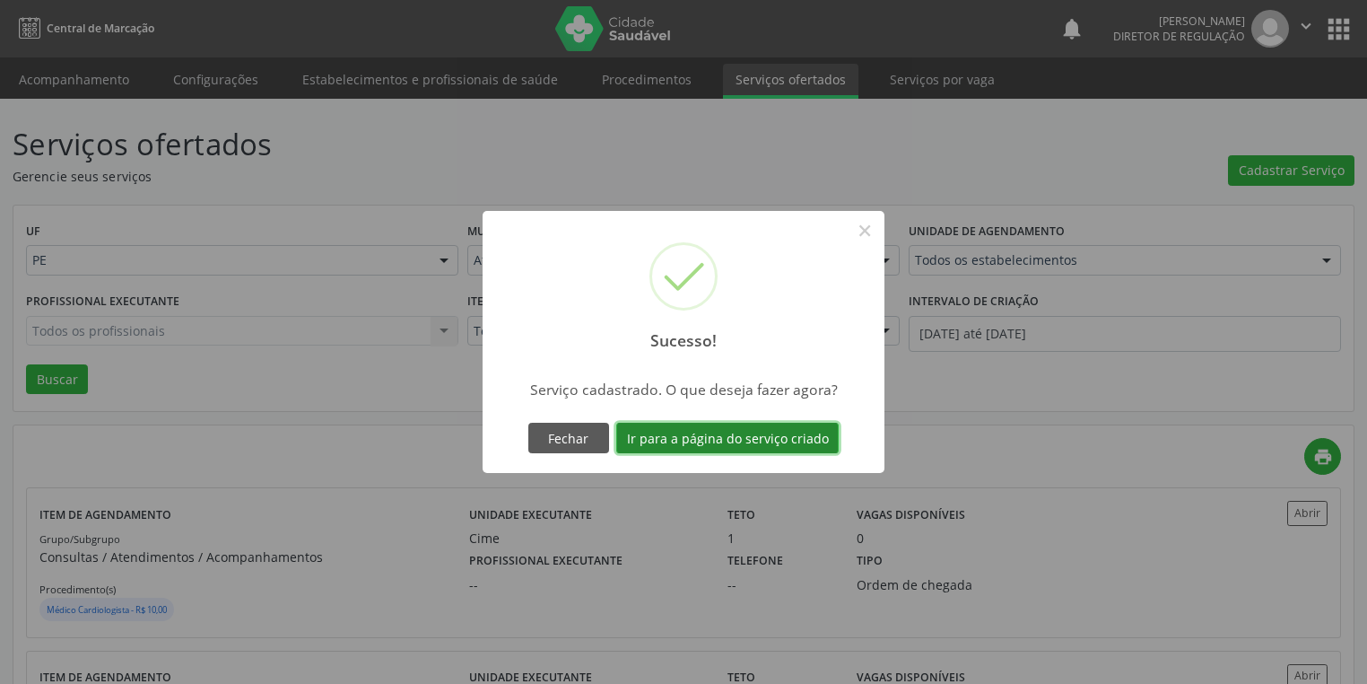
click at [689, 444] on button "Ir para a página do serviço criado" at bounding box center [727, 438] width 222 height 31
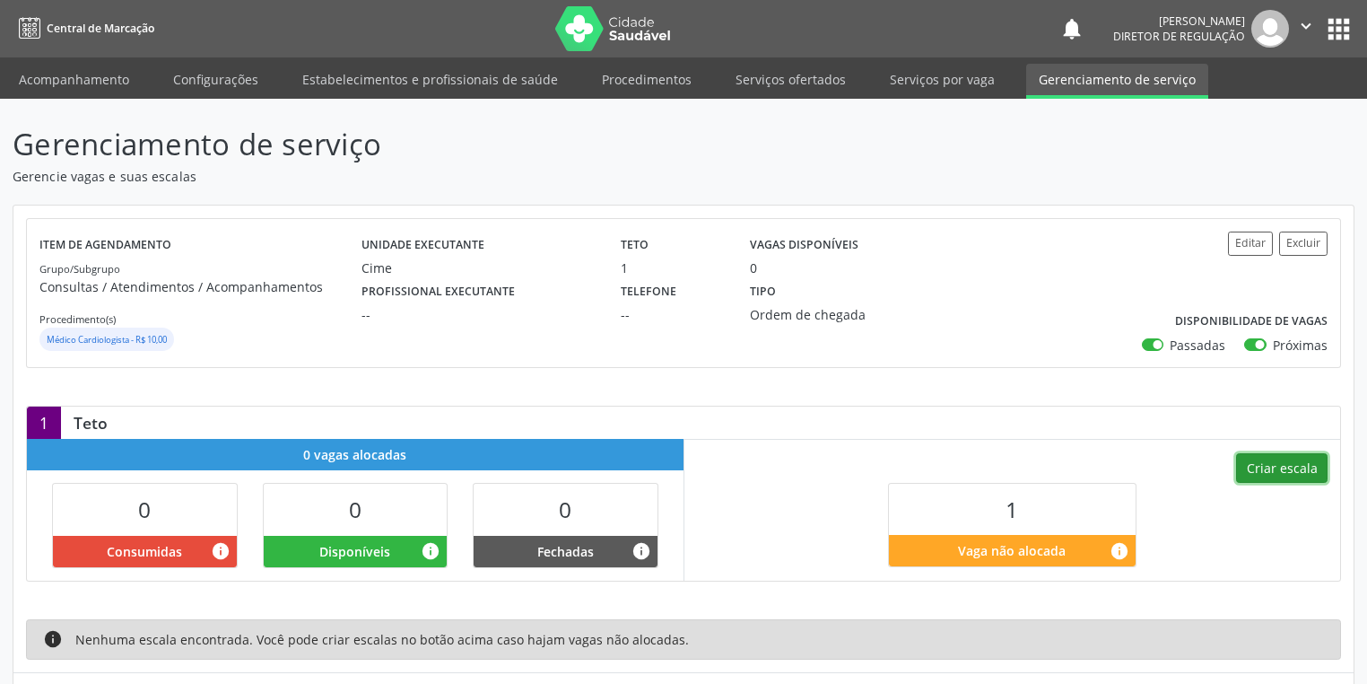
click at [1275, 463] on button "Criar escala" at bounding box center [1282, 468] width 92 height 31
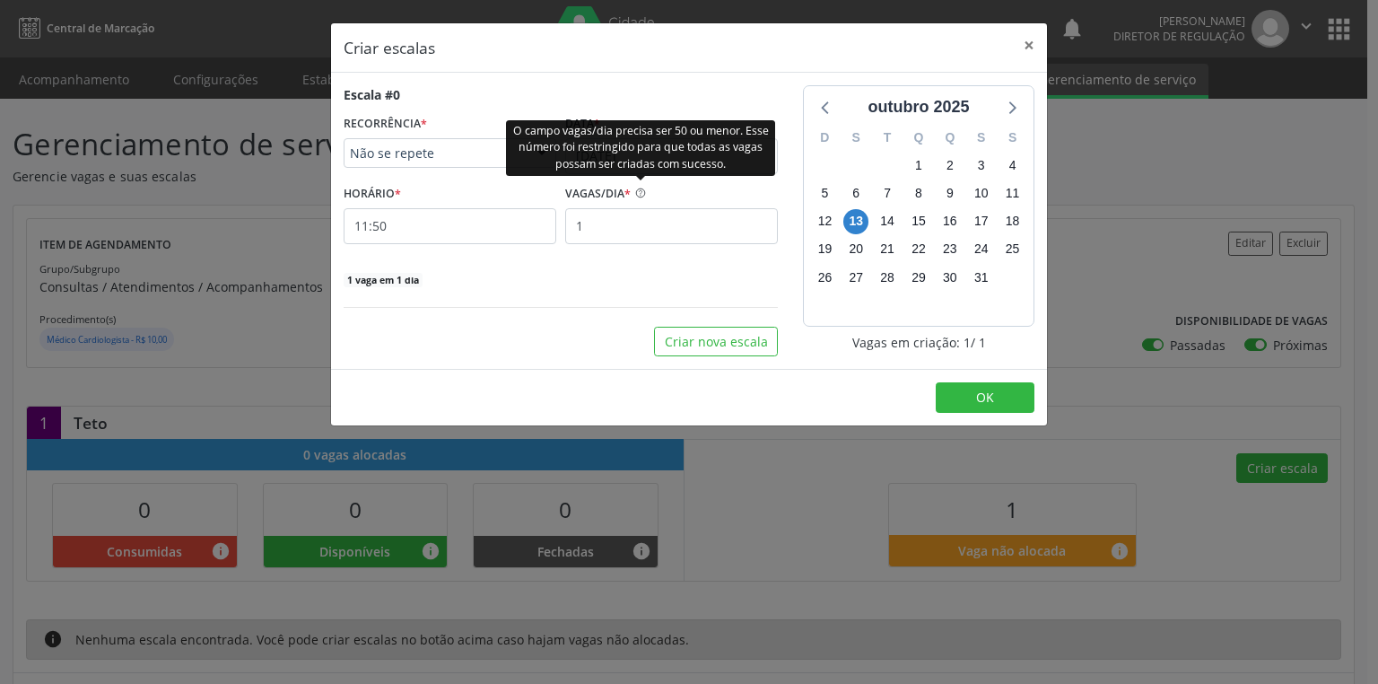
click at [614, 163] on div "O campo vagas/dia precisa ser 50 ou menor. Esse número foi restringido para que…" at bounding box center [640, 147] width 269 height 56
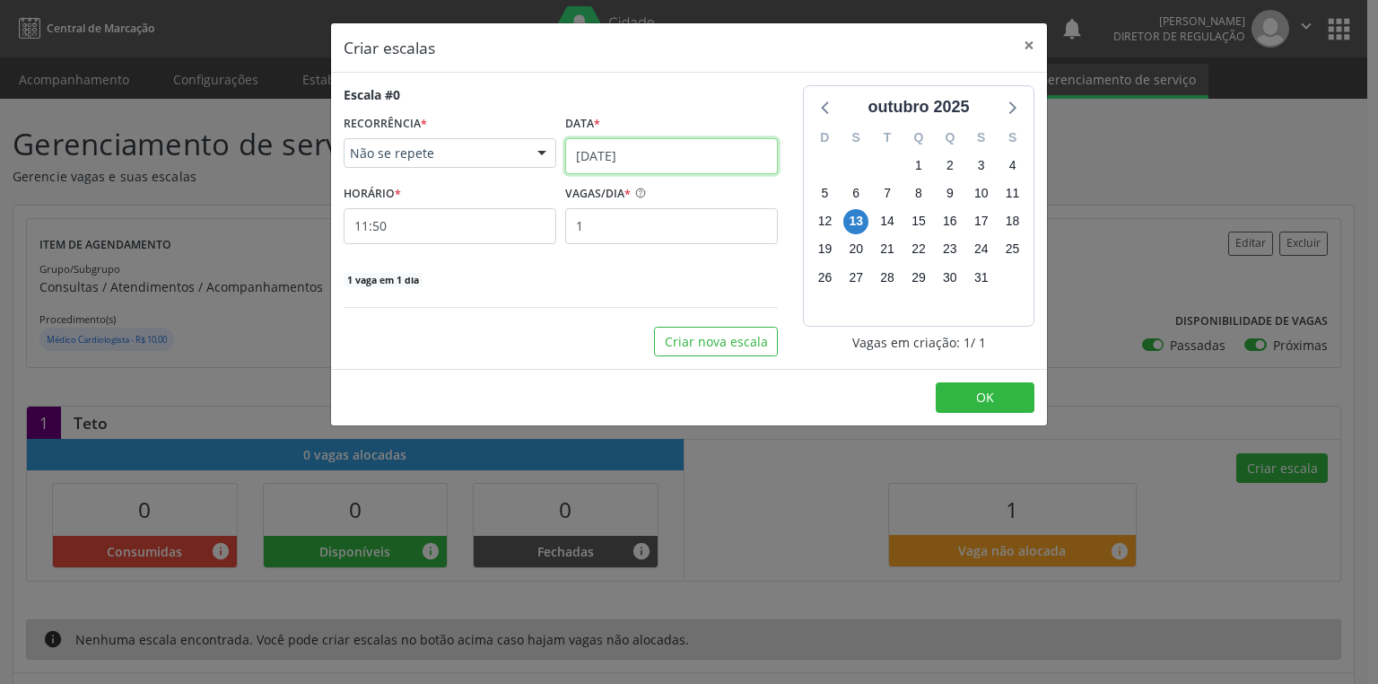
click at [623, 154] on input "[DATE]" at bounding box center [671, 156] width 213 height 36
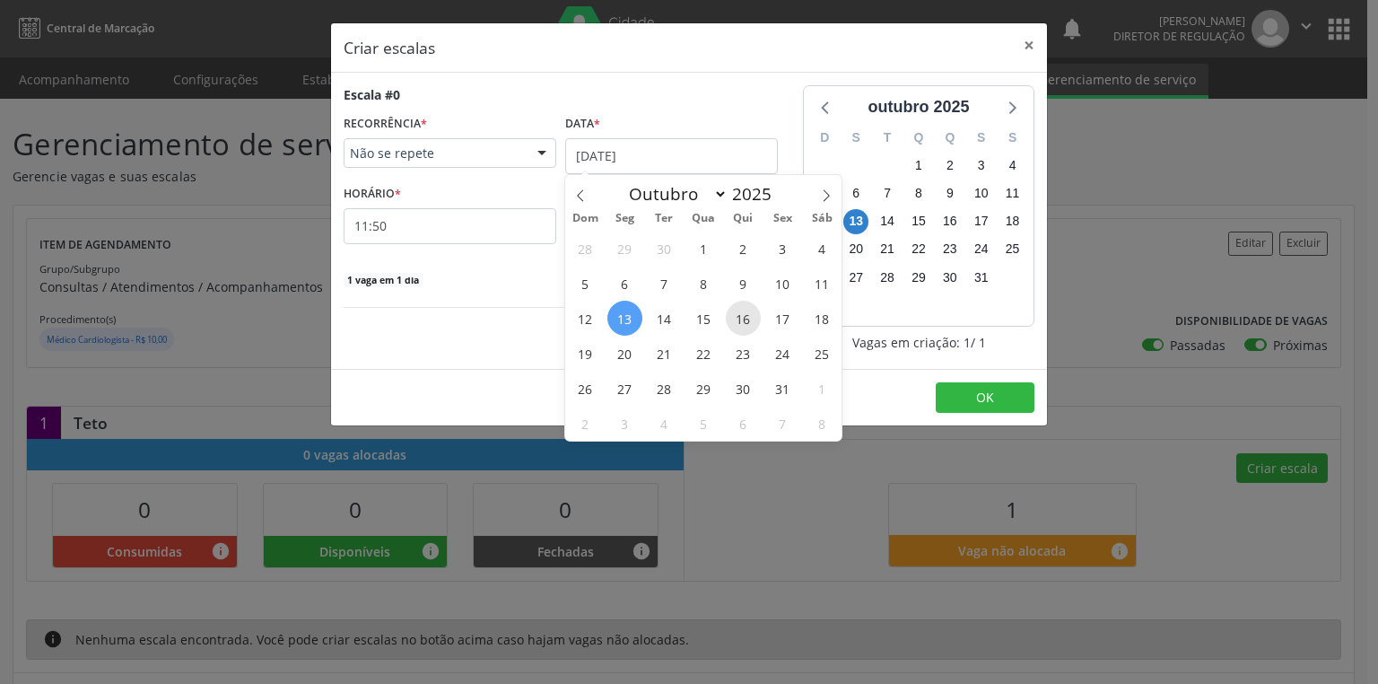
click at [745, 326] on span "16" at bounding box center [743, 318] width 35 height 35
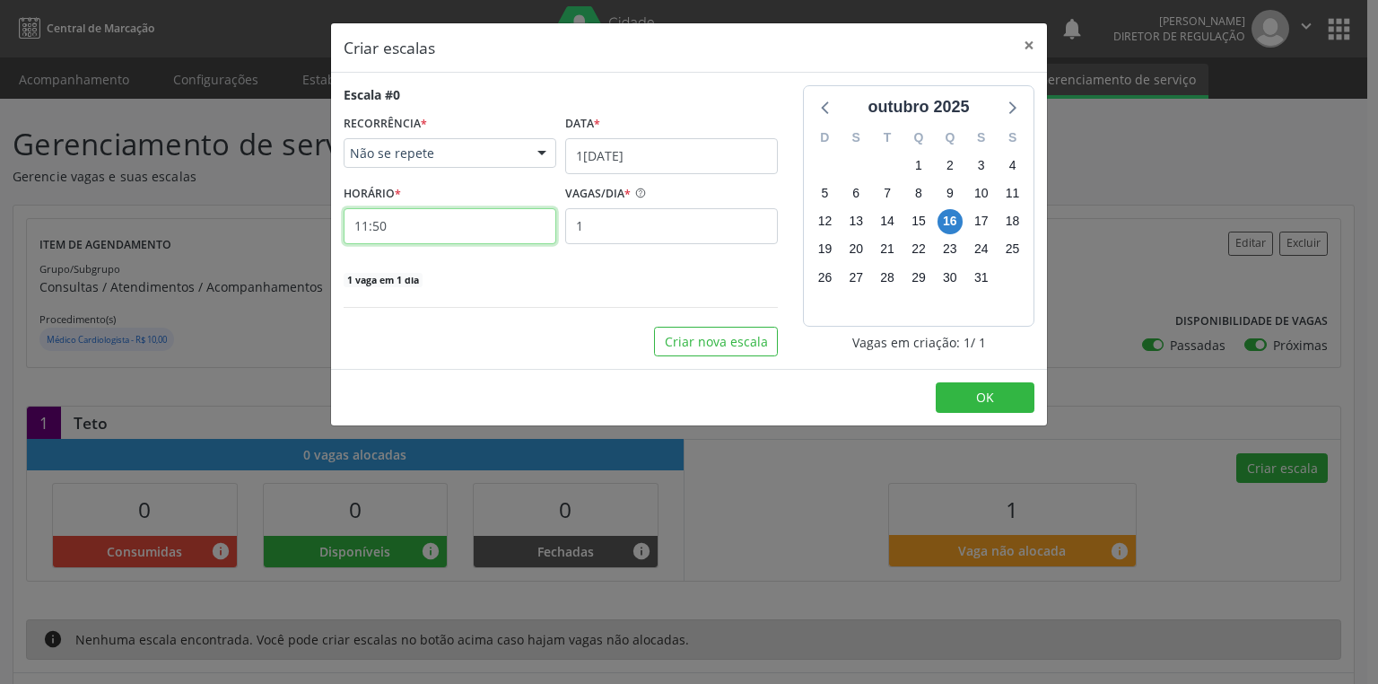
click at [417, 237] on input "11:50" at bounding box center [450, 226] width 213 height 36
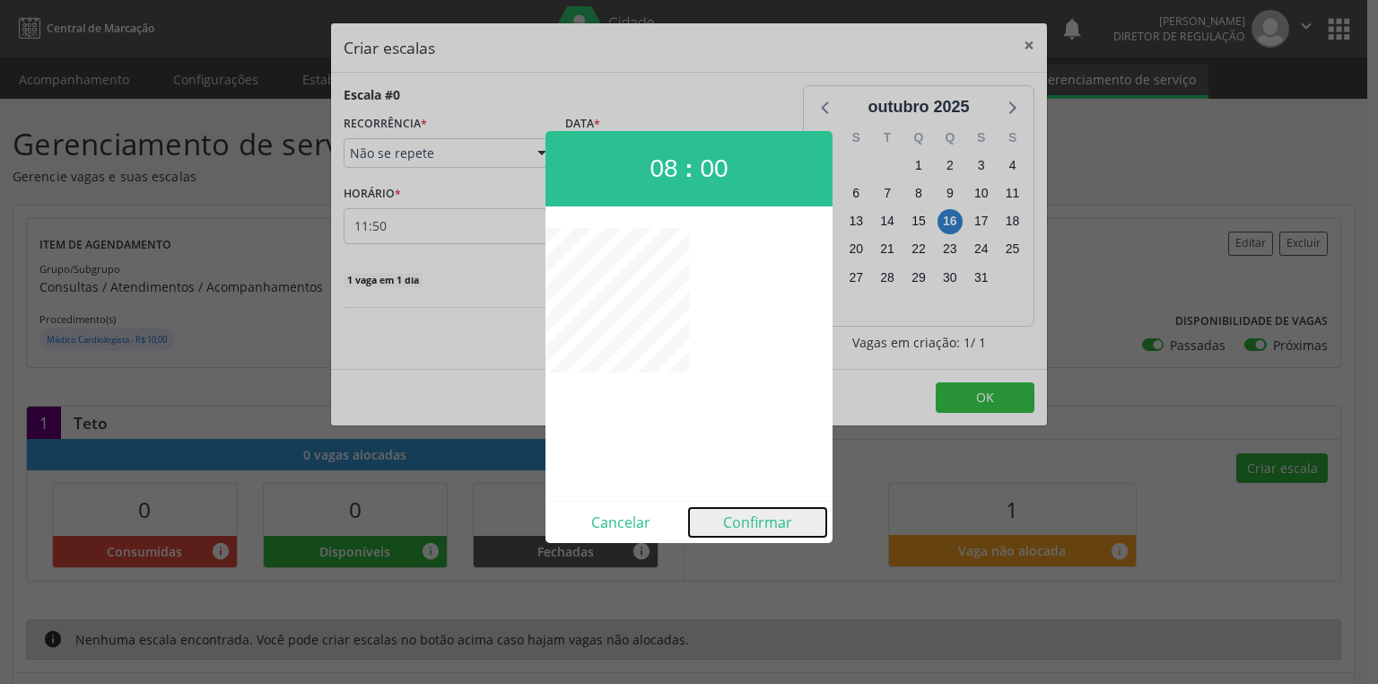
click at [746, 510] on button "Confirmar" at bounding box center [757, 522] width 137 height 29
type input "08:00"
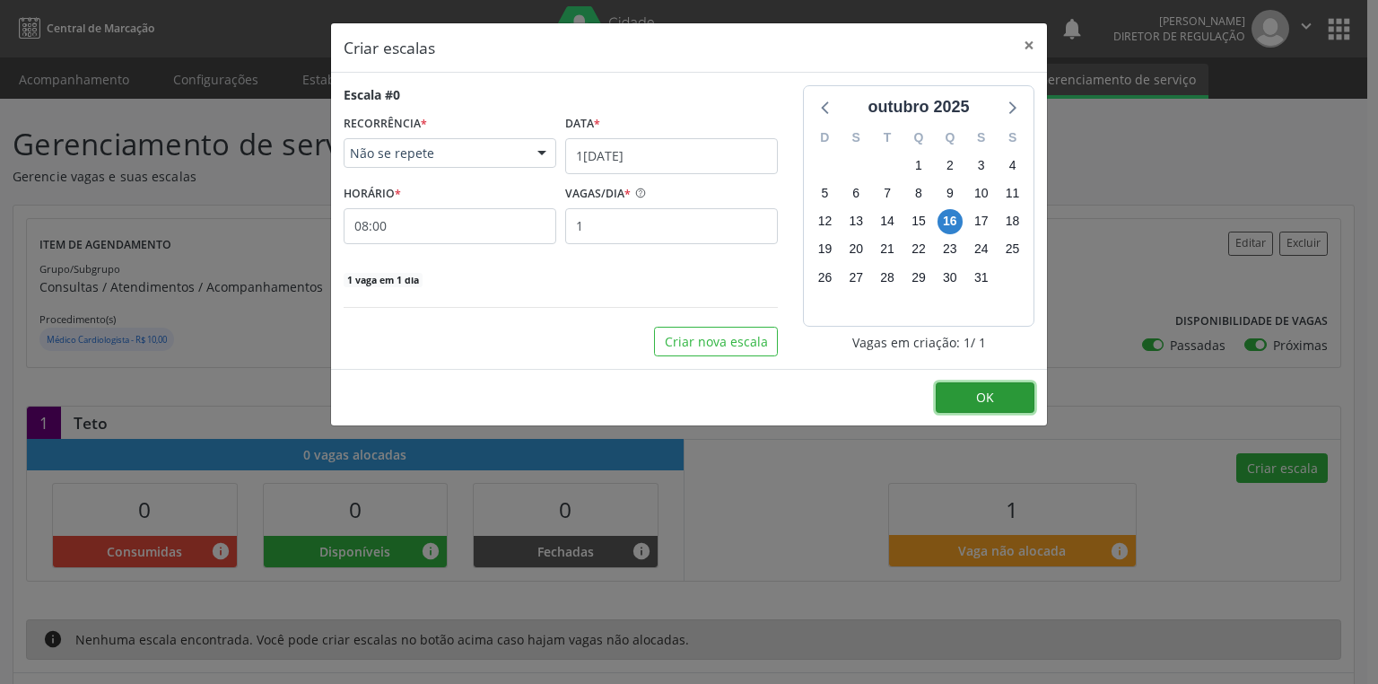
click at [969, 401] on button "OK" at bounding box center [985, 397] width 99 height 31
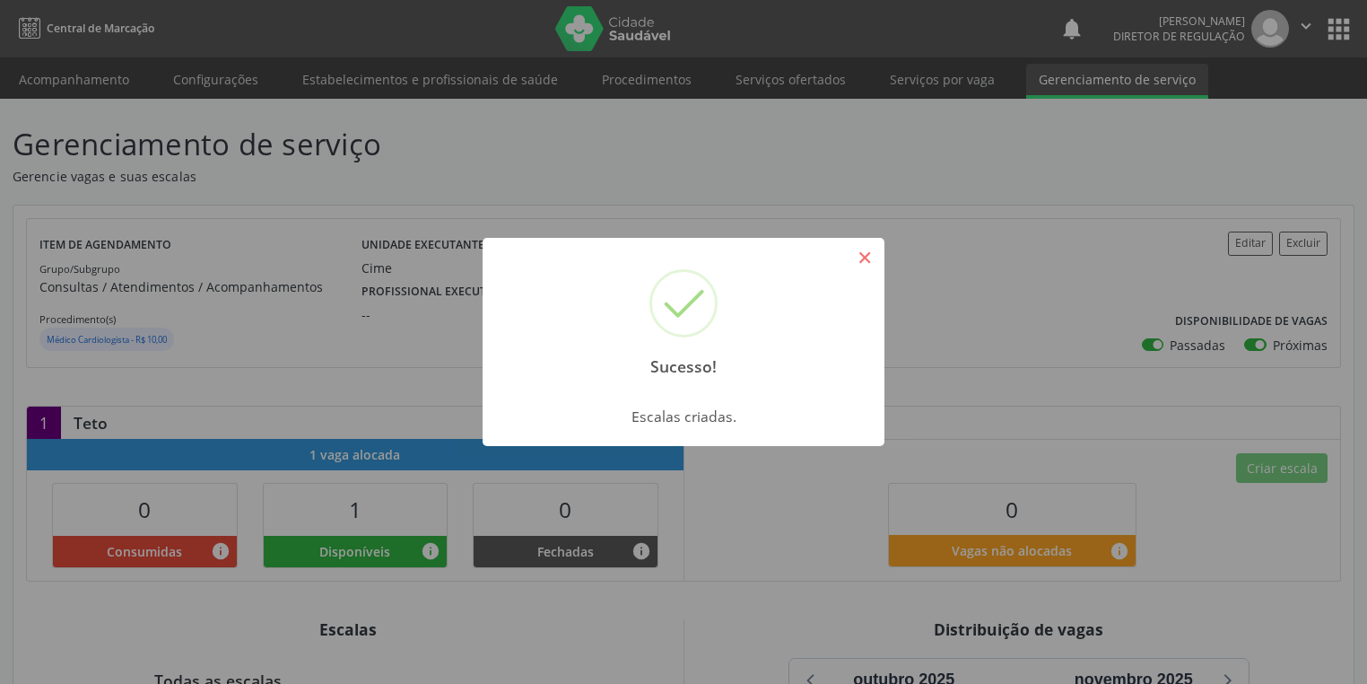
click at [859, 254] on button "×" at bounding box center [865, 257] width 31 height 31
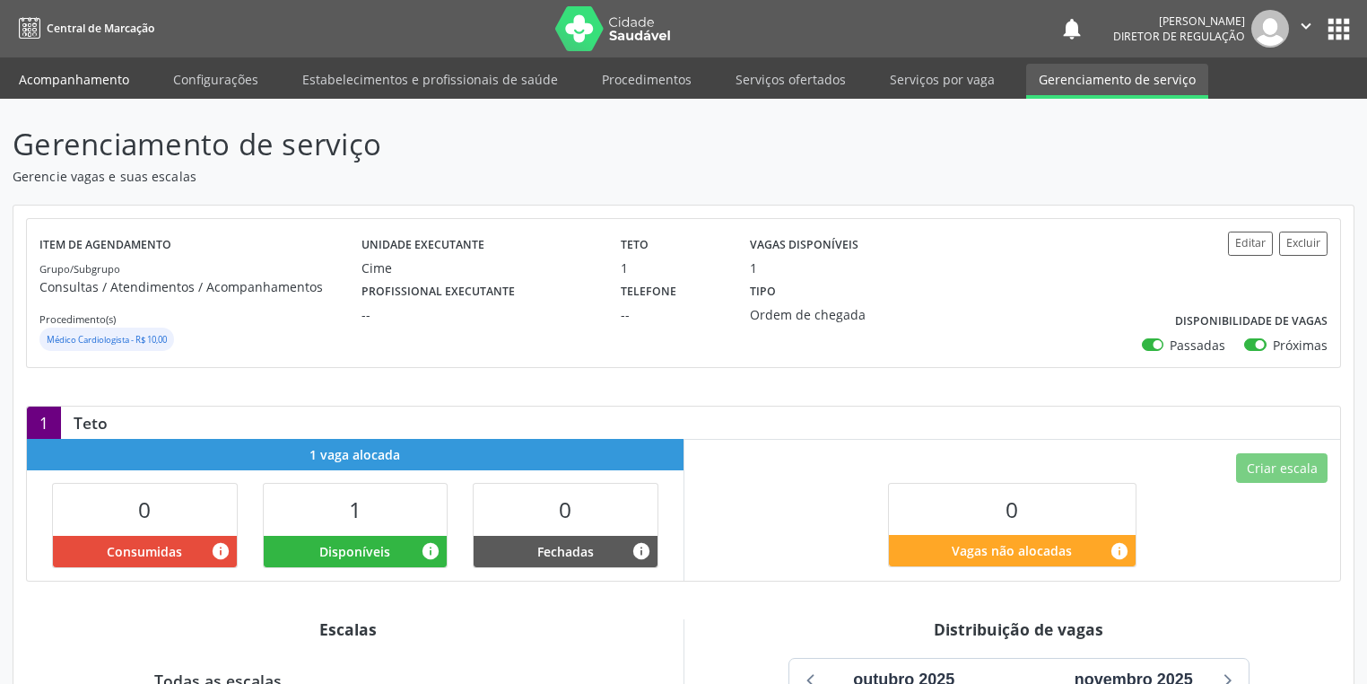
click at [61, 78] on link "Acompanhamento" at bounding box center [73, 79] width 135 height 31
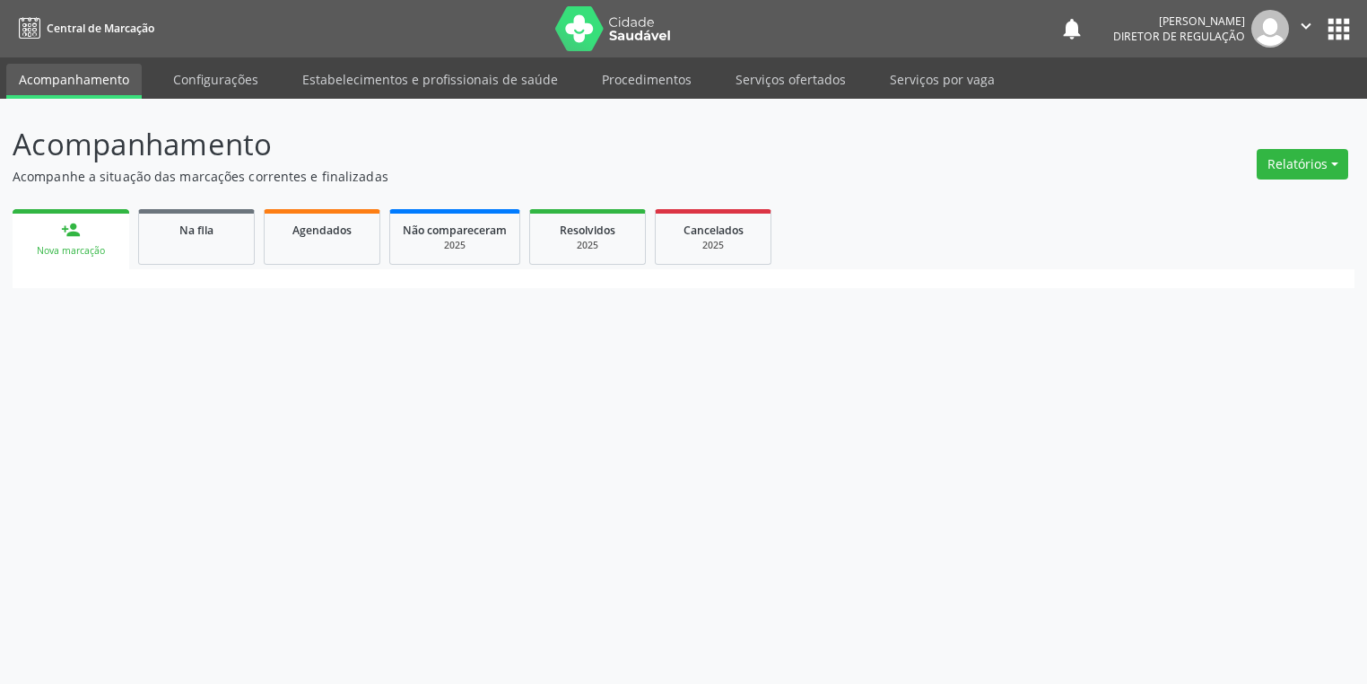
click at [61, 78] on link "Acompanhamento" at bounding box center [73, 81] width 135 height 35
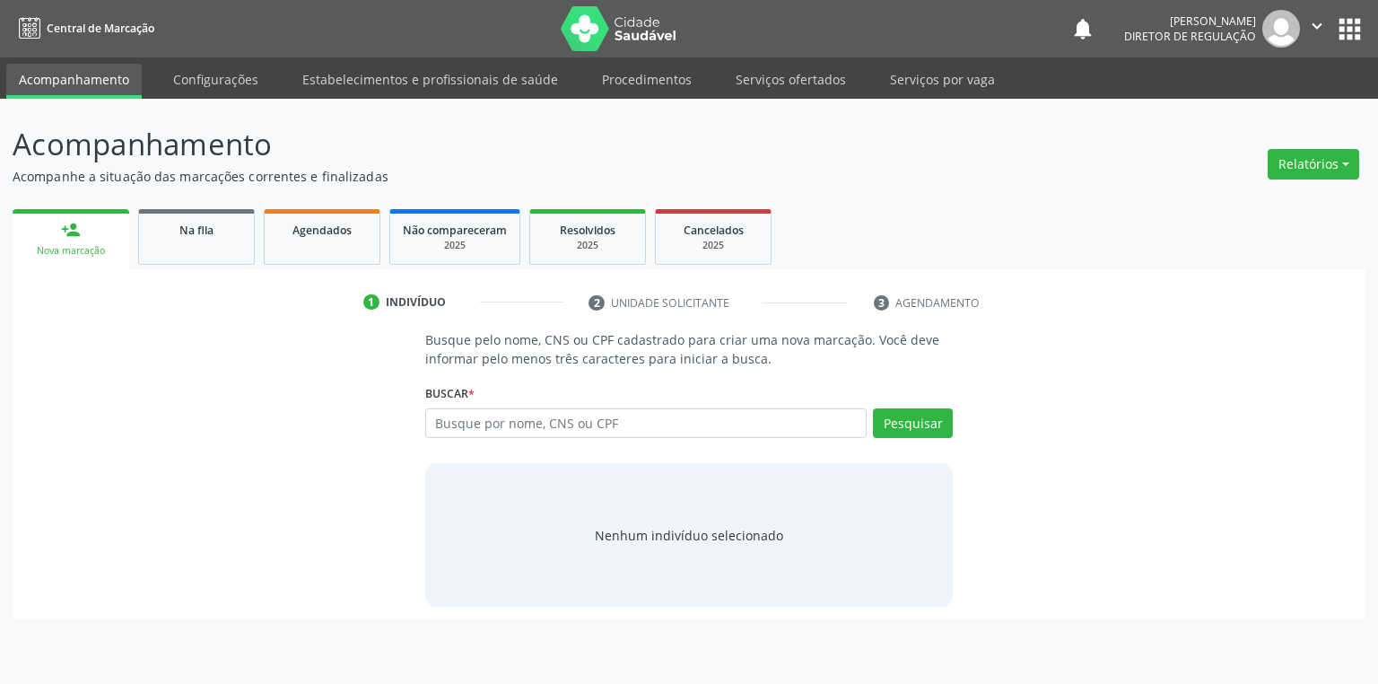
click at [61, 78] on link "Acompanhamento" at bounding box center [73, 81] width 135 height 35
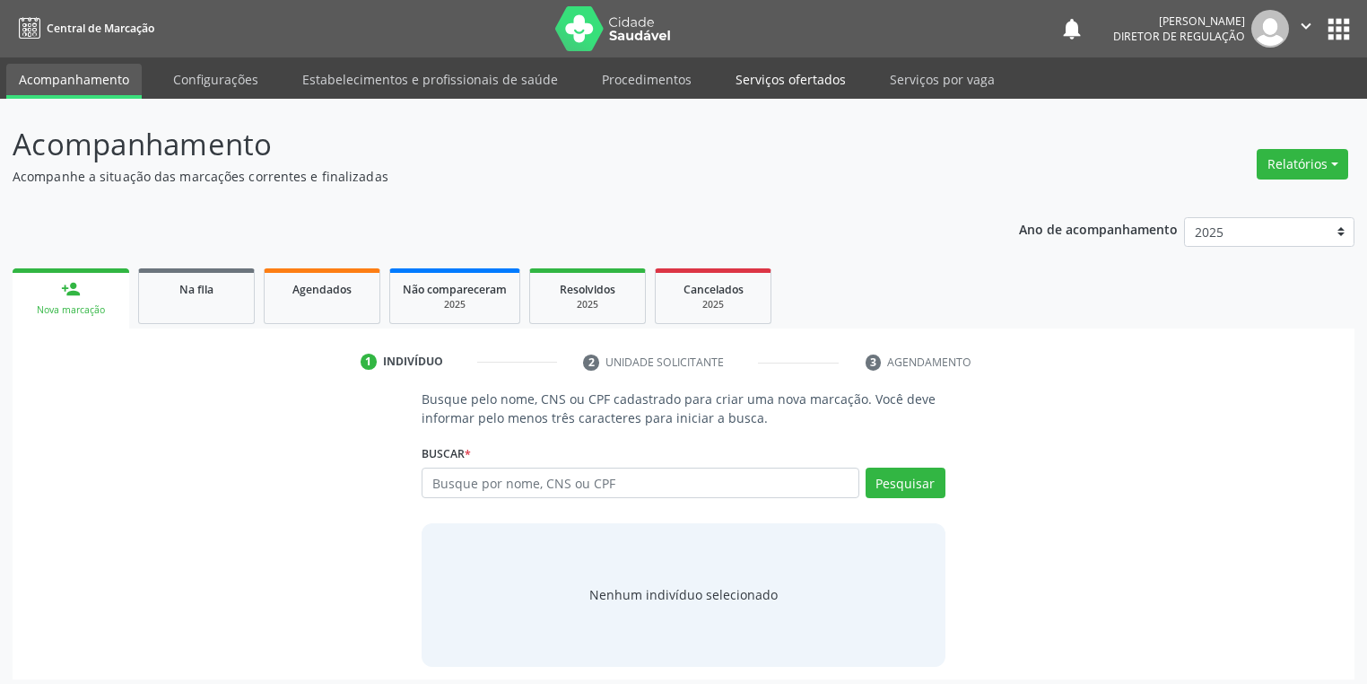
click at [809, 72] on link "Serviços ofertados" at bounding box center [790, 79] width 135 height 31
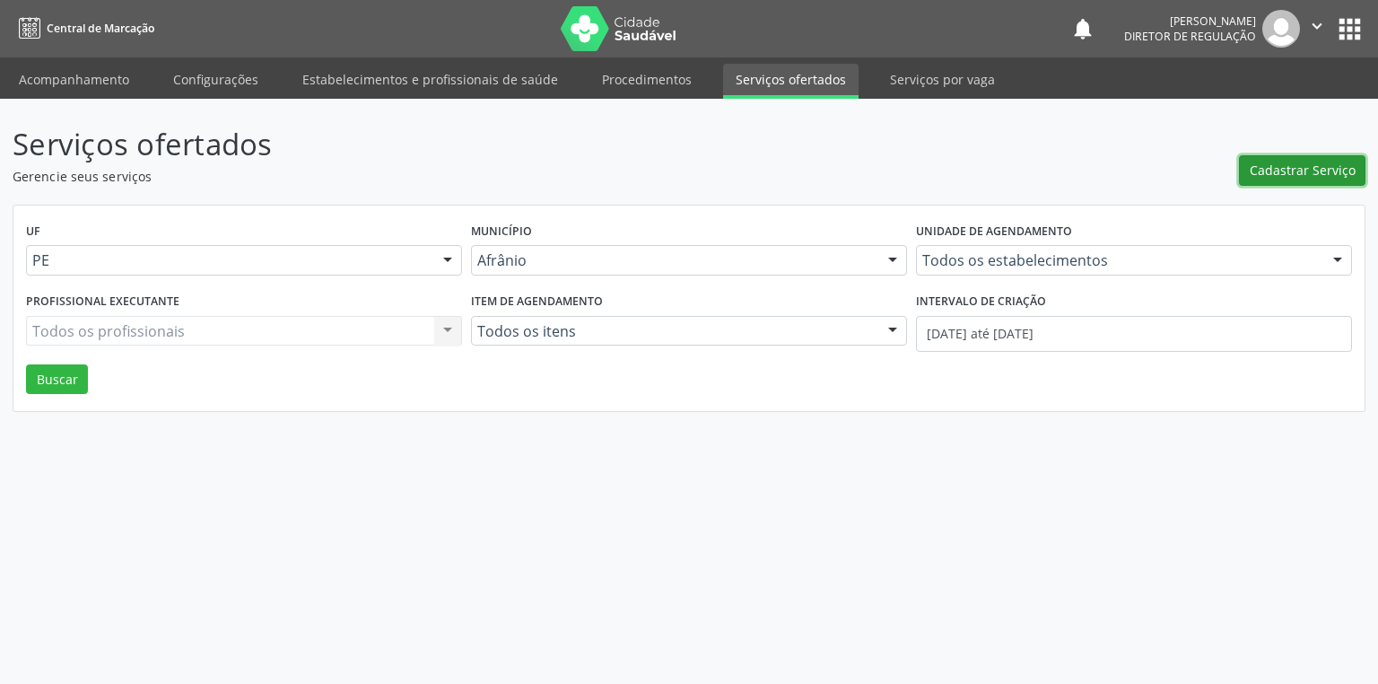
drag, startPoint x: 1254, startPoint y: 168, endPoint x: 1267, endPoint y: 164, distance: 13.1
click at [1267, 164] on span "Cadastrar Serviço" at bounding box center [1303, 170] width 106 height 19
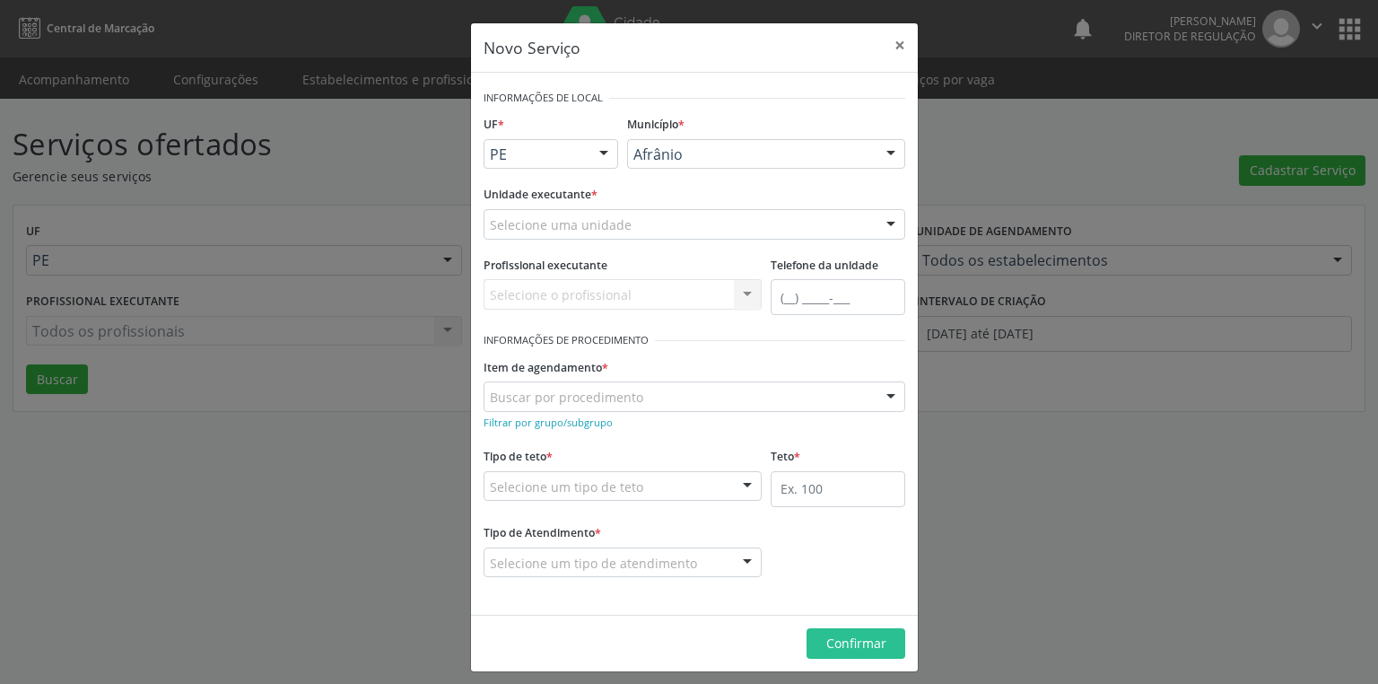
click at [685, 167] on div "Afrânio" at bounding box center [766, 154] width 278 height 31
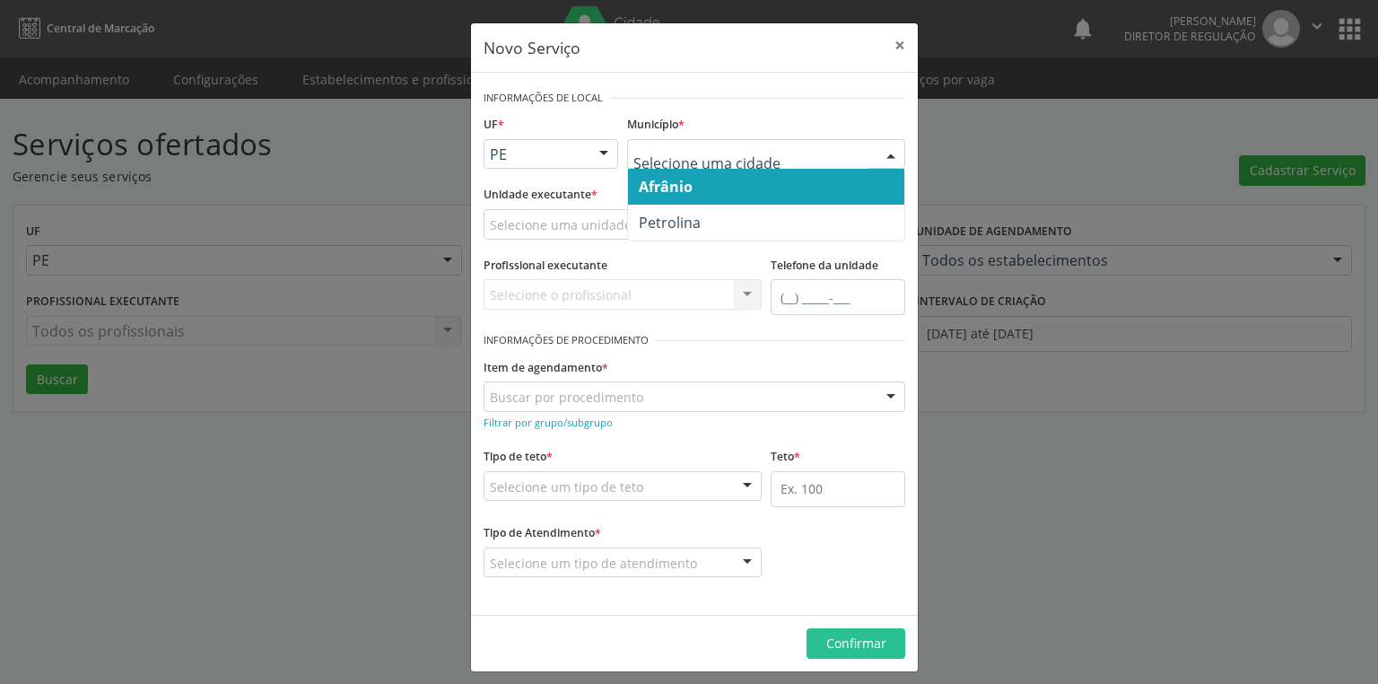
click at [675, 195] on span "Afrânio" at bounding box center [666, 187] width 54 height 20
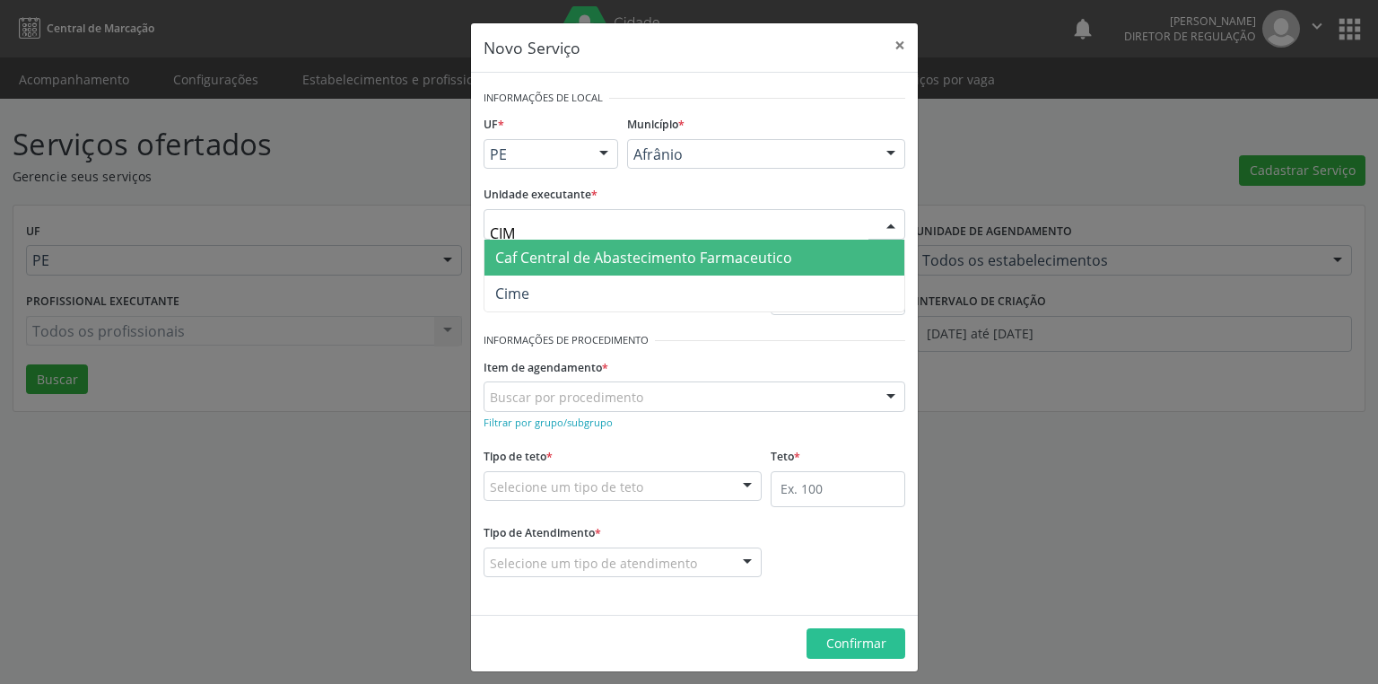
type input "CIME"
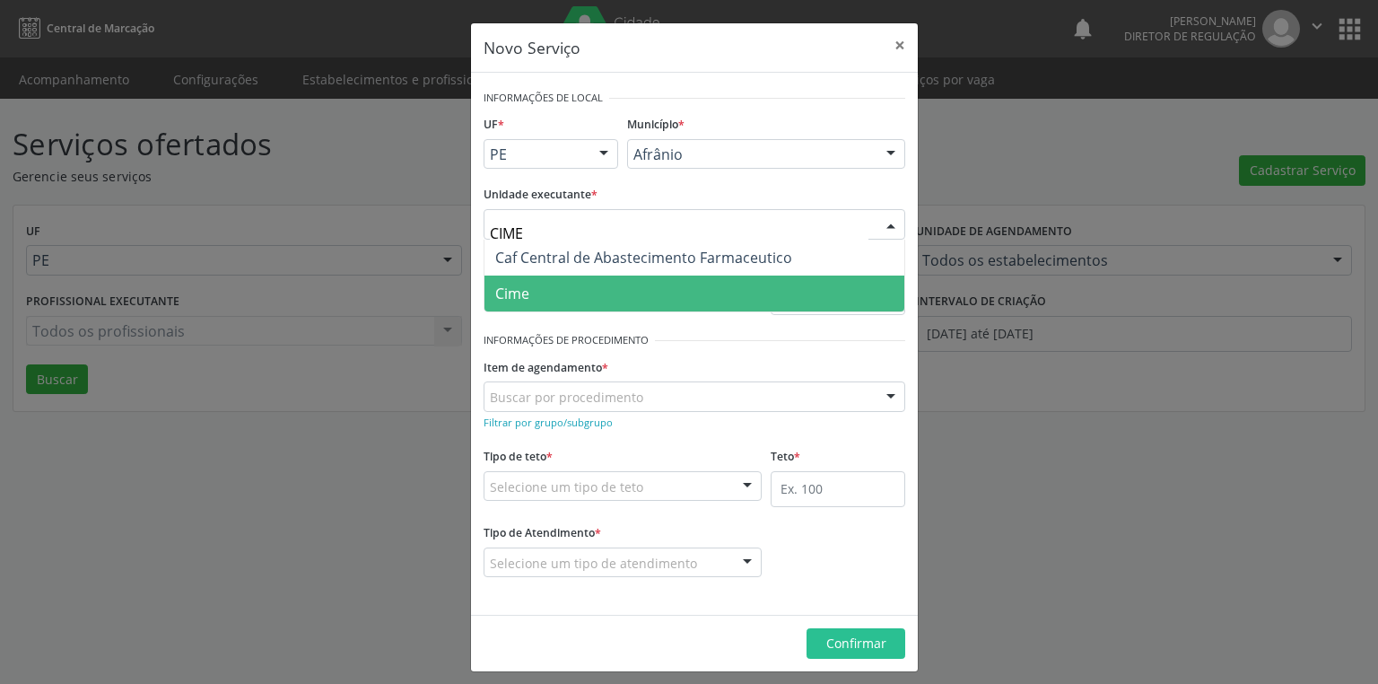
click at [516, 291] on span "Cime" at bounding box center [512, 293] width 34 height 20
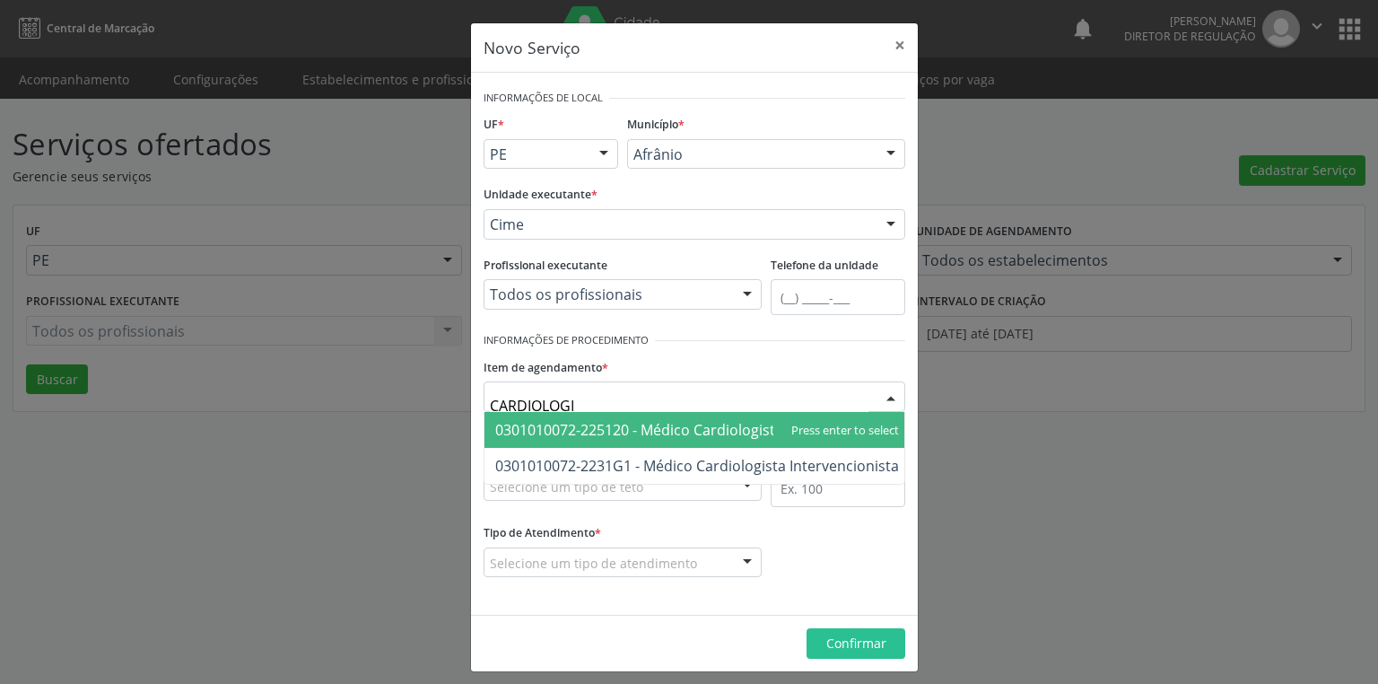
type input "CARDIOLOGIS"
click at [711, 438] on span "0301010072-225120 - Médico Cardiologista" at bounding box center [639, 430] width 288 height 20
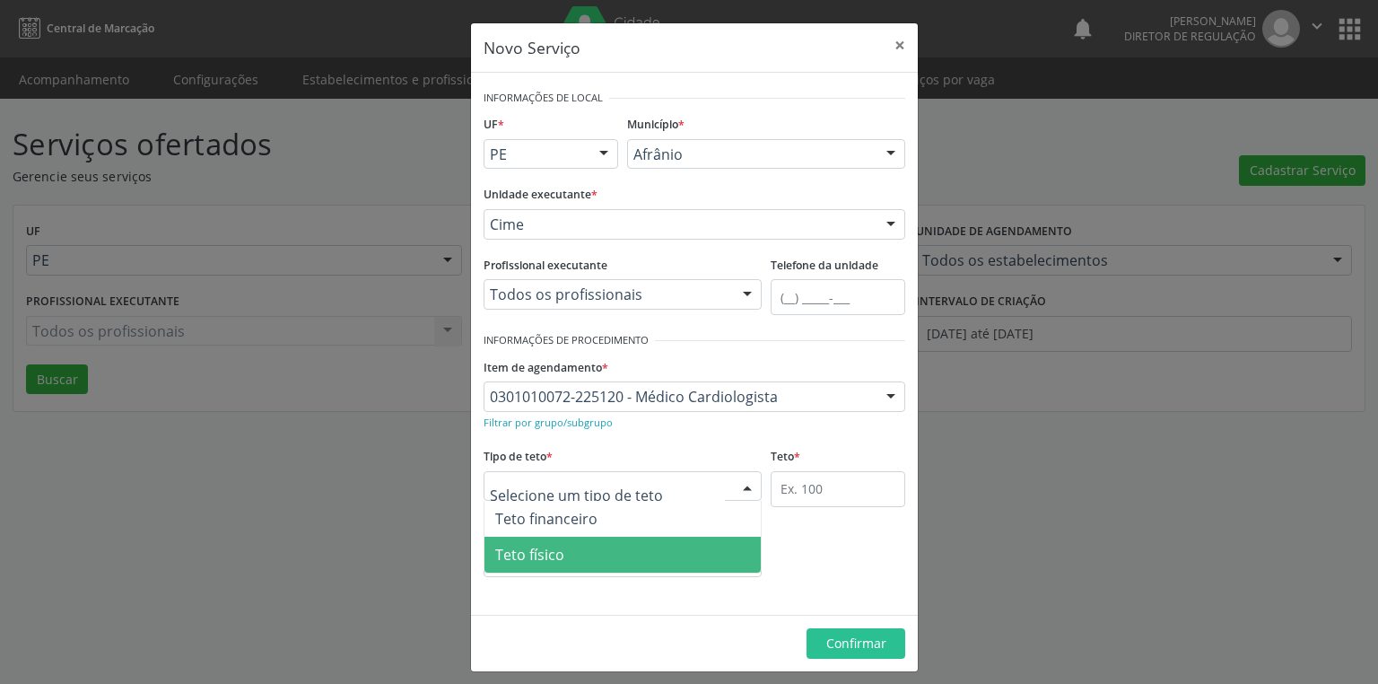
drag, startPoint x: 553, startPoint y: 557, endPoint x: 644, endPoint y: 520, distance: 98.6
click at [555, 556] on span "Teto físico" at bounding box center [529, 555] width 69 height 20
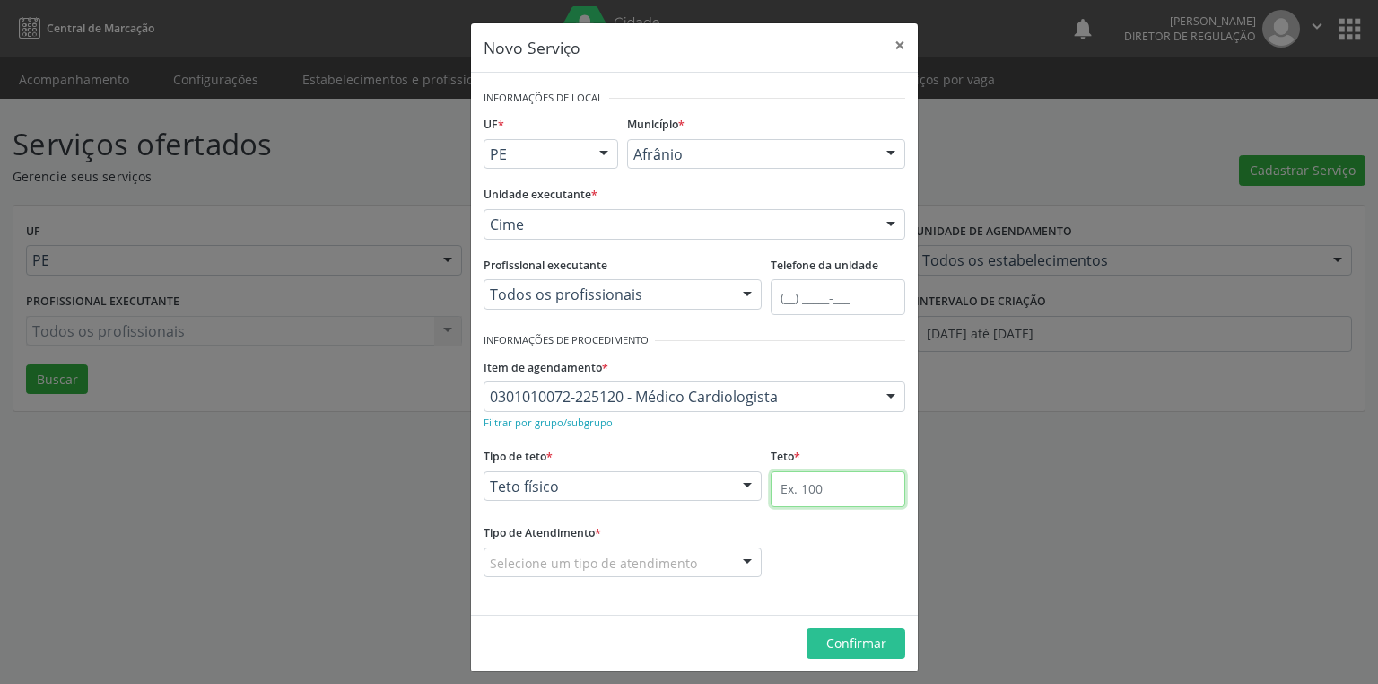
click at [786, 479] on input "text" at bounding box center [838, 489] width 135 height 36
type input "1"
click at [529, 549] on div at bounding box center [623, 562] width 278 height 31
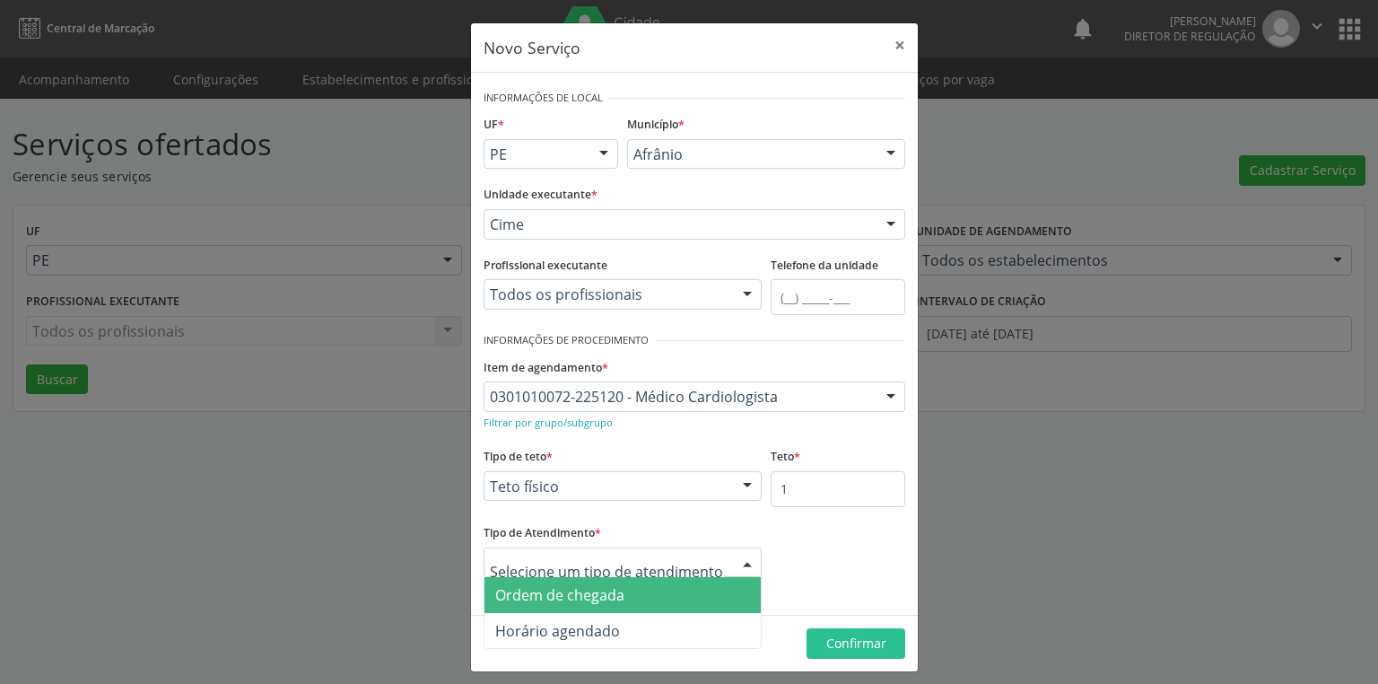
drag, startPoint x: 540, startPoint y: 596, endPoint x: 598, endPoint y: 592, distance: 58.4
click at [545, 594] on span "Ordem de chegada" at bounding box center [559, 595] width 129 height 20
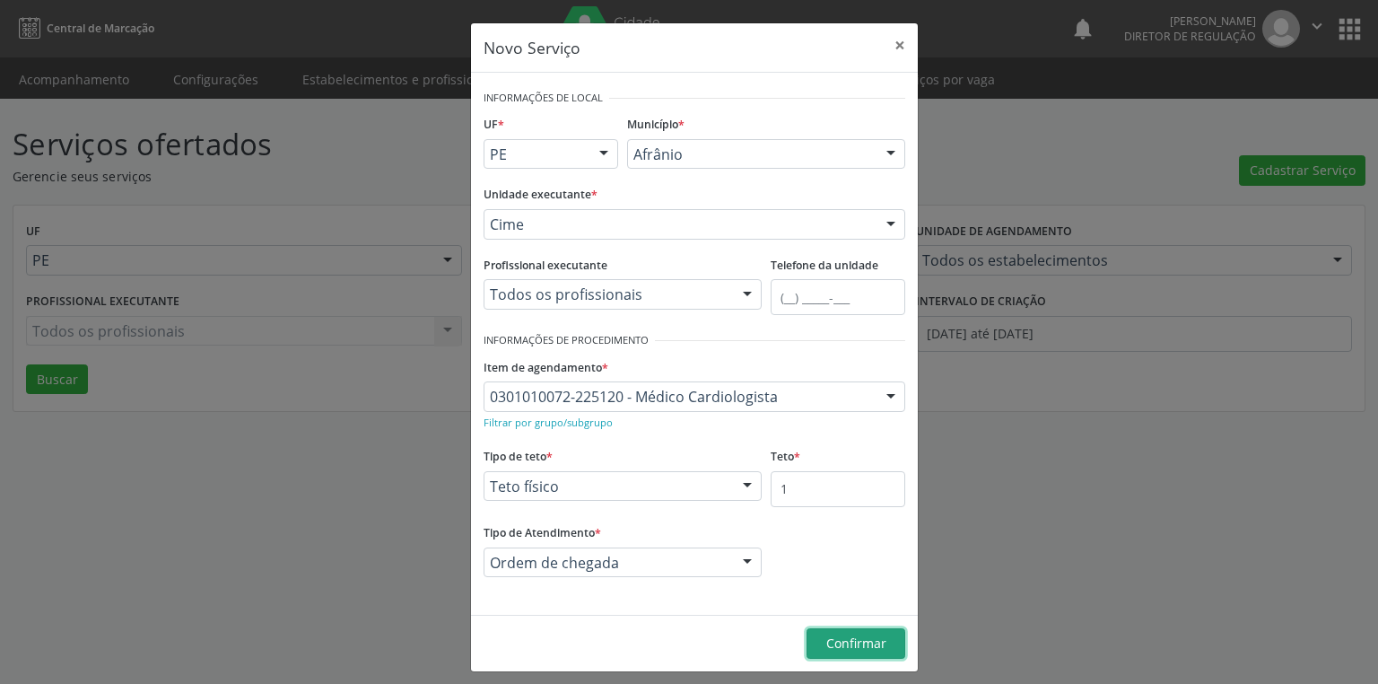
click at [837, 641] on span "Confirmar" at bounding box center [856, 642] width 60 height 17
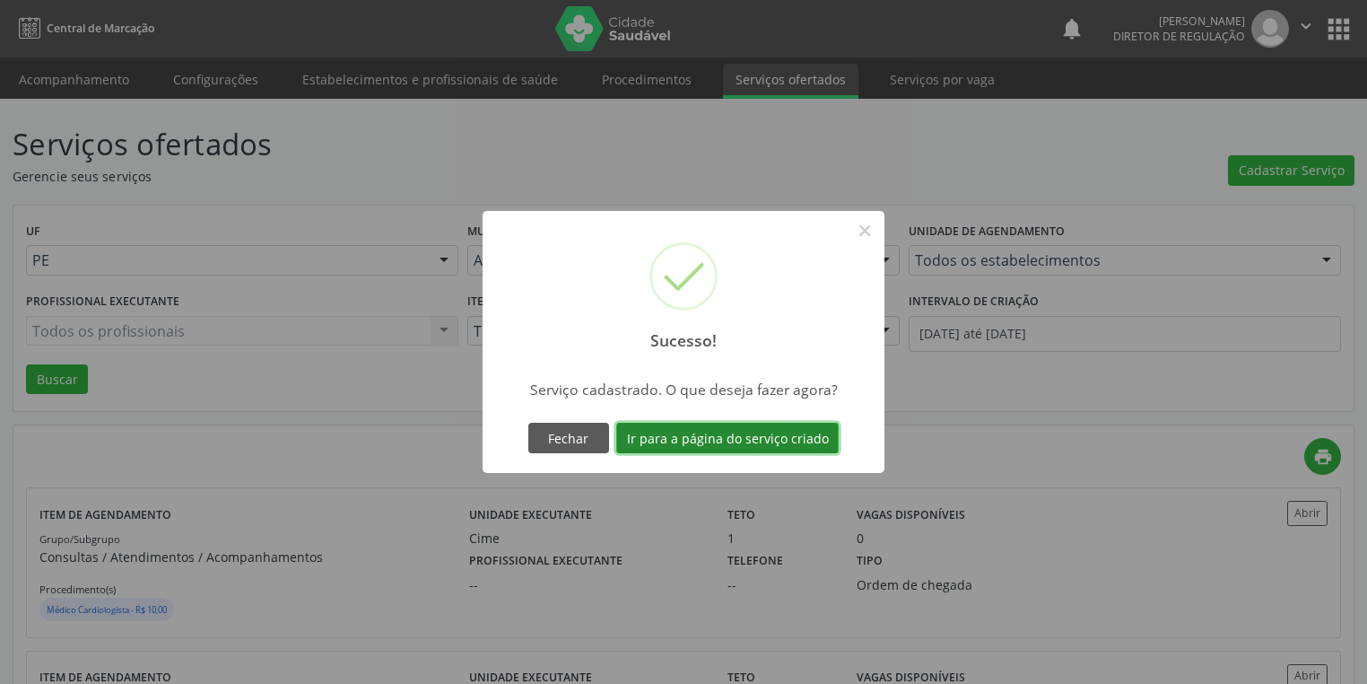
click at [706, 440] on button "Ir para a página do serviço criado" at bounding box center [727, 438] width 222 height 31
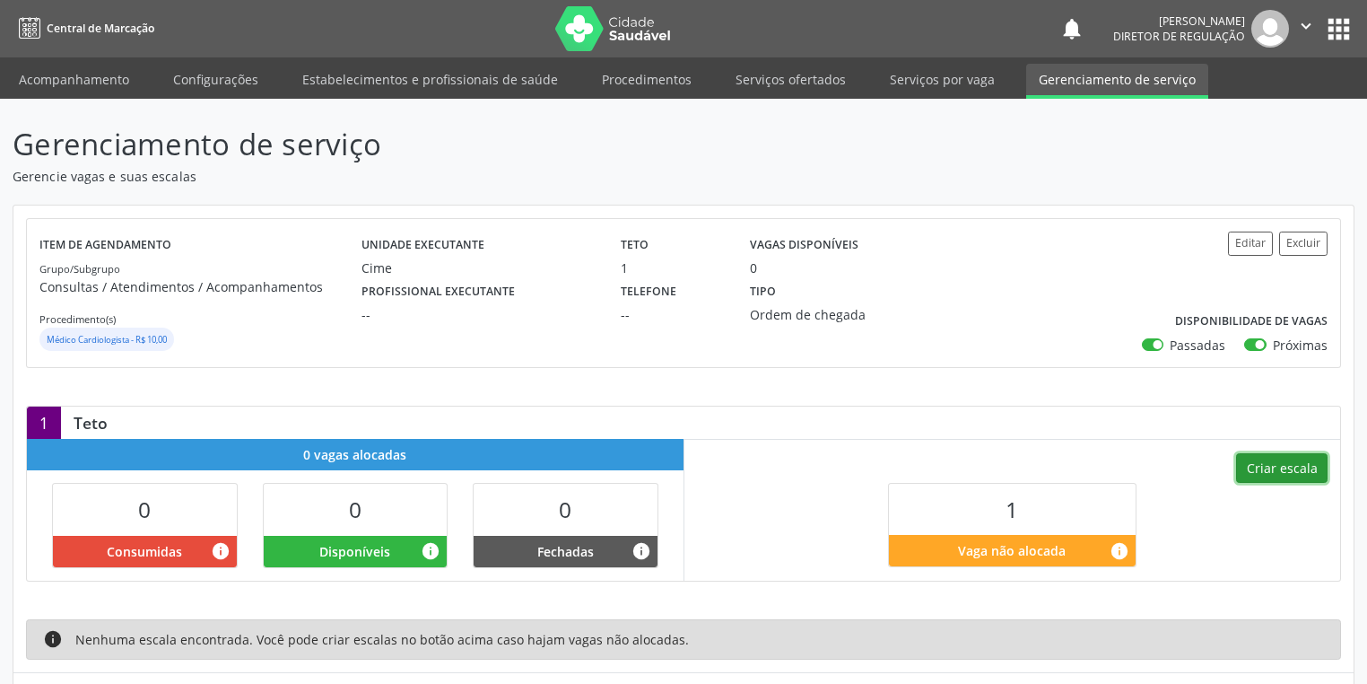
click at [1253, 465] on button "Criar escala" at bounding box center [1282, 468] width 92 height 31
select select "9"
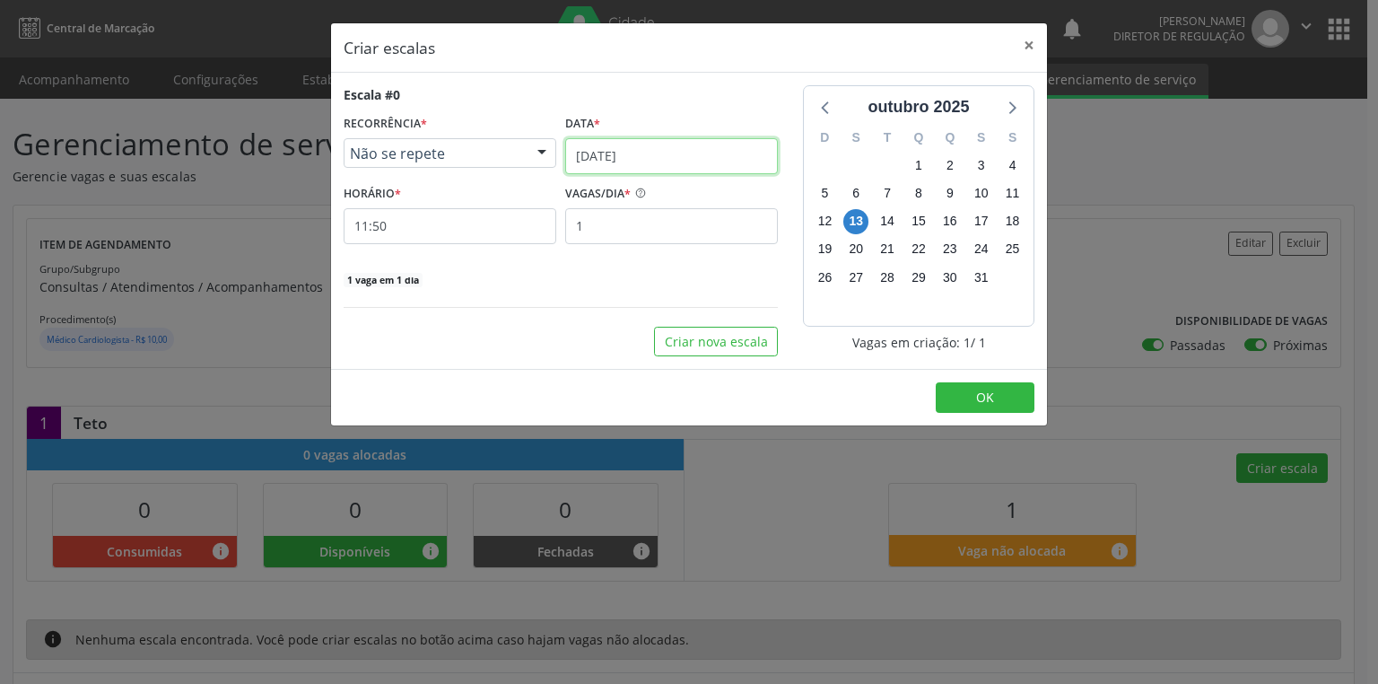
click at [605, 156] on input "[DATE]" at bounding box center [671, 156] width 213 height 36
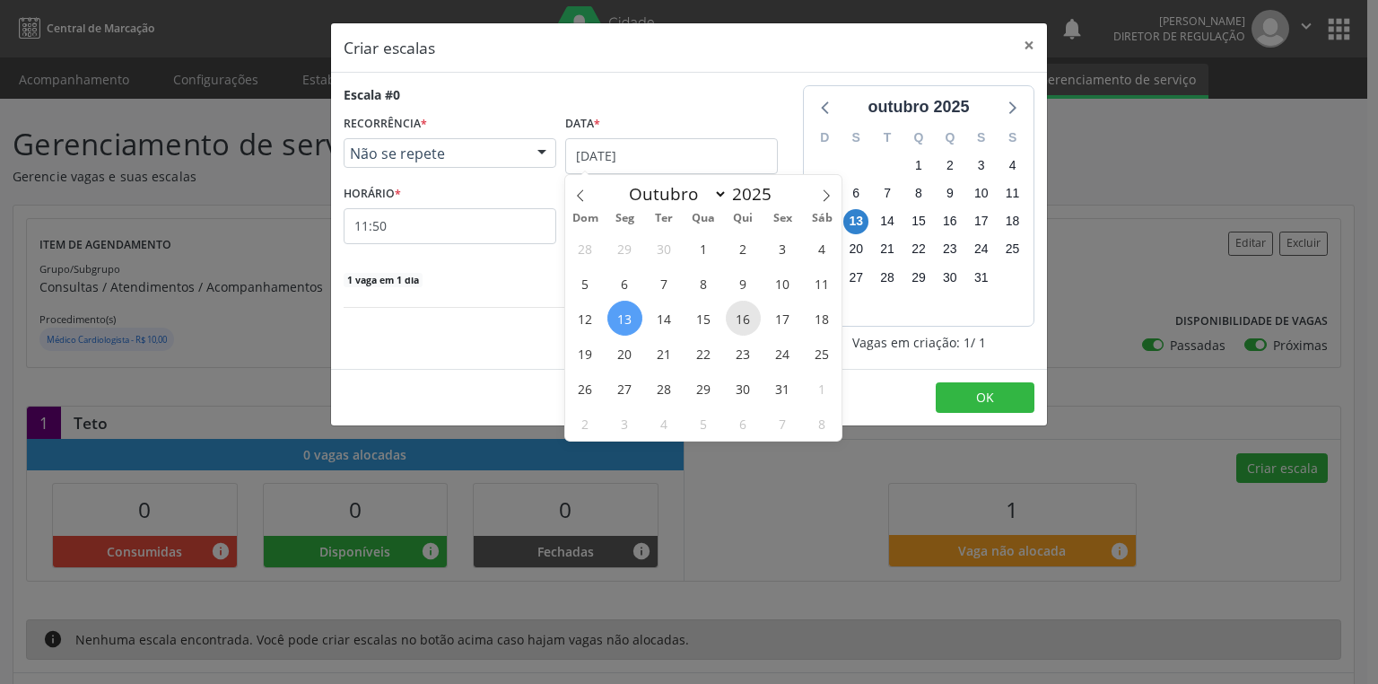
click at [743, 328] on span "16" at bounding box center [743, 318] width 35 height 35
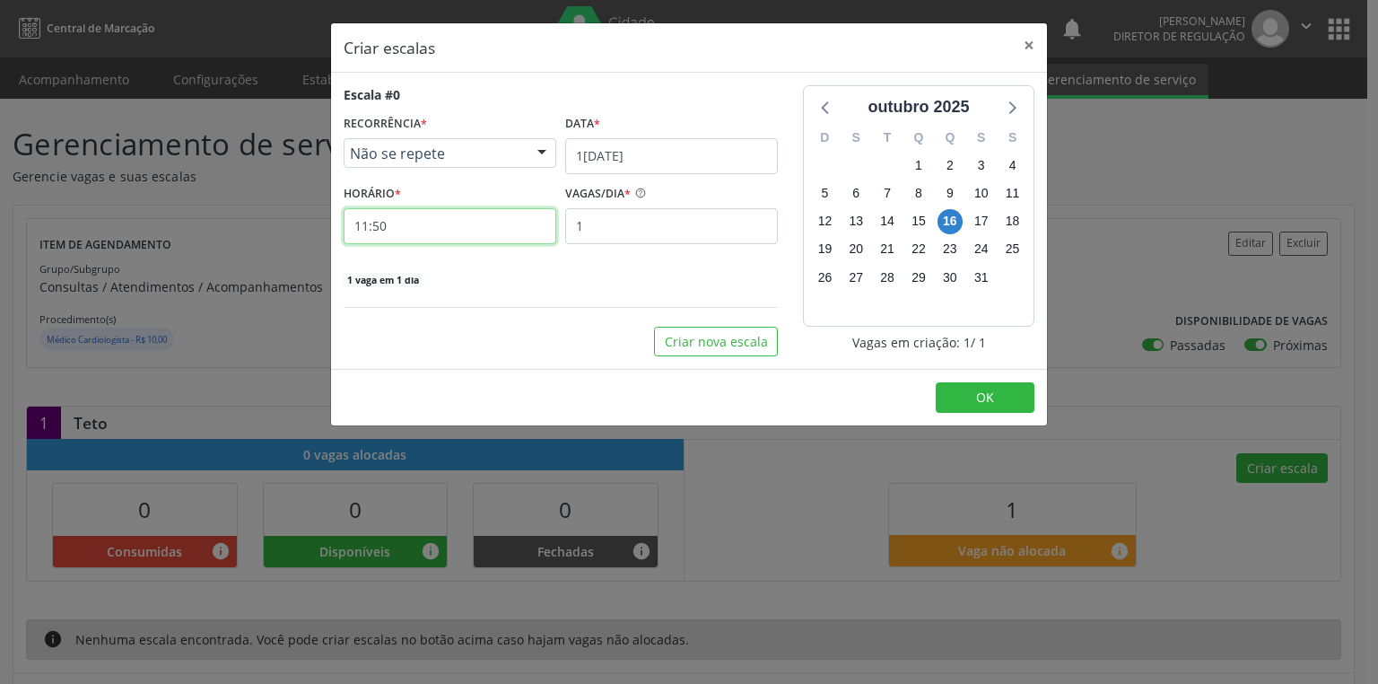
click at [441, 233] on input "11:50" at bounding box center [450, 226] width 213 height 36
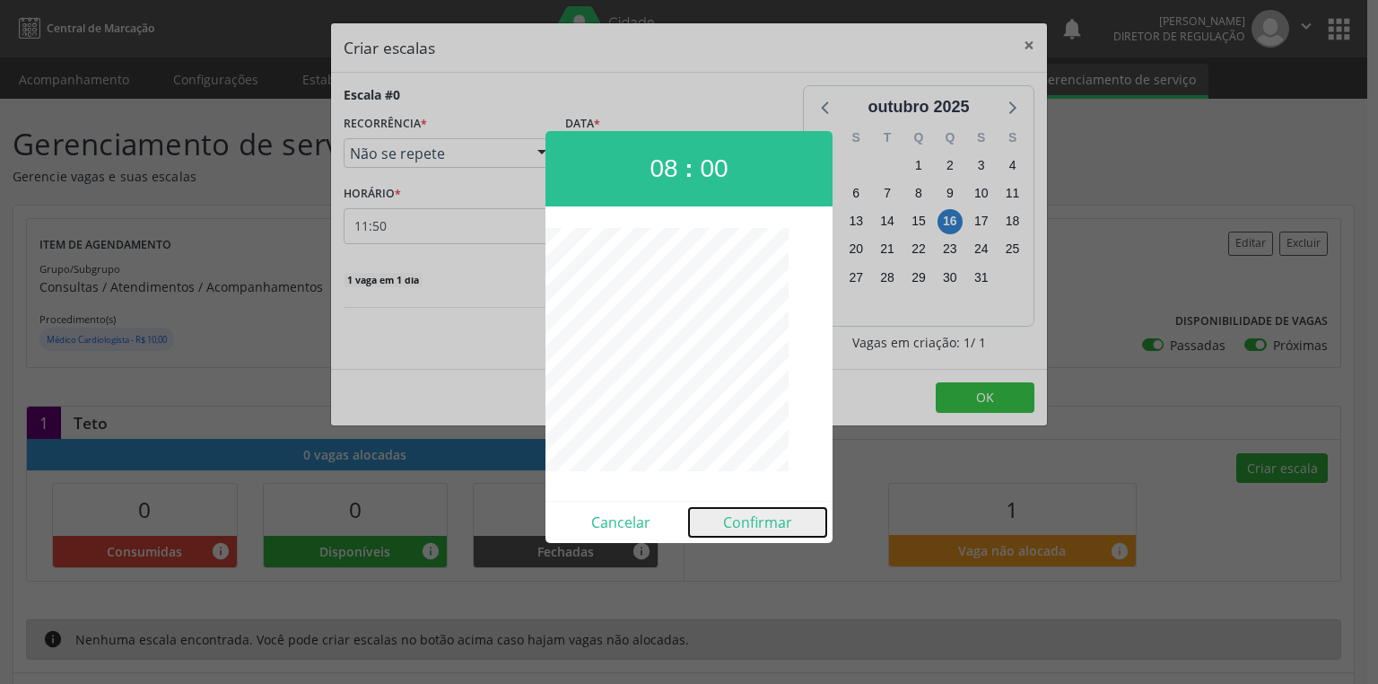
click at [749, 510] on button "Confirmar" at bounding box center [757, 522] width 137 height 29
type input "08:00"
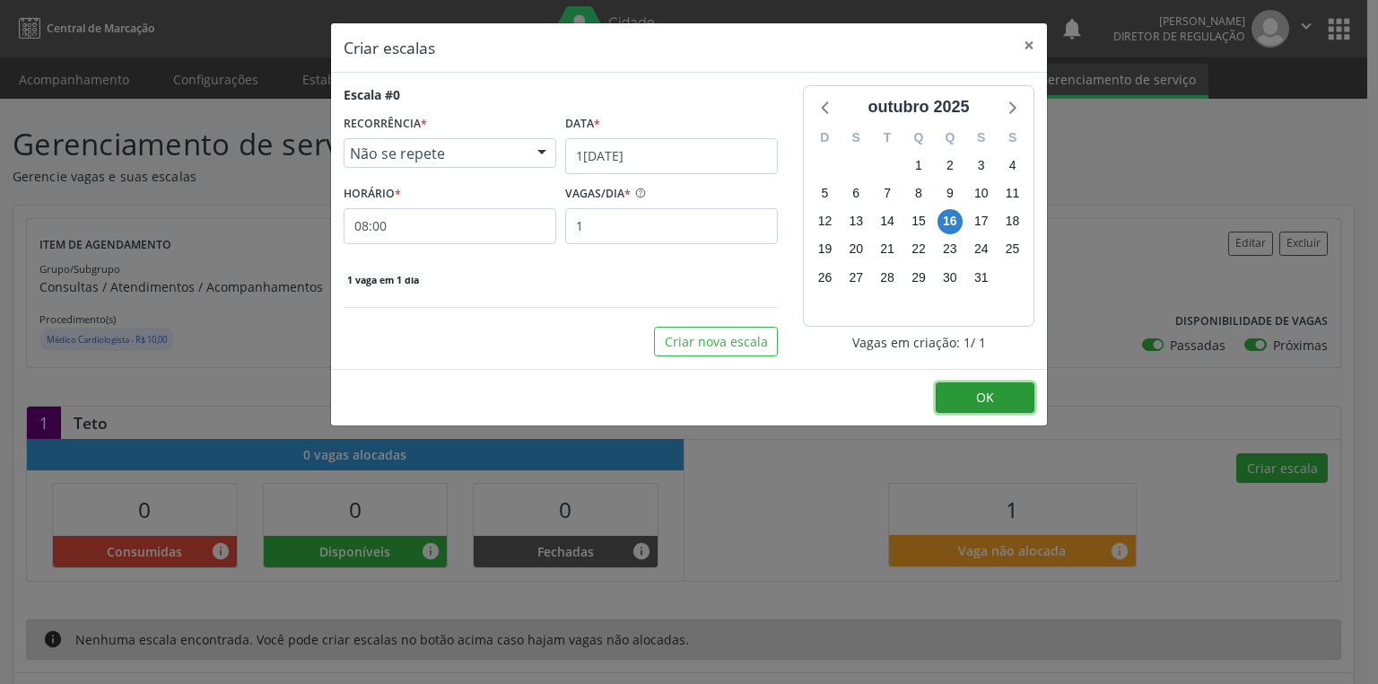
click at [971, 386] on button "OK" at bounding box center [985, 397] width 99 height 31
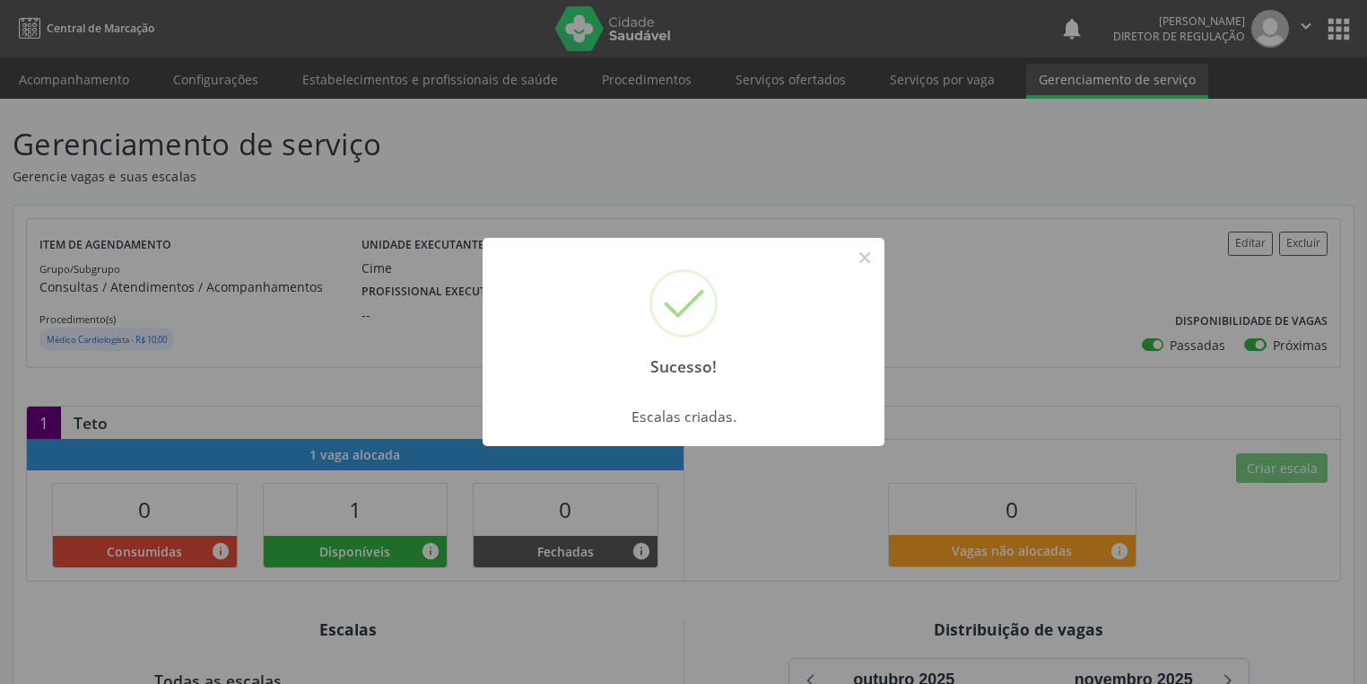
click at [862, 240] on div "Sucesso! ×" at bounding box center [684, 315] width 402 height 154
click at [866, 265] on button "×" at bounding box center [865, 257] width 31 height 31
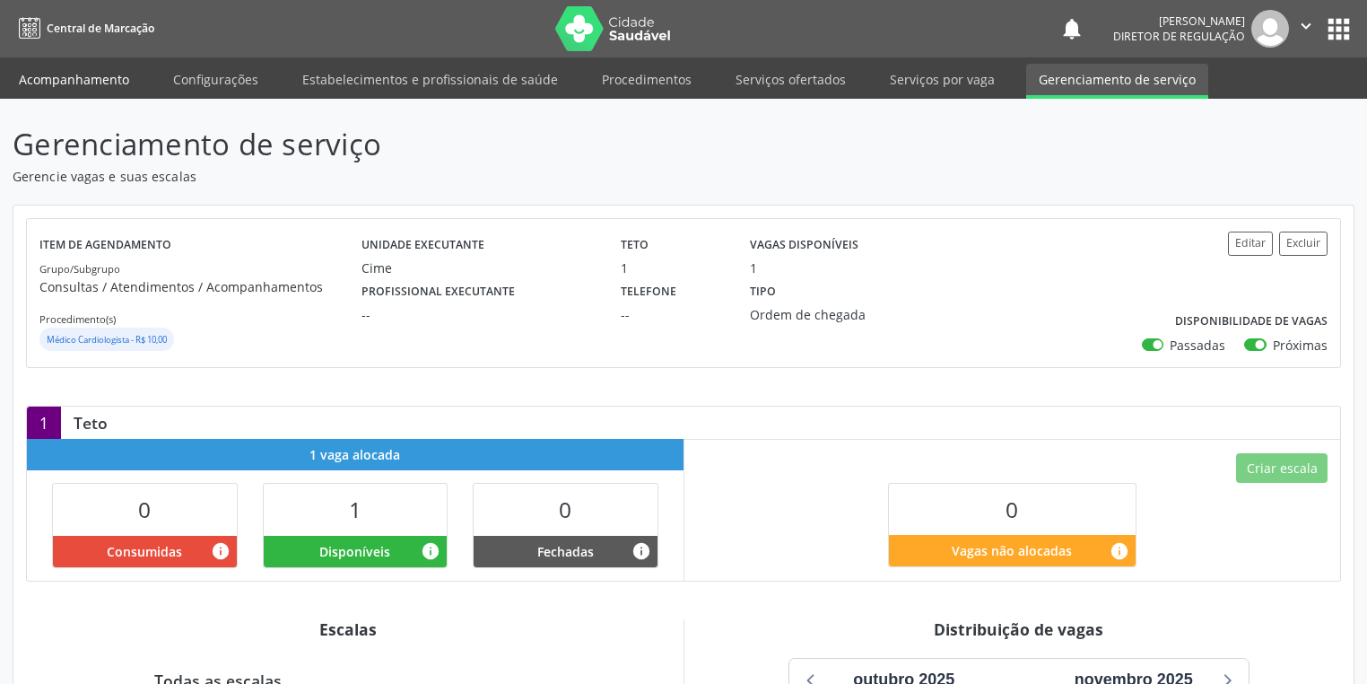
click at [79, 72] on link "Acompanhamento" at bounding box center [73, 79] width 135 height 31
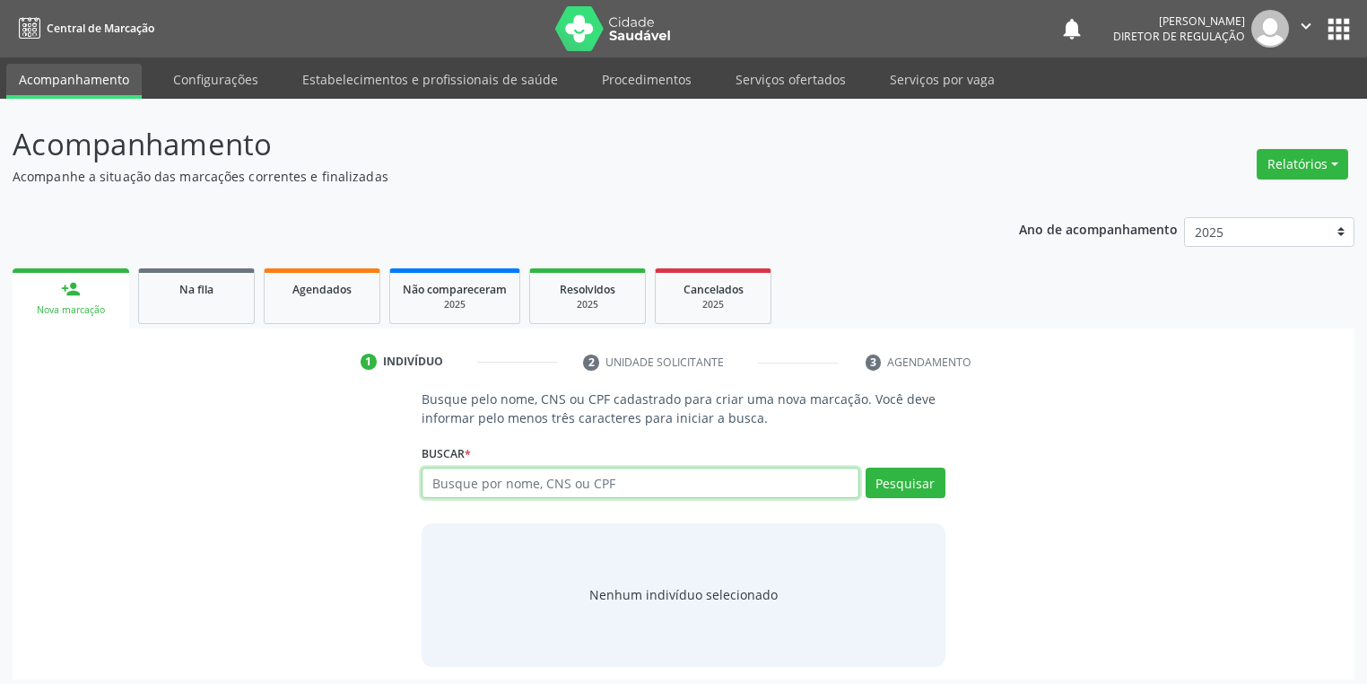
click at [470, 479] on input "text" at bounding box center [641, 482] width 438 height 31
type input "08825985460"
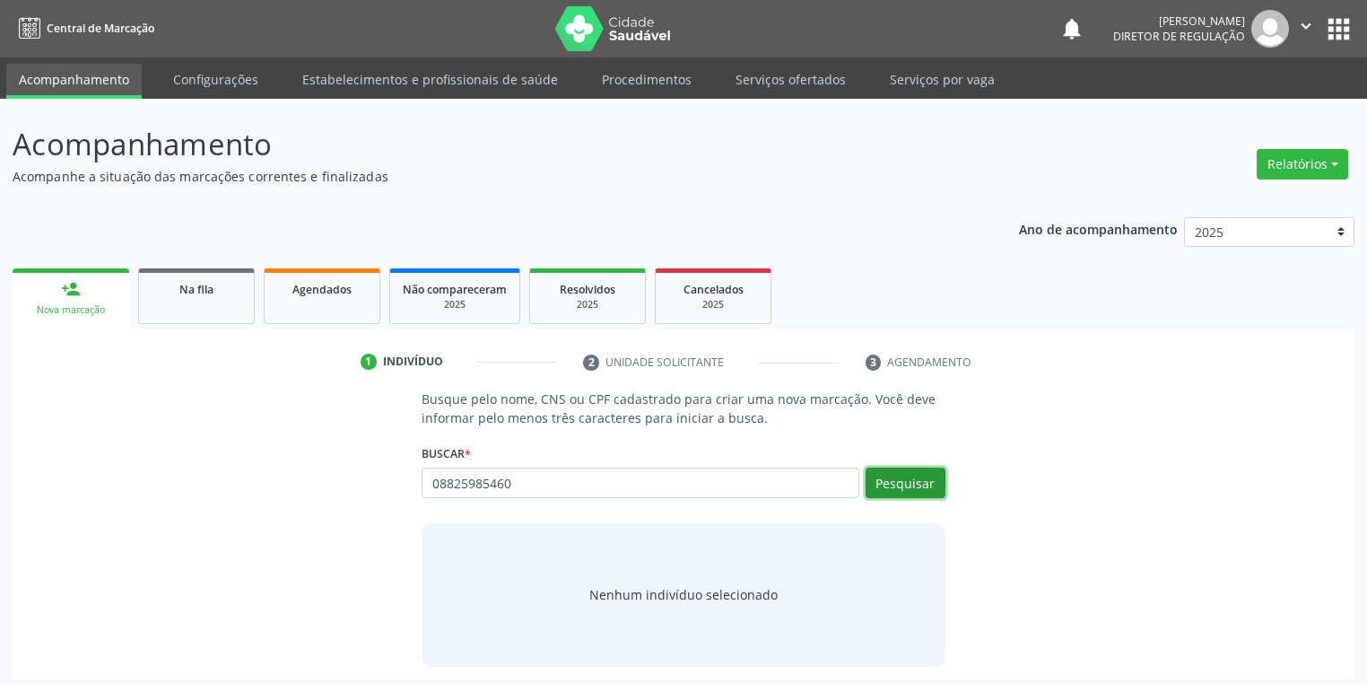
click at [911, 488] on button "Pesquisar" at bounding box center [906, 482] width 80 height 31
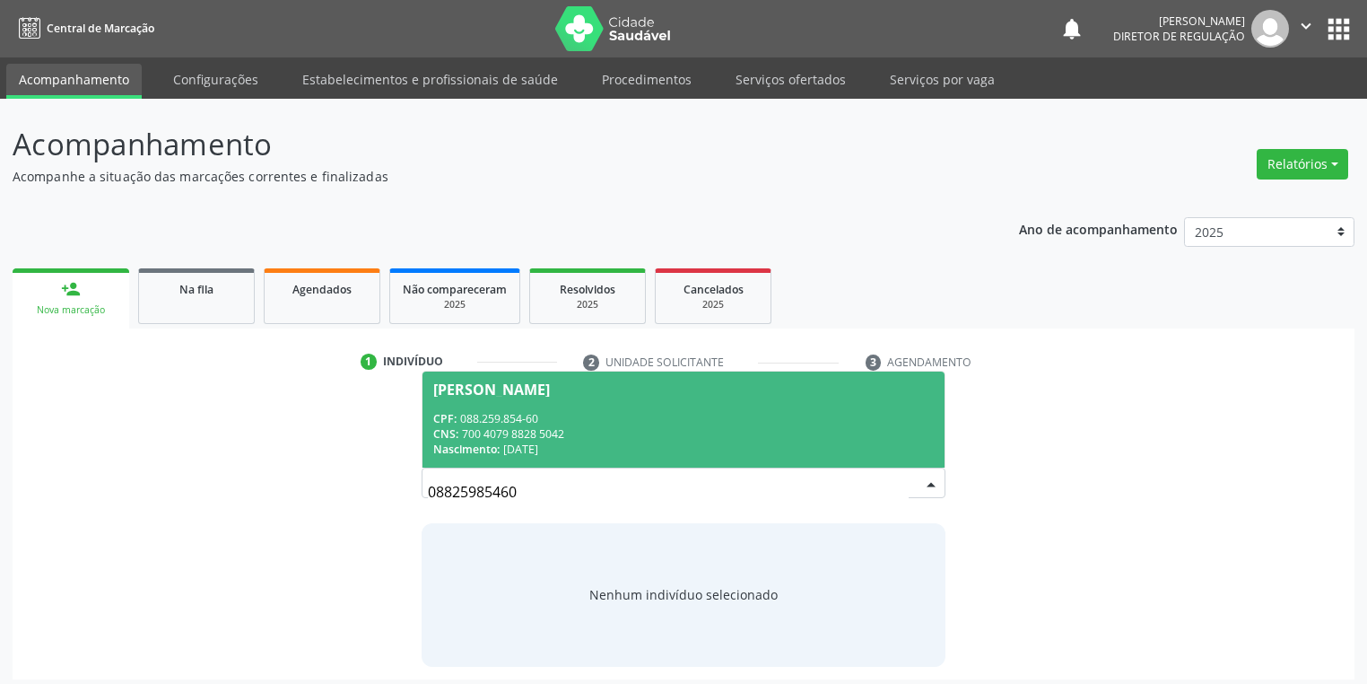
click at [518, 420] on div "CPF: 088.259.854-60" at bounding box center [683, 418] width 501 height 15
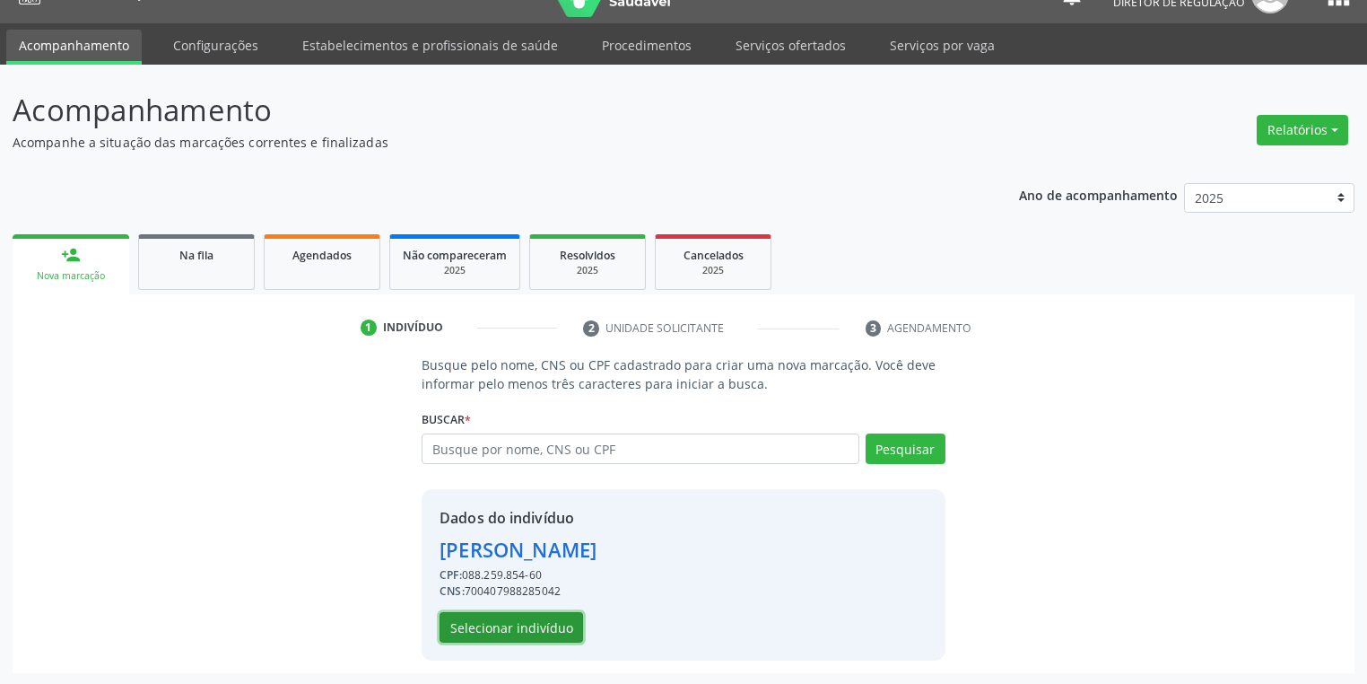
click at [466, 625] on button "Selecionar indivíduo" at bounding box center [512, 627] width 144 height 31
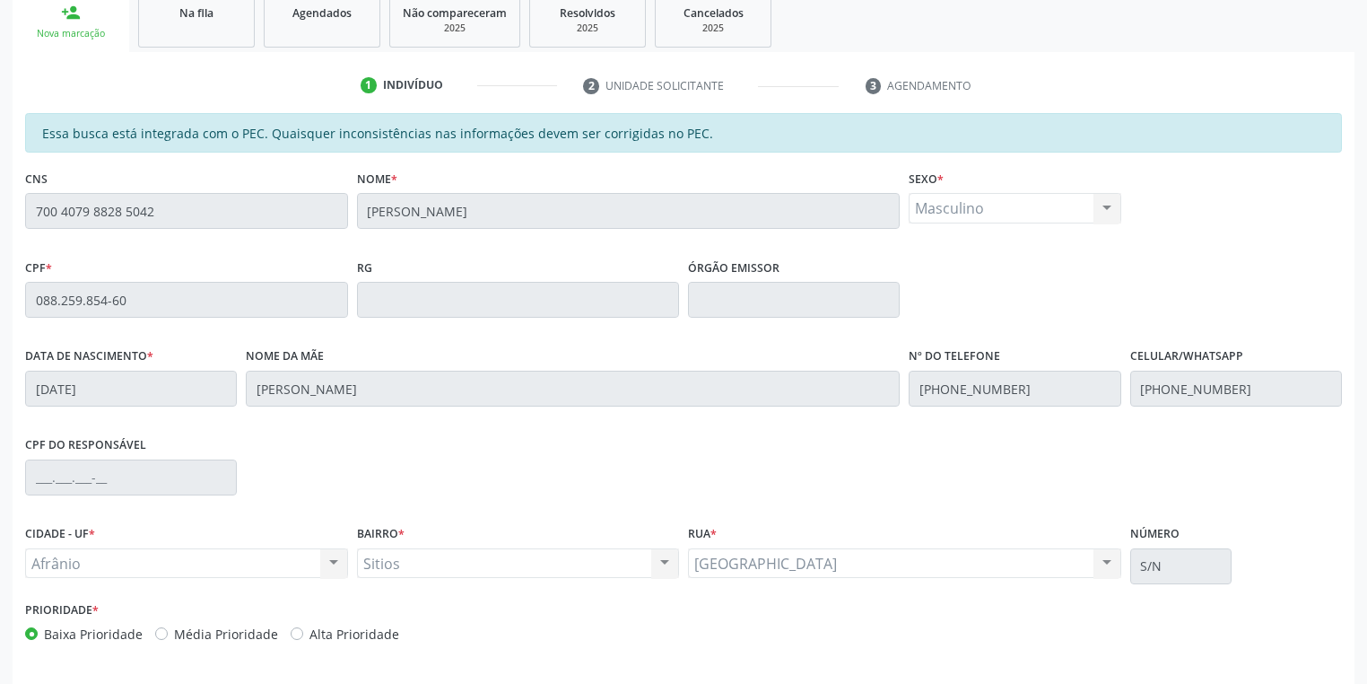
scroll to position [340, 0]
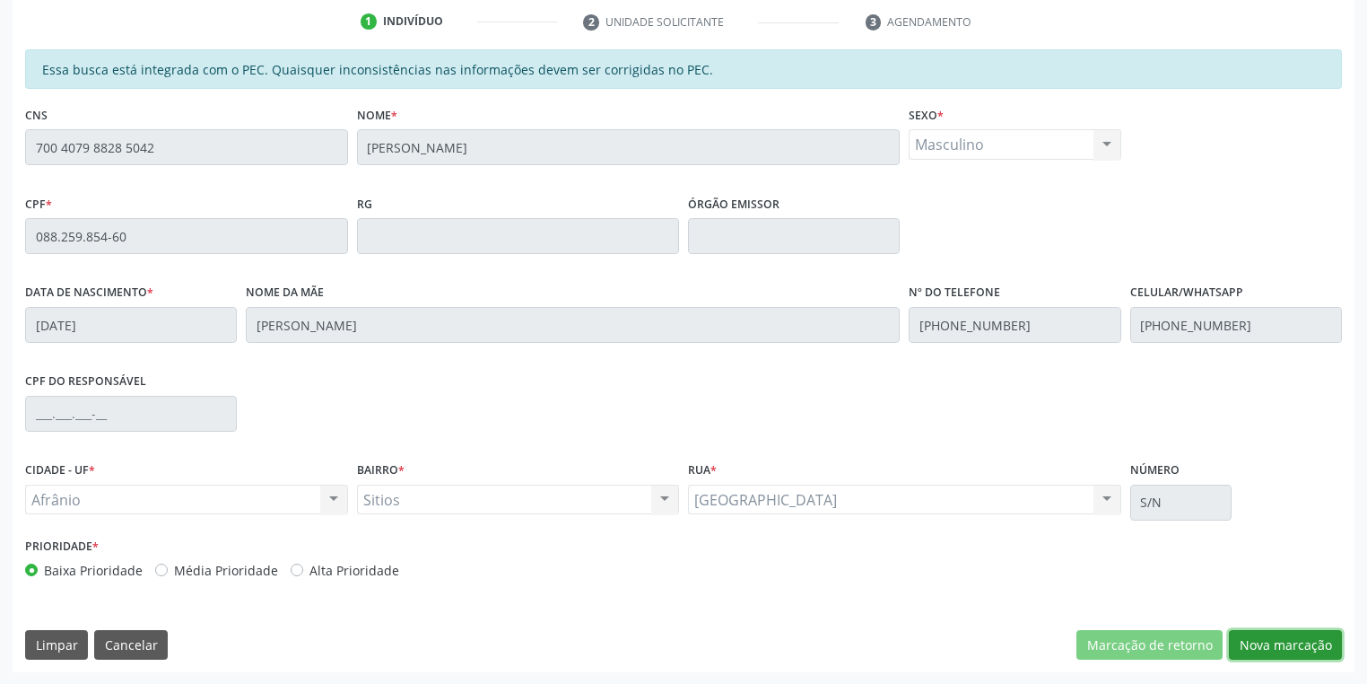
drag, startPoint x: 1274, startPoint y: 646, endPoint x: 1005, endPoint y: 625, distance: 269.9
click at [1272, 643] on button "Nova marcação" at bounding box center [1285, 645] width 113 height 31
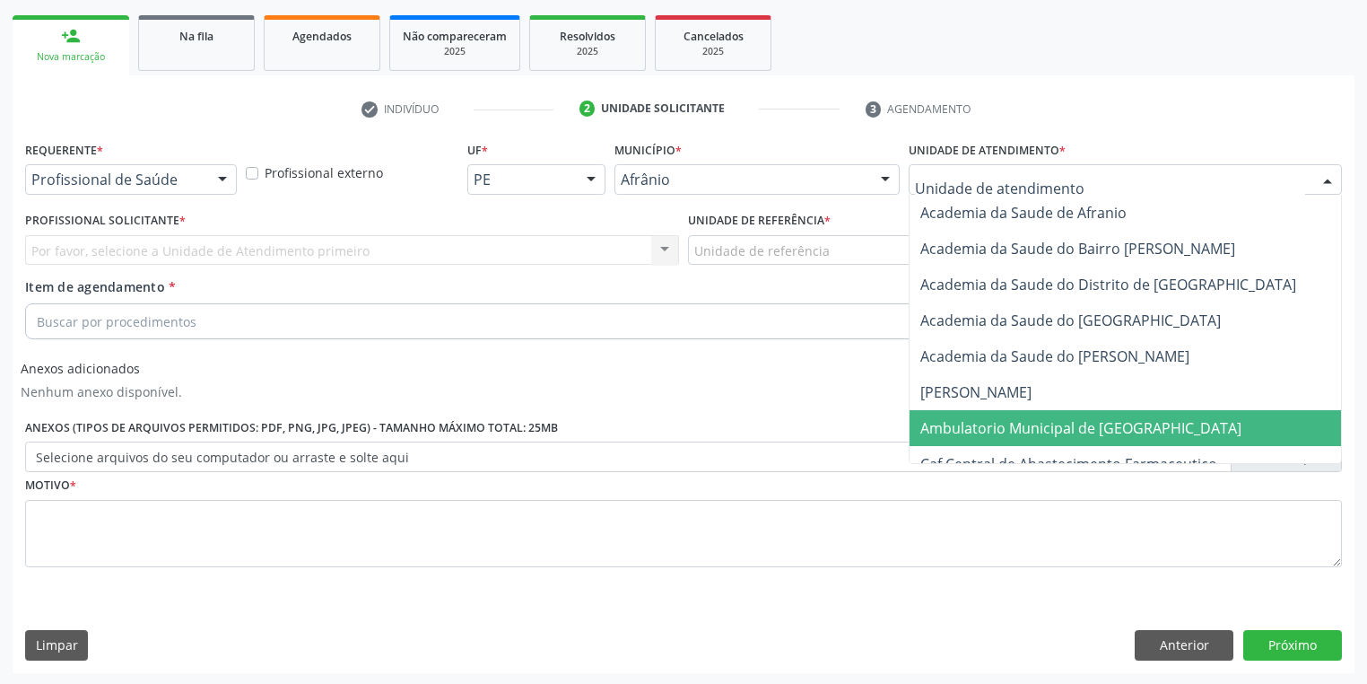
click at [942, 414] on span "Ambulatorio Municipal de [GEOGRAPHIC_DATA]" at bounding box center [1129, 428] width 438 height 36
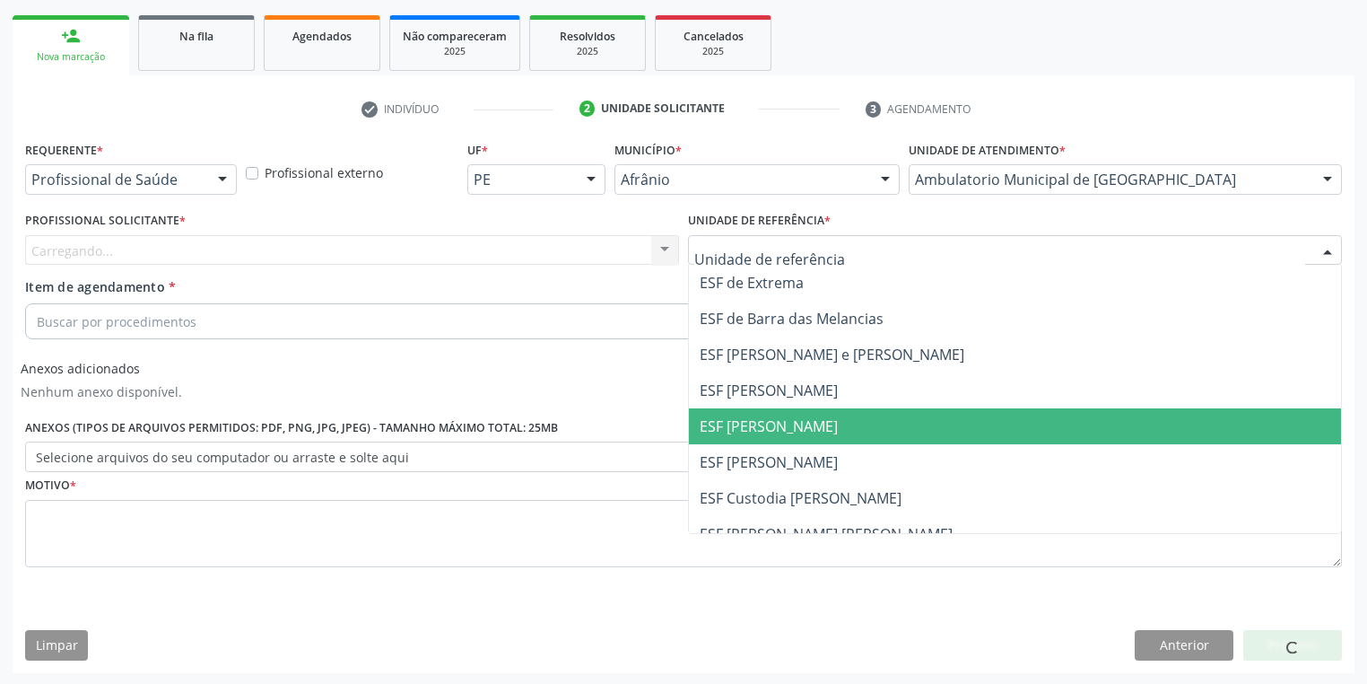
click at [747, 434] on span "ESF [PERSON_NAME]" at bounding box center [1015, 426] width 652 height 36
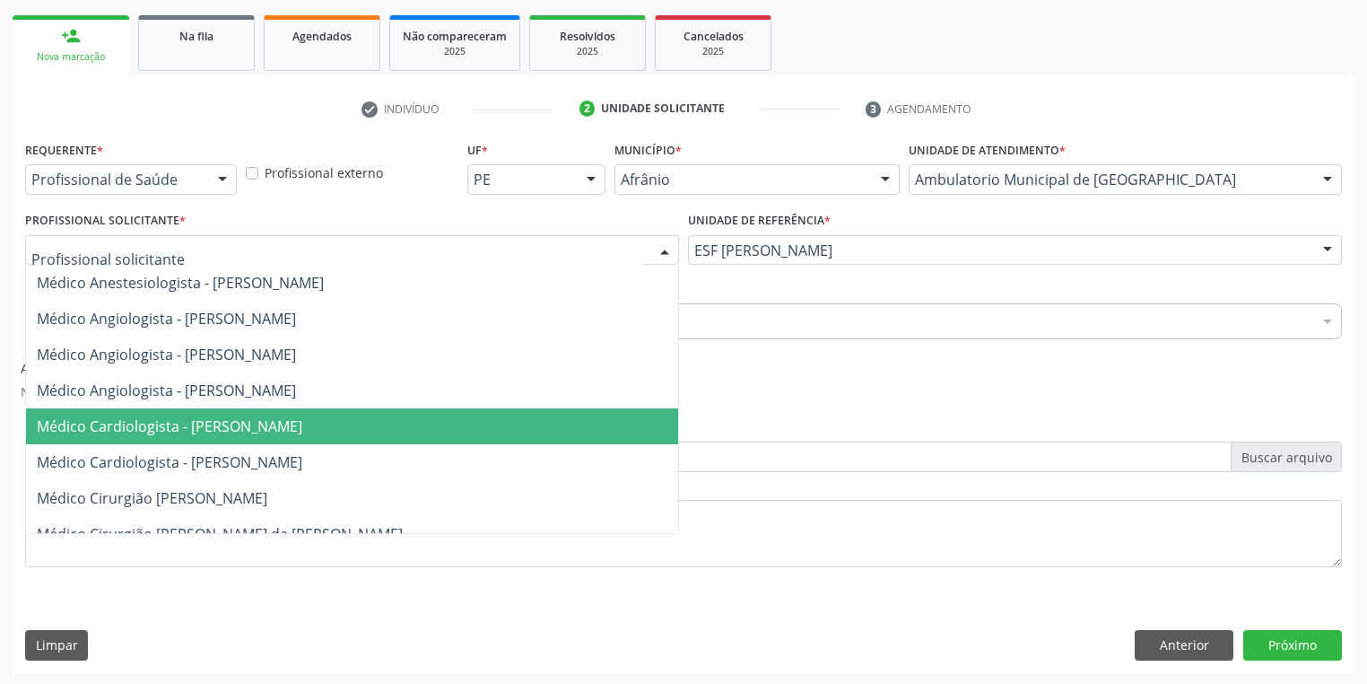
click at [165, 416] on span "Médico Cardiologista - [PERSON_NAME]" at bounding box center [170, 426] width 266 height 20
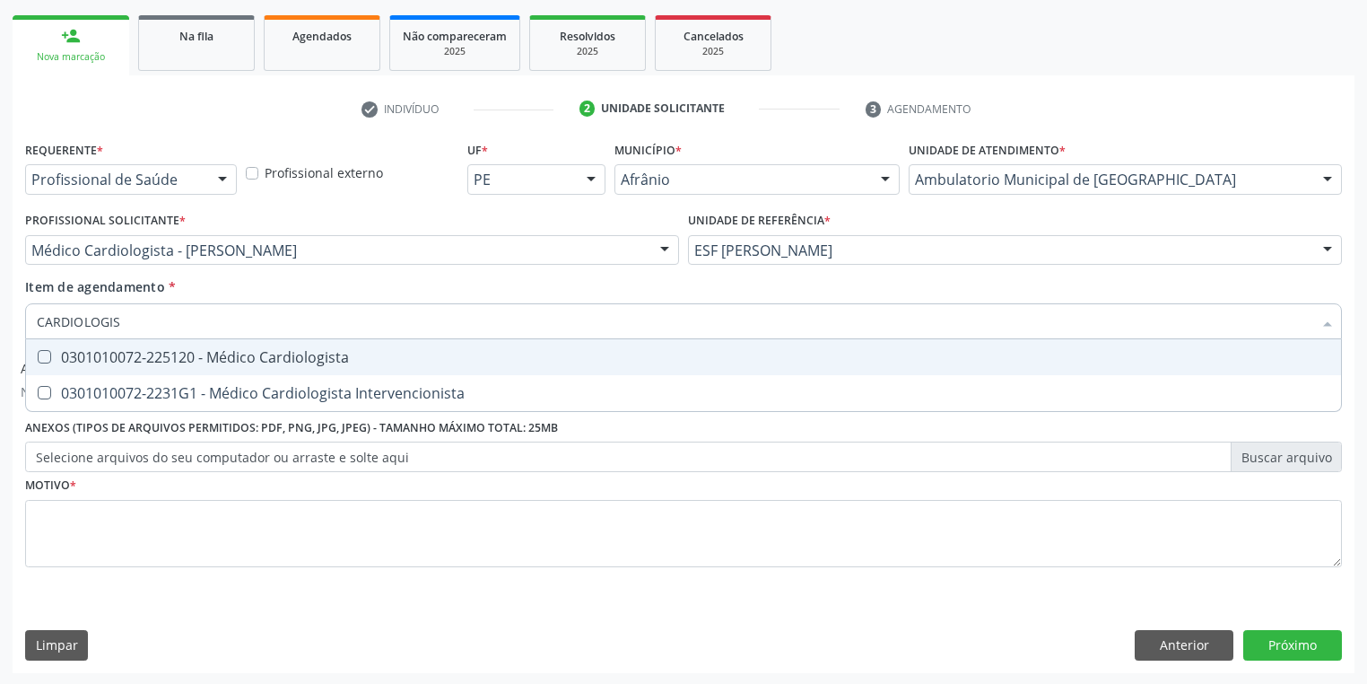
type input "[MEDICAL_DATA]"
drag, startPoint x: 104, startPoint y: 353, endPoint x: 104, endPoint y: 398, distance: 45.8
click at [104, 353] on div "0301010072-225120 - Médico Cardiologista" at bounding box center [684, 357] width 1294 height 14
checkbox Cardiologista "true"
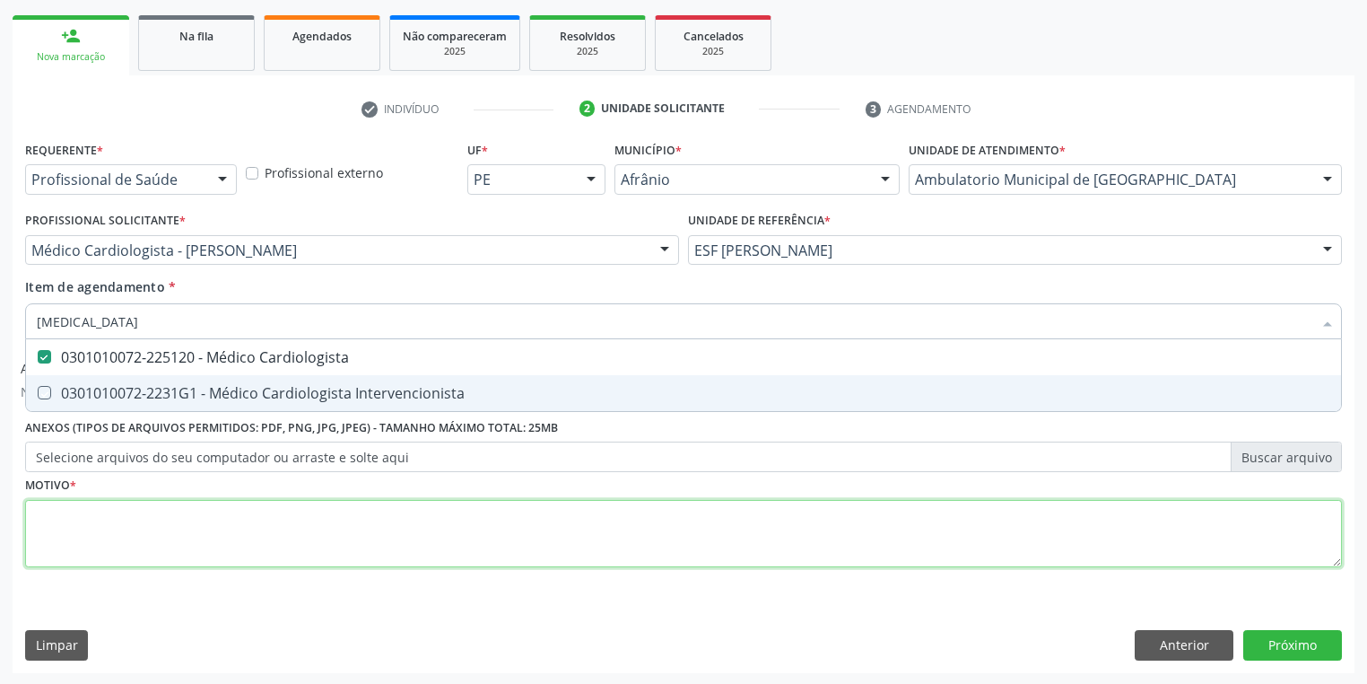
click at [55, 520] on div "Requerente * Profissional de Saúde Profissional de Saúde Paciente Nenhum result…" at bounding box center [683, 364] width 1317 height 456
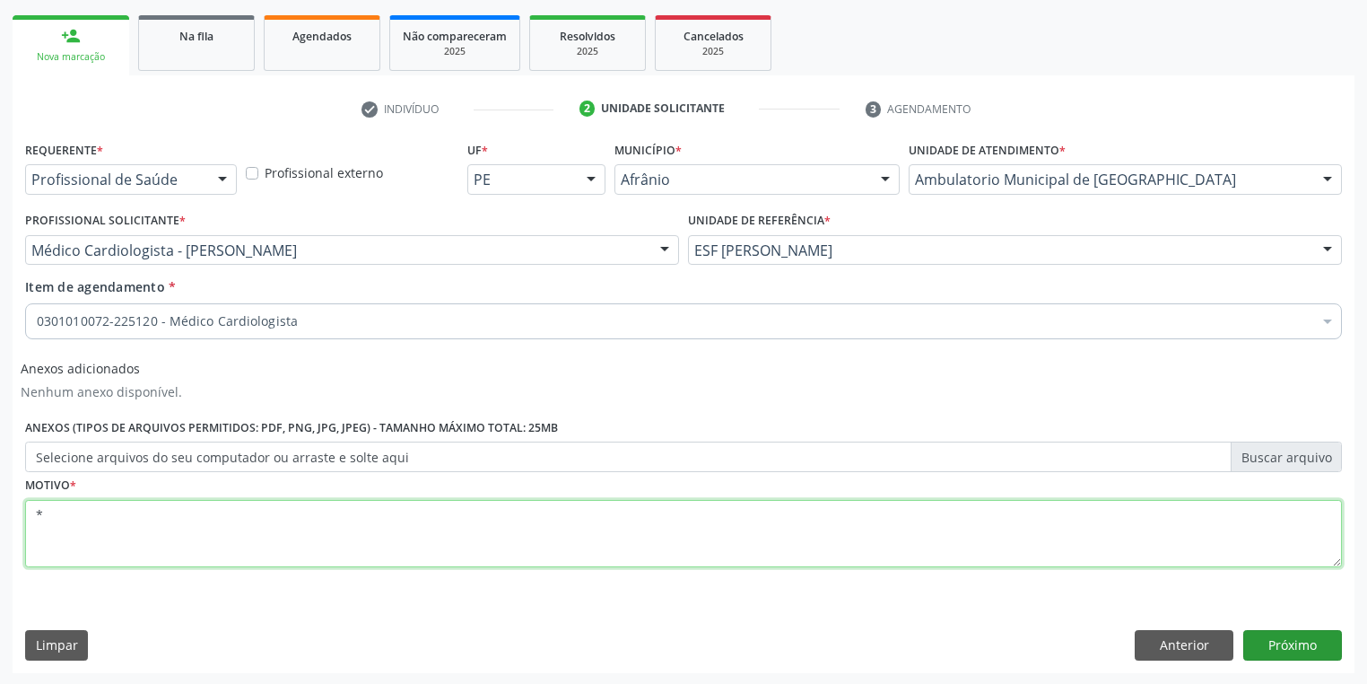
type textarea "*"
click at [1272, 648] on button "Próximo" at bounding box center [1292, 645] width 99 height 31
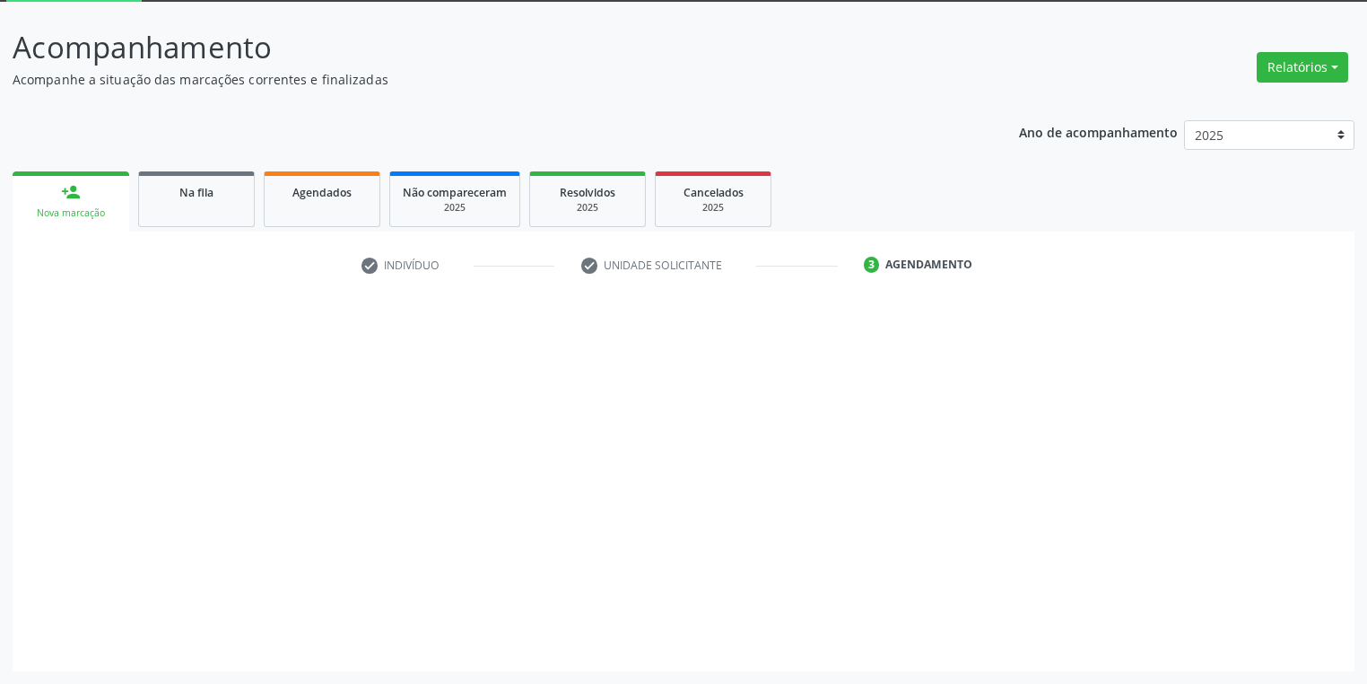
scroll to position [96, 0]
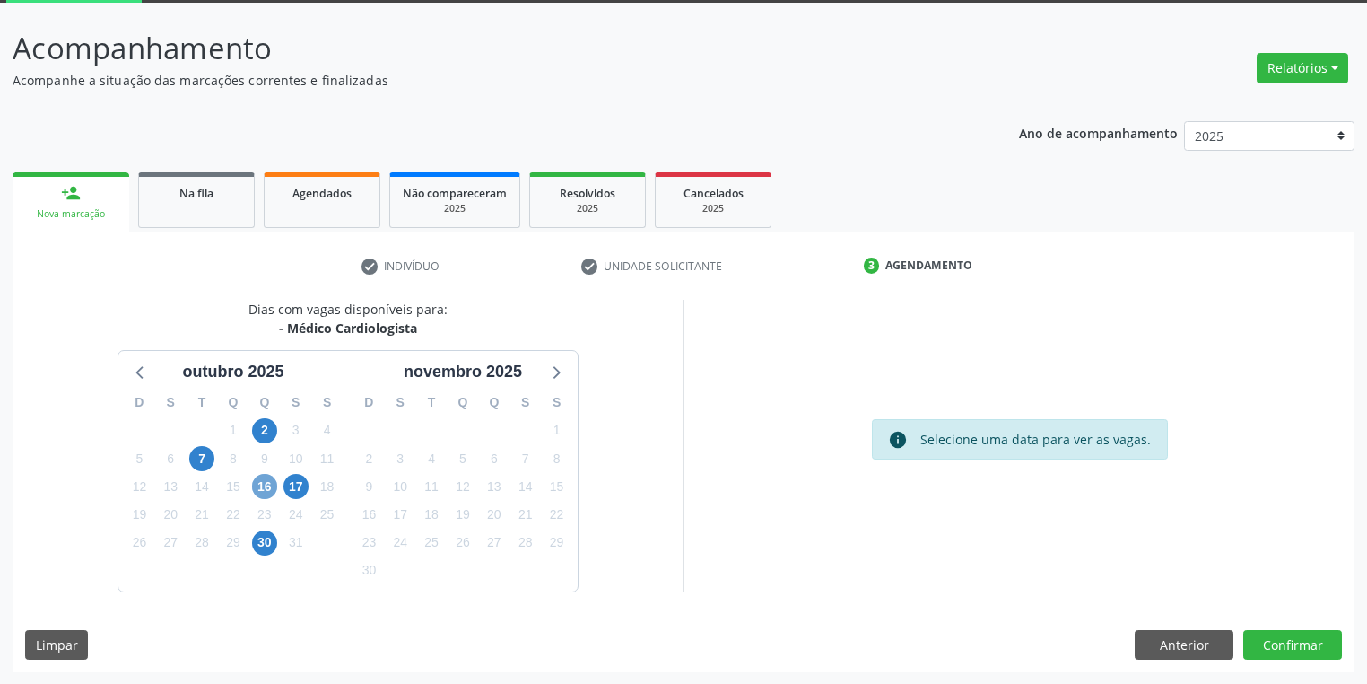
click at [273, 490] on span "16" at bounding box center [264, 486] width 25 height 25
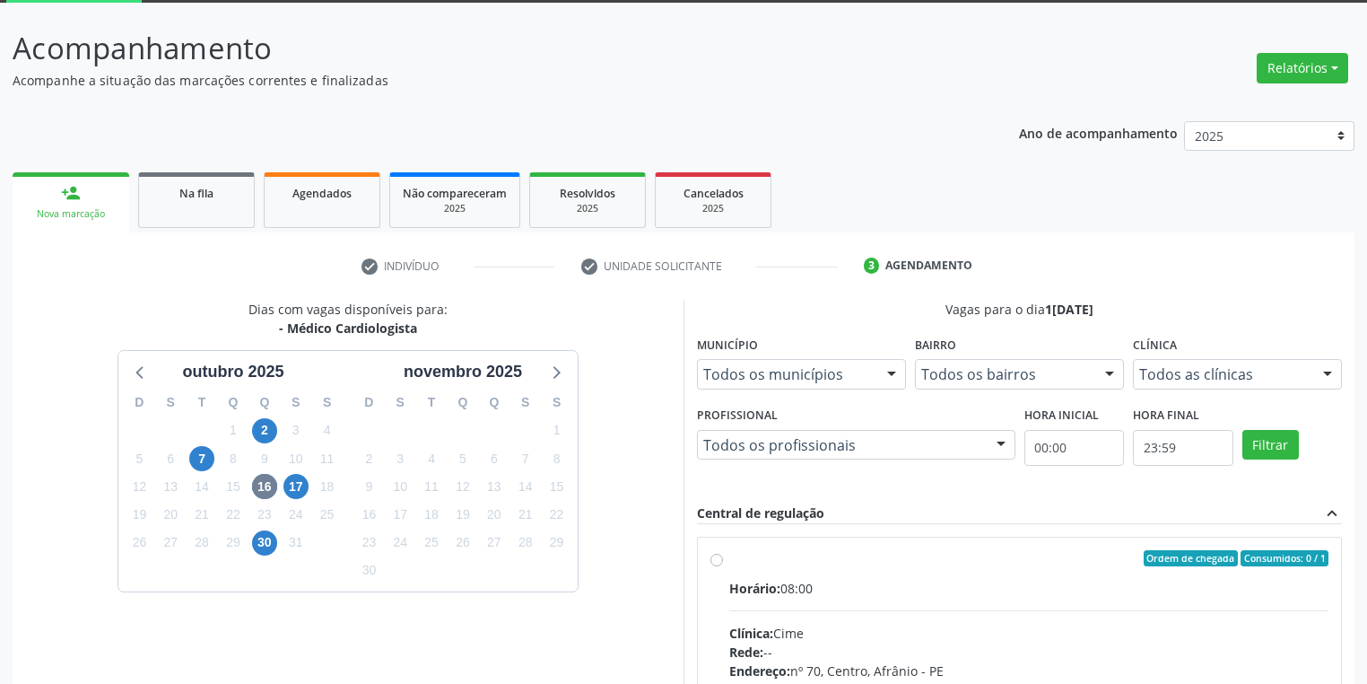
click at [1072, 574] on label "Ordem de chegada Consumidos: 0 / 1 Horário: 08:00 Clínica: Cime Rede: -- Endere…" at bounding box center [1028, 687] width 599 height 275
click at [723, 566] on input "Ordem de chegada Consumidos: 0 / 1 Horário: 08:00 Clínica: Cime Rede: -- Endere…" at bounding box center [717, 558] width 13 height 16
radio input "true"
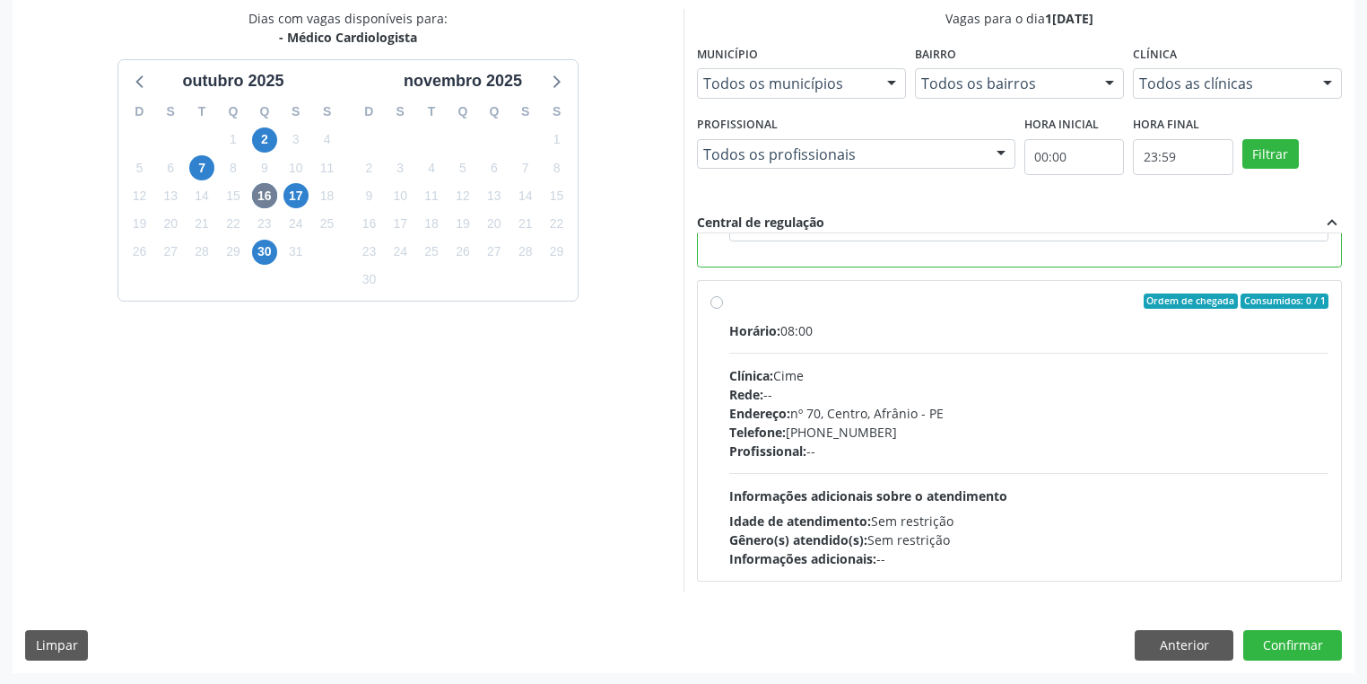
scroll to position [388, 0]
click at [1266, 639] on button "Confirmar" at bounding box center [1292, 644] width 99 height 31
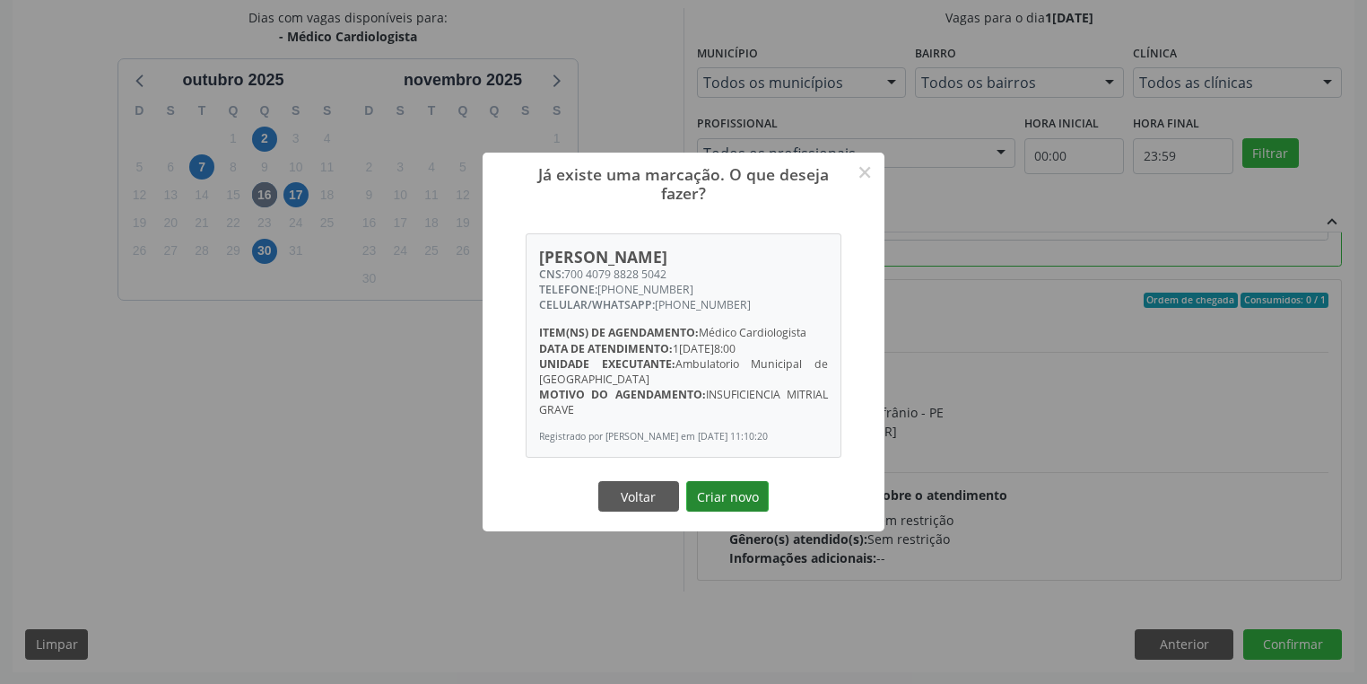
click at [740, 500] on button "Criar novo" at bounding box center [727, 496] width 83 height 31
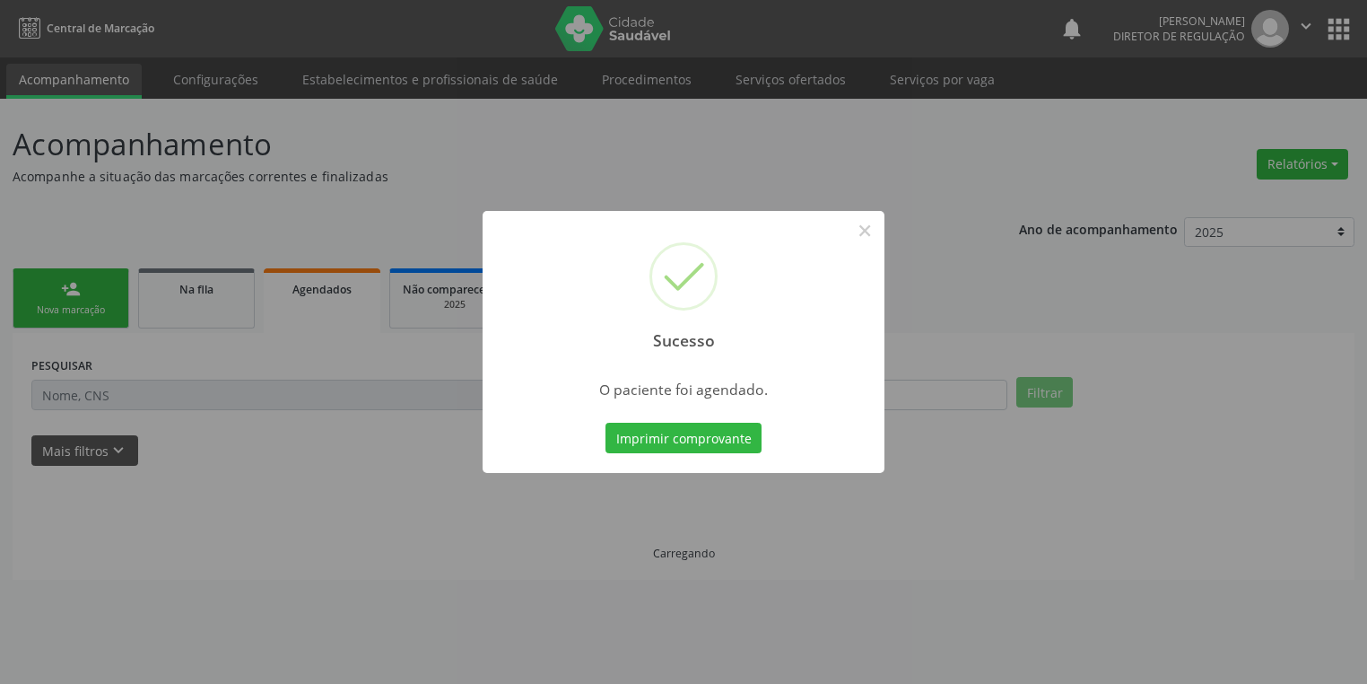
scroll to position [0, 0]
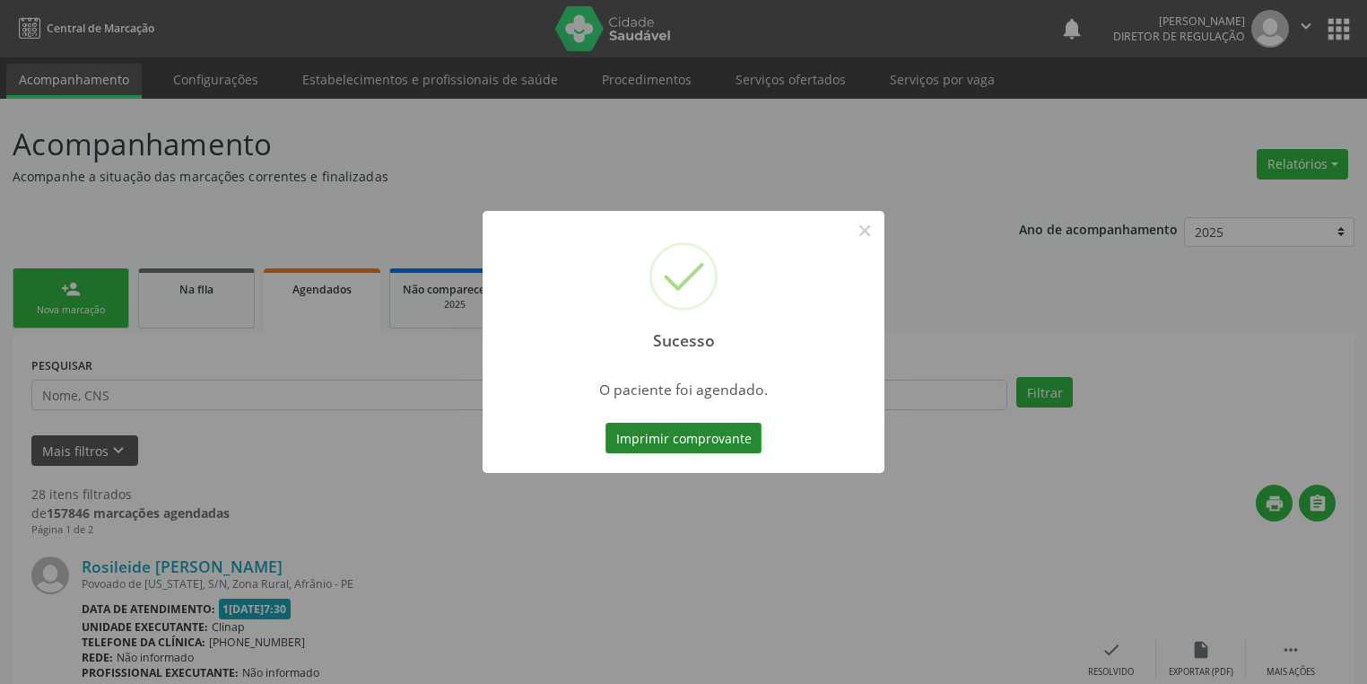
click at [704, 435] on button "Imprimir comprovante" at bounding box center [684, 438] width 156 height 31
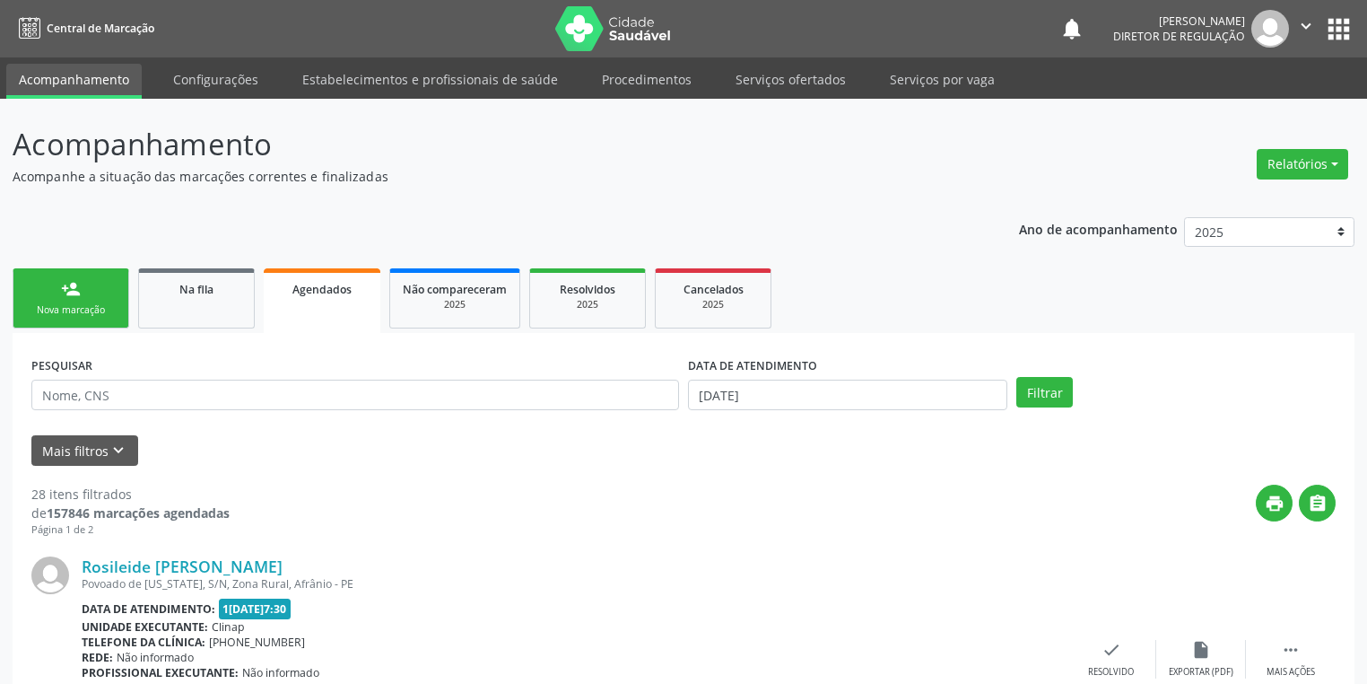
click at [67, 299] on link "person_add Nova marcação" at bounding box center [71, 298] width 117 height 60
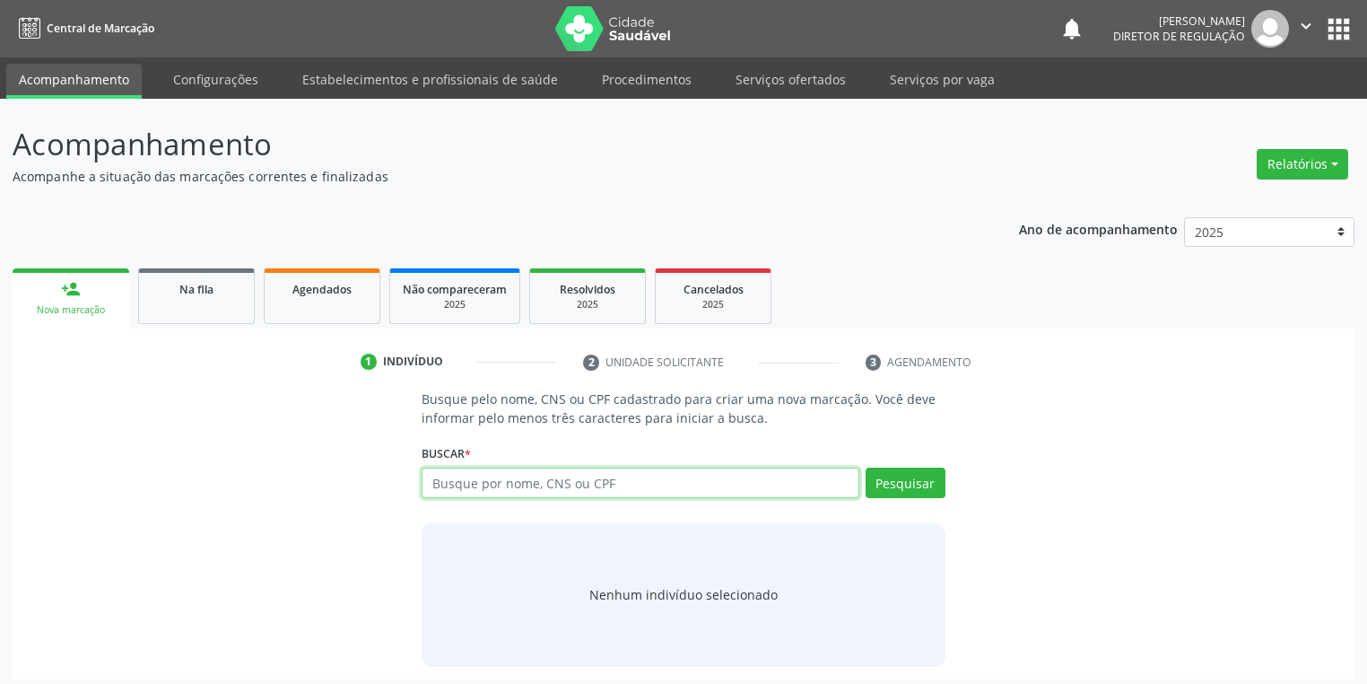
click at [481, 474] on input "text" at bounding box center [641, 482] width 438 height 31
type input "08825985460"
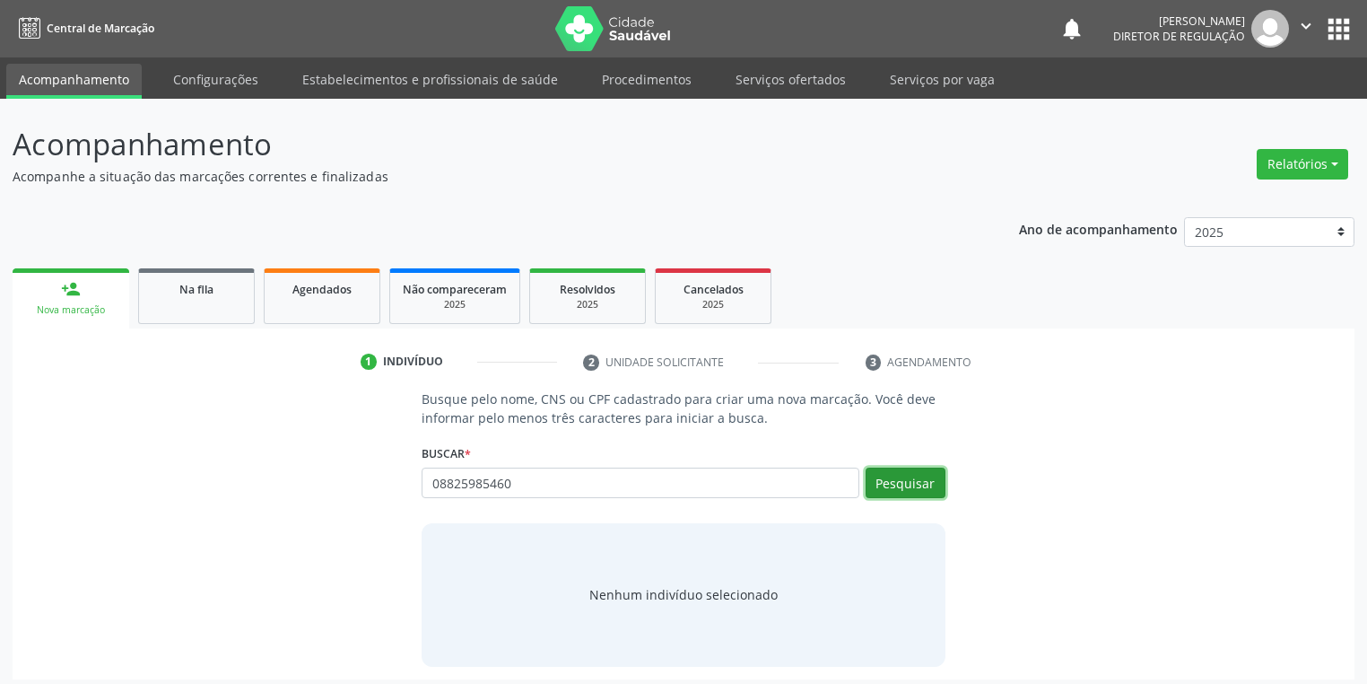
click at [921, 486] on button "Pesquisar" at bounding box center [906, 482] width 80 height 31
type input "08825985460"
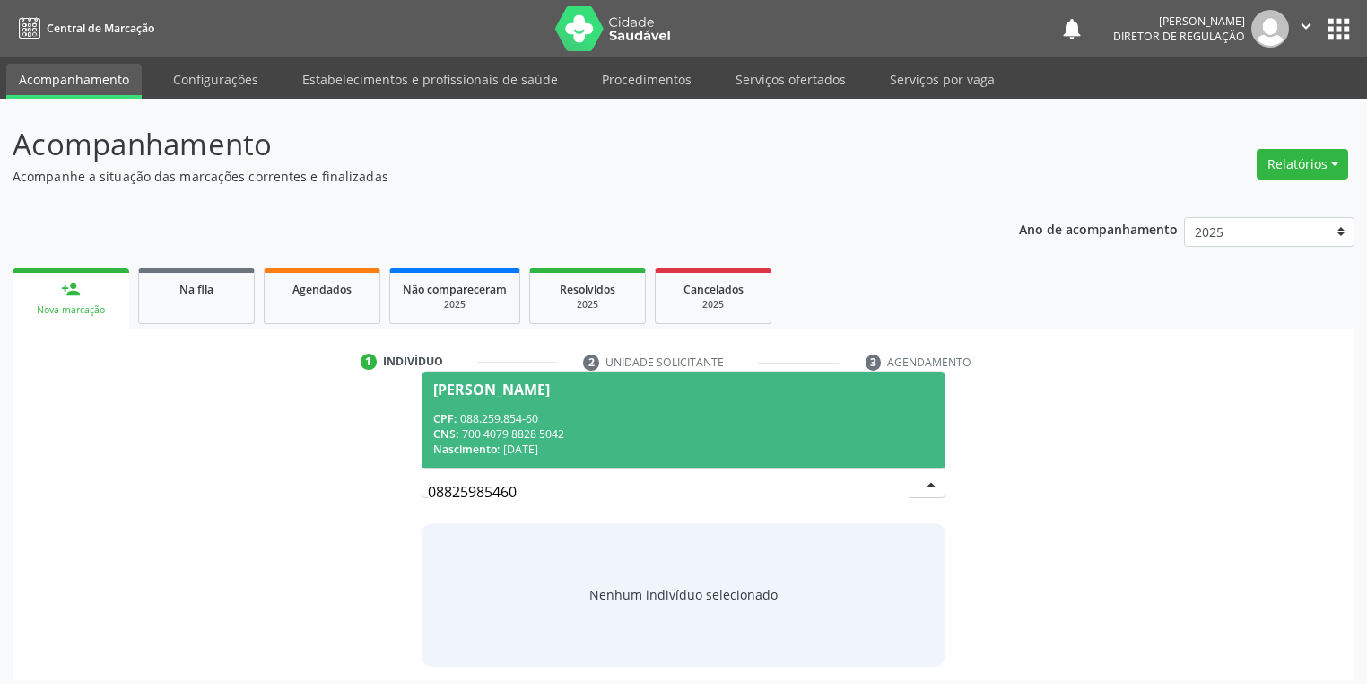
click at [576, 405] on span "[PERSON_NAME] CPF: 088.259.854-60 CNS: 700 4079 8828 5042 Nascimento: 3[DATE]" at bounding box center [684, 419] width 522 height 96
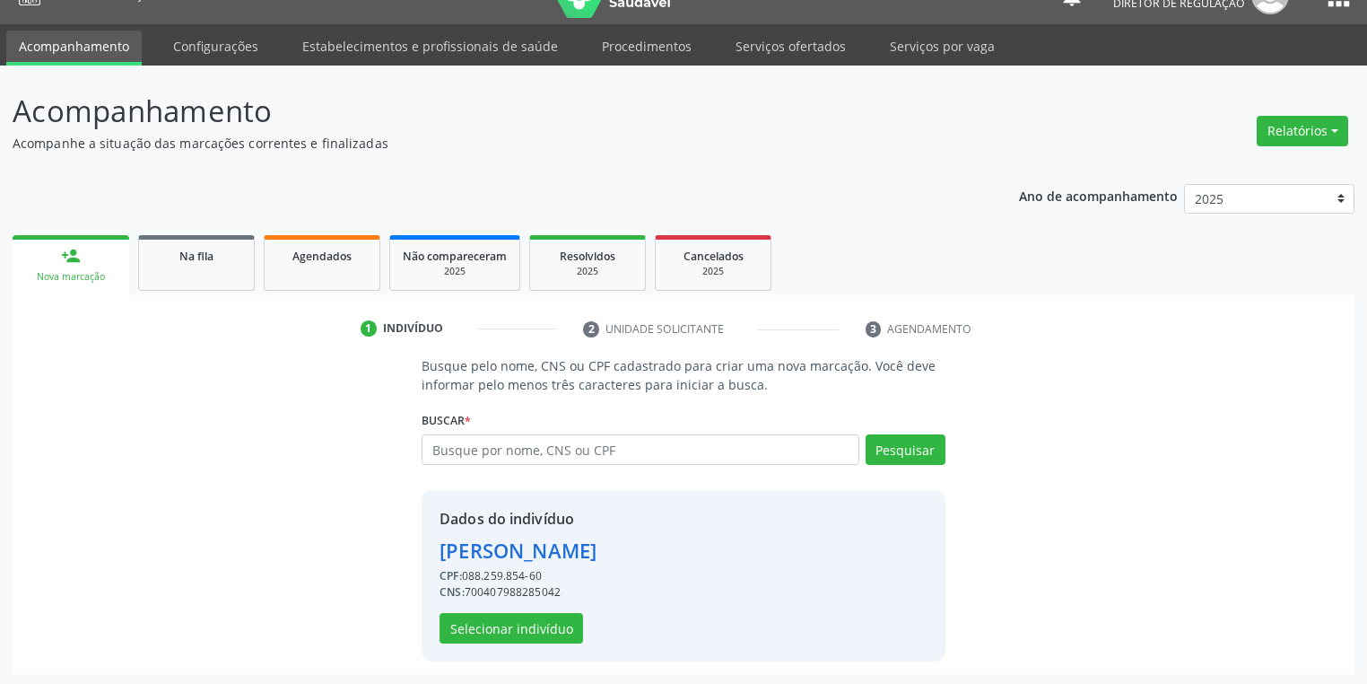
scroll to position [34, 0]
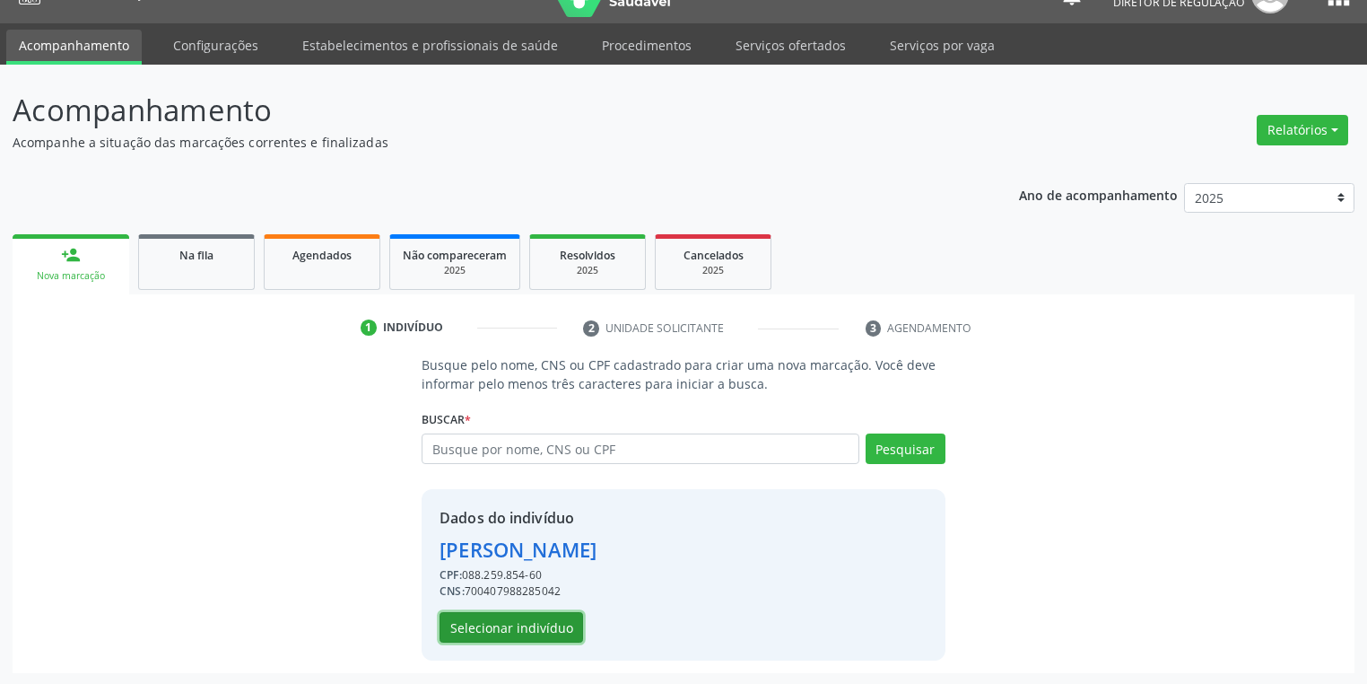
click at [510, 624] on button "Selecionar indivíduo" at bounding box center [512, 627] width 144 height 31
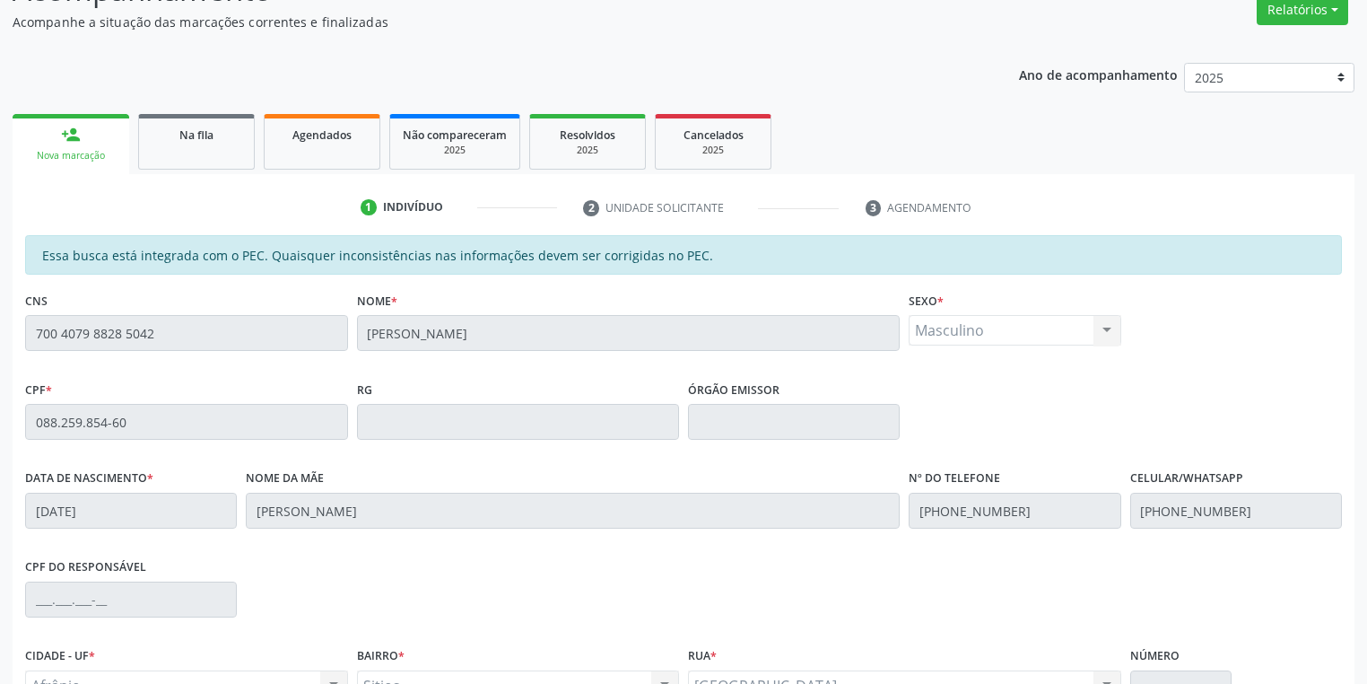
scroll to position [340, 0]
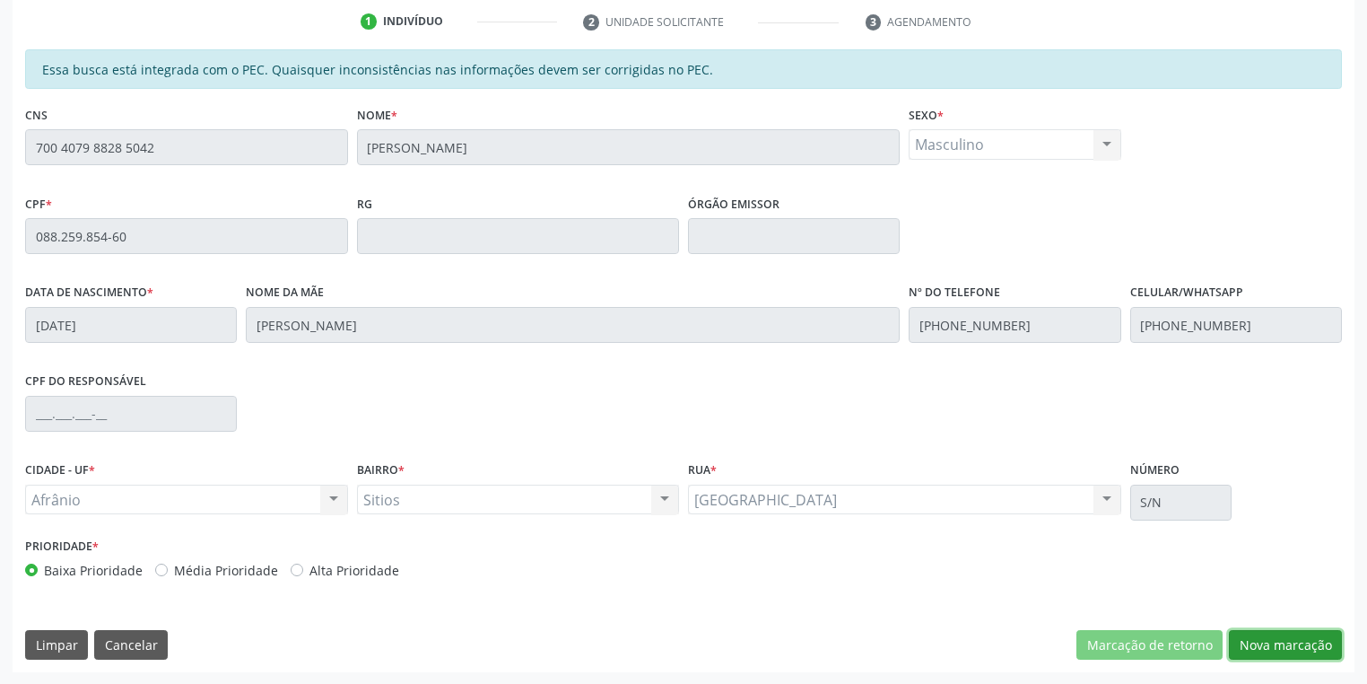
click at [1282, 642] on button "Nova marcação" at bounding box center [1285, 645] width 113 height 31
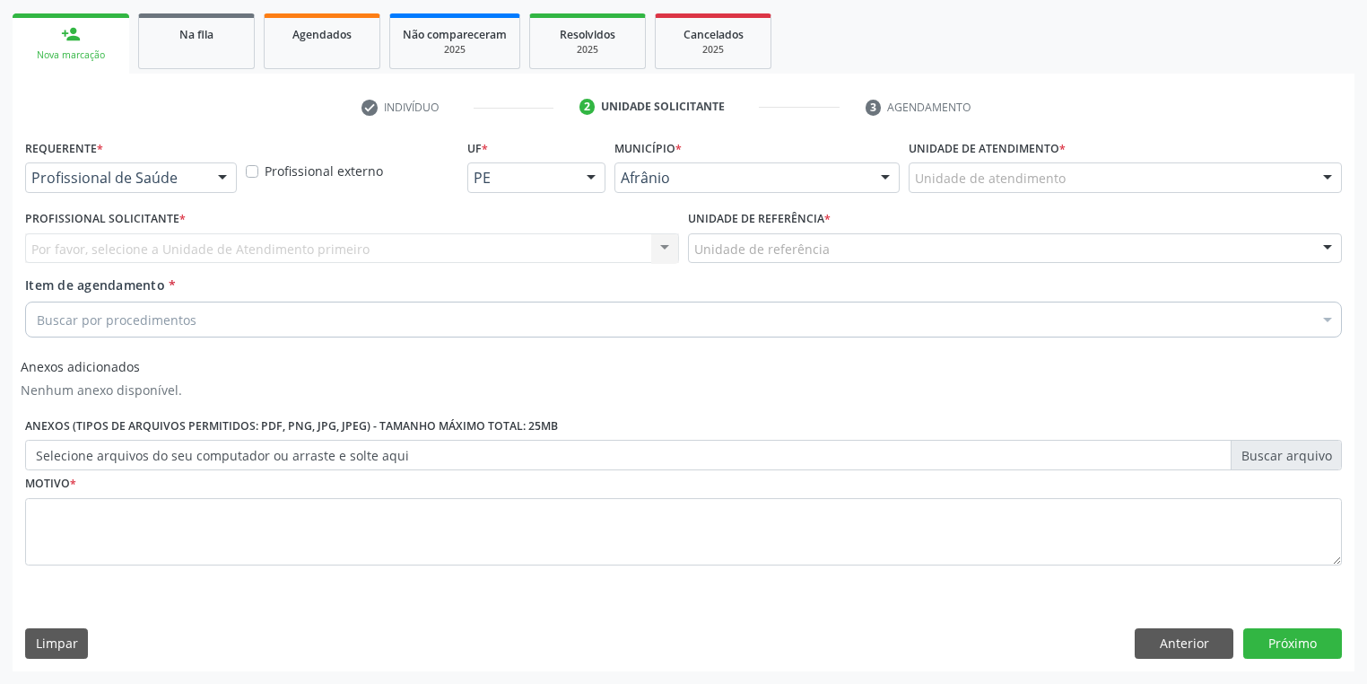
scroll to position [253, 0]
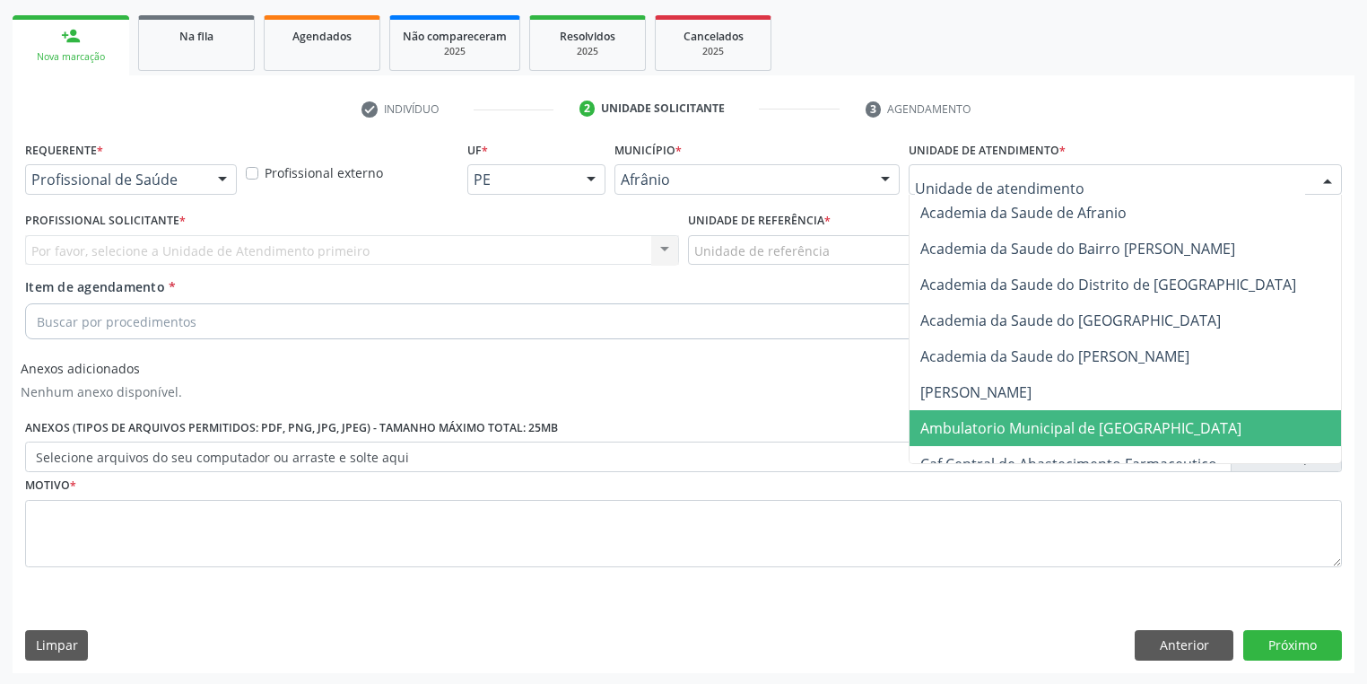
click at [951, 410] on span "Ambulatorio Municipal de [GEOGRAPHIC_DATA]" at bounding box center [1129, 428] width 438 height 36
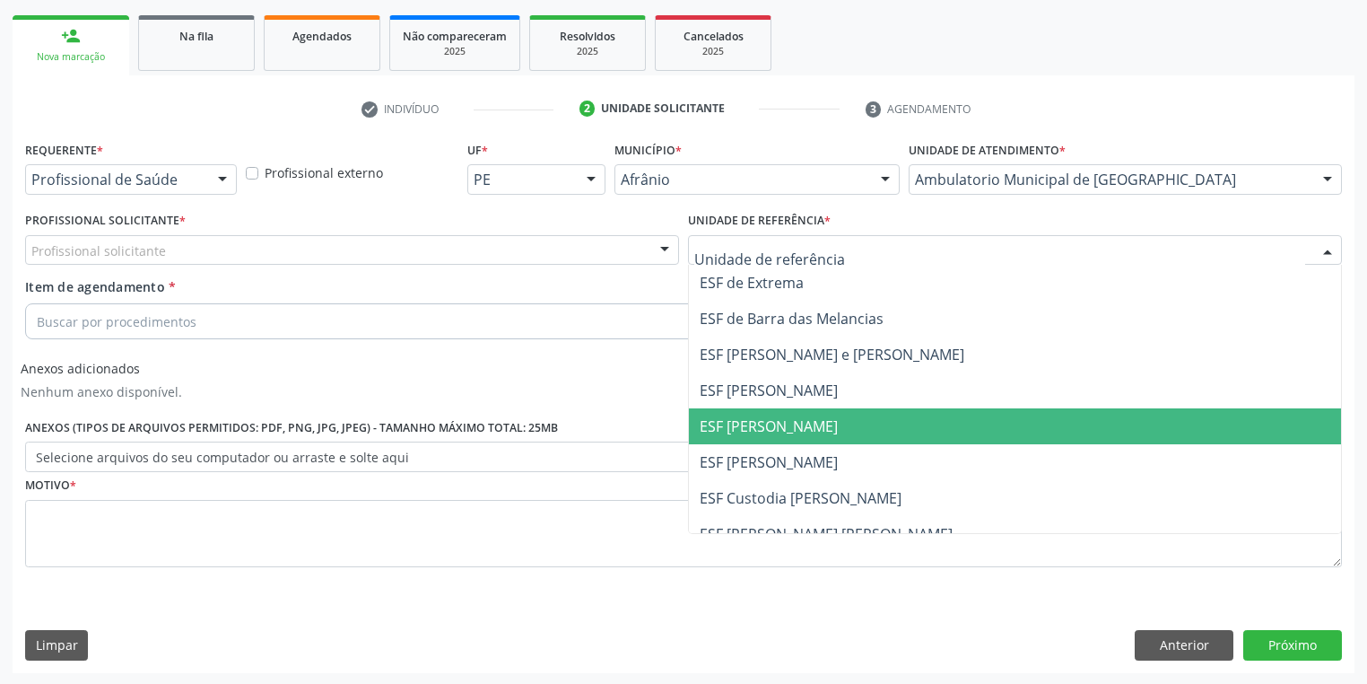
click at [767, 427] on span "ESF [PERSON_NAME]" at bounding box center [769, 426] width 138 height 20
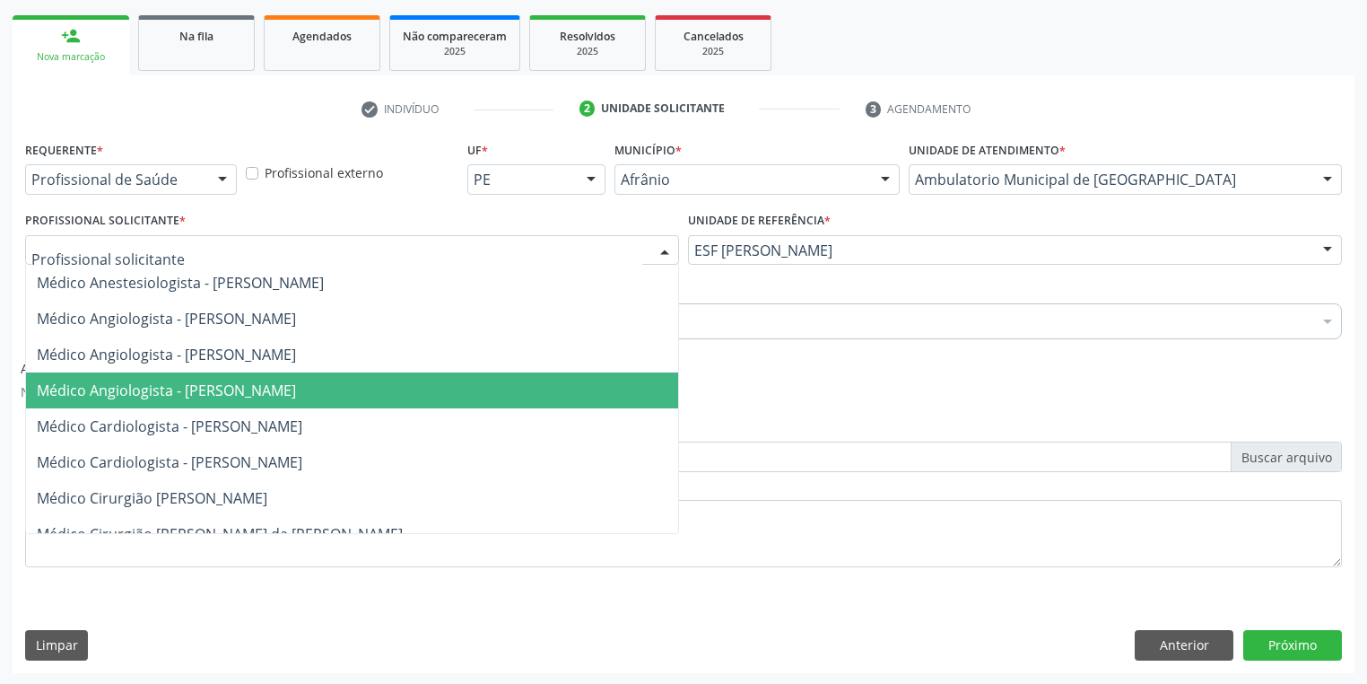
click at [201, 389] on span "Médico Angiologista - [PERSON_NAME]" at bounding box center [166, 390] width 259 height 20
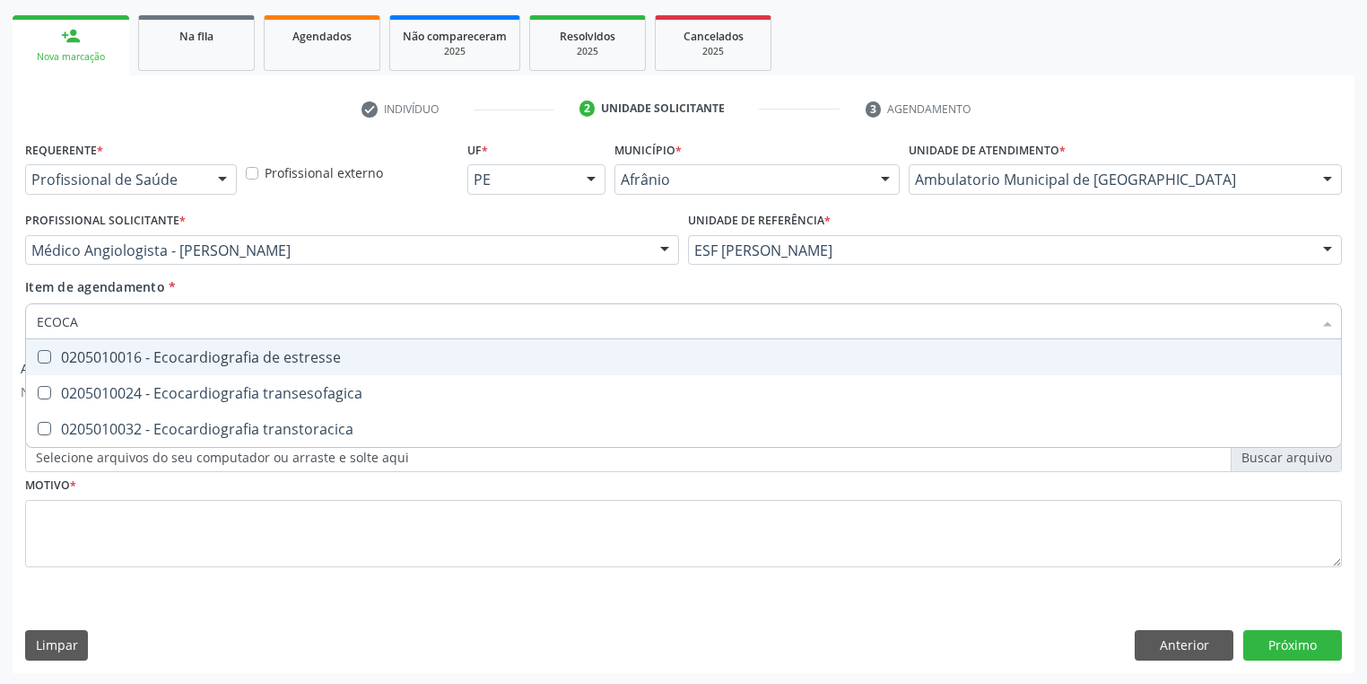
type input "ECOCAR"
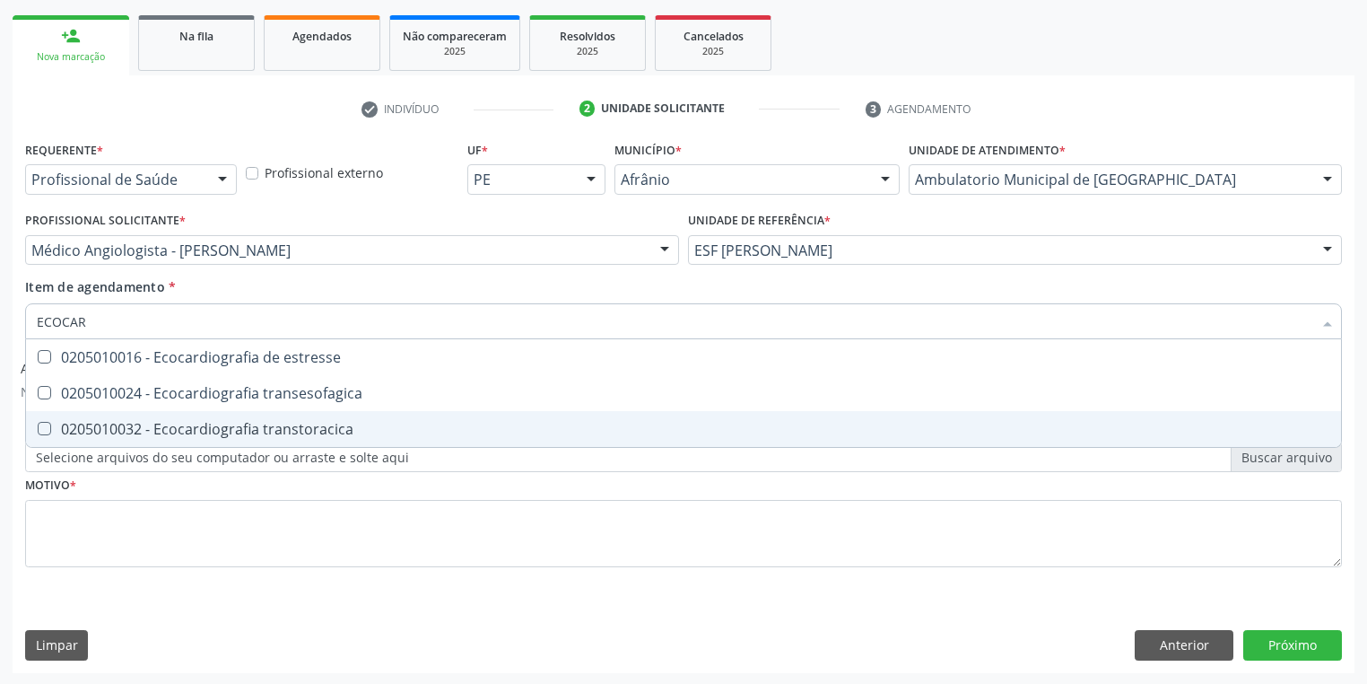
click at [101, 416] on span "0205010032 - Ecocardiografia transtoracica" at bounding box center [683, 429] width 1315 height 36
checkbox transtoracica "true"
click at [75, 562] on div "Requerente * Profissional de Saúde Profissional de Saúde Paciente Nenhum result…" at bounding box center [683, 364] width 1317 height 456
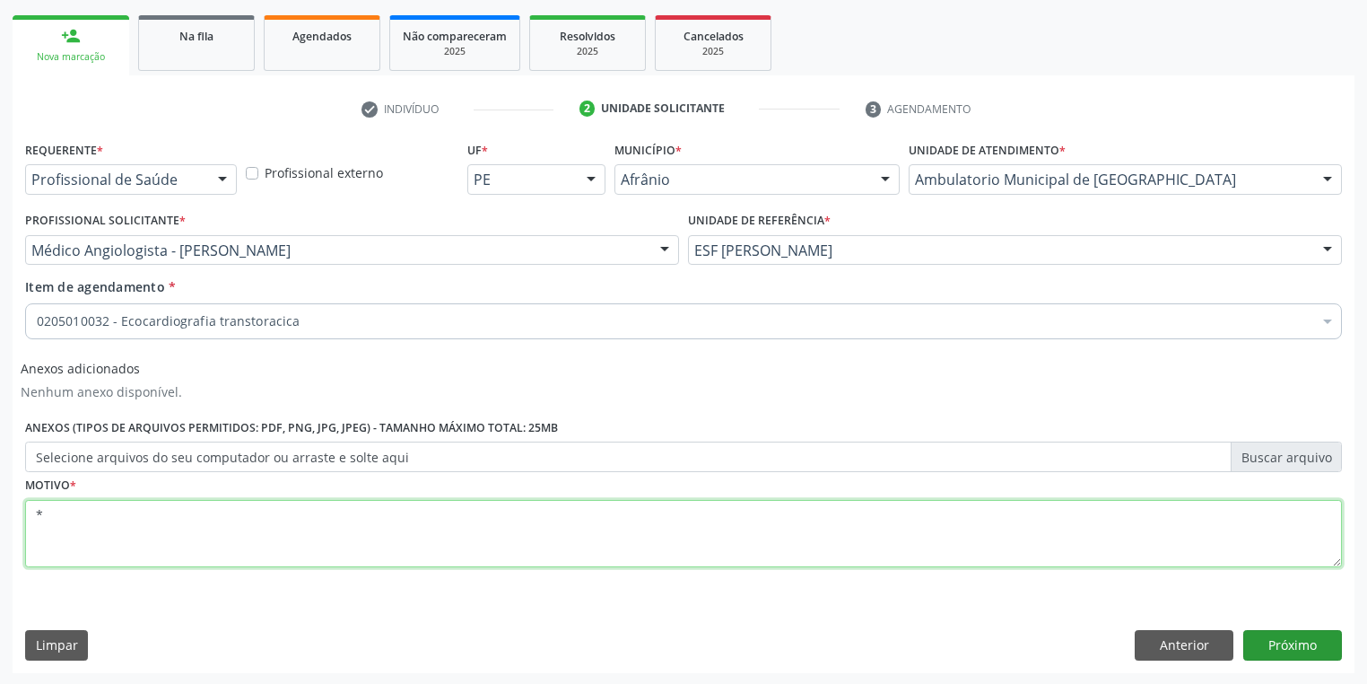
type textarea "*"
click at [1253, 633] on button "Próximo" at bounding box center [1292, 645] width 99 height 31
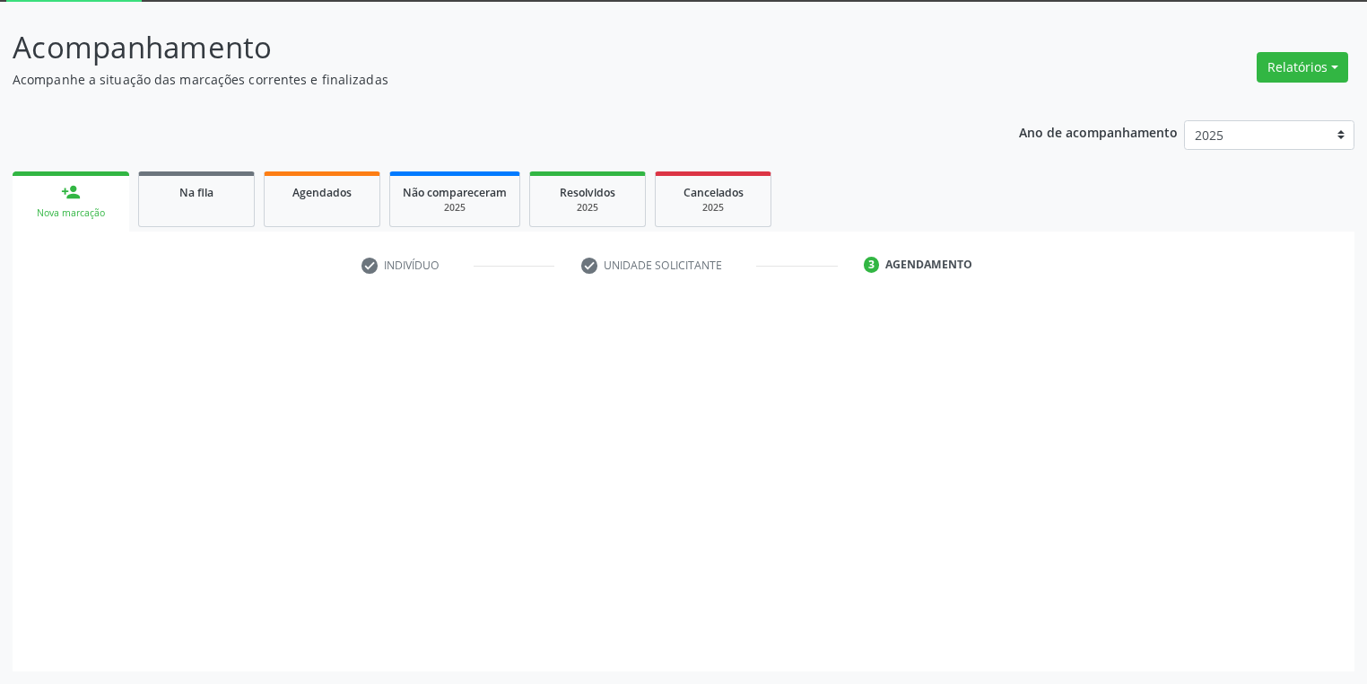
scroll to position [96, 0]
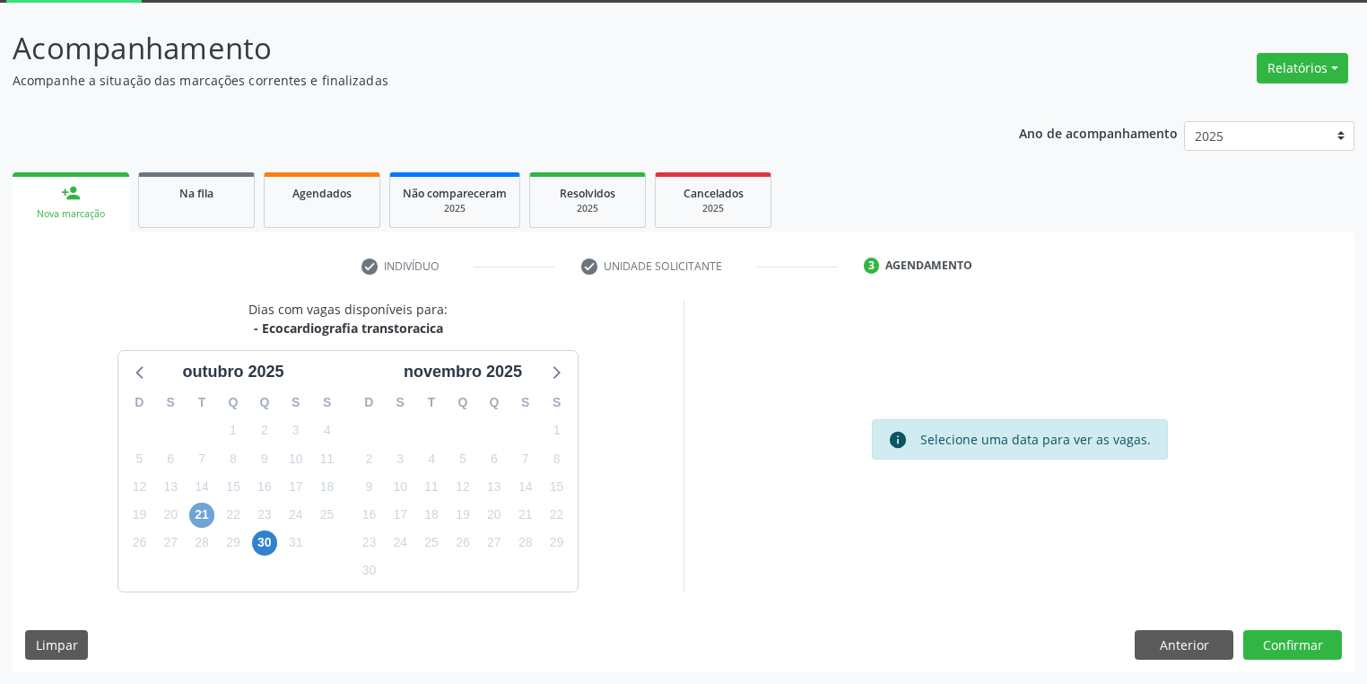
click at [205, 517] on span "21" at bounding box center [201, 514] width 25 height 25
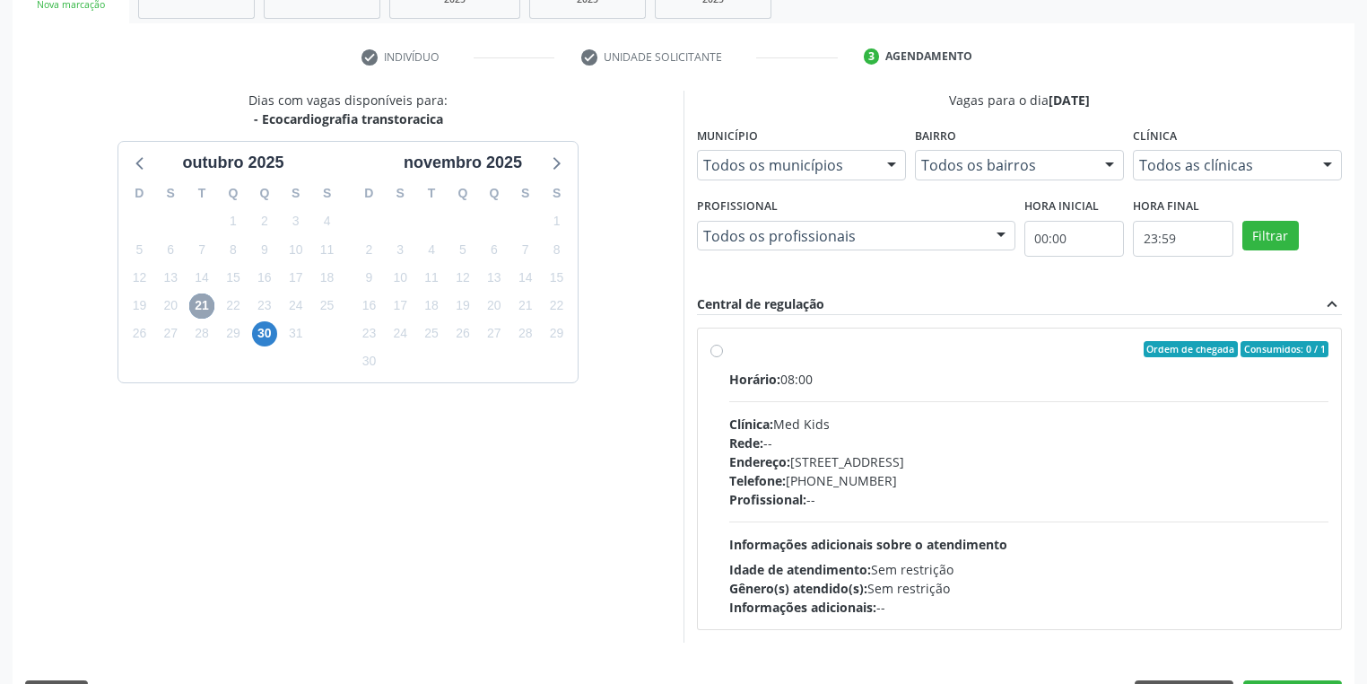
scroll to position [311, 0]
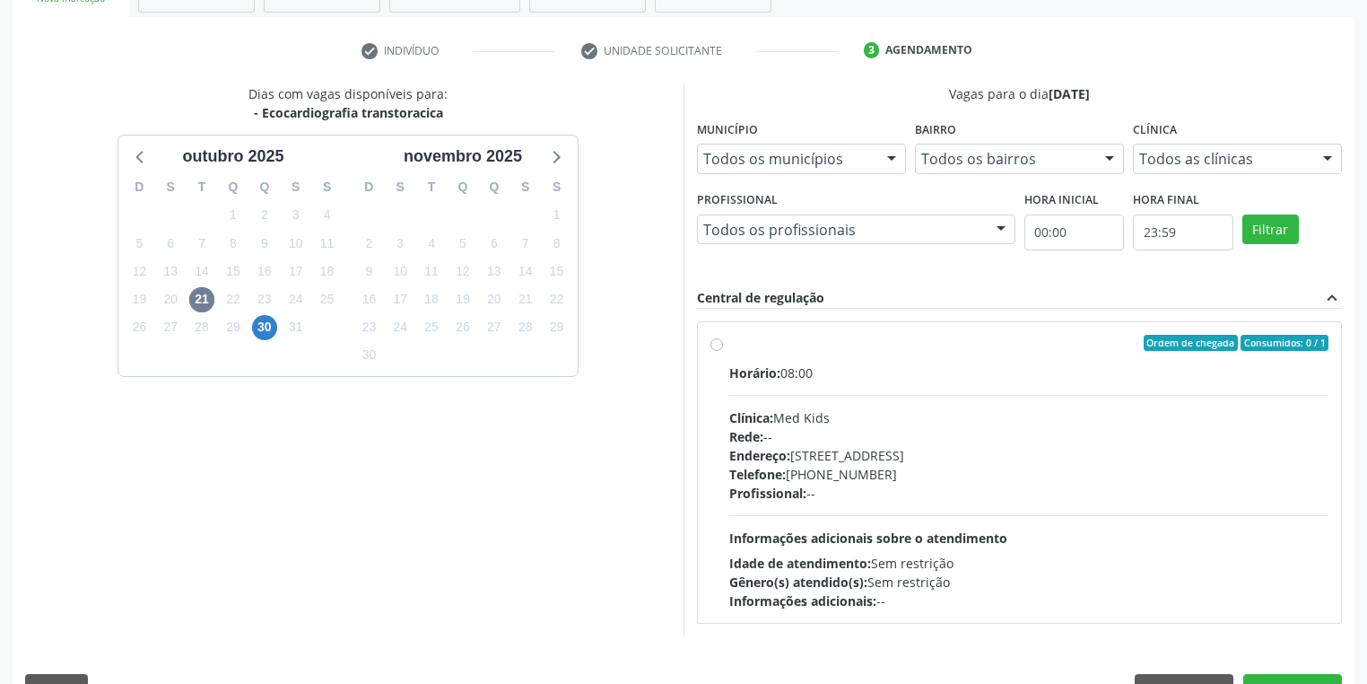
click at [928, 517] on div "Horário: 08:00 Clínica: Med Kids Rede: -- Endereço: [STREET_ADDRESS] Telefone: …" at bounding box center [1028, 486] width 599 height 247
click at [723, 351] on input "Ordem de chegada Consumidos: 0 / 1 Horário: 08:00 Clínica: Med Kids Rede: -- En…" at bounding box center [717, 343] width 13 height 16
radio input "true"
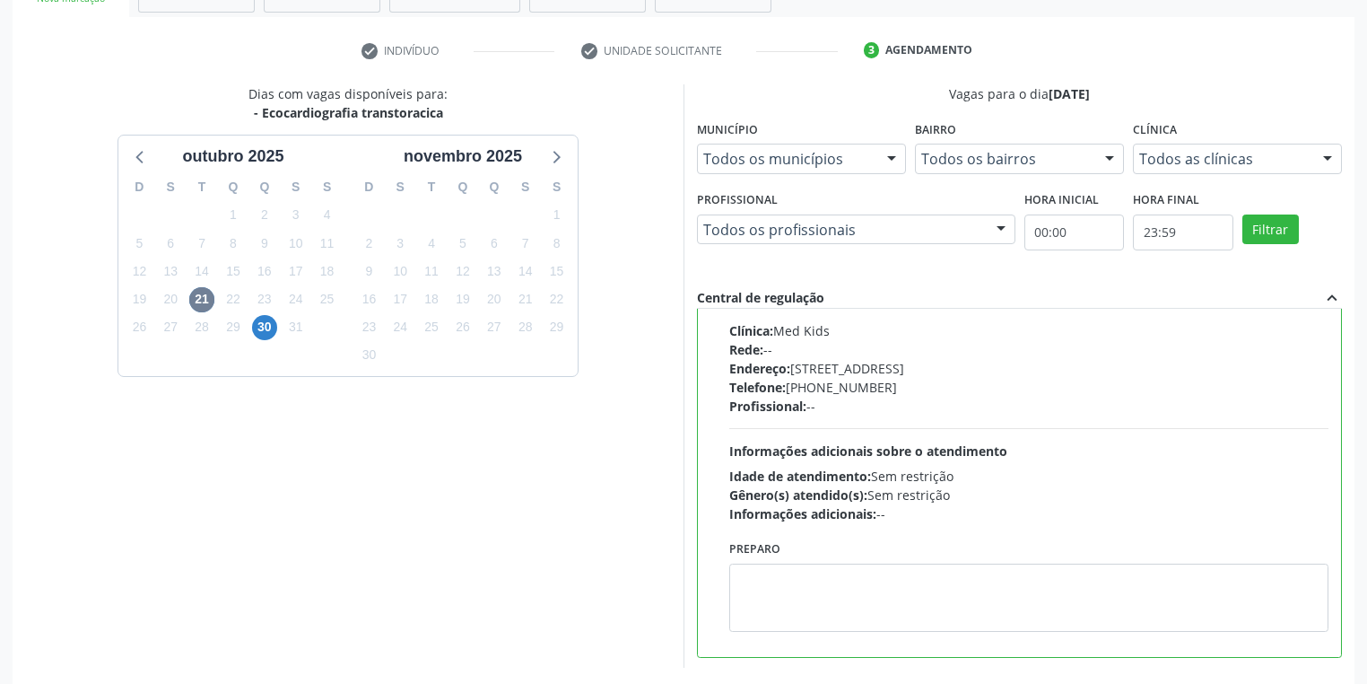
scroll to position [88, 0]
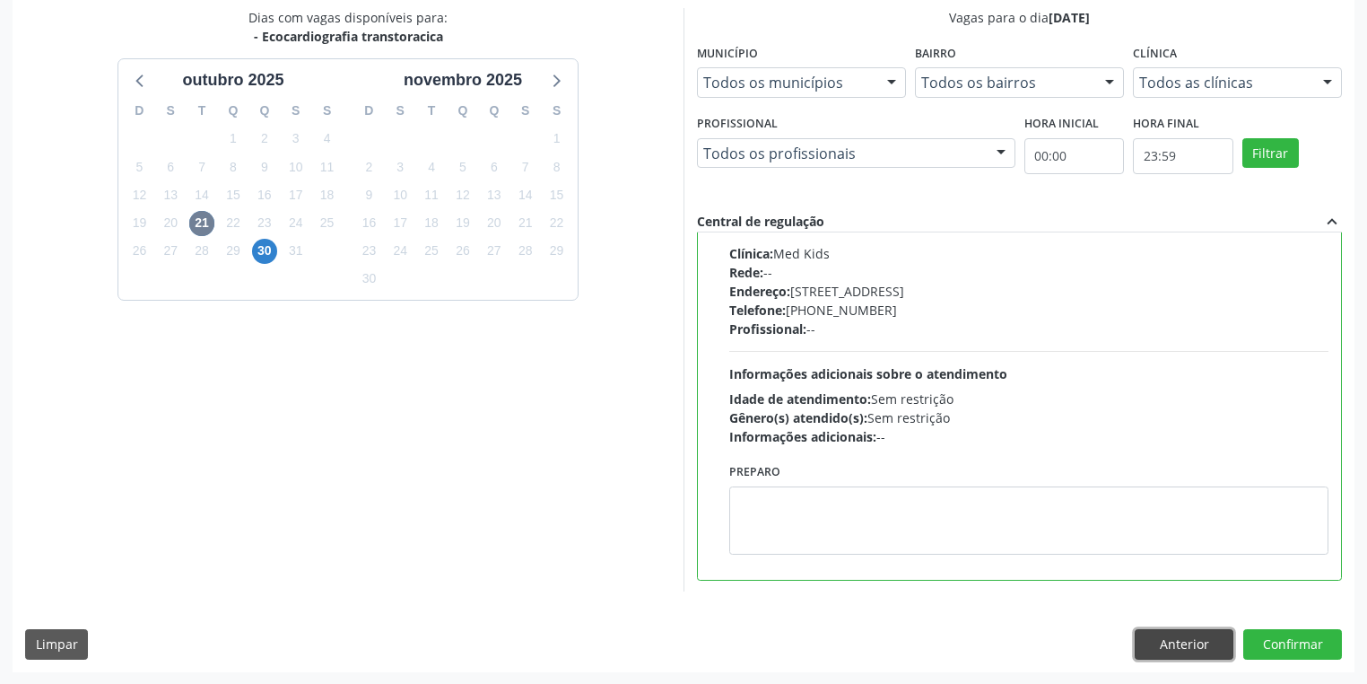
click at [1192, 641] on button "Anterior" at bounding box center [1184, 644] width 99 height 31
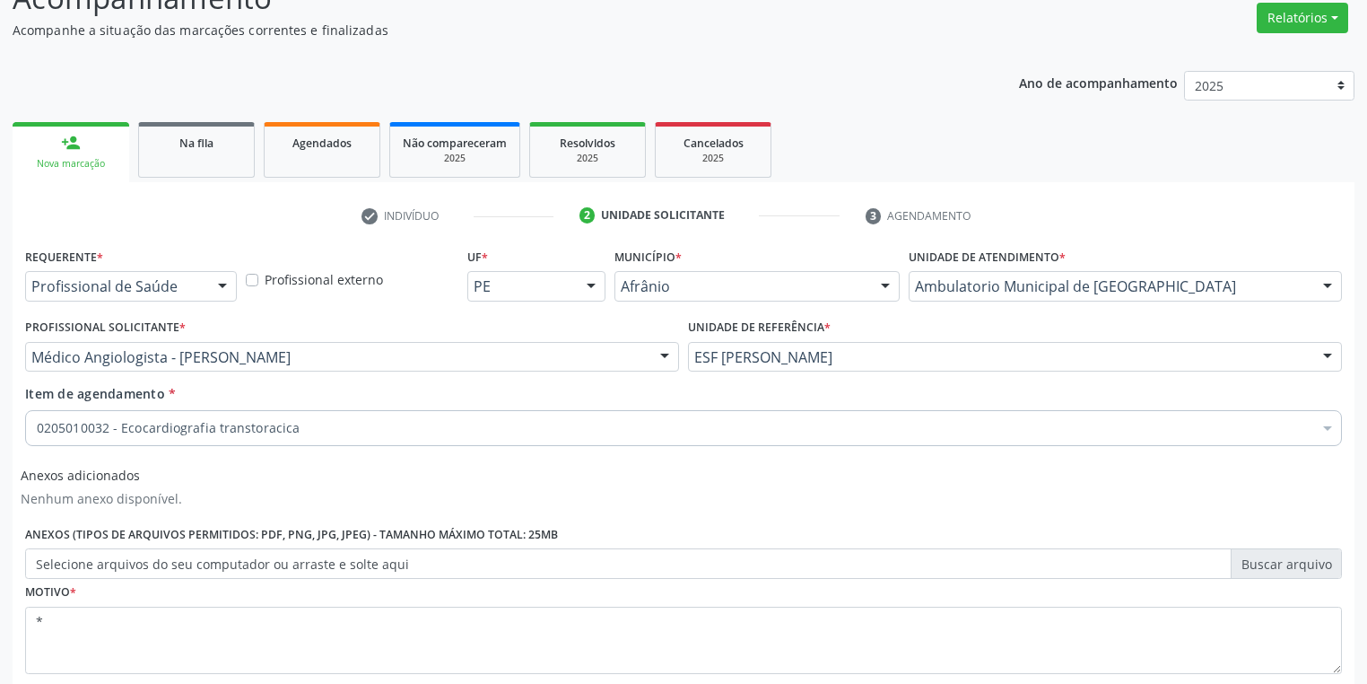
scroll to position [0, 0]
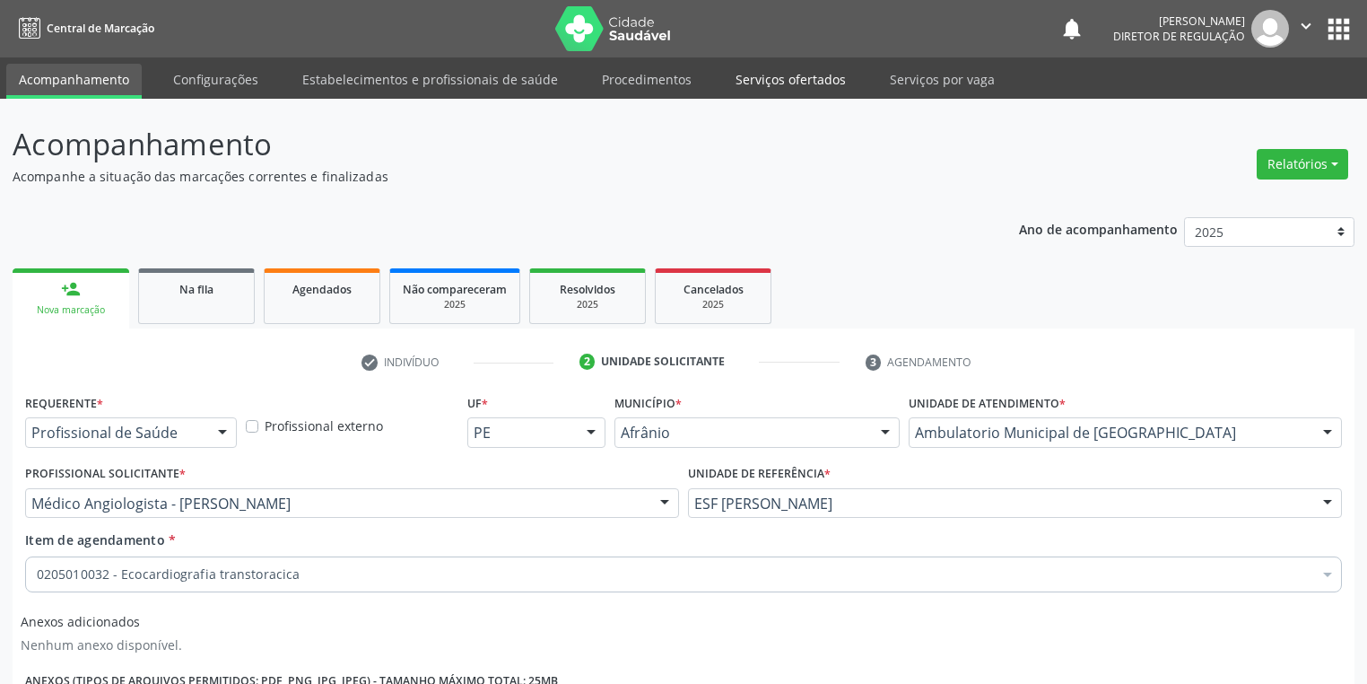
click at [822, 74] on link "Serviços ofertados" at bounding box center [790, 79] width 135 height 31
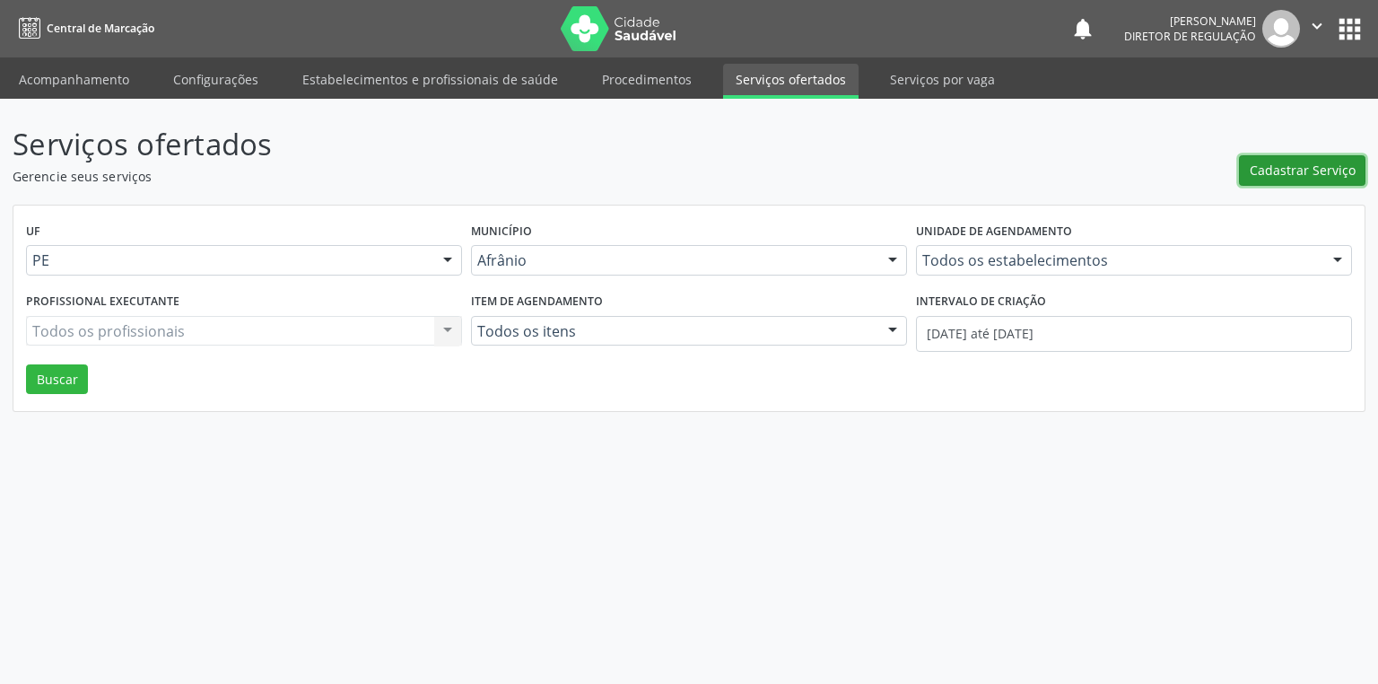
click at [1288, 161] on span "Cadastrar Serviço" at bounding box center [1303, 170] width 106 height 19
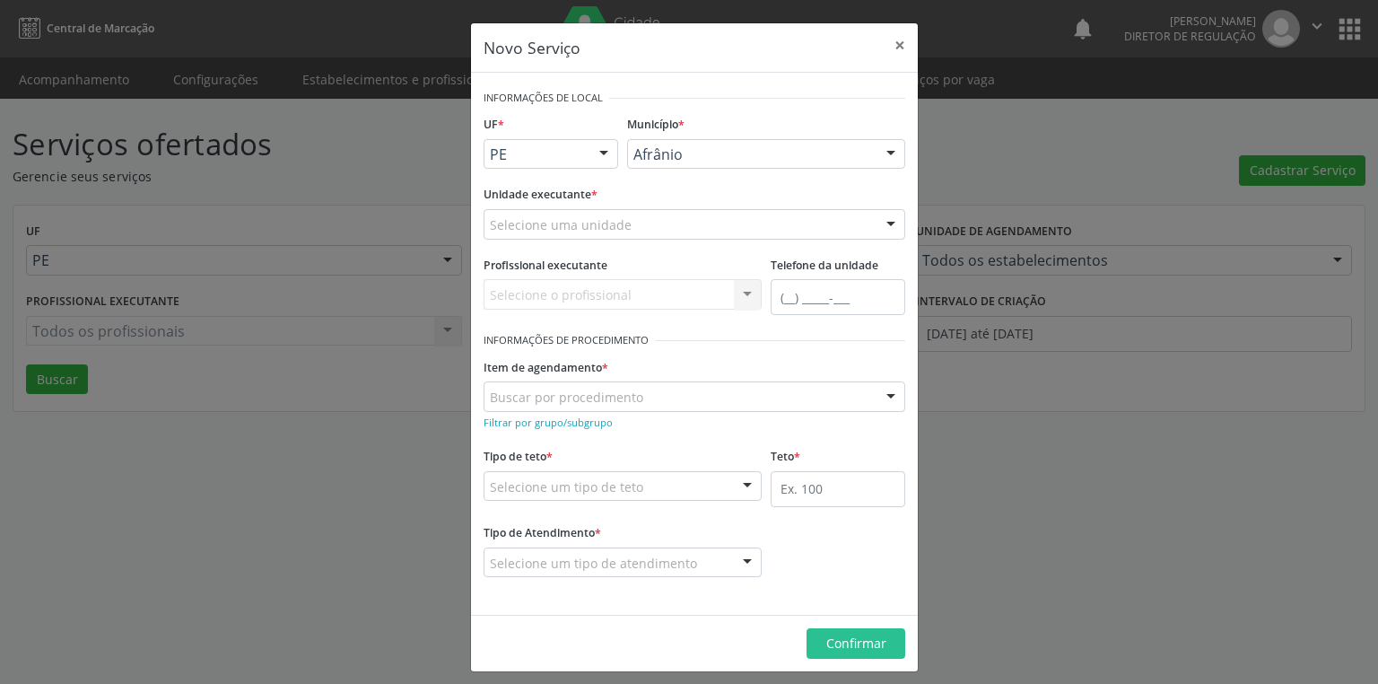
click at [1050, 471] on div "Novo Serviço × Informações de Local UF * PE BA PE Nenhum resultado encontrado p…" at bounding box center [689, 342] width 1378 height 684
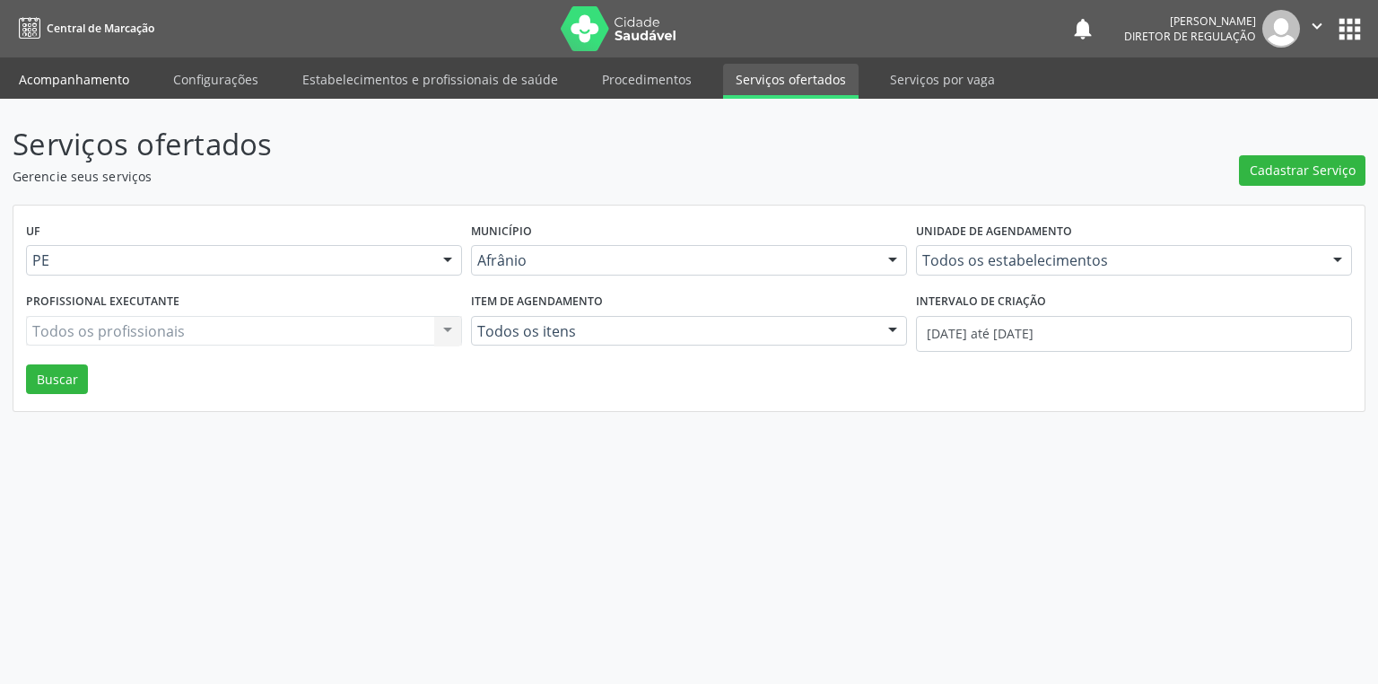
click at [76, 83] on link "Acompanhamento" at bounding box center [73, 79] width 135 height 31
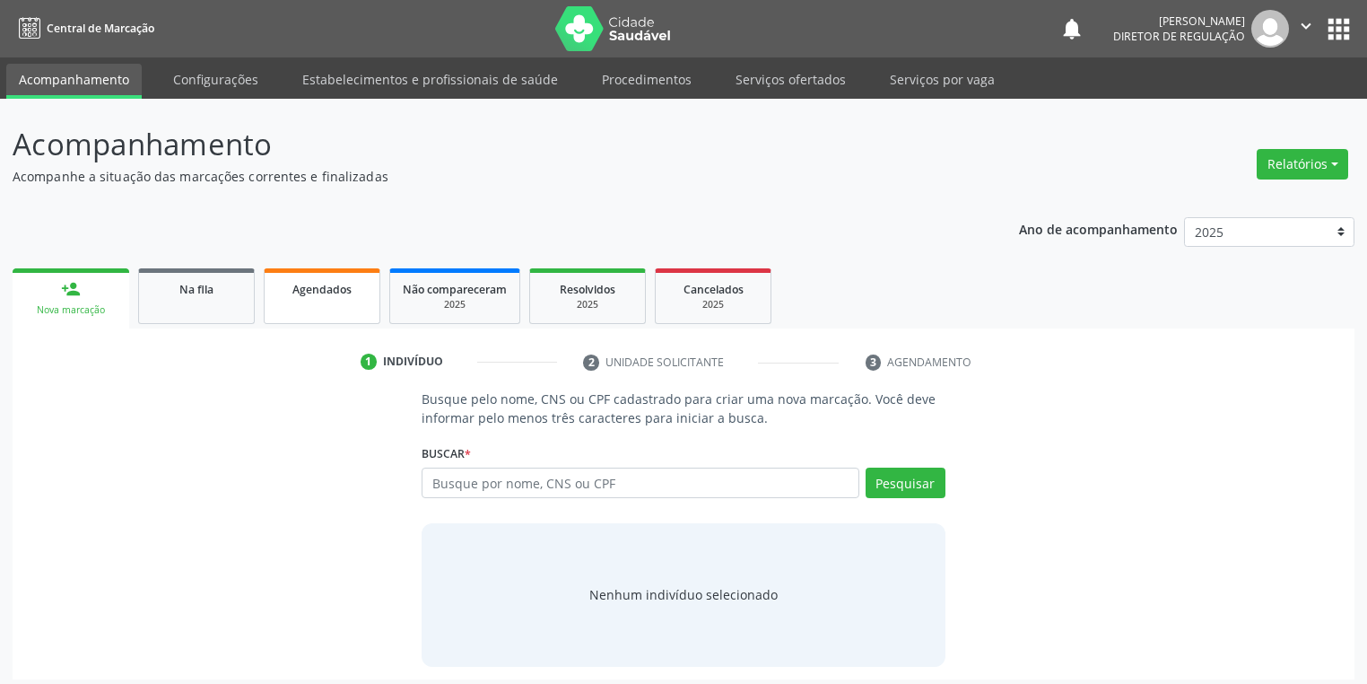
click at [319, 304] on link "Agendados" at bounding box center [322, 296] width 117 height 56
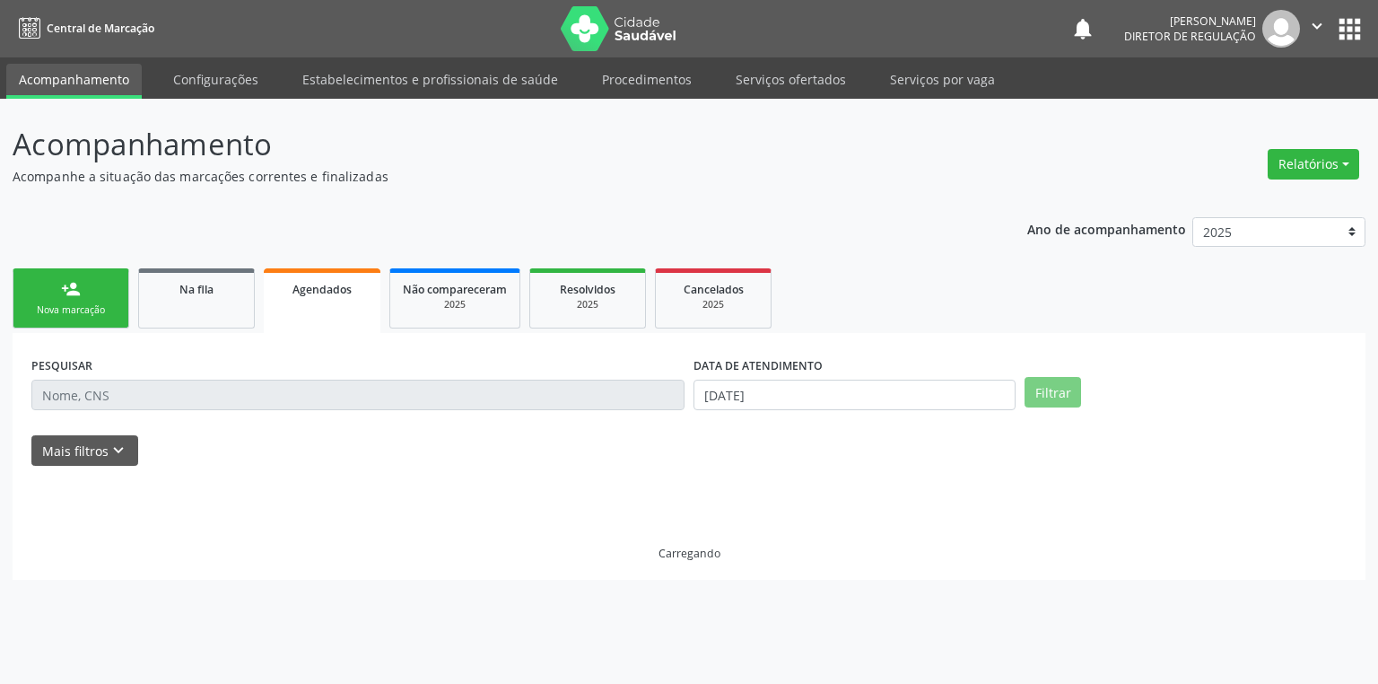
click at [319, 304] on link "Agendados" at bounding box center [322, 300] width 117 height 65
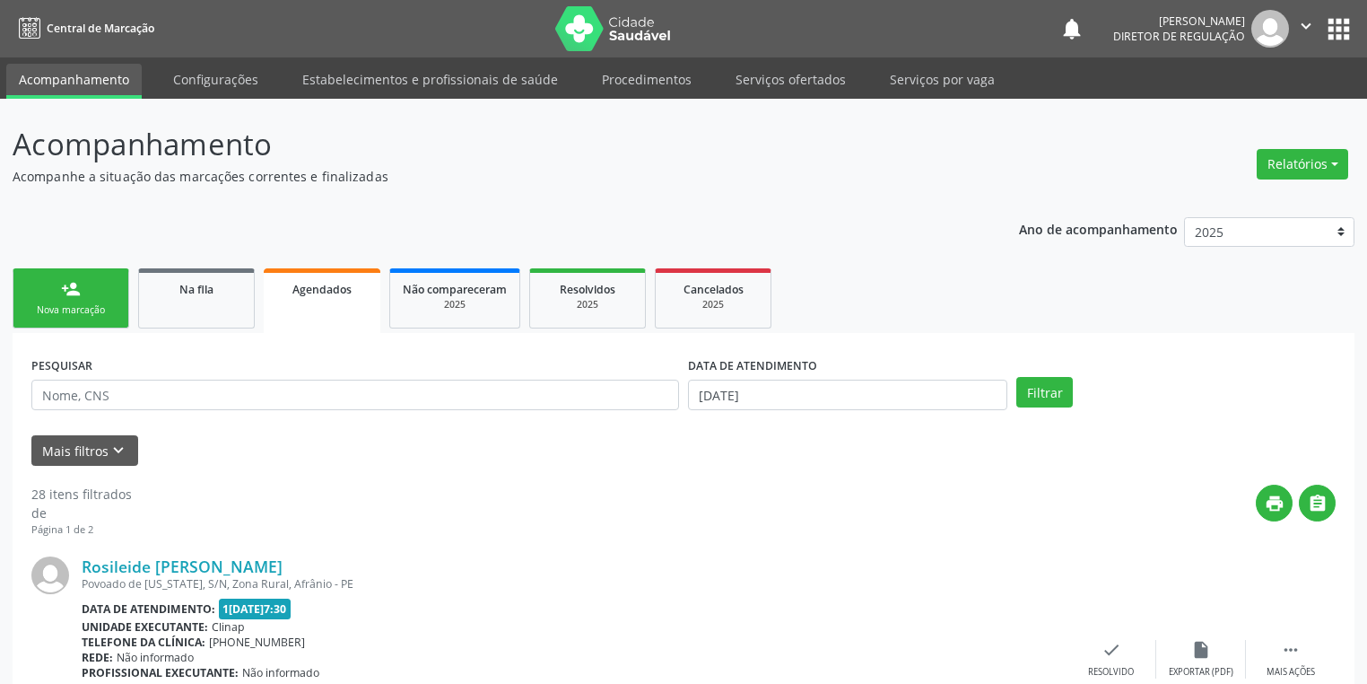
click at [286, 414] on div "PESQUISAR" at bounding box center [355, 387] width 657 height 70
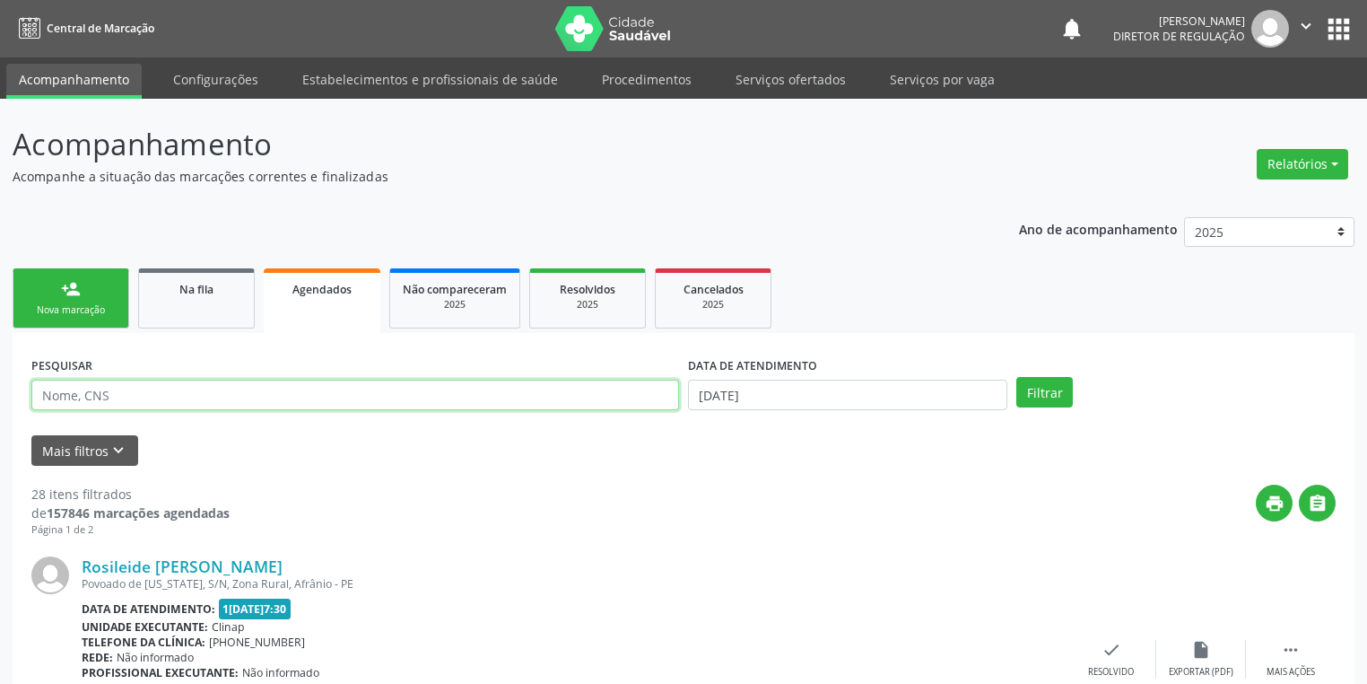
click at [283, 405] on input "text" at bounding box center [355, 394] width 648 height 31
type input "704079882050422"
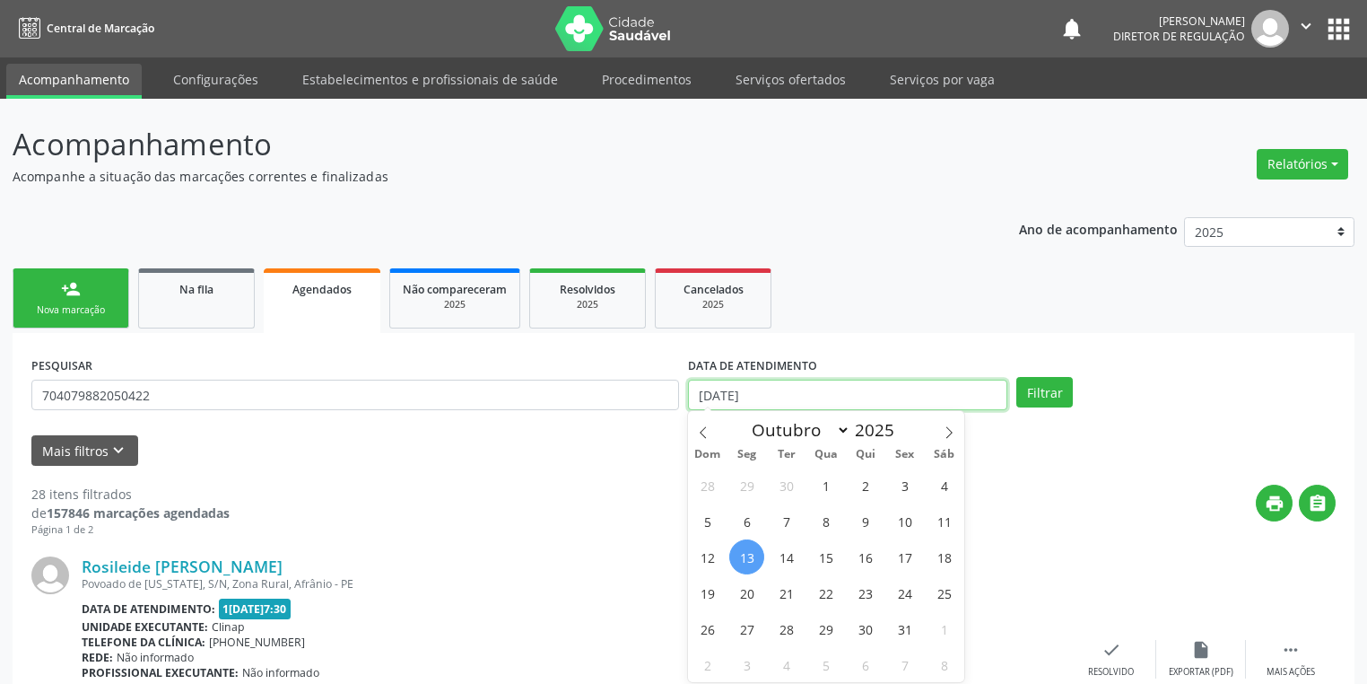
click at [749, 405] on input "[DATE]" at bounding box center [847, 394] width 319 height 31
click at [867, 564] on span "16" at bounding box center [865, 556] width 35 height 35
type input "1[DATE]"
click at [867, 563] on span "16" at bounding box center [865, 556] width 35 height 35
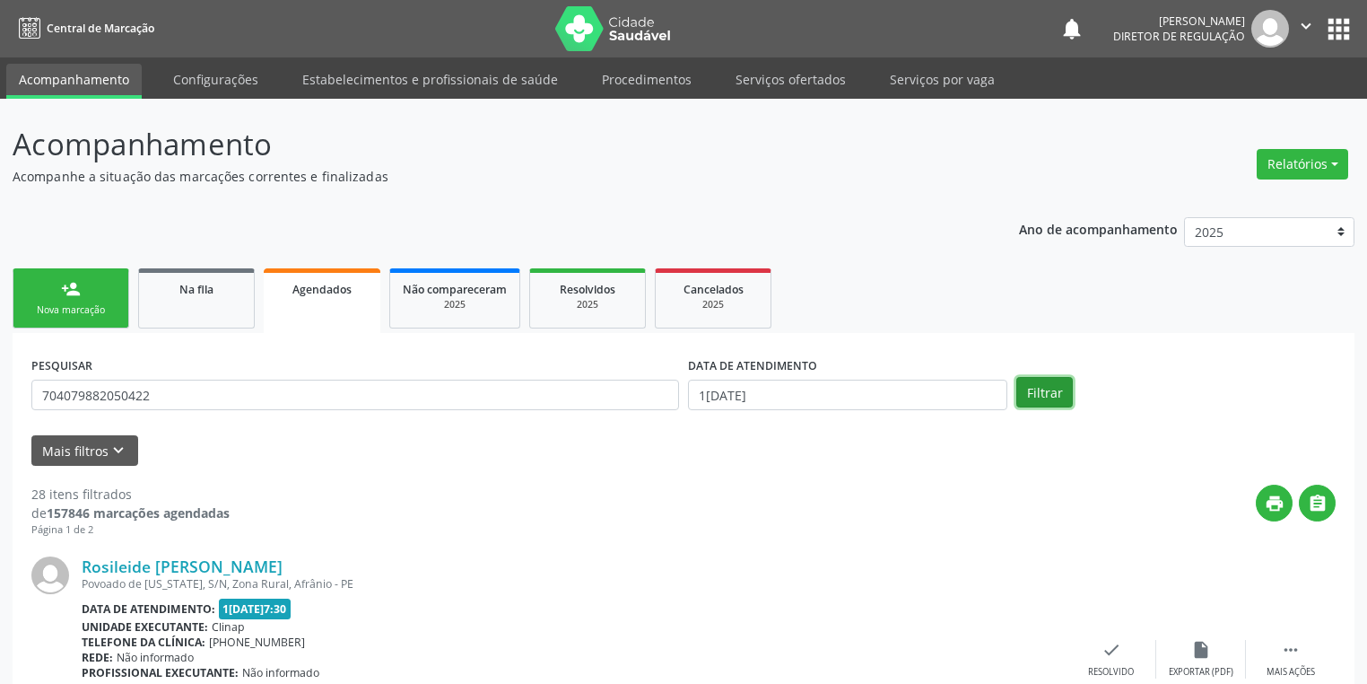
click at [1033, 383] on button "Filtrar" at bounding box center [1044, 392] width 57 height 31
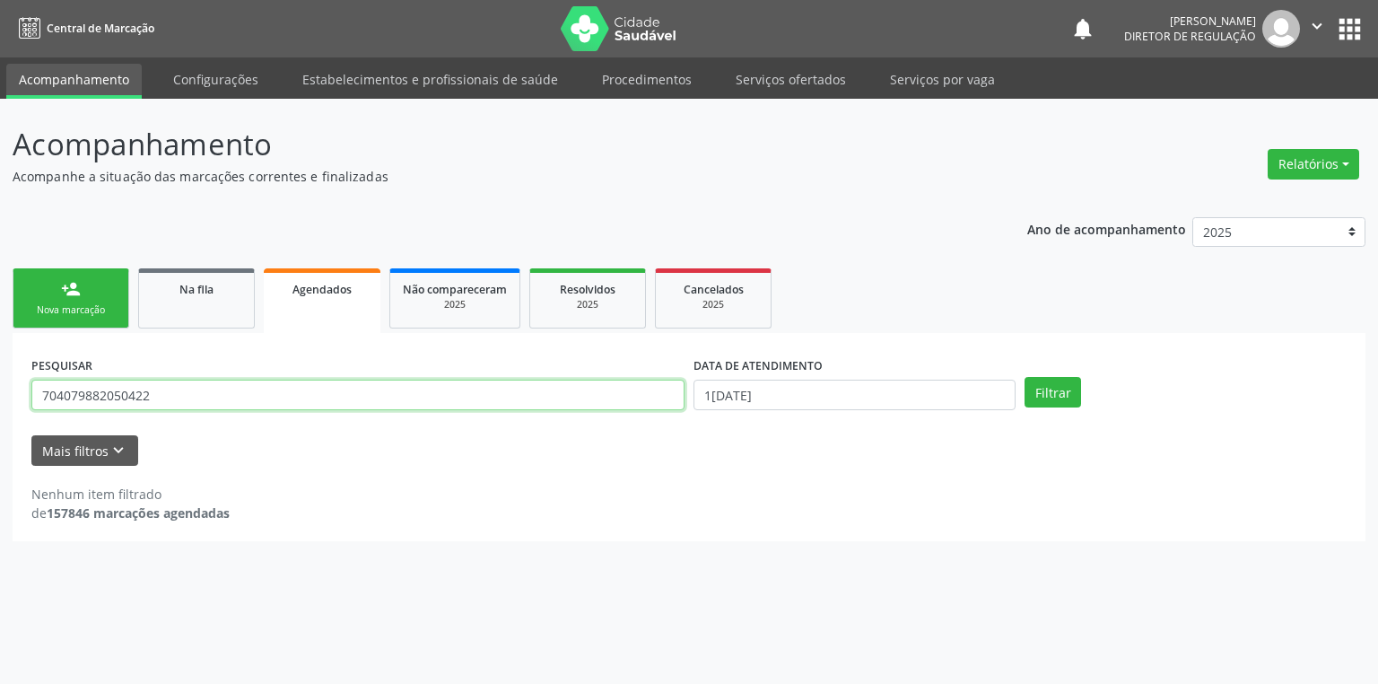
click at [201, 405] on input "704079882050422" at bounding box center [357, 394] width 653 height 31
type input "7"
type input "700407988285042"
click at [1033, 396] on button "Filtrar" at bounding box center [1052, 392] width 57 height 31
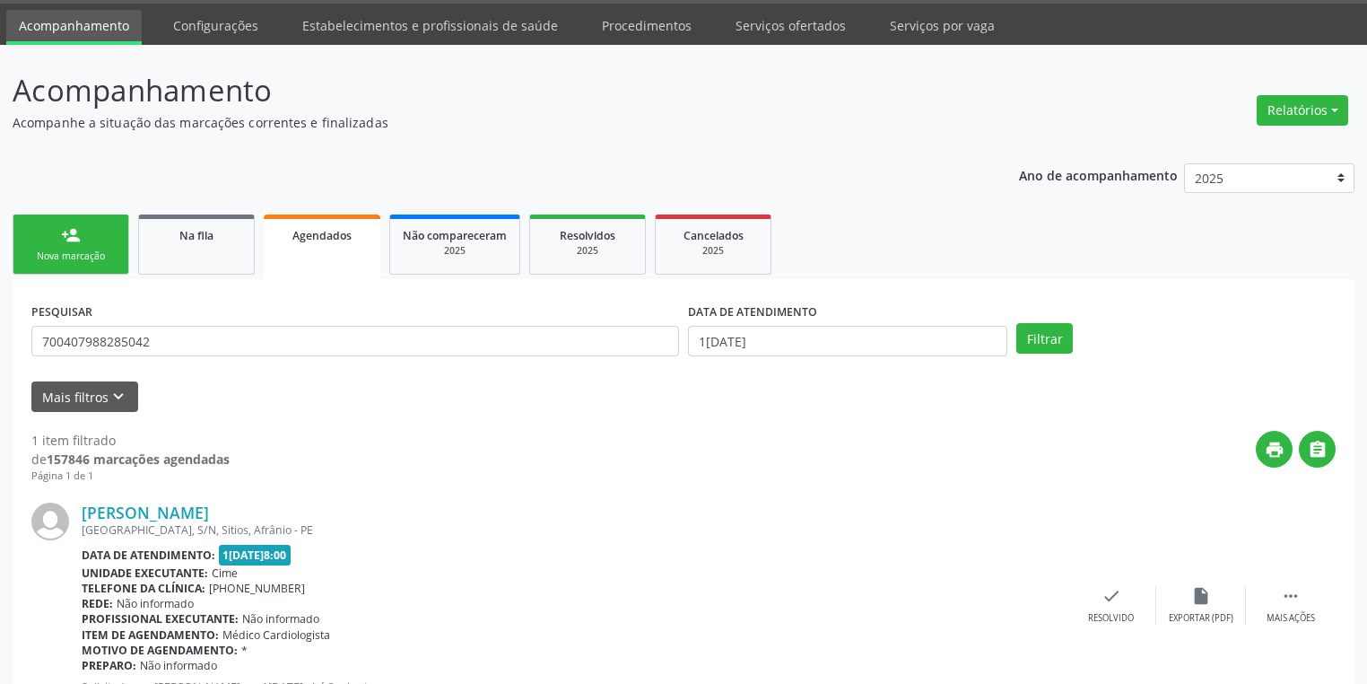
scroll to position [126, 0]
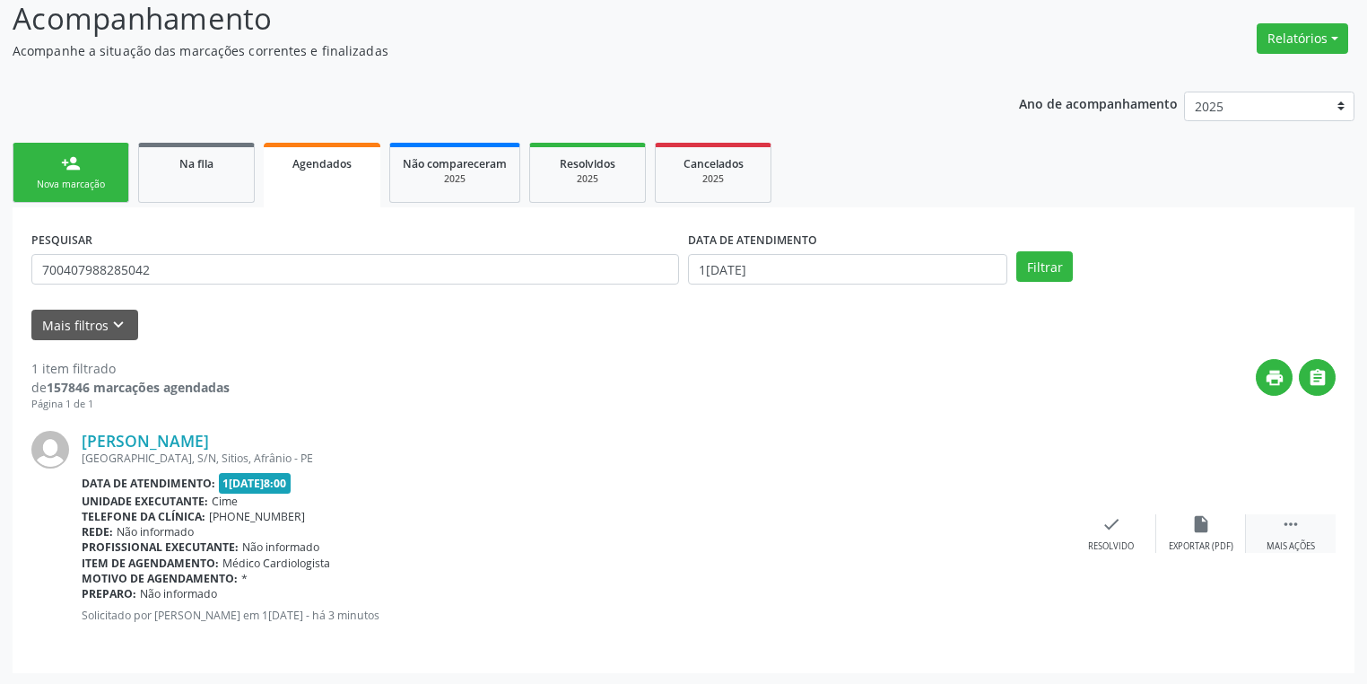
click at [1268, 519] on div " Mais ações" at bounding box center [1291, 533] width 90 height 39
click at [934, 522] on icon "print" at bounding box center [932, 524] width 20 height 20
click at [215, 187] on link "Na fila" at bounding box center [196, 173] width 117 height 60
click at [215, 187] on div "Acompanhamento Acompanhe a situação das marcações correntes e finalizadas Relat…" at bounding box center [684, 334] width 1342 height 676
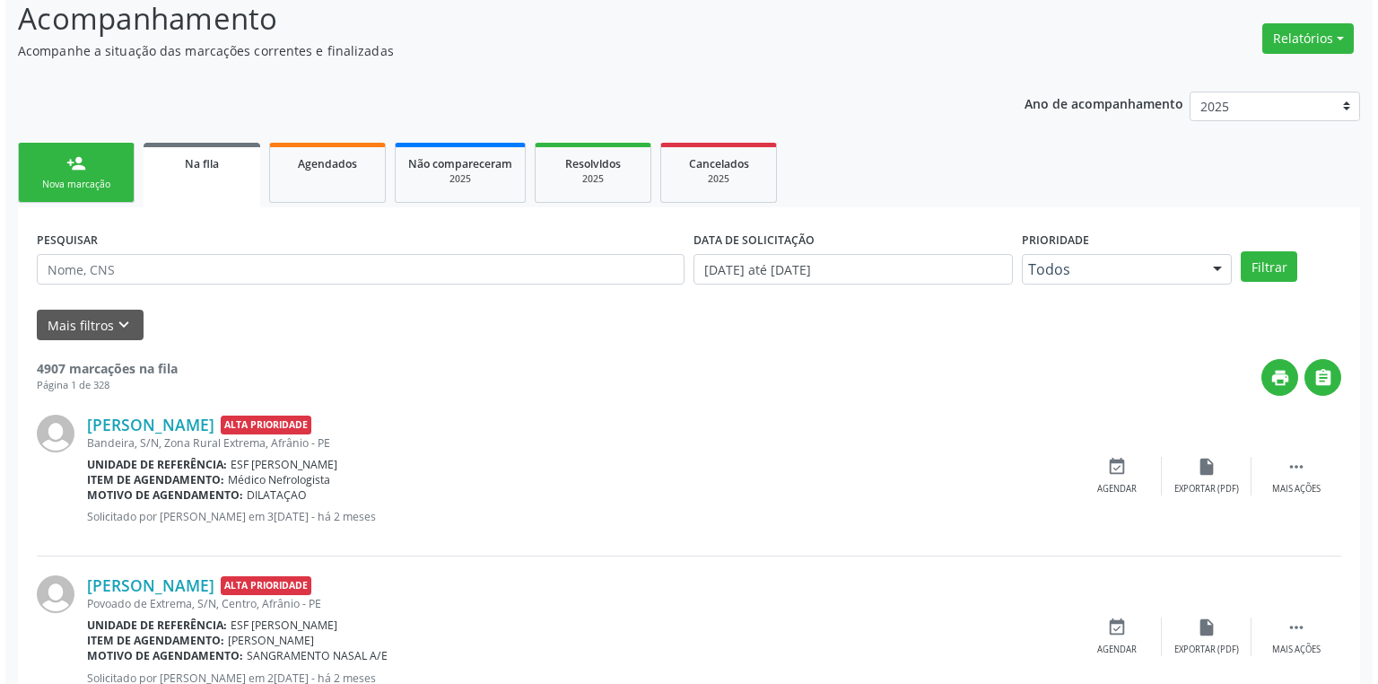
scroll to position [0, 0]
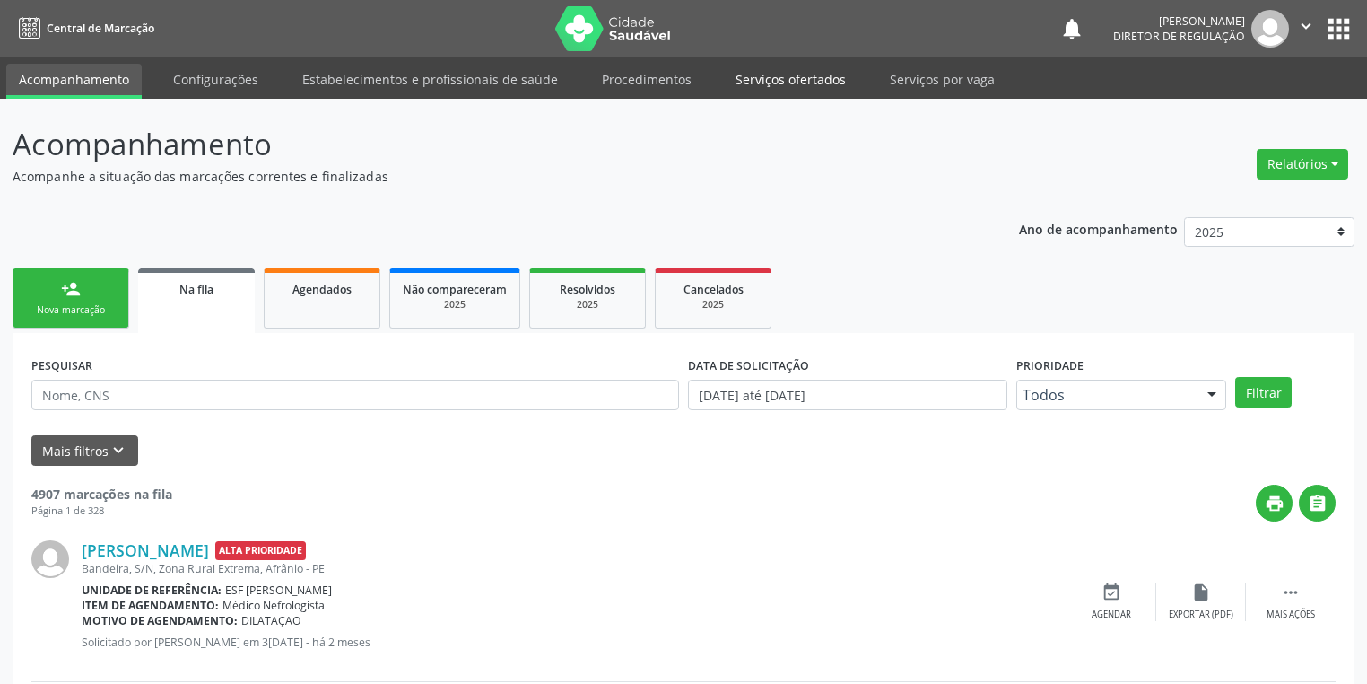
click at [775, 83] on link "Serviços ofertados" at bounding box center [790, 79] width 135 height 31
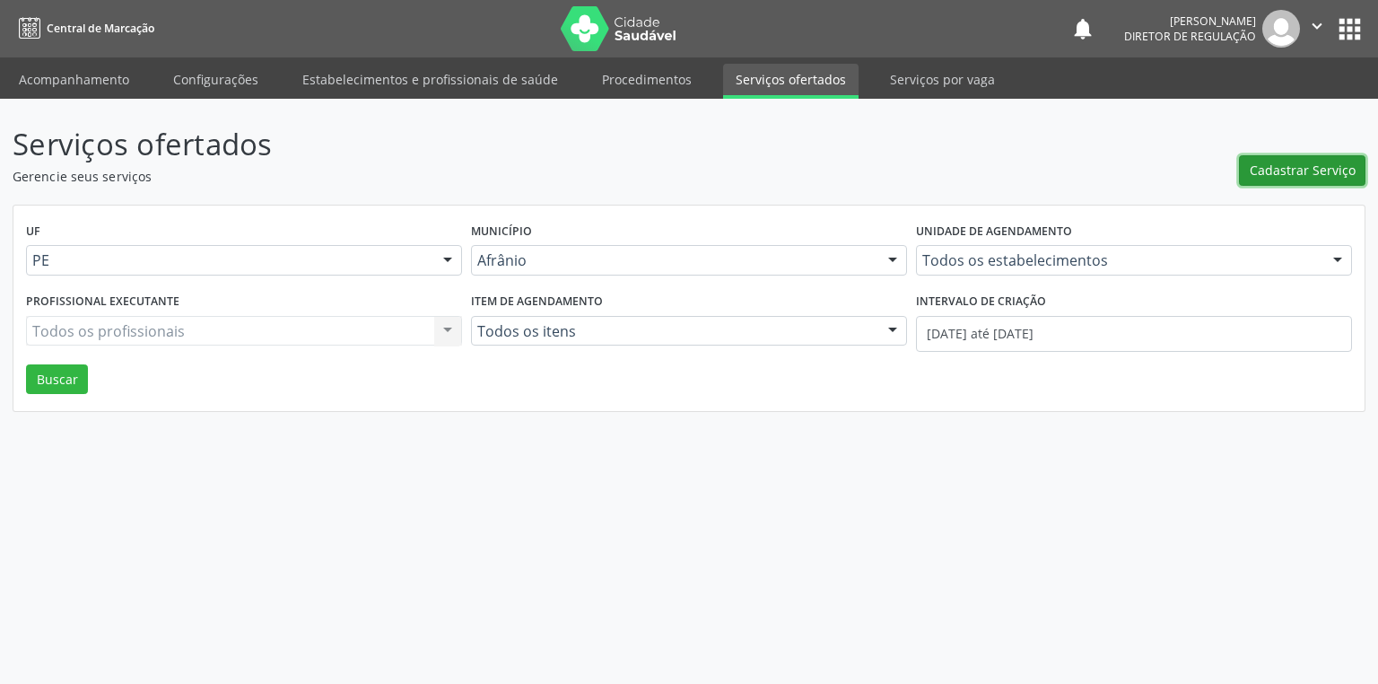
click at [1331, 174] on span "Cadastrar Serviço" at bounding box center [1303, 170] width 106 height 19
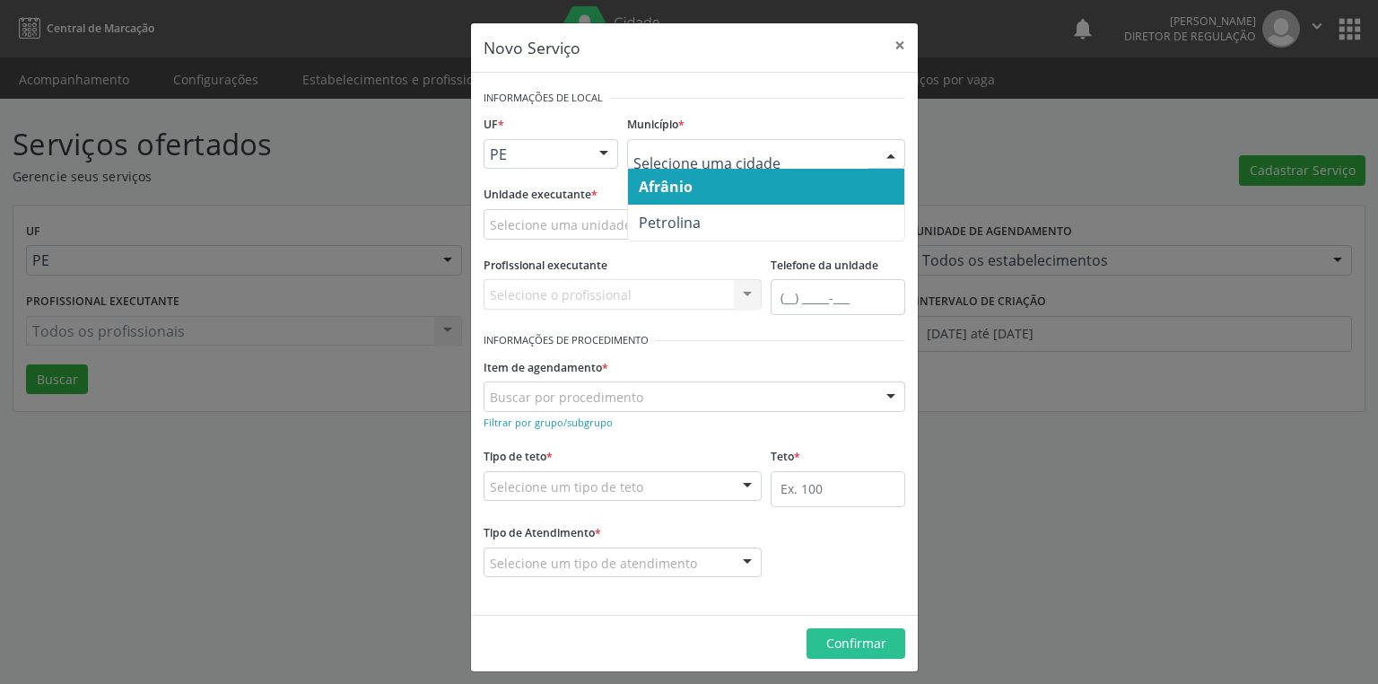
drag, startPoint x: 706, startPoint y: 197, endPoint x: 637, endPoint y: 198, distance: 69.1
click at [705, 197] on span "Afrânio" at bounding box center [766, 187] width 276 height 36
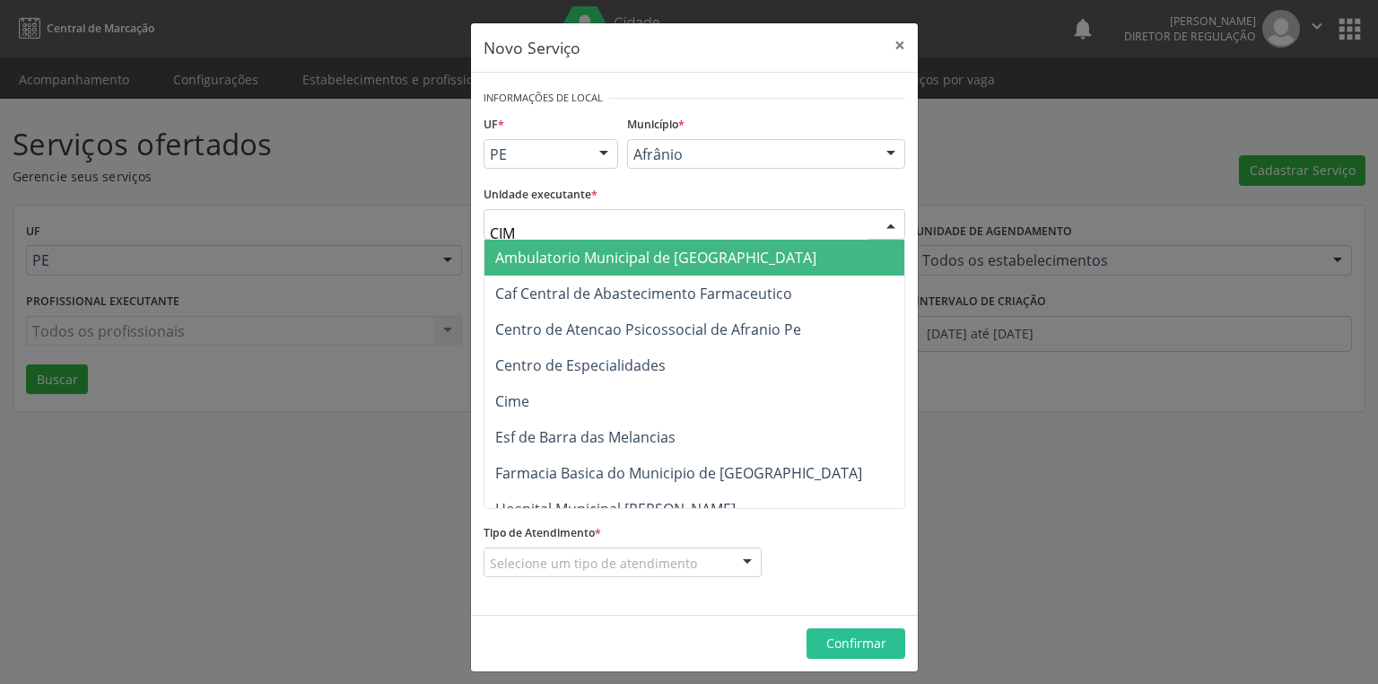
type input "CIME"
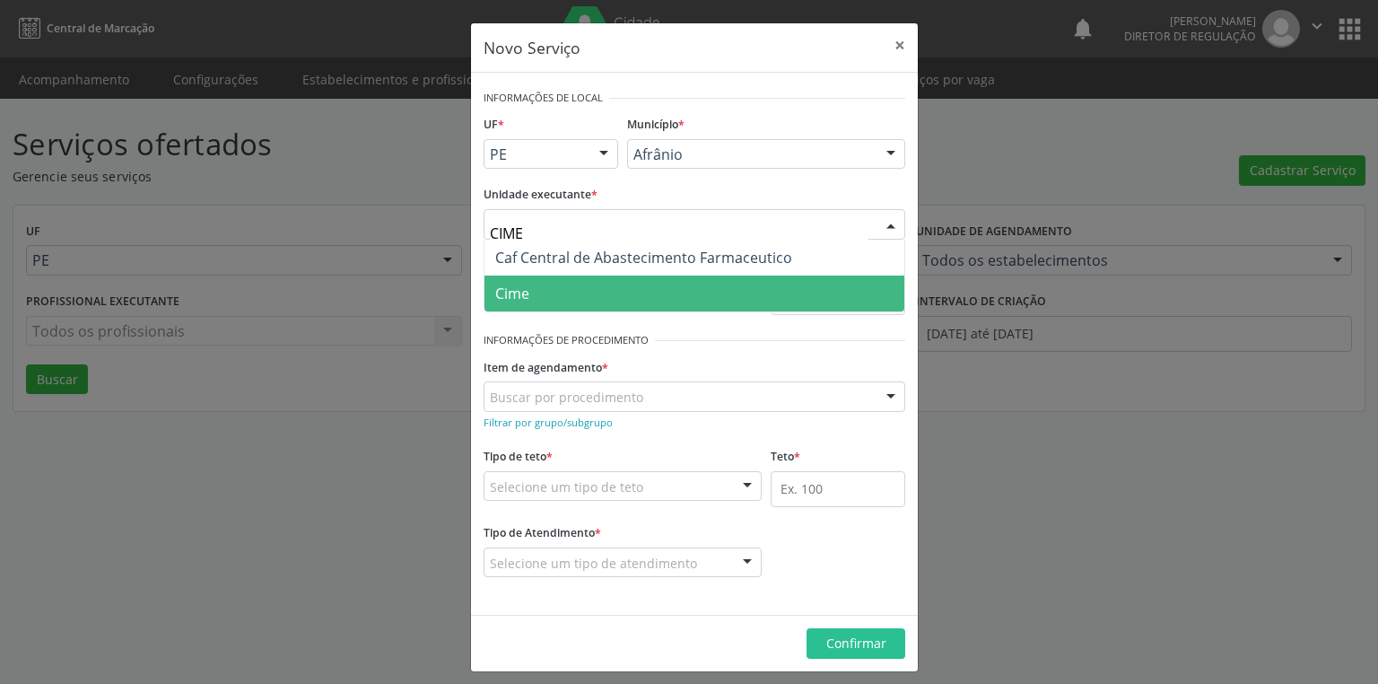
click at [572, 301] on span "Cime" at bounding box center [694, 293] width 420 height 36
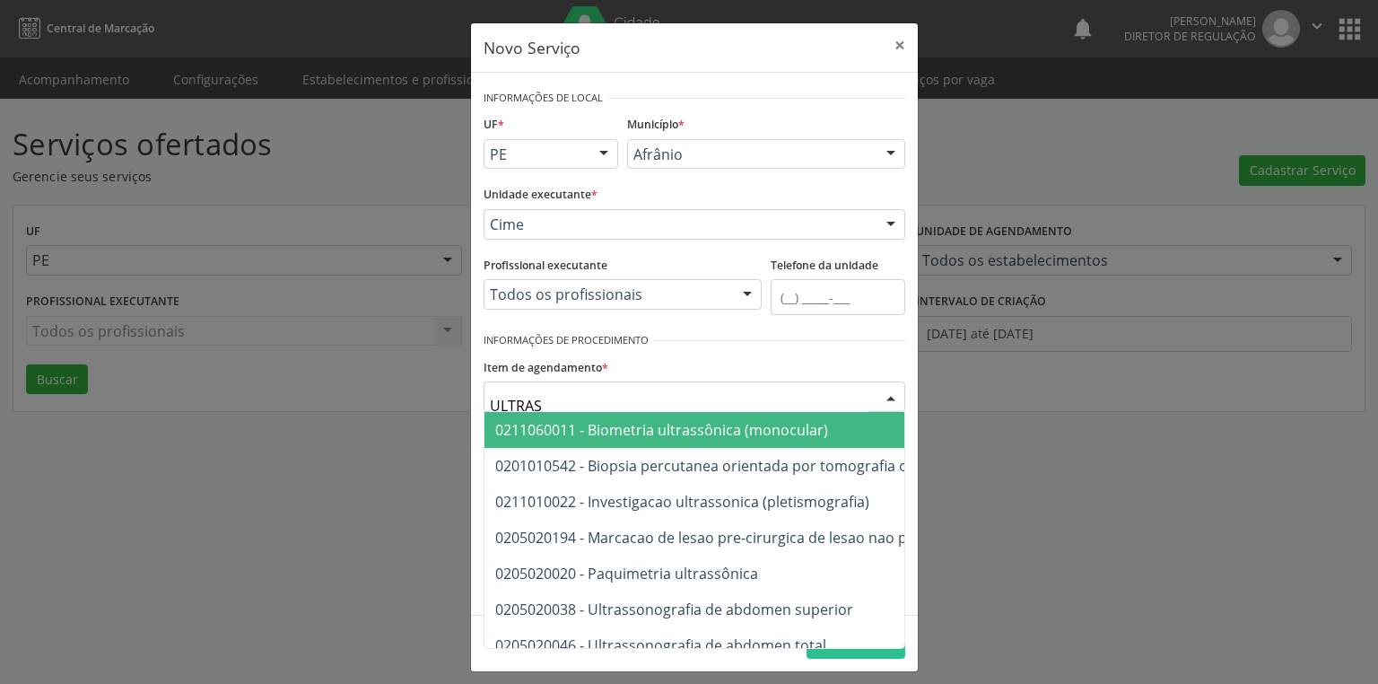
type input "ULTRASS"
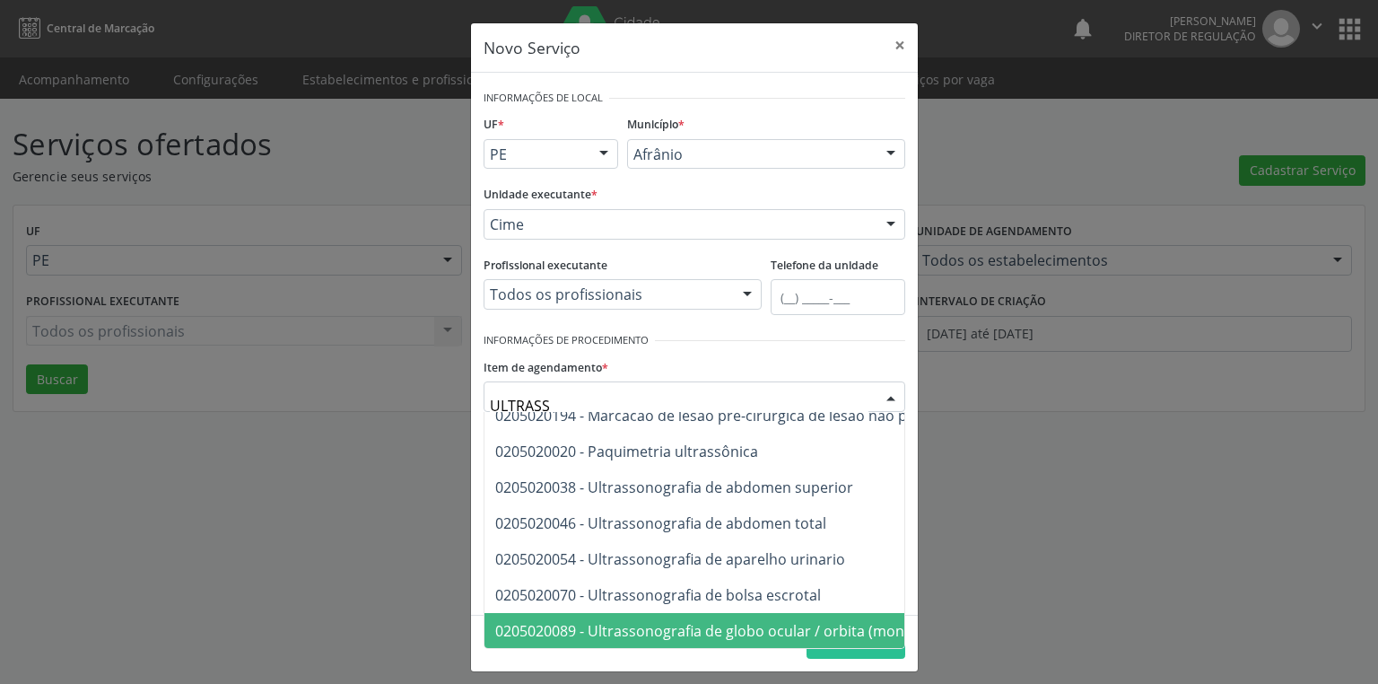
scroll to position [97, 0]
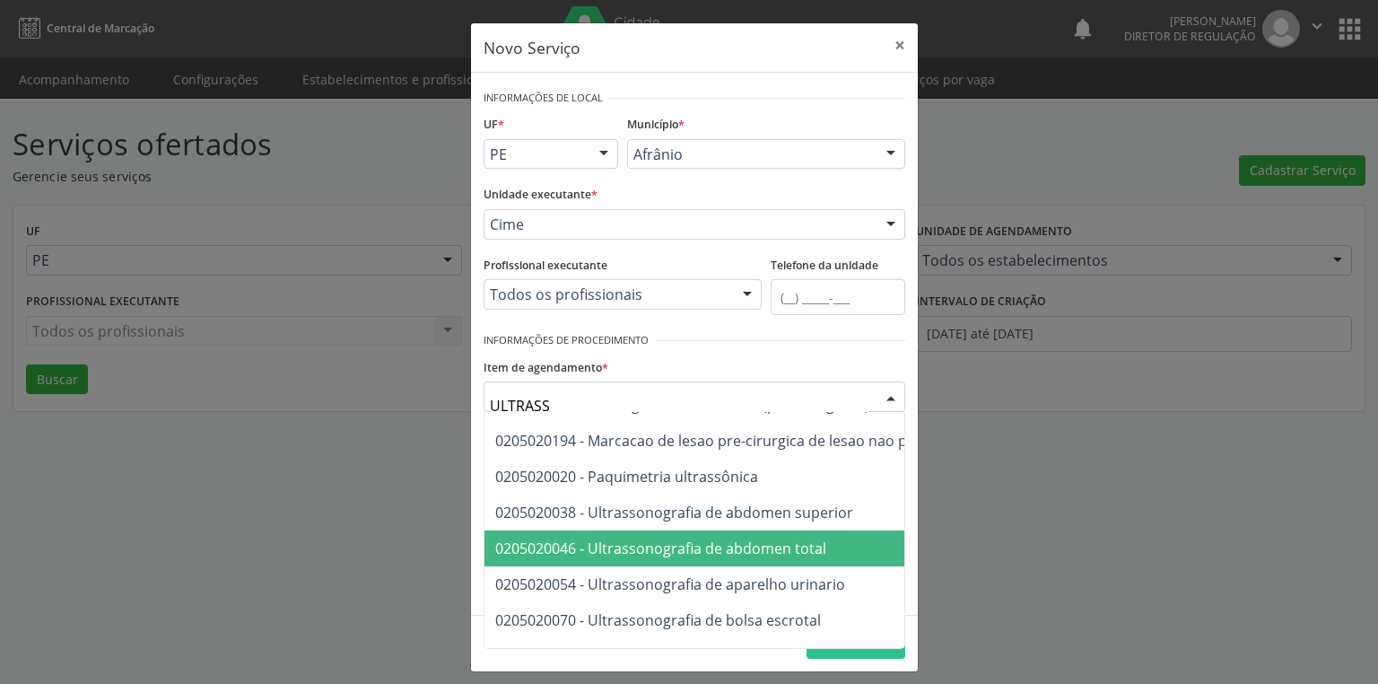
click at [741, 548] on span "0205020046 - Ultrassonografia de abdomen total" at bounding box center [660, 548] width 331 height 20
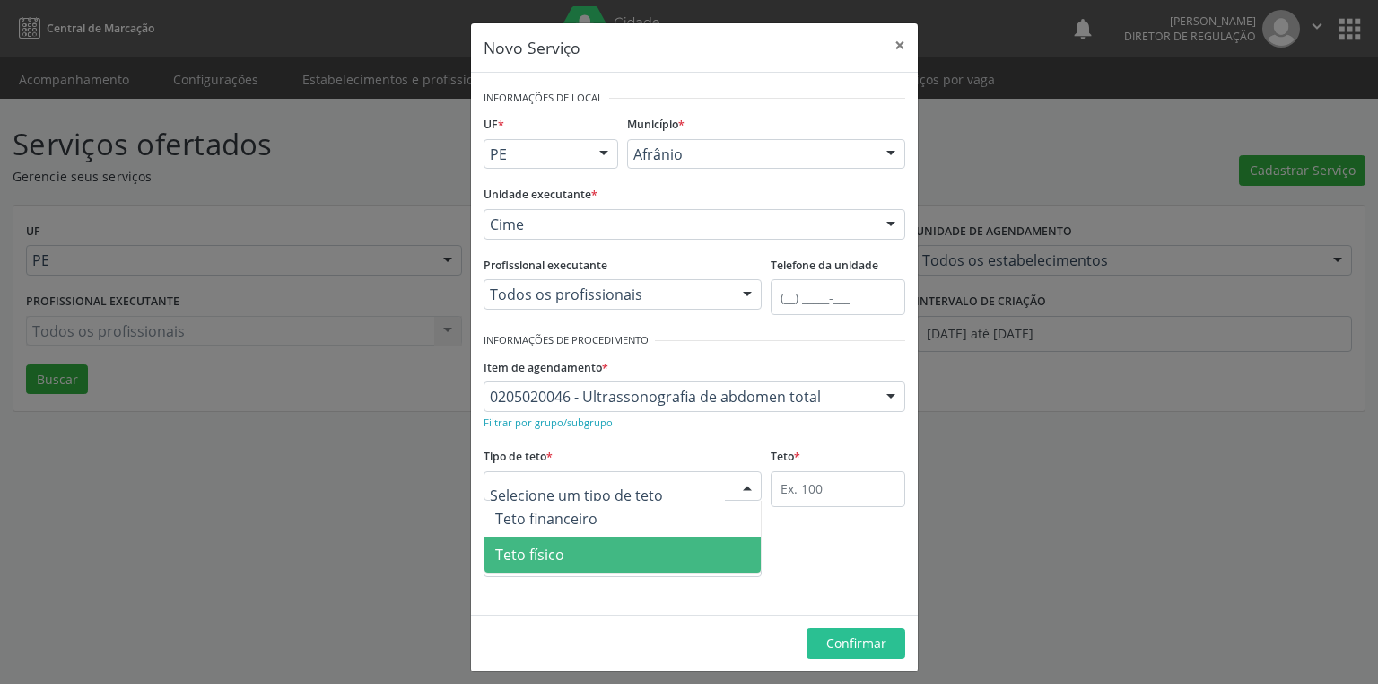
drag, startPoint x: 557, startPoint y: 553, endPoint x: 701, endPoint y: 496, distance: 154.3
click at [560, 553] on span "Teto físico" at bounding box center [622, 554] width 276 height 36
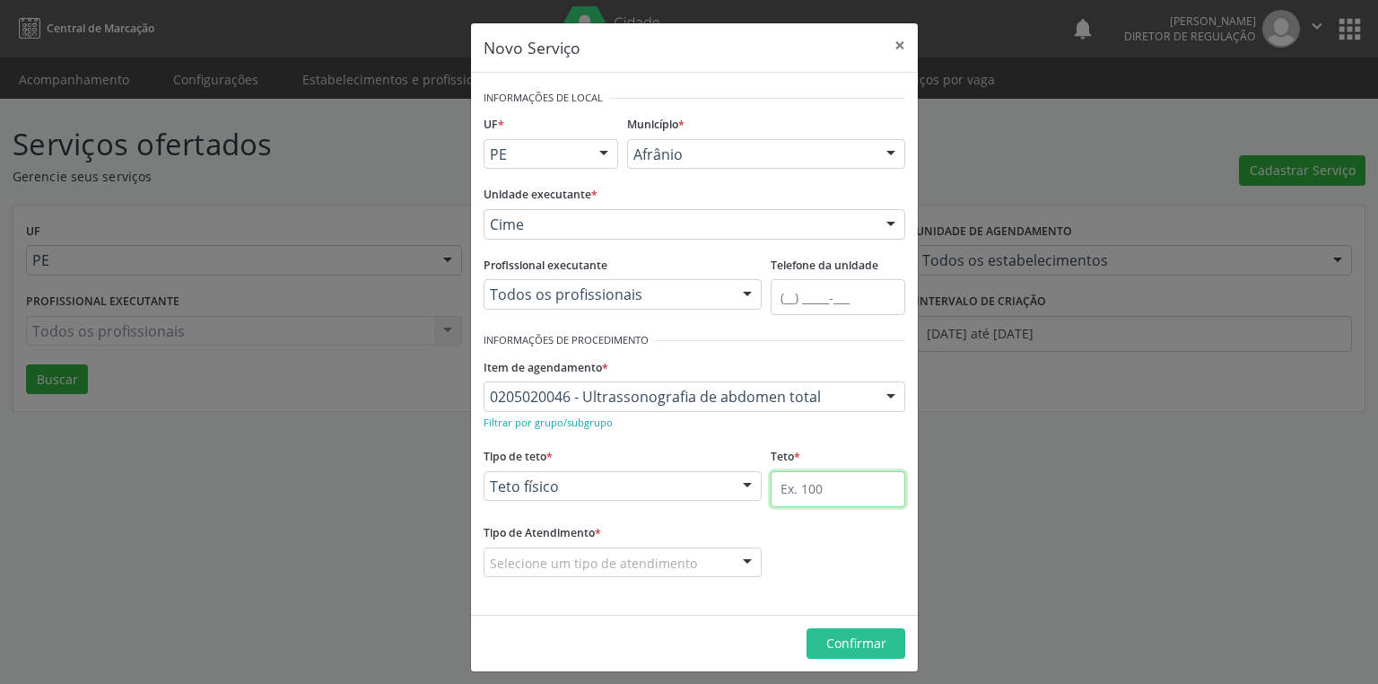
click at [780, 478] on input "text" at bounding box center [838, 489] width 135 height 36
type input "20"
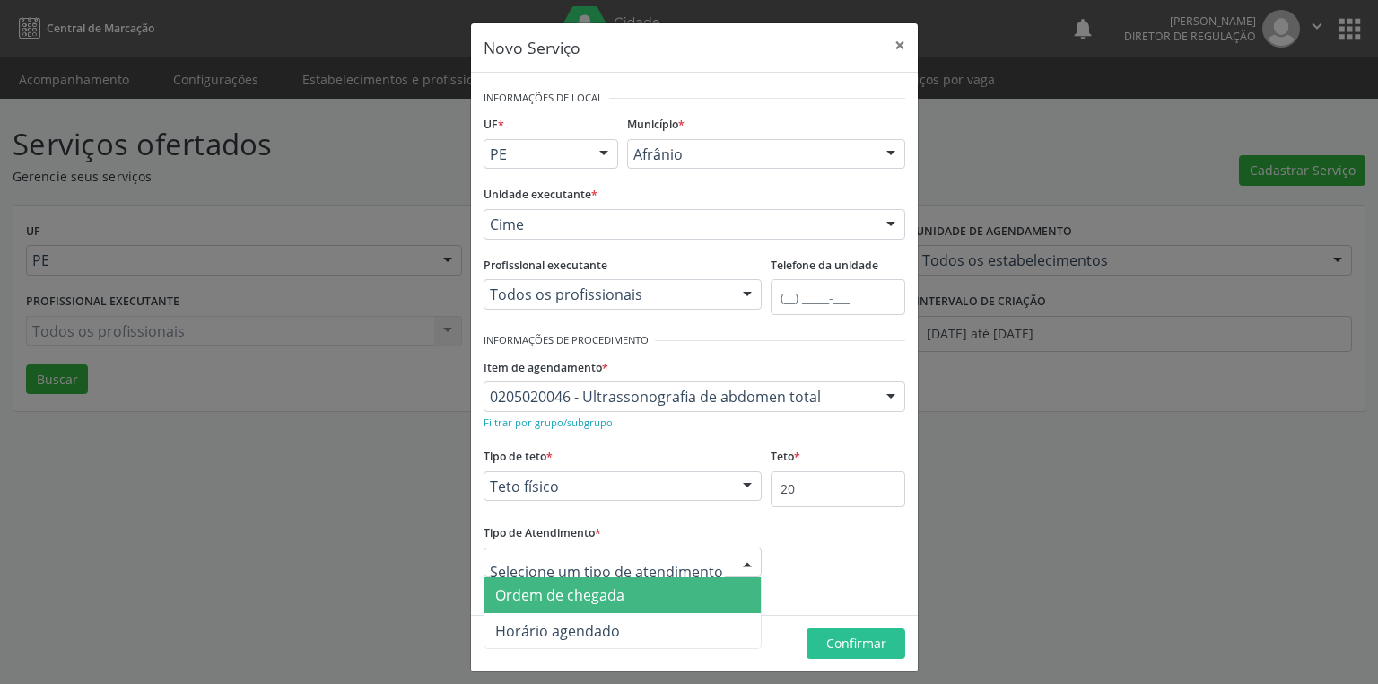
click at [549, 602] on span "Ordem de chegada" at bounding box center [559, 595] width 129 height 20
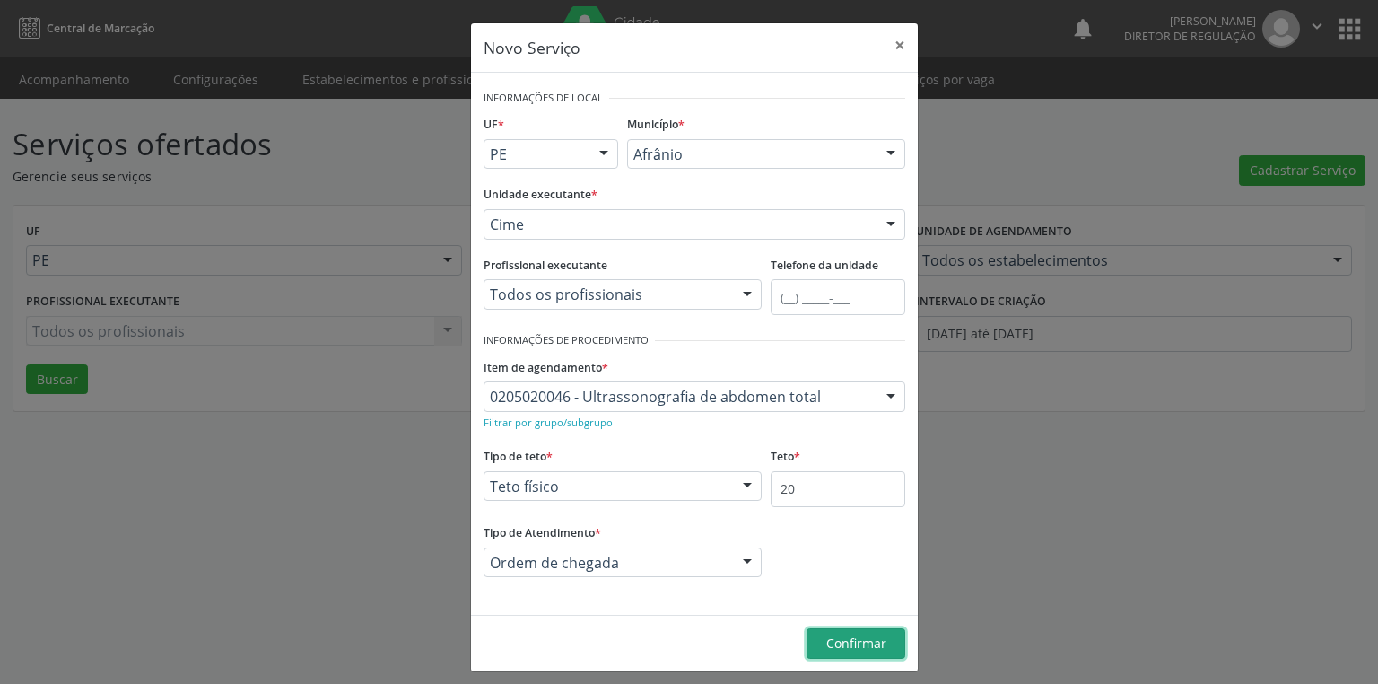
click at [836, 641] on span "Confirmar" at bounding box center [856, 642] width 60 height 17
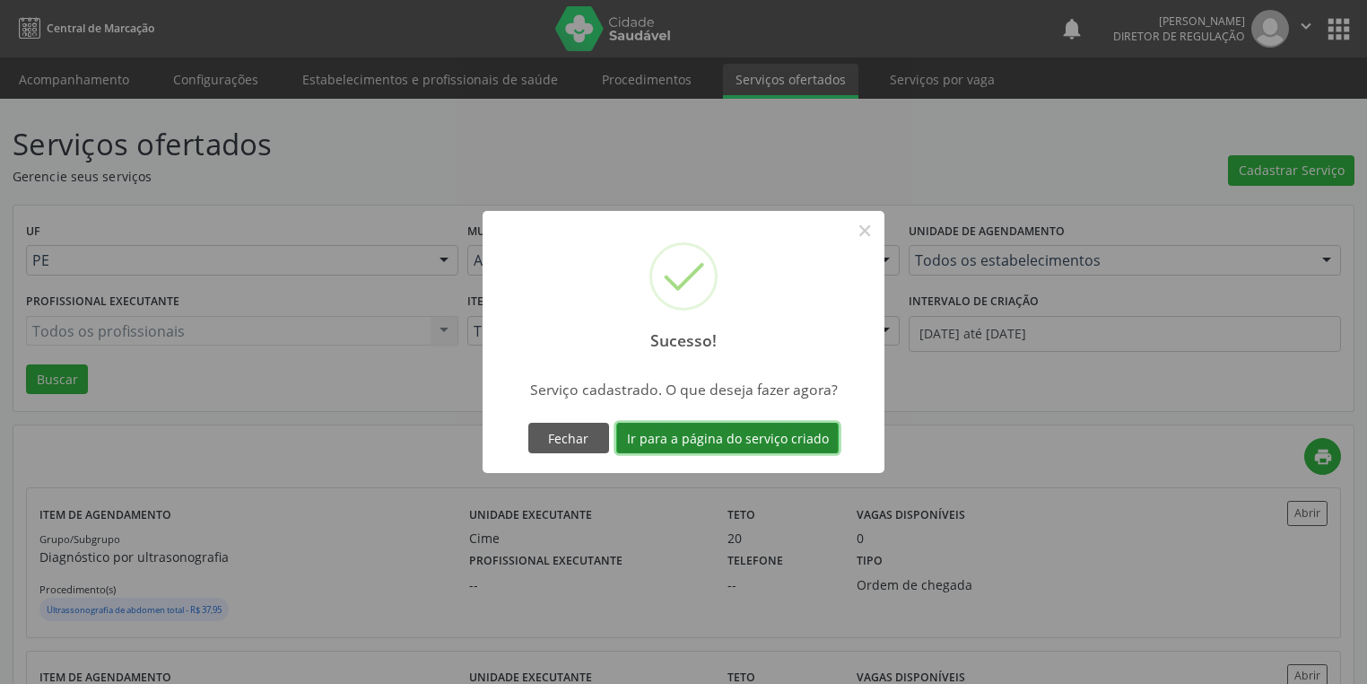
click at [683, 431] on button "Ir para a página do serviço criado" at bounding box center [727, 438] width 222 height 31
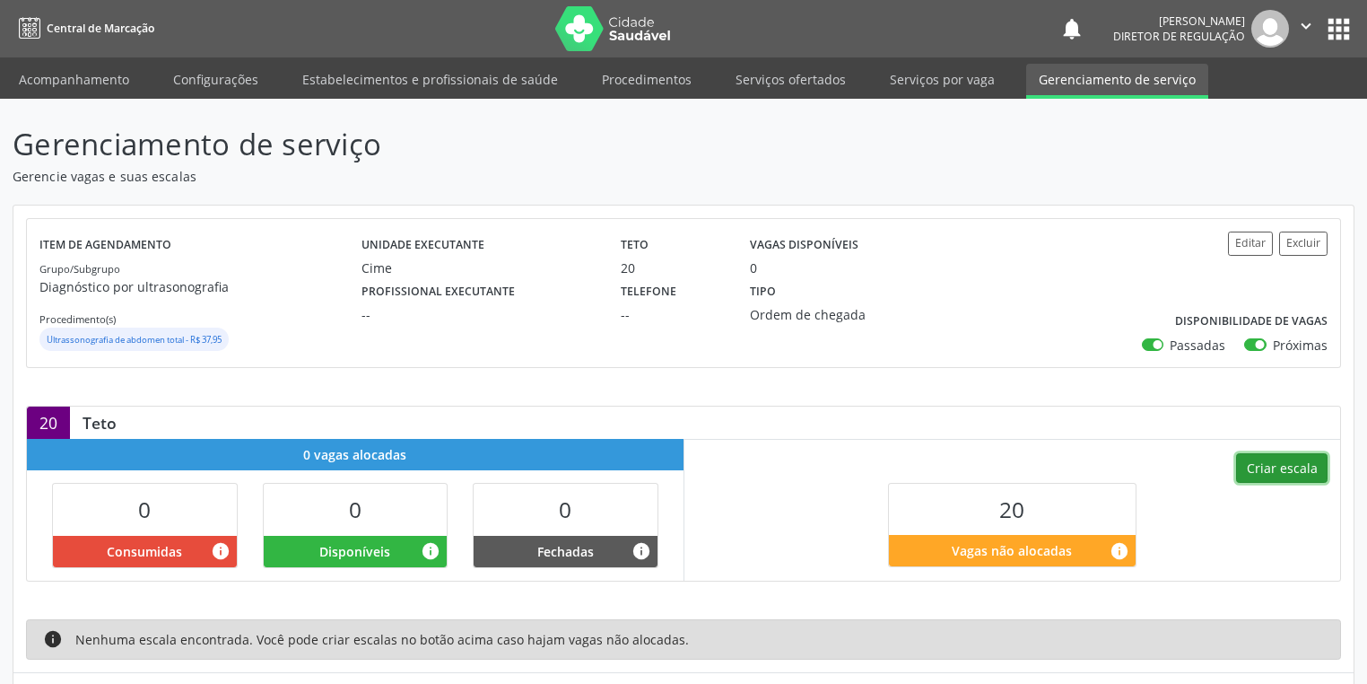
click at [1287, 466] on button "Criar escala" at bounding box center [1282, 468] width 92 height 31
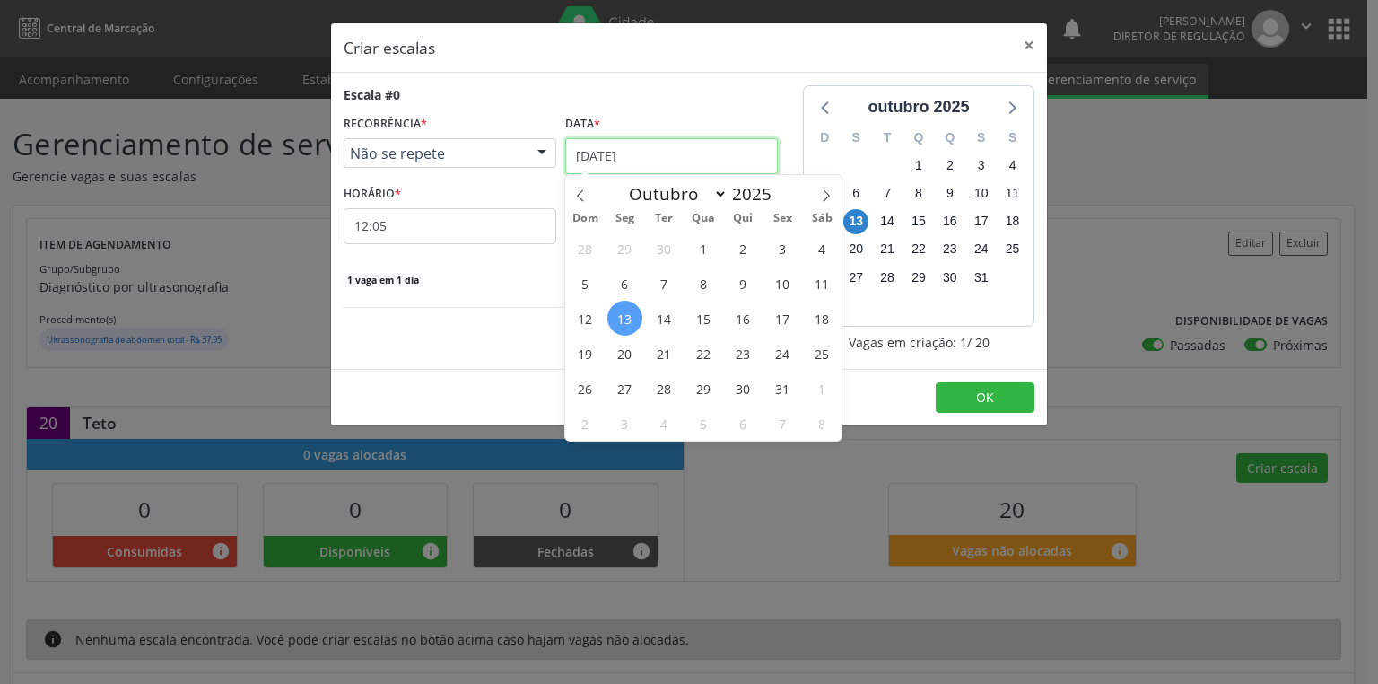
click at [603, 157] on input "[DATE]" at bounding box center [671, 156] width 213 height 36
click at [746, 356] on span "23" at bounding box center [743, 353] width 35 height 35
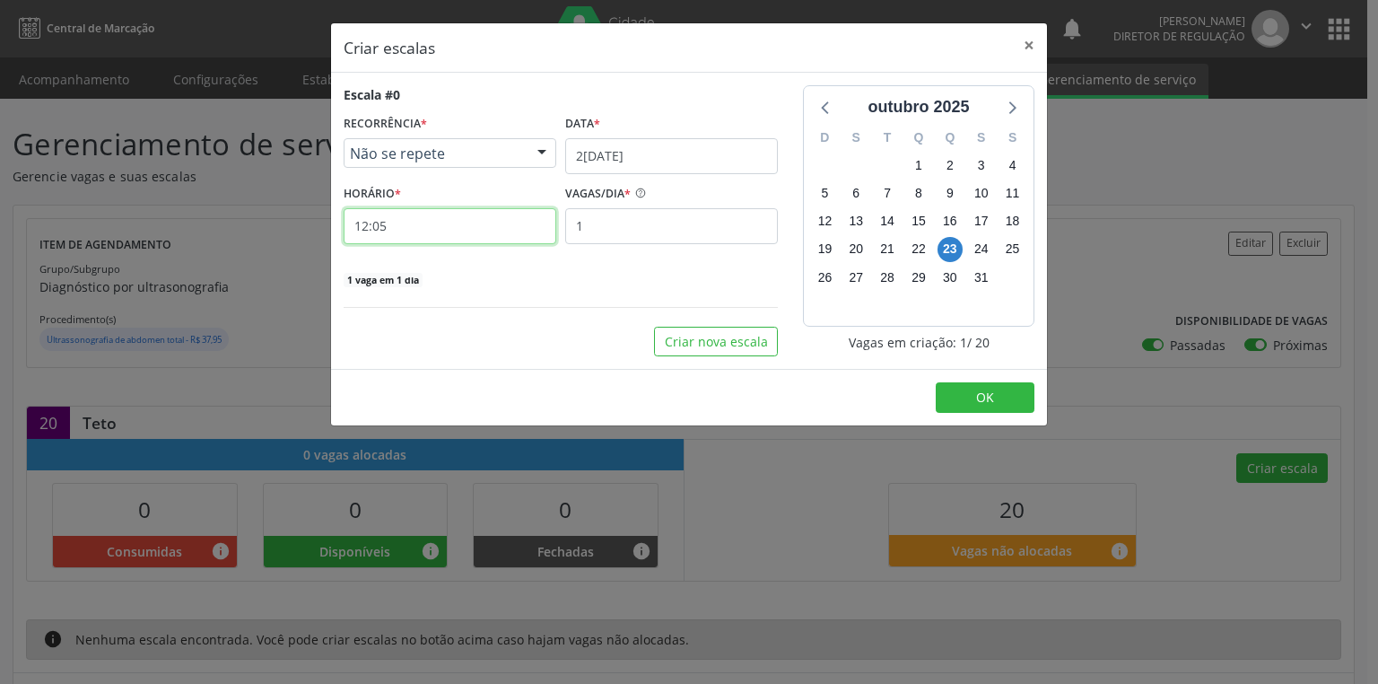
click at [424, 232] on input "12:05" at bounding box center [450, 226] width 213 height 36
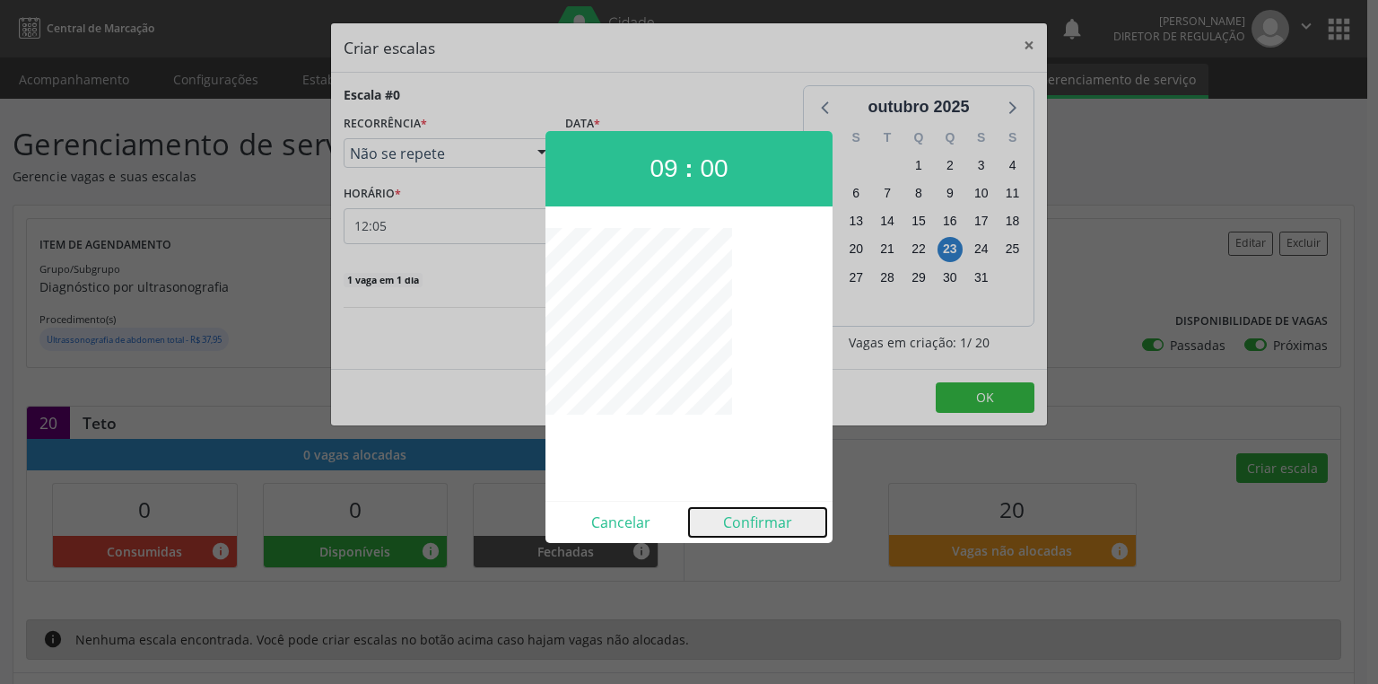
drag, startPoint x: 735, startPoint y: 525, endPoint x: 728, endPoint y: 513, distance: 13.2
click at [732, 518] on button "Confirmar" at bounding box center [757, 522] width 137 height 29
type input "09:00"
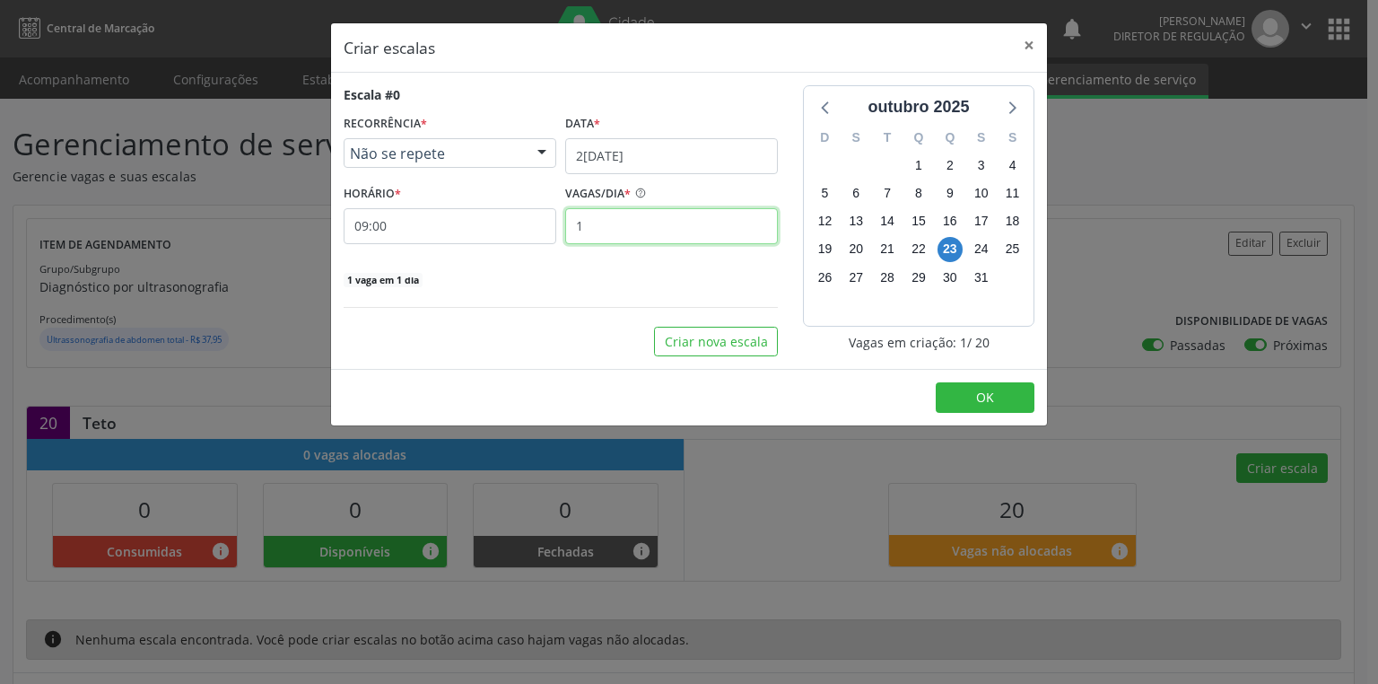
click at [600, 229] on input "1" at bounding box center [671, 226] width 213 height 36
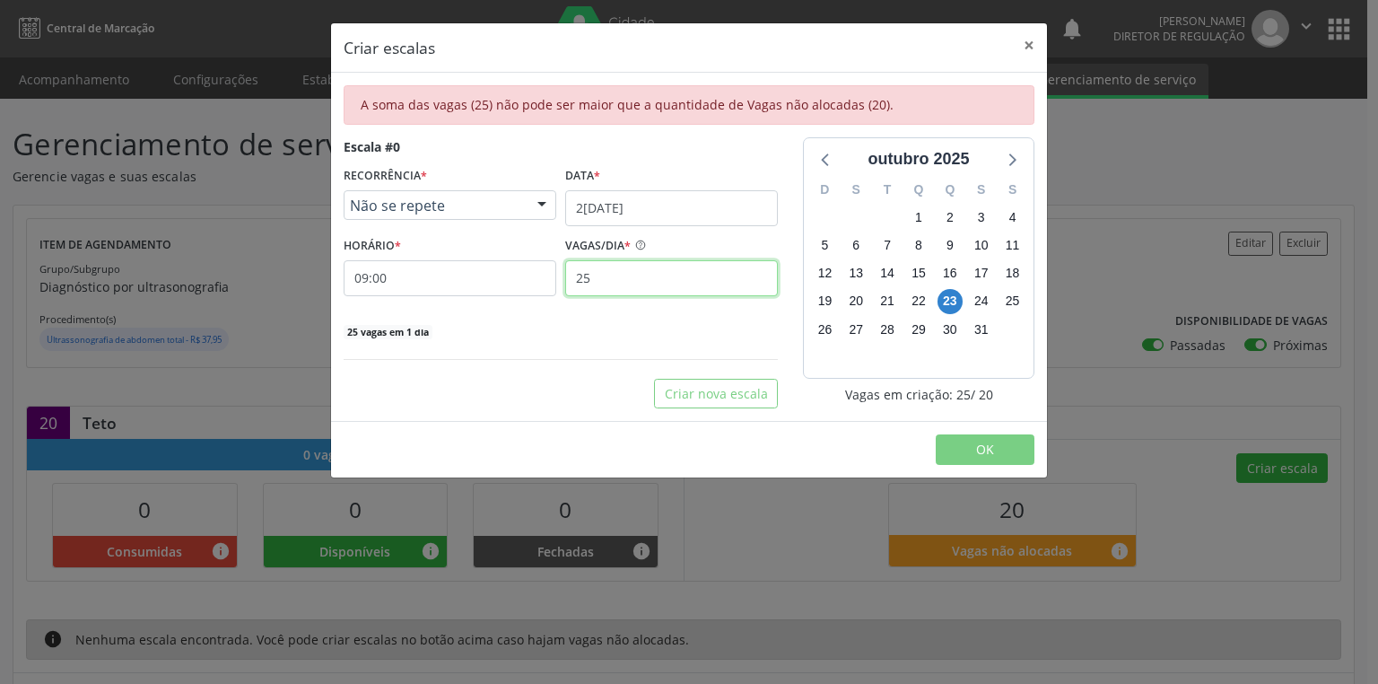
type input "25"
click at [1024, 41] on button "×" at bounding box center [1029, 45] width 36 height 44
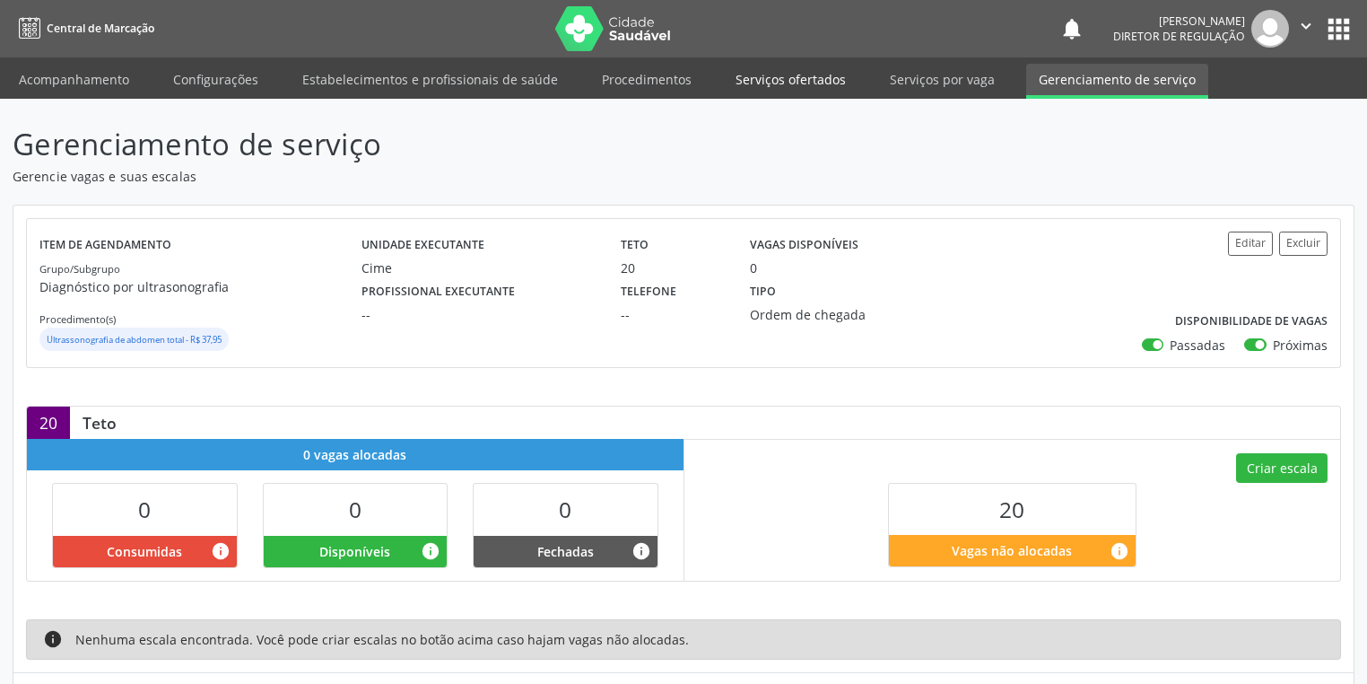
click at [784, 83] on link "Serviços ofertados" at bounding box center [790, 79] width 135 height 31
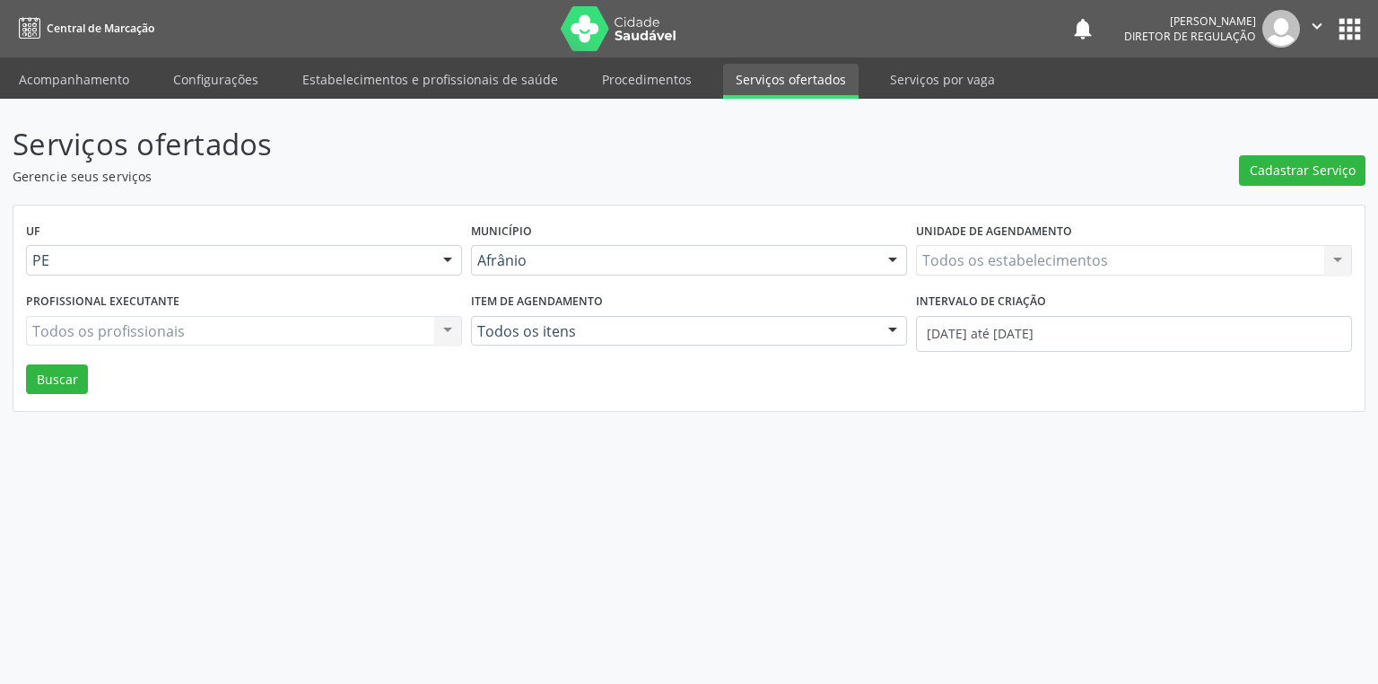
click at [784, 83] on link "Serviços ofertados" at bounding box center [790, 81] width 135 height 35
click at [1298, 170] on span "Cadastrar Serviço" at bounding box center [1303, 170] width 106 height 19
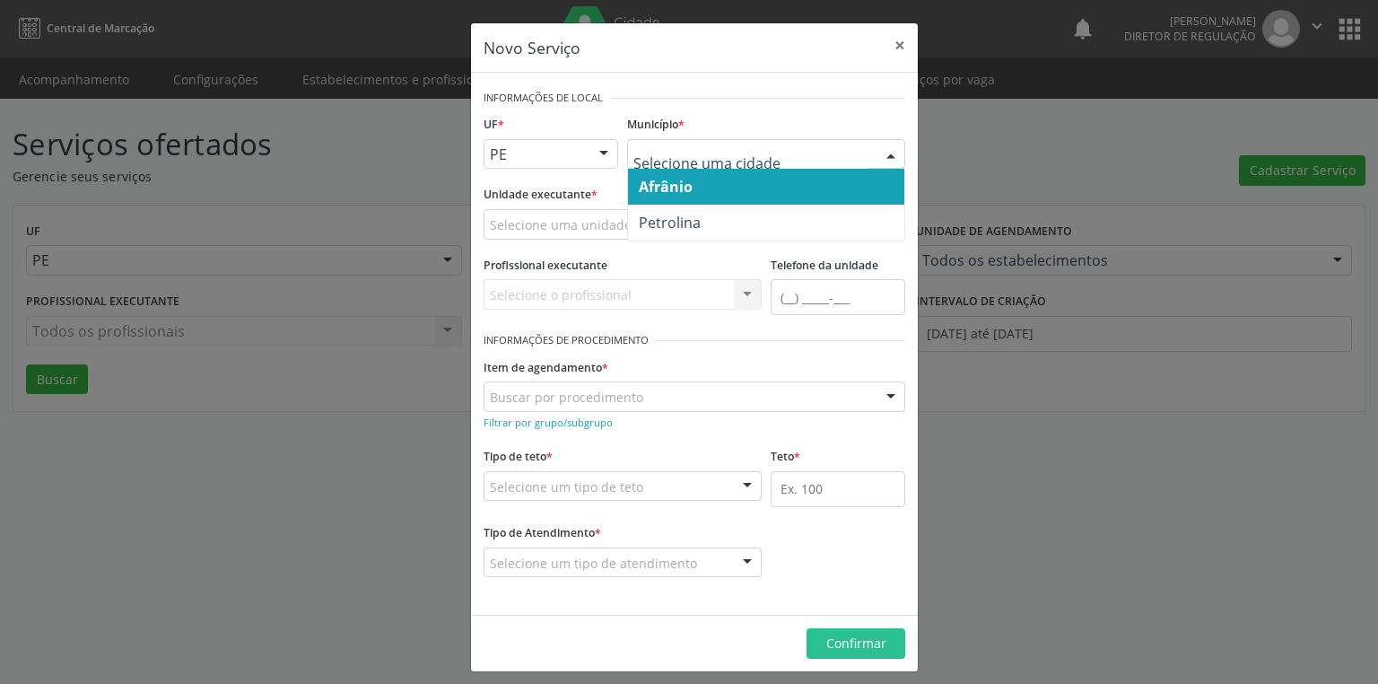
click at [661, 184] on span "Afrânio" at bounding box center [666, 187] width 54 height 20
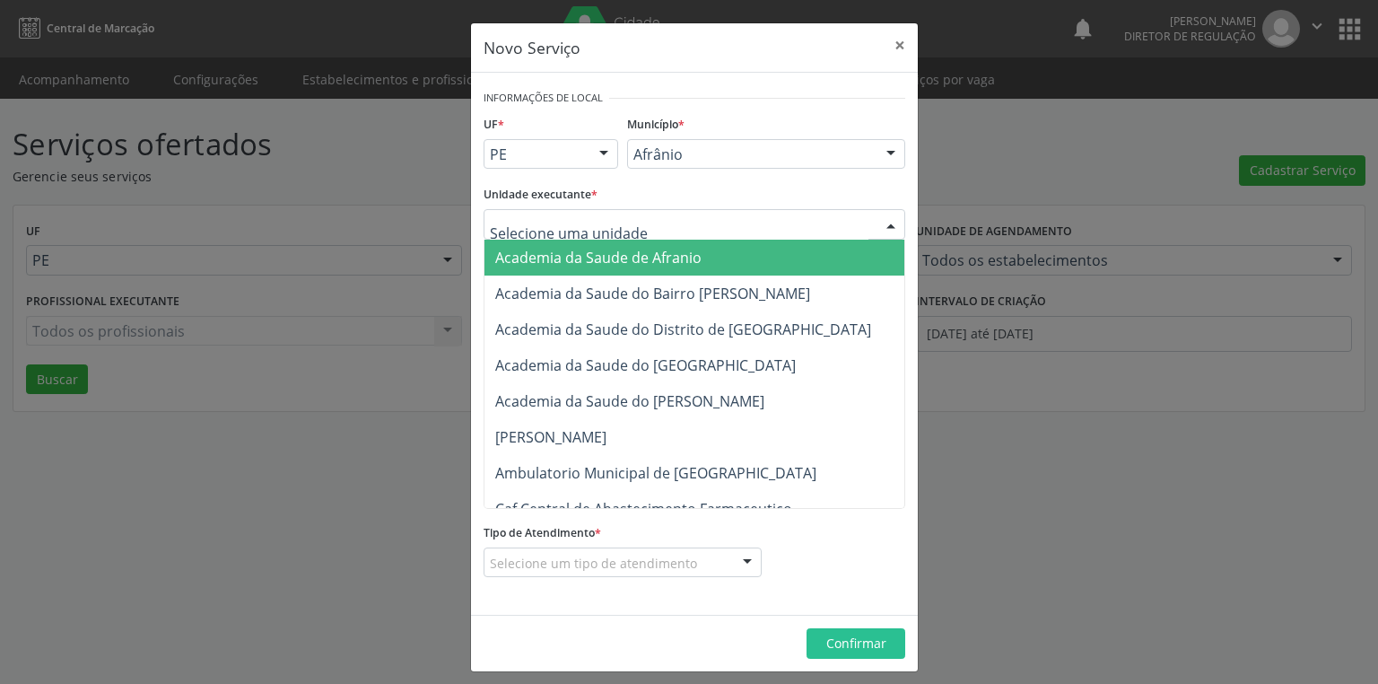
click at [563, 236] on div at bounding box center [695, 224] width 422 height 31
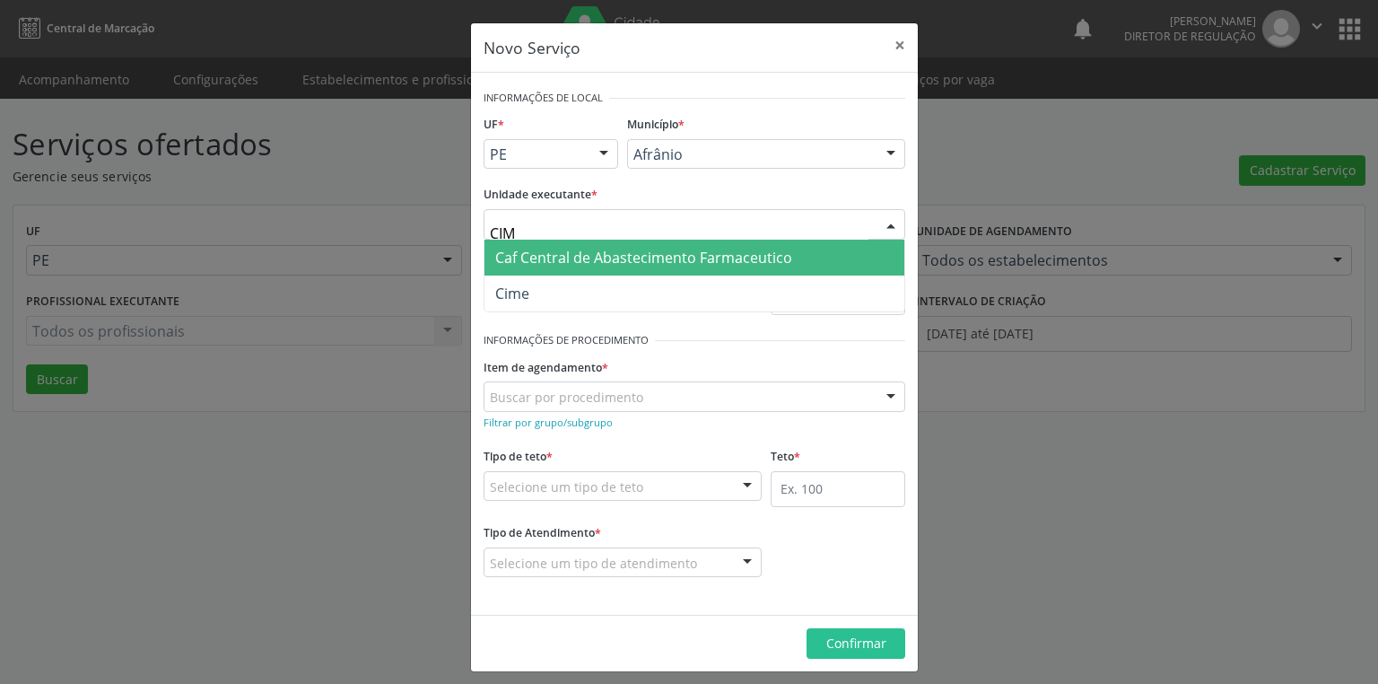
type input "CIME"
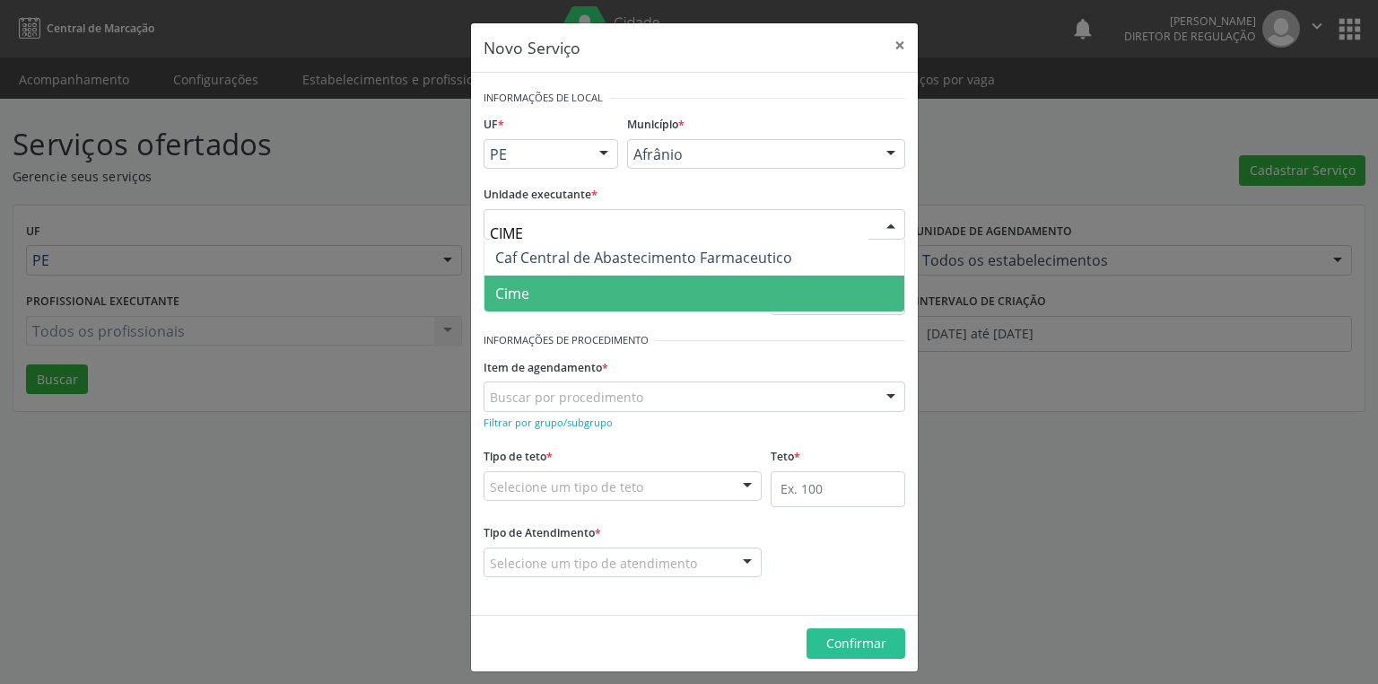
click at [533, 284] on span "Cime" at bounding box center [694, 293] width 420 height 36
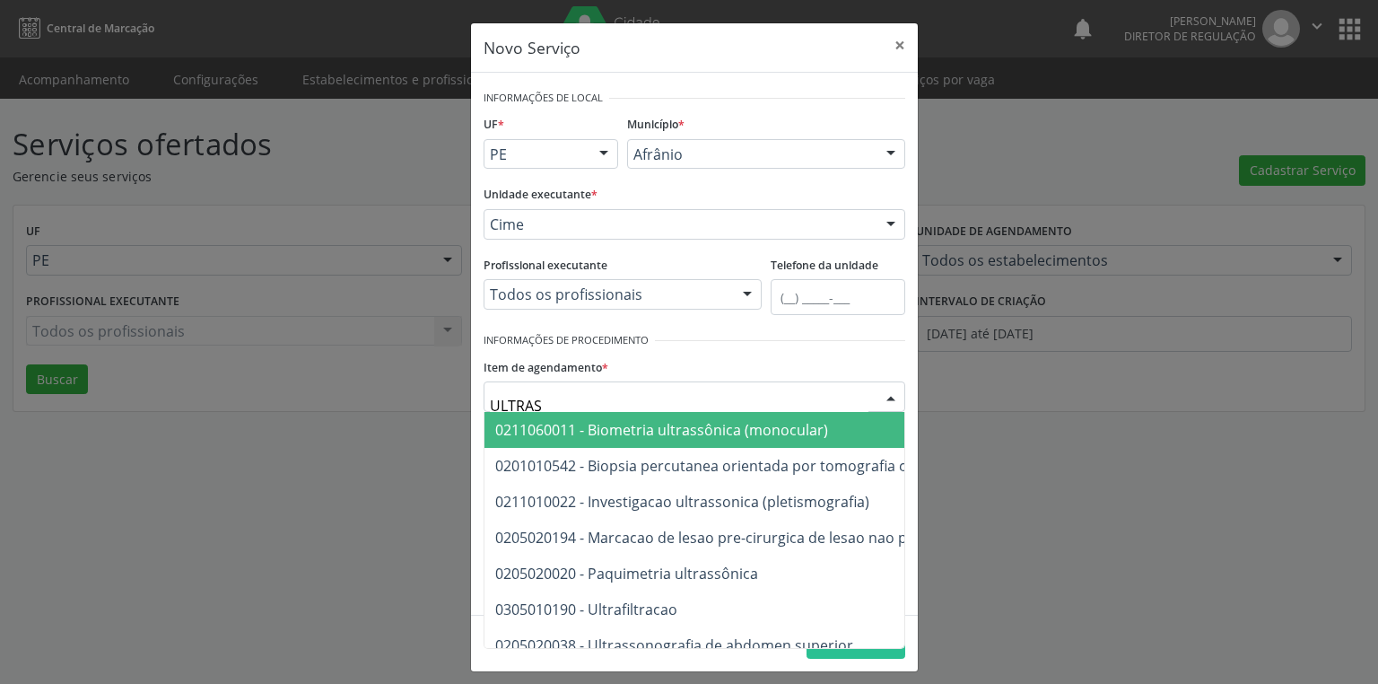
type input "ULTRASS"
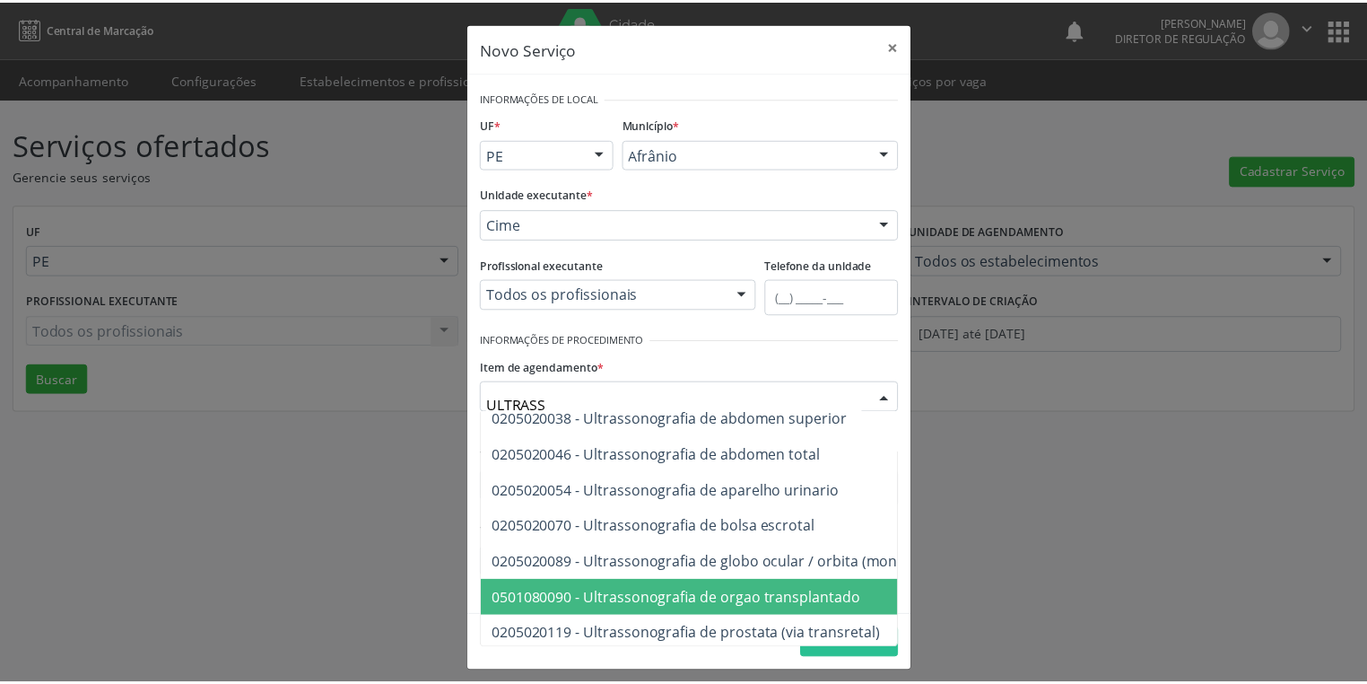
scroll to position [169, 0]
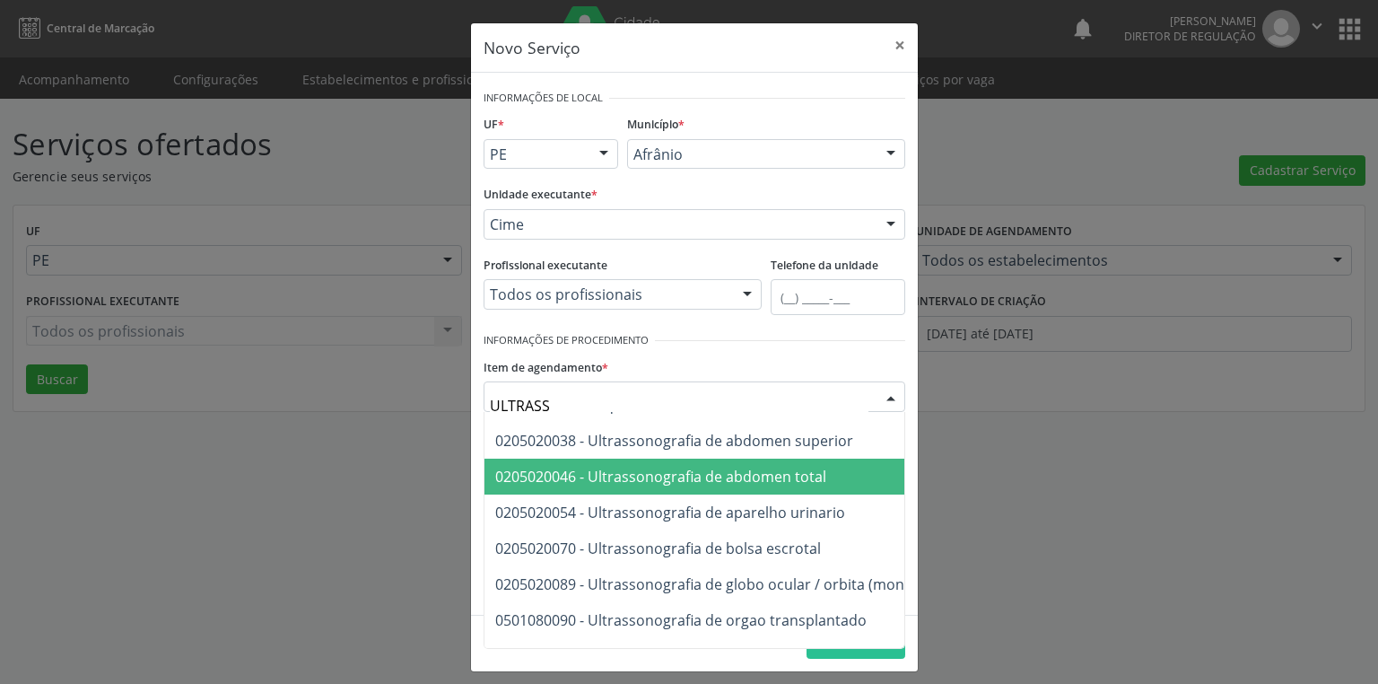
click at [783, 481] on span "0205020046 - Ultrassonografia de abdomen total" at bounding box center [660, 476] width 331 height 20
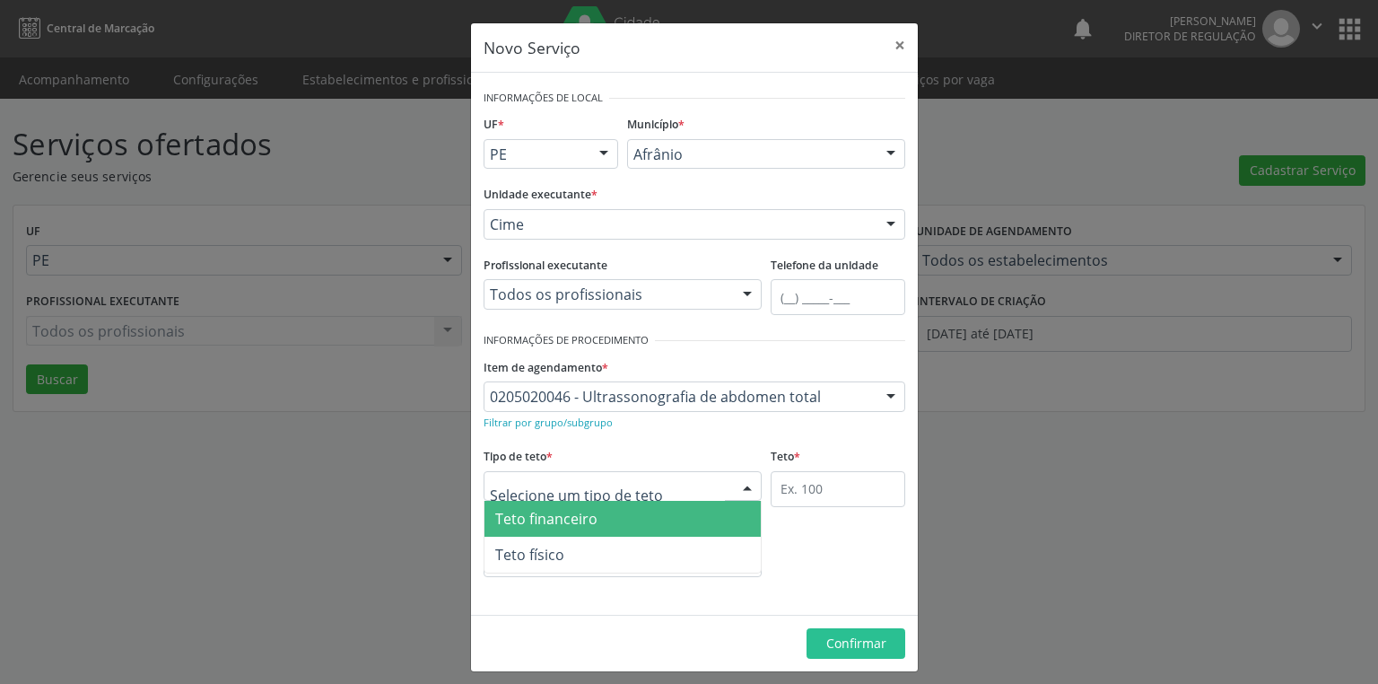
click at [639, 487] on div at bounding box center [623, 486] width 278 height 31
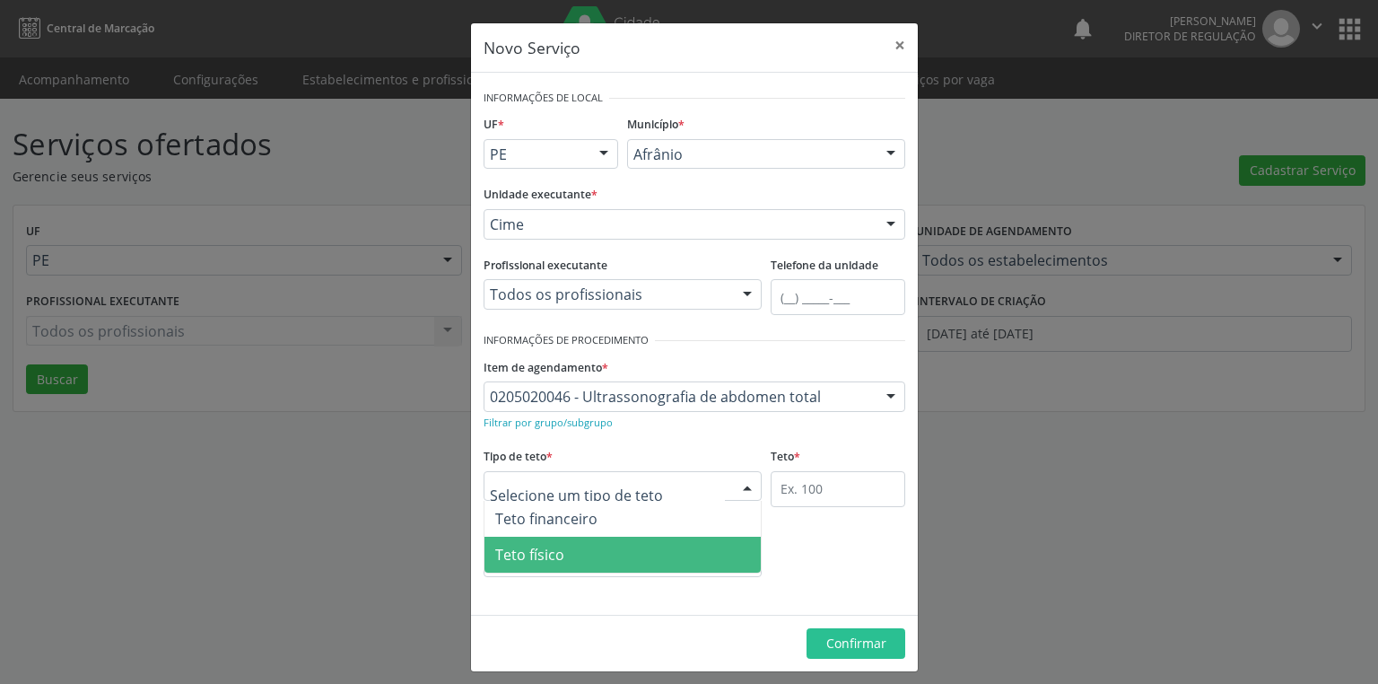
click at [599, 544] on span "Teto físico" at bounding box center [622, 554] width 276 height 36
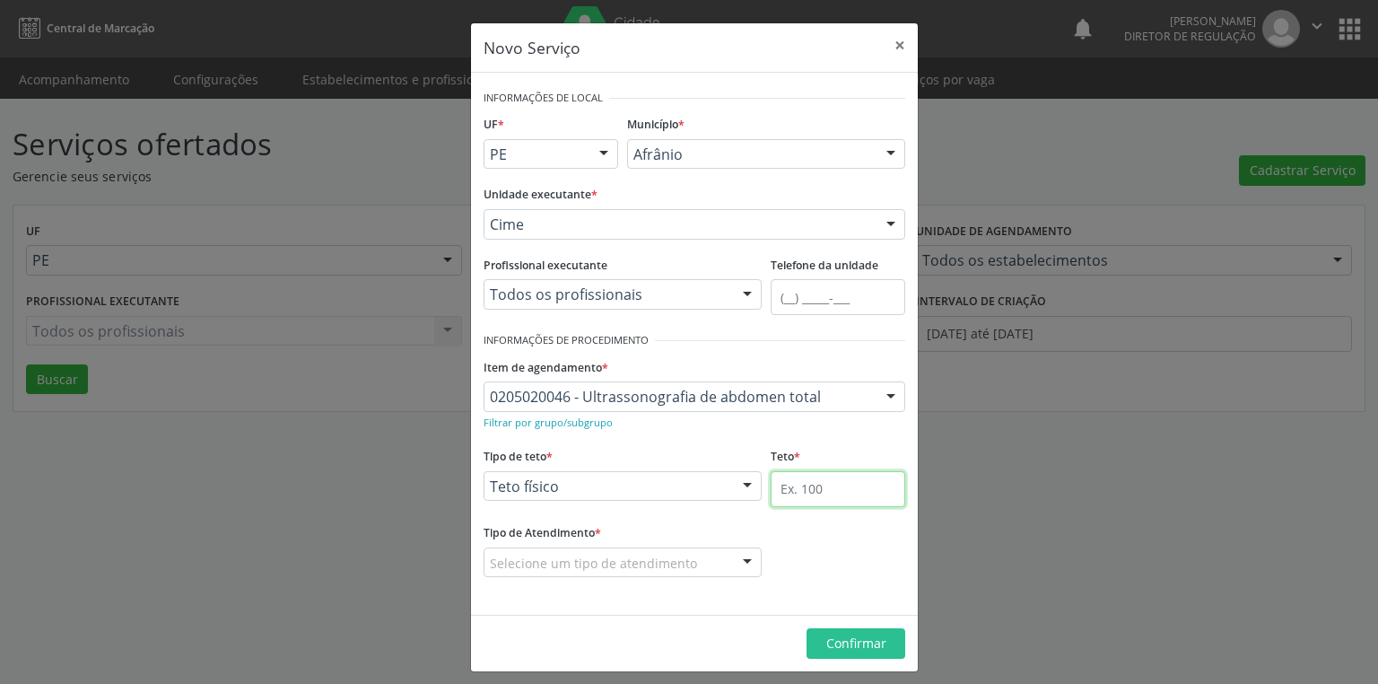
click at [782, 472] on input "text" at bounding box center [838, 489] width 135 height 36
type input "25"
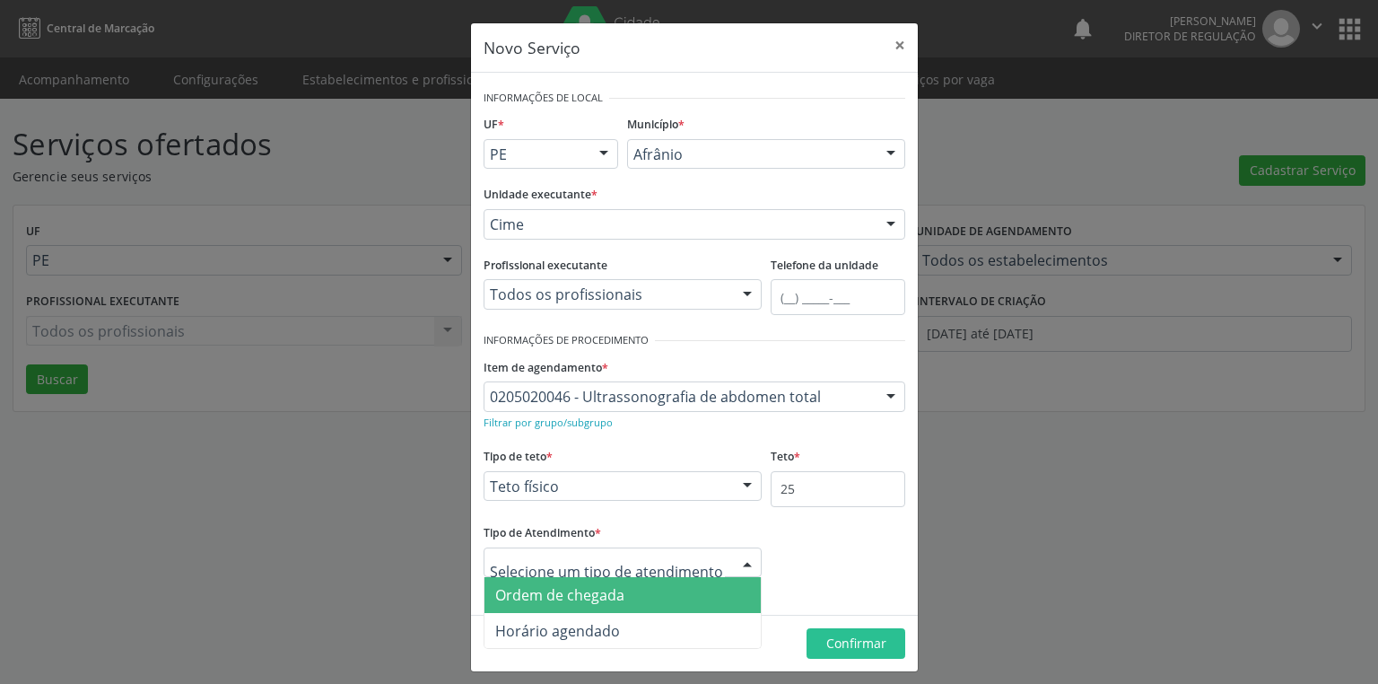
click at [536, 599] on span "Ordem de chegada" at bounding box center [559, 595] width 129 height 20
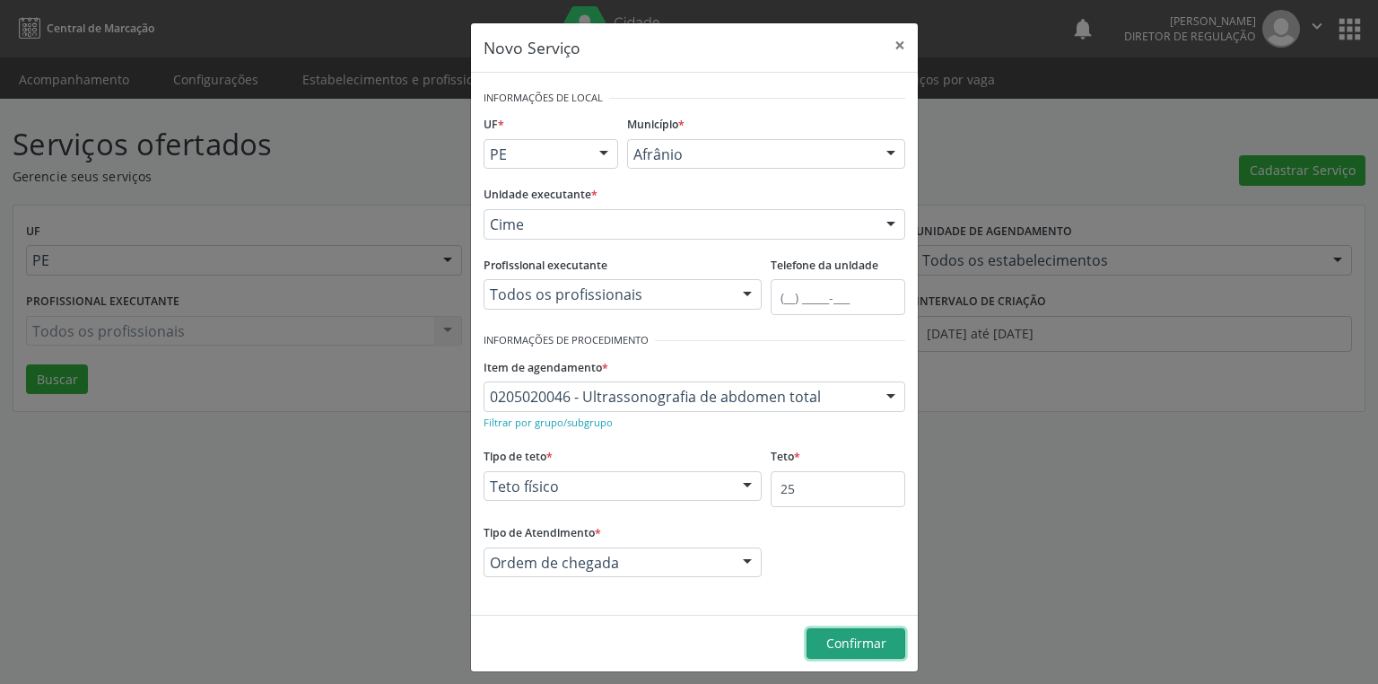
click at [852, 646] on span "Confirmar" at bounding box center [856, 642] width 60 height 17
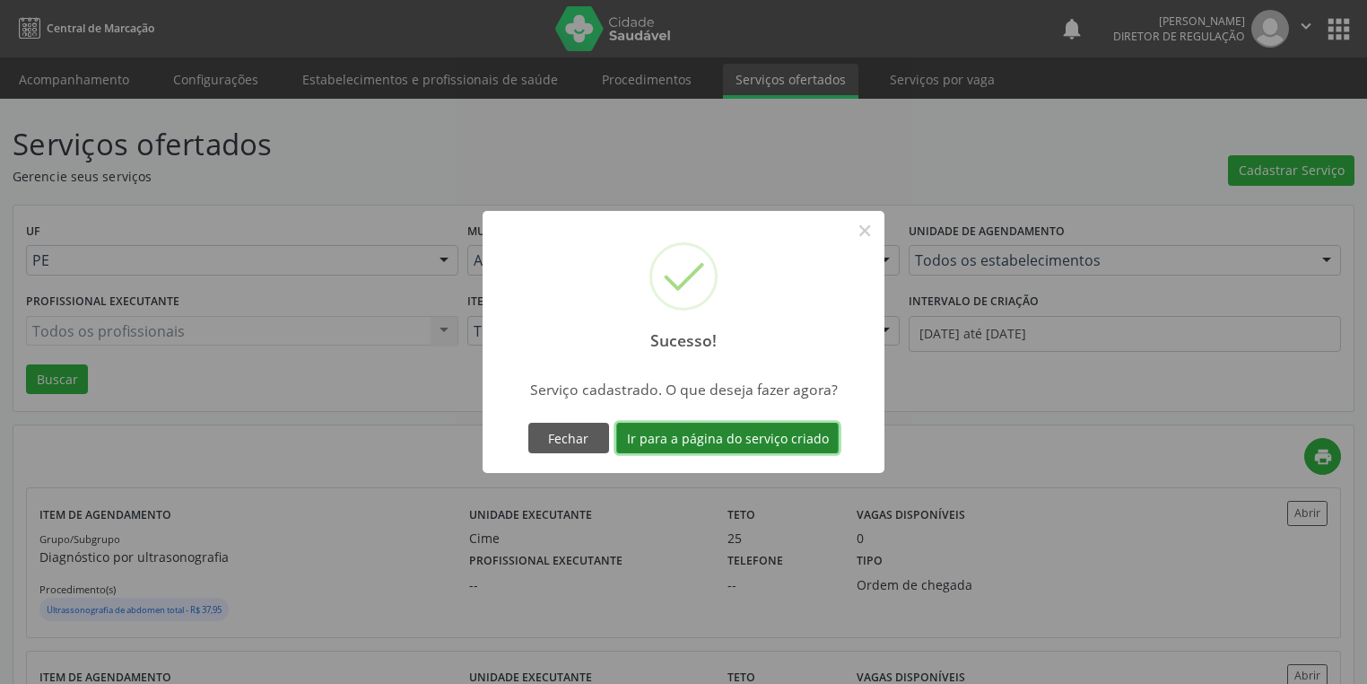
click at [720, 446] on button "Ir para a página do serviço criado" at bounding box center [727, 438] width 222 height 31
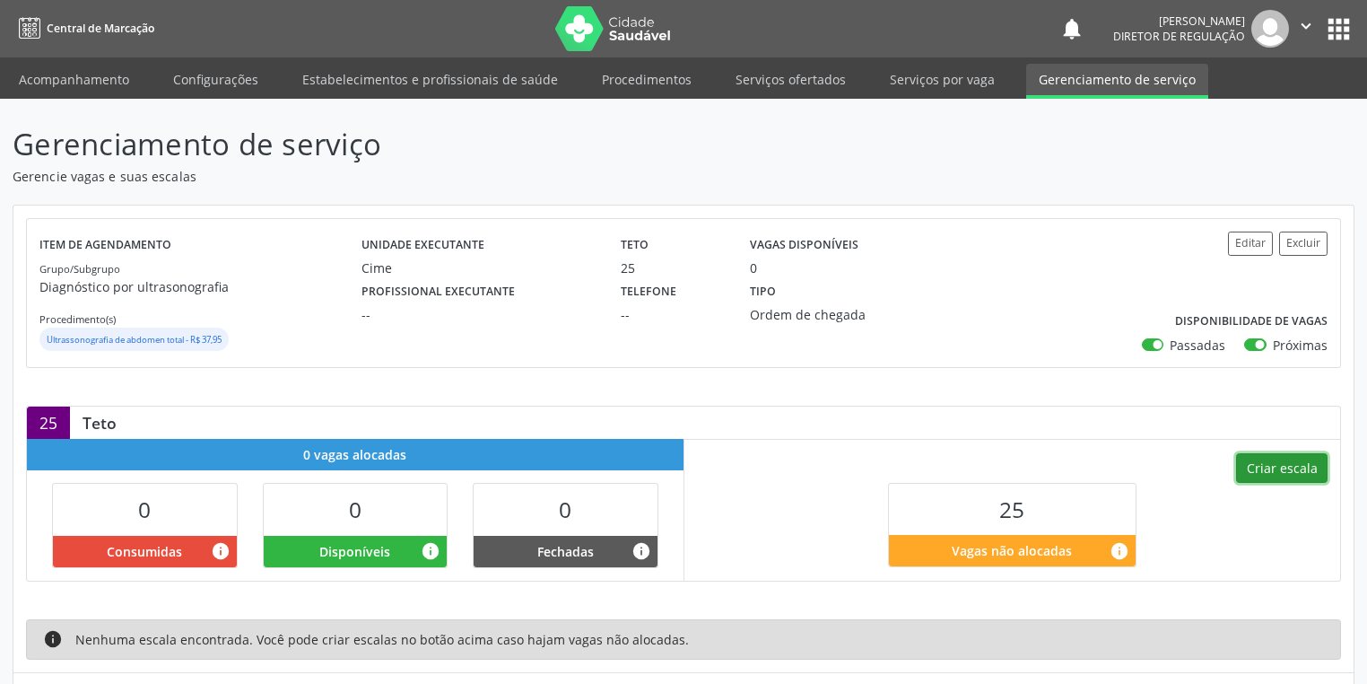
click at [1286, 459] on button "Criar escala" at bounding box center [1282, 468] width 92 height 31
select select "9"
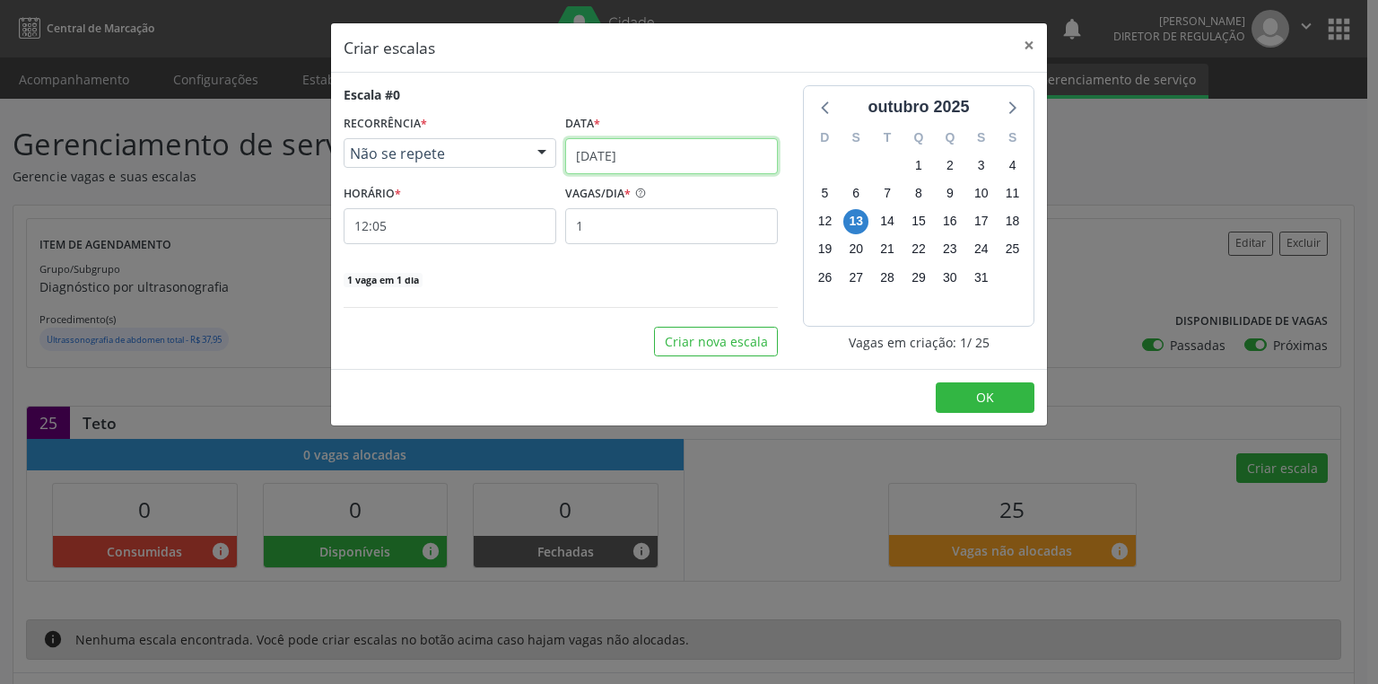
click at [596, 146] on input "[DATE]" at bounding box center [671, 156] width 213 height 36
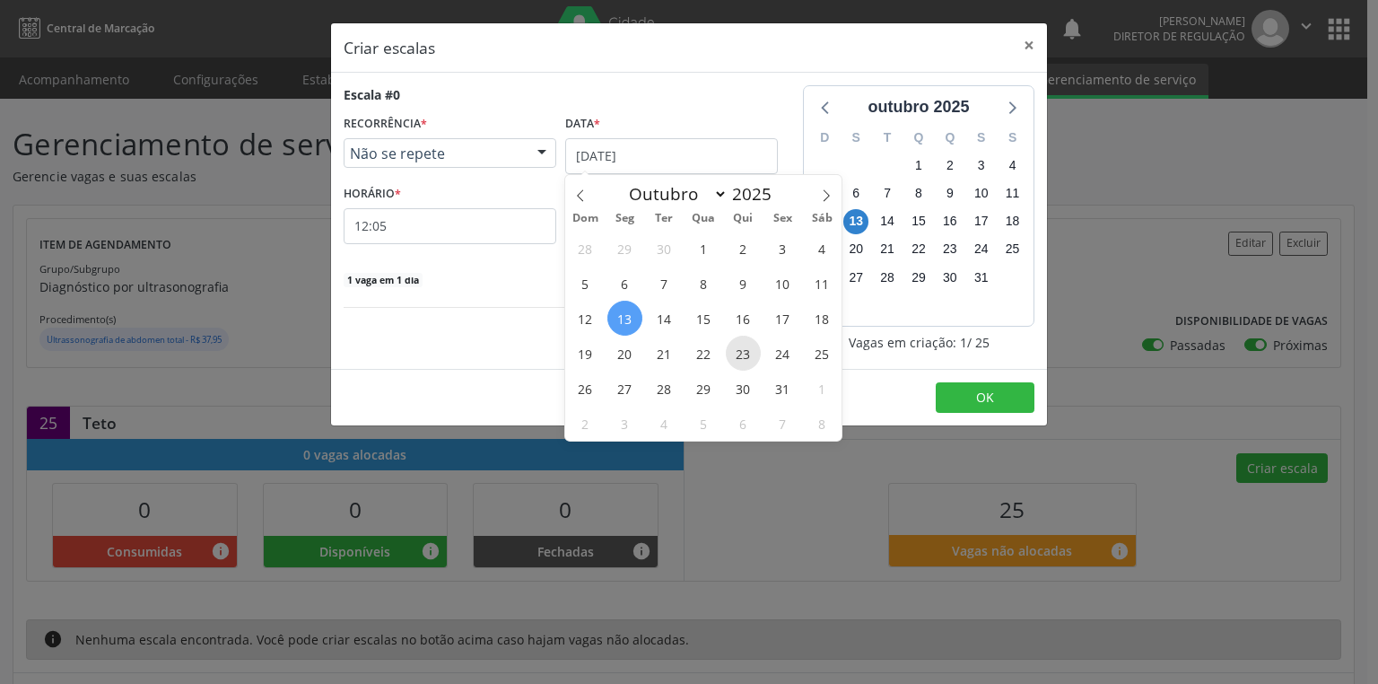
drag, startPoint x: 743, startPoint y: 359, endPoint x: 609, endPoint y: 318, distance: 139.9
click at [743, 359] on span "23" at bounding box center [743, 353] width 35 height 35
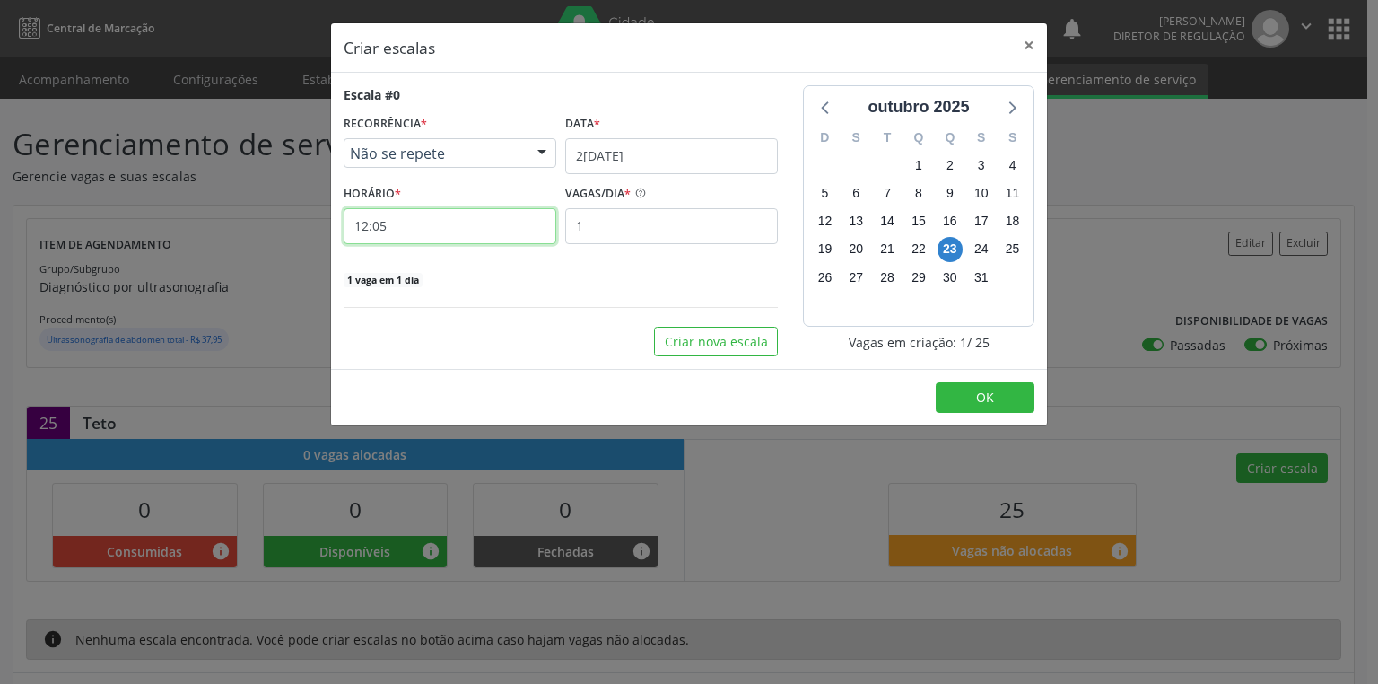
click at [461, 239] on input "12:05" at bounding box center [450, 226] width 213 height 36
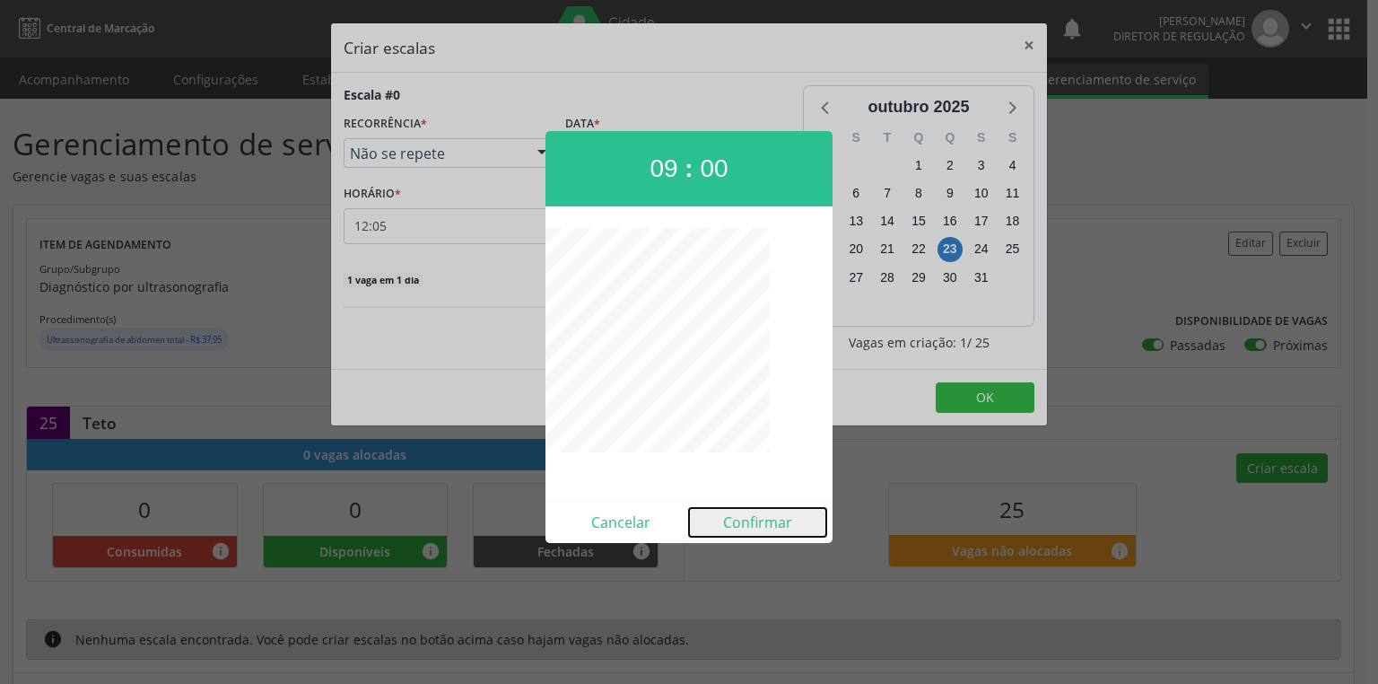
click at [759, 520] on button "Confirmar" at bounding box center [757, 522] width 137 height 29
type input "09:00"
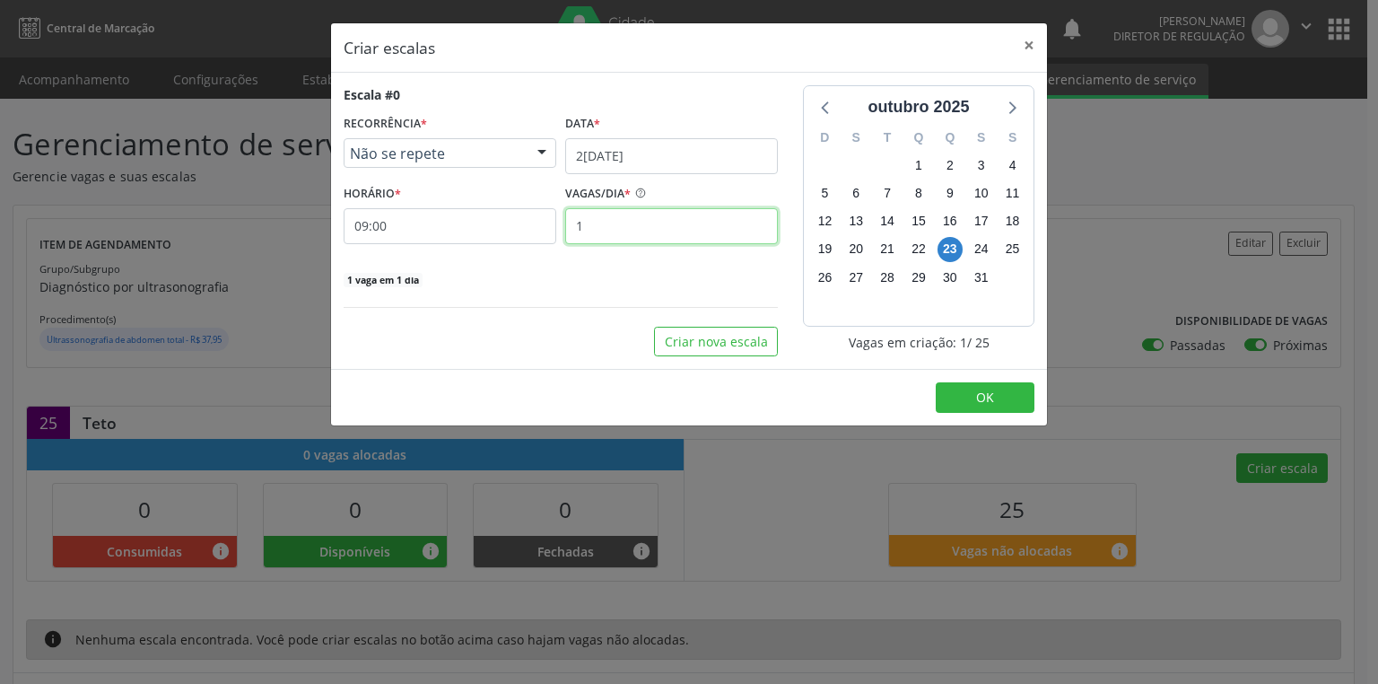
click at [594, 215] on input "1" at bounding box center [671, 226] width 213 height 36
type input "25"
click at [975, 388] on button "OK" at bounding box center [985, 397] width 99 height 31
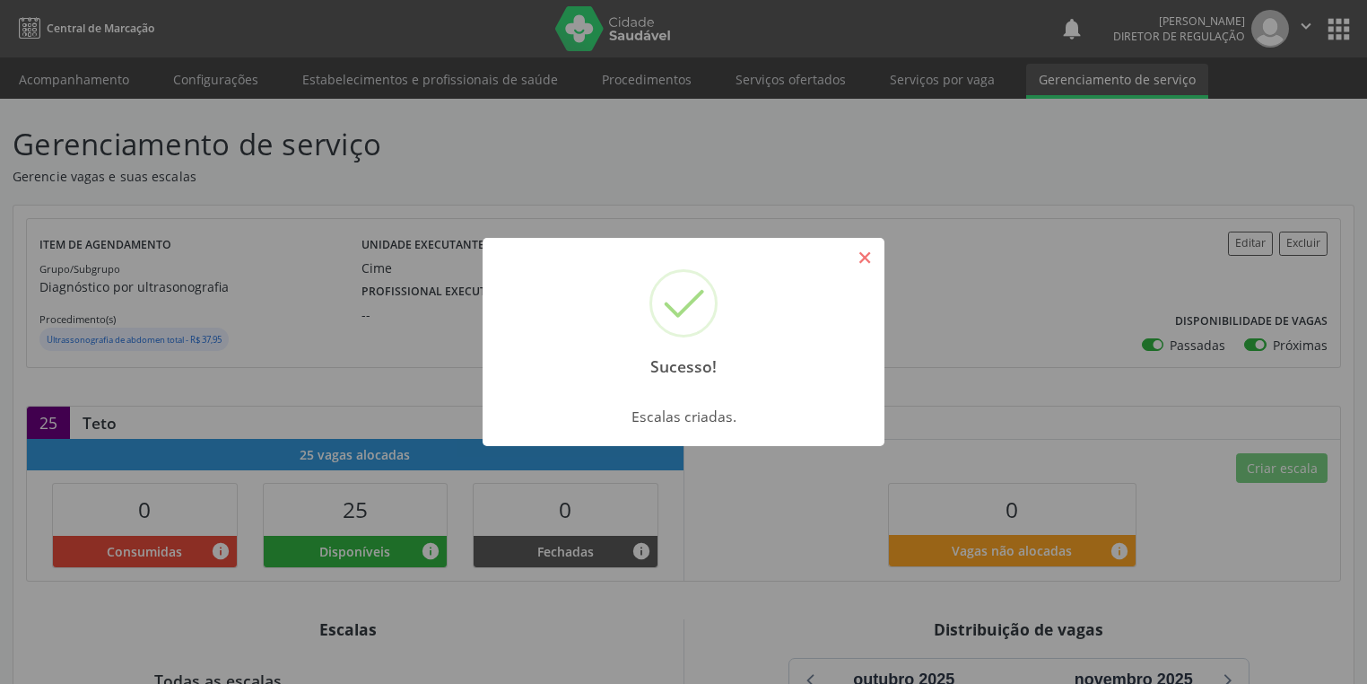
click at [870, 262] on button "×" at bounding box center [865, 257] width 31 height 31
